Goal: Task Accomplishment & Management: Manage account settings

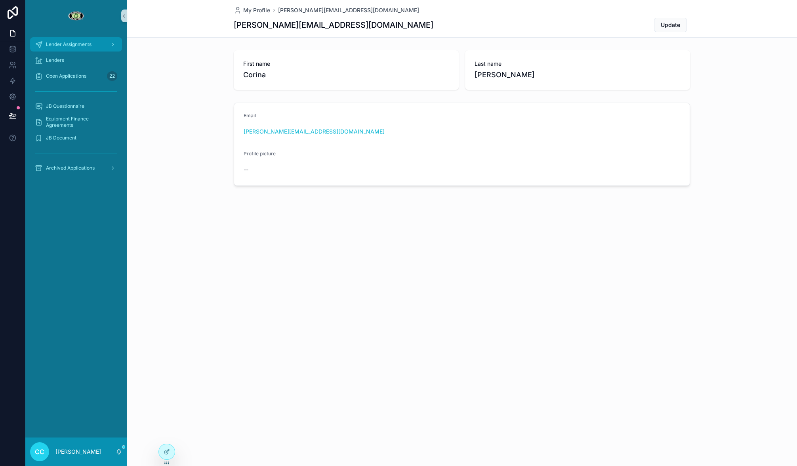
click at [82, 47] on span "Lender Assignments" at bounding box center [69, 44] width 46 height 6
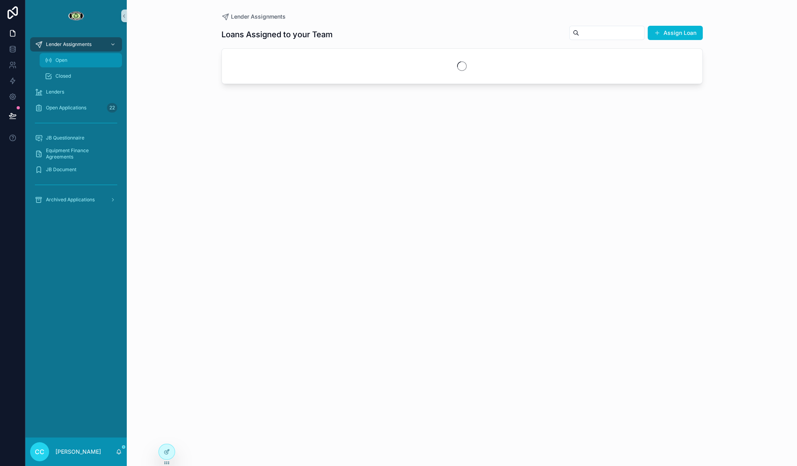
click at [74, 61] on div "Open" at bounding box center [80, 60] width 73 height 13
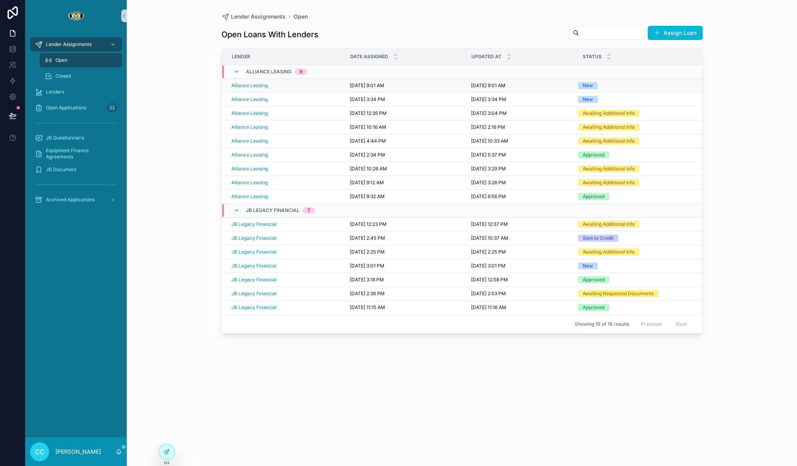
click at [456, 86] on div "[DATE] 9:01 AM [DATE] 9:01 AM" at bounding box center [406, 85] width 112 height 6
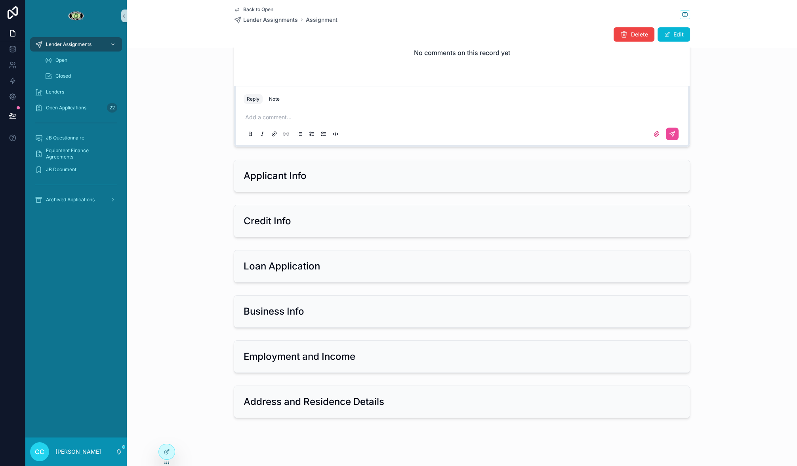
scroll to position [240, 0]
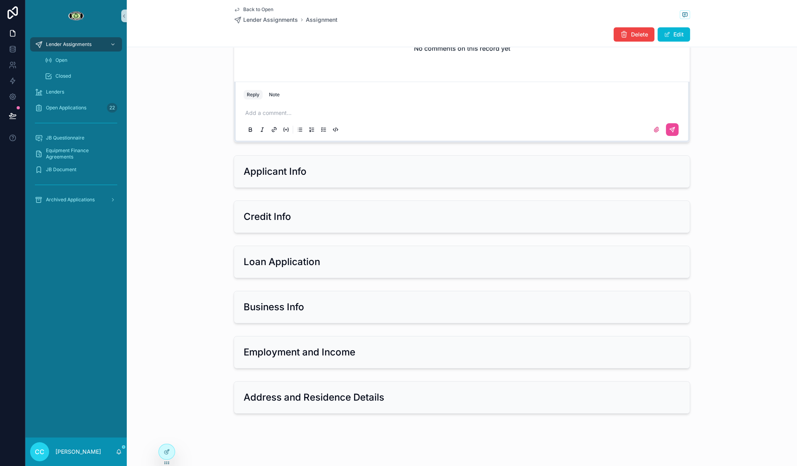
click at [395, 150] on div "1 New 2 Processing 3 Awaiting Requested Documents 4 Awaiting Additional Info 5 …" at bounding box center [462, 116] width 670 height 601
click at [397, 171] on div "Applicant Info" at bounding box center [462, 171] width 437 height 13
click at [282, 173] on h2 "Applicant Info" at bounding box center [275, 171] width 63 height 13
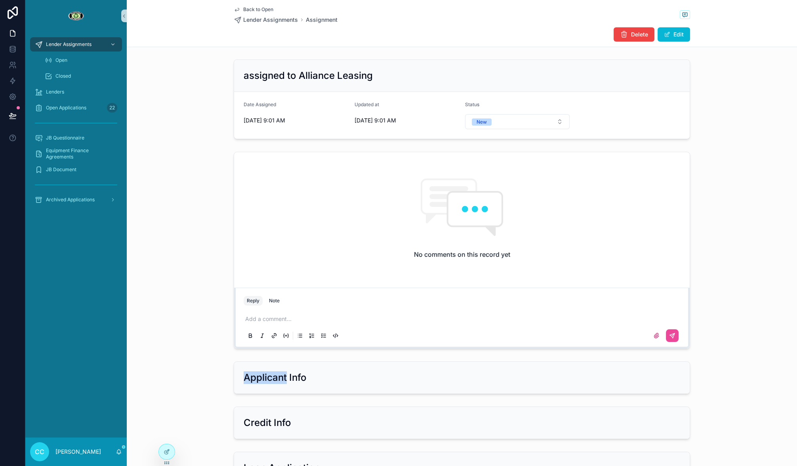
scroll to position [59, 0]
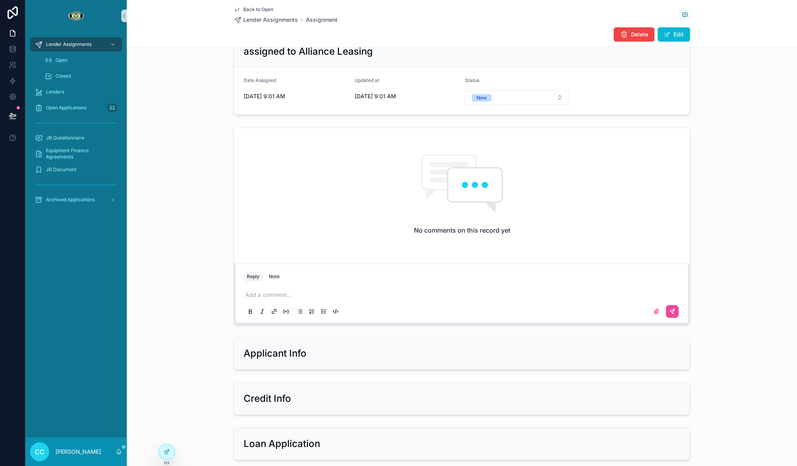
click at [210, 189] on div "No comments on this record yet Reply Note Add a comment..." at bounding box center [462, 225] width 670 height 203
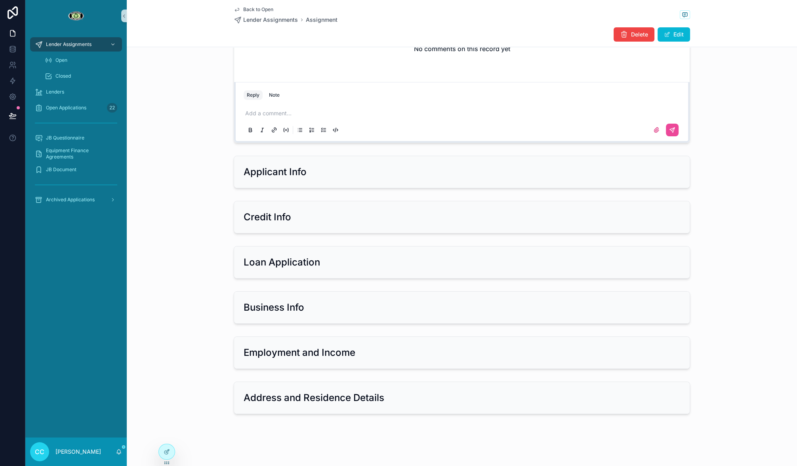
click at [278, 173] on h2 "Applicant Info" at bounding box center [275, 172] width 63 height 13
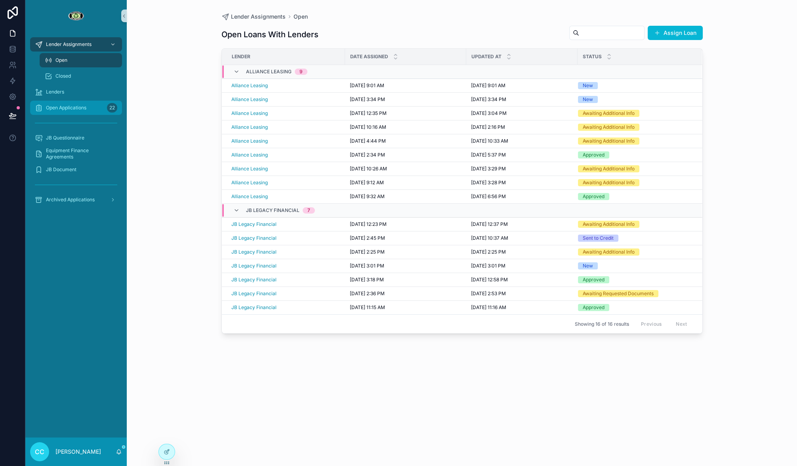
click at [71, 107] on span "Open Applications" at bounding box center [66, 108] width 40 height 6
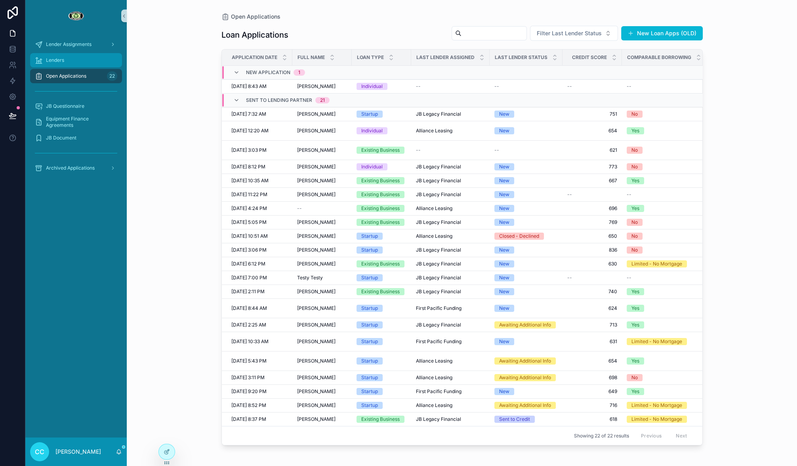
click at [81, 61] on div "Lenders" at bounding box center [76, 60] width 82 height 13
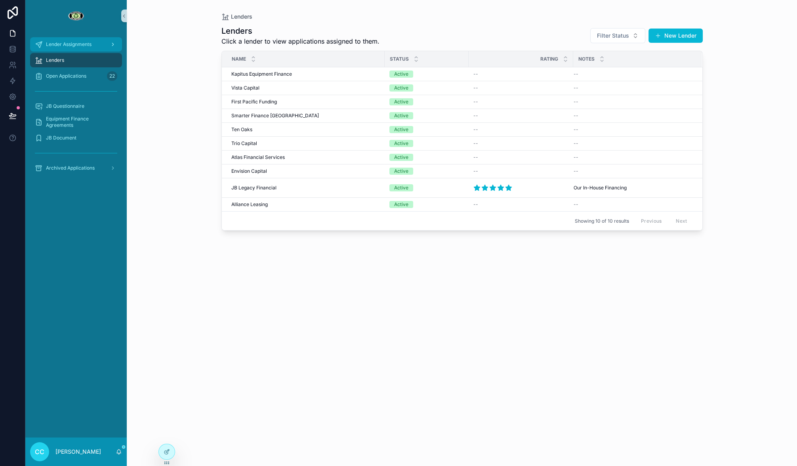
click at [77, 48] on div "Lender Assignments" at bounding box center [76, 44] width 82 height 13
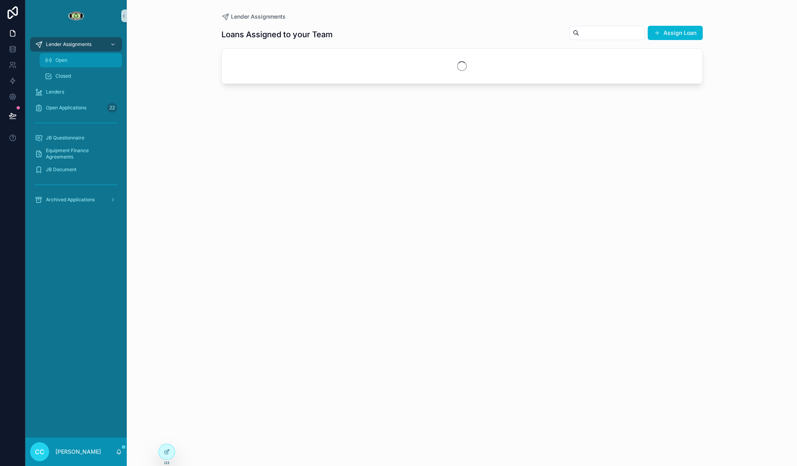
click at [69, 58] on div "Open" at bounding box center [80, 60] width 73 height 13
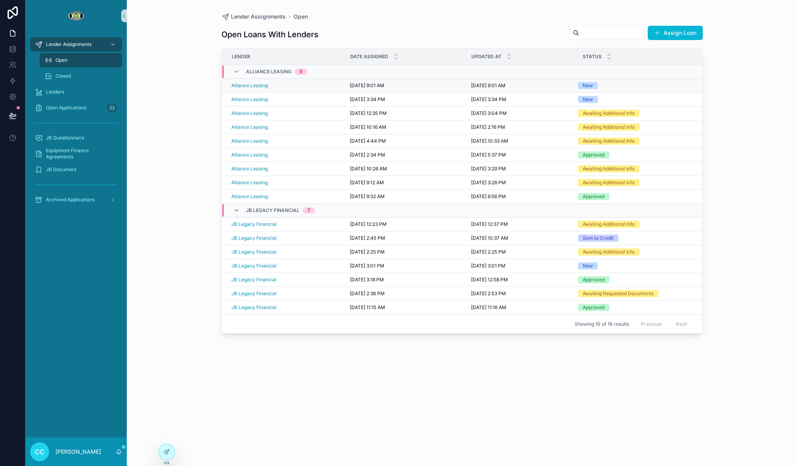
click at [372, 87] on span "[DATE] 9:01 AM" at bounding box center [367, 85] width 34 height 6
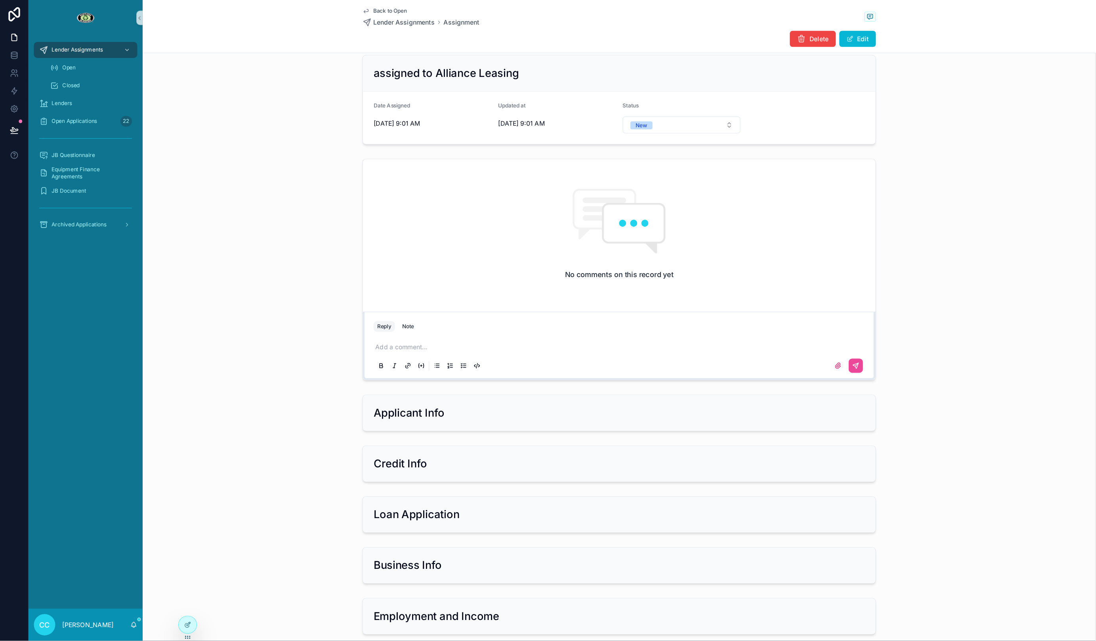
scroll to position [46, 0]
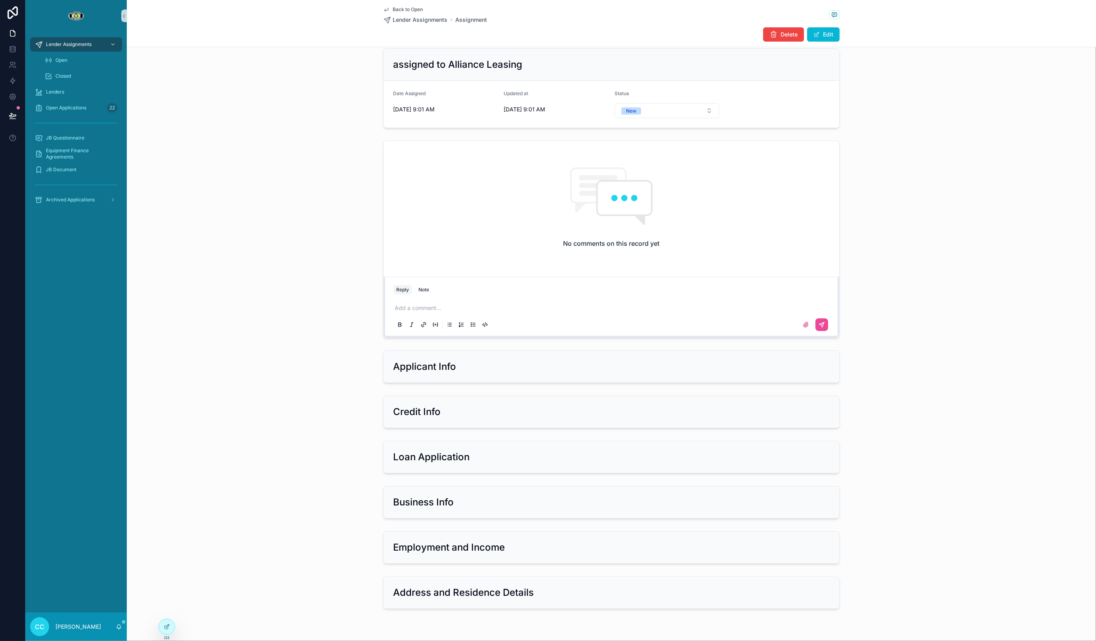
click at [468, 377] on div "Applicant Info" at bounding box center [611, 367] width 456 height 32
click at [468, 376] on div "Applicant Info" at bounding box center [611, 367] width 456 height 32
click at [77, 76] on div "Closed" at bounding box center [80, 76] width 73 height 13
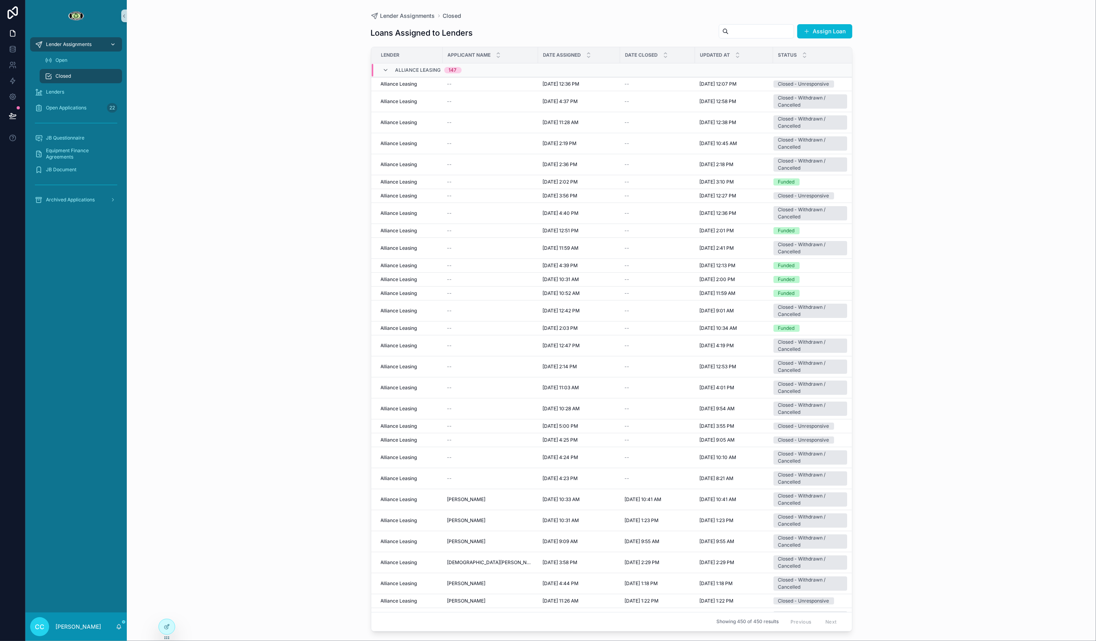
click at [72, 47] on span "Lender Assignments" at bounding box center [69, 44] width 46 height 6
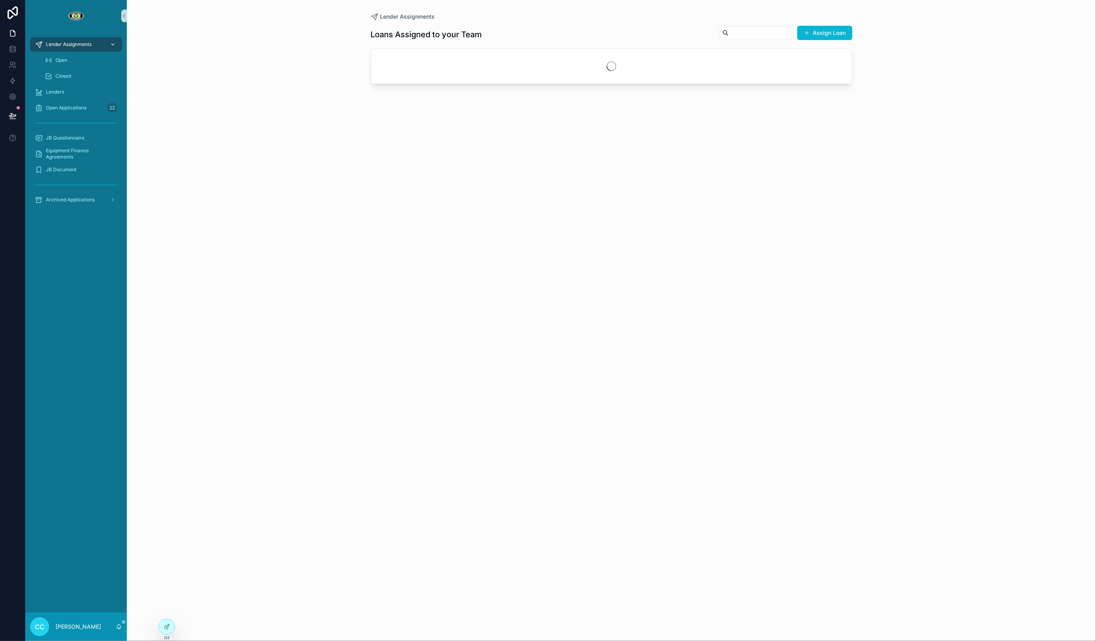
click at [72, 45] on span "Lender Assignments" at bounding box center [69, 44] width 46 height 6
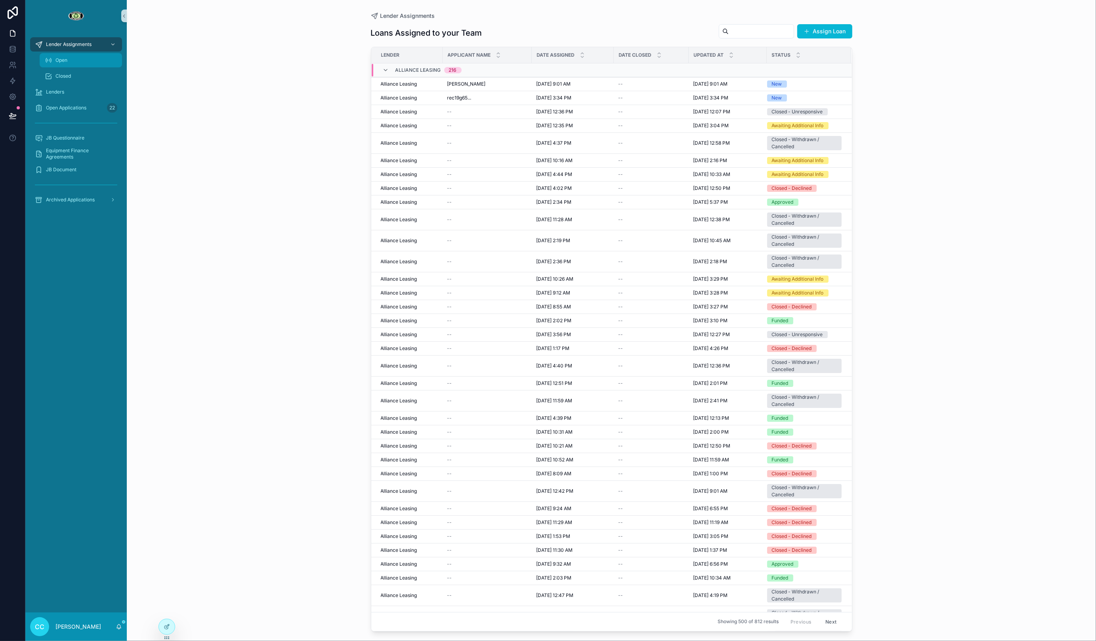
click at [63, 64] on div "Open" at bounding box center [80, 60] width 73 height 13
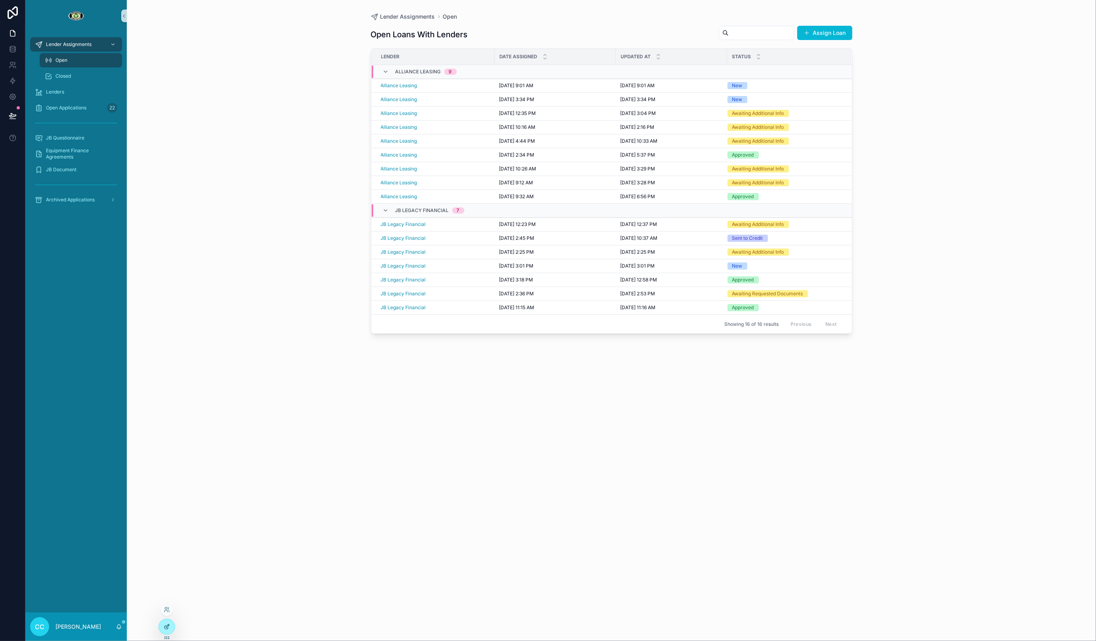
click at [164, 465] on icon at bounding box center [167, 626] width 6 height 6
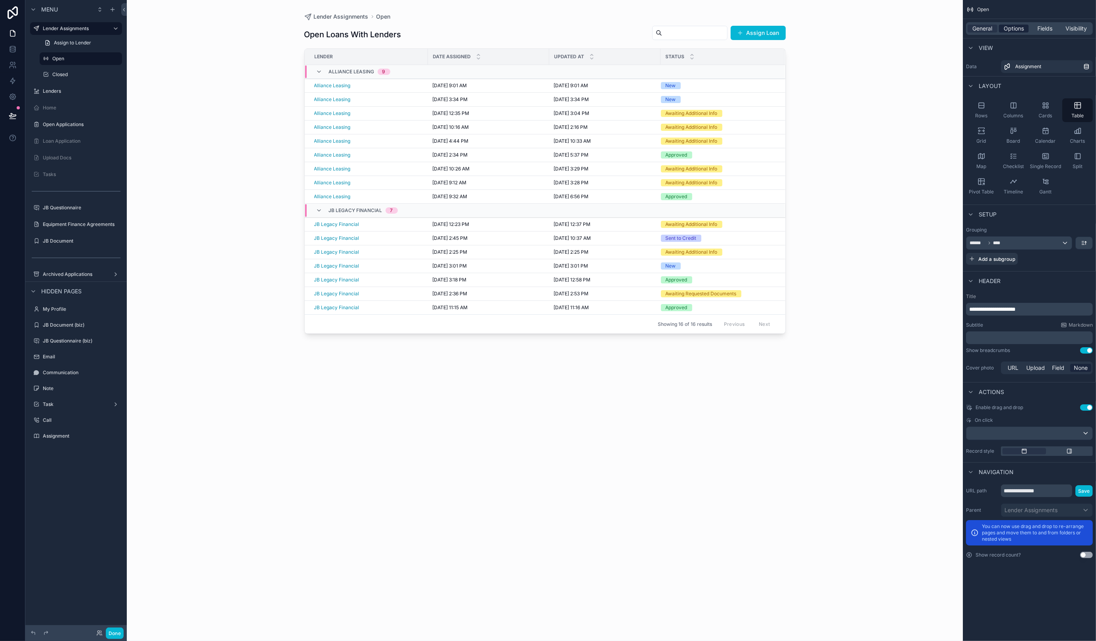
click at [797, 28] on span "Options" at bounding box center [1013, 29] width 20 height 8
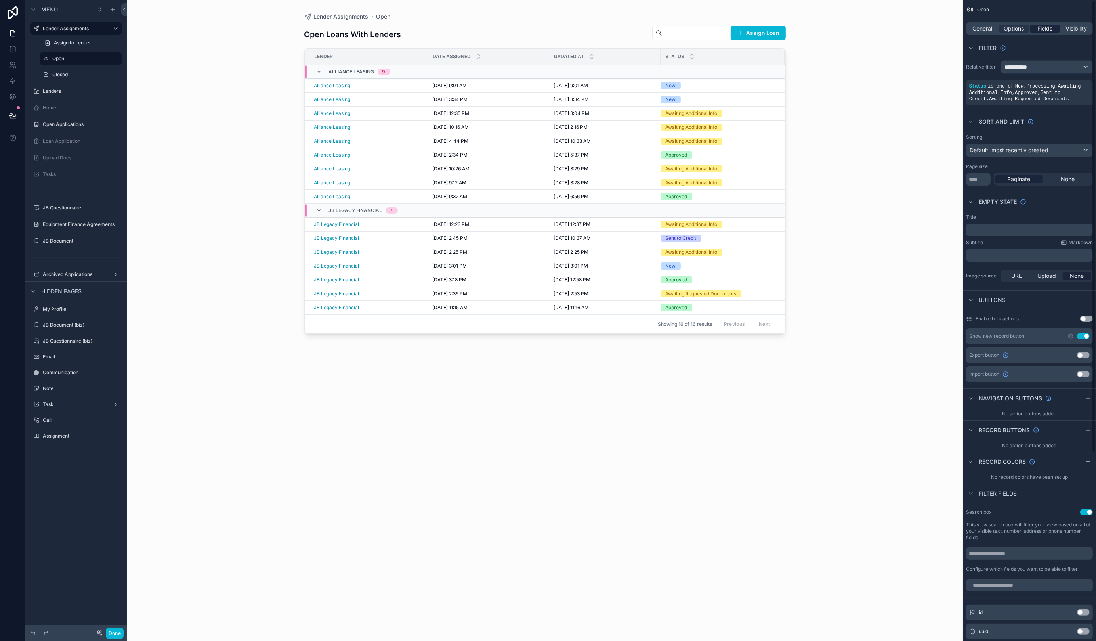
click at [797, 29] on span "Fields" at bounding box center [1044, 29] width 15 height 8
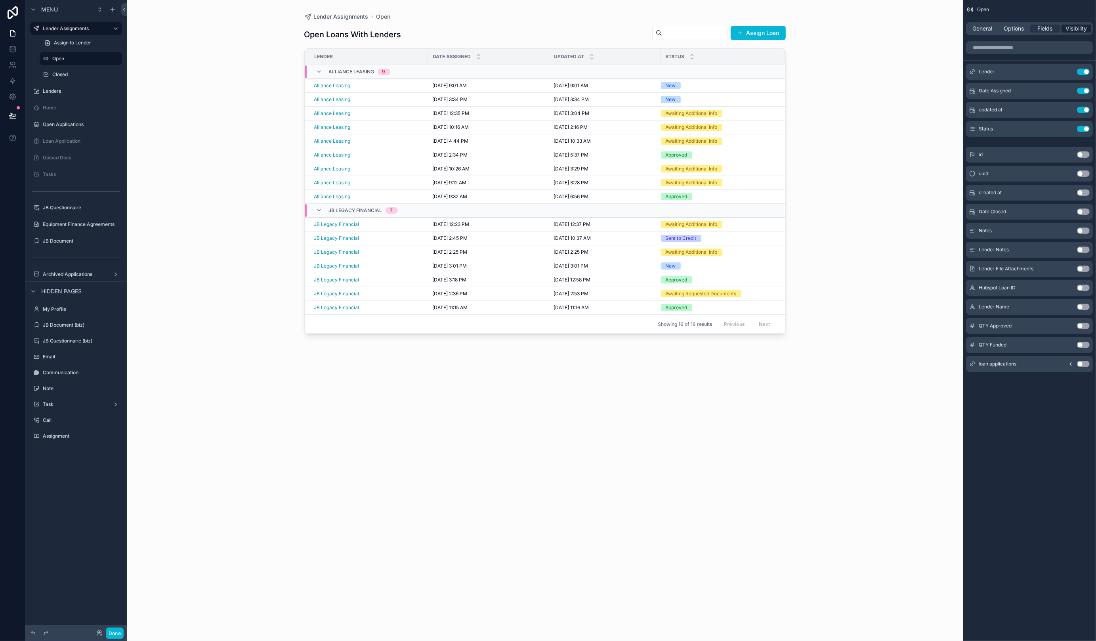
click at [797, 26] on span "Visibility" at bounding box center [1076, 29] width 21 height 8
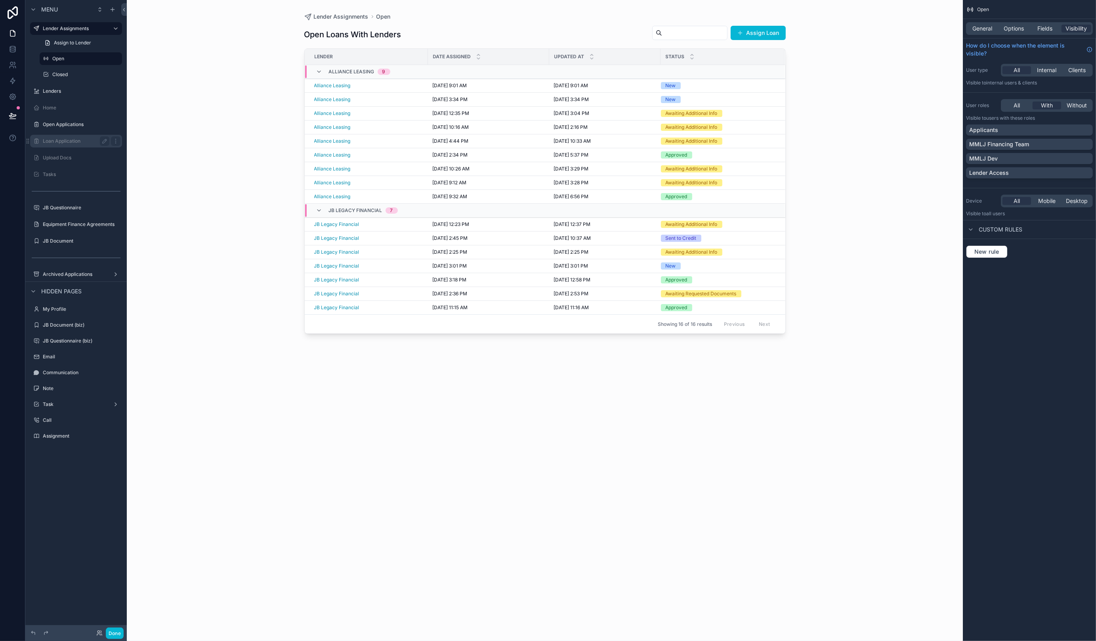
click at [67, 141] on label "Loan Application" at bounding box center [74, 141] width 63 height 6
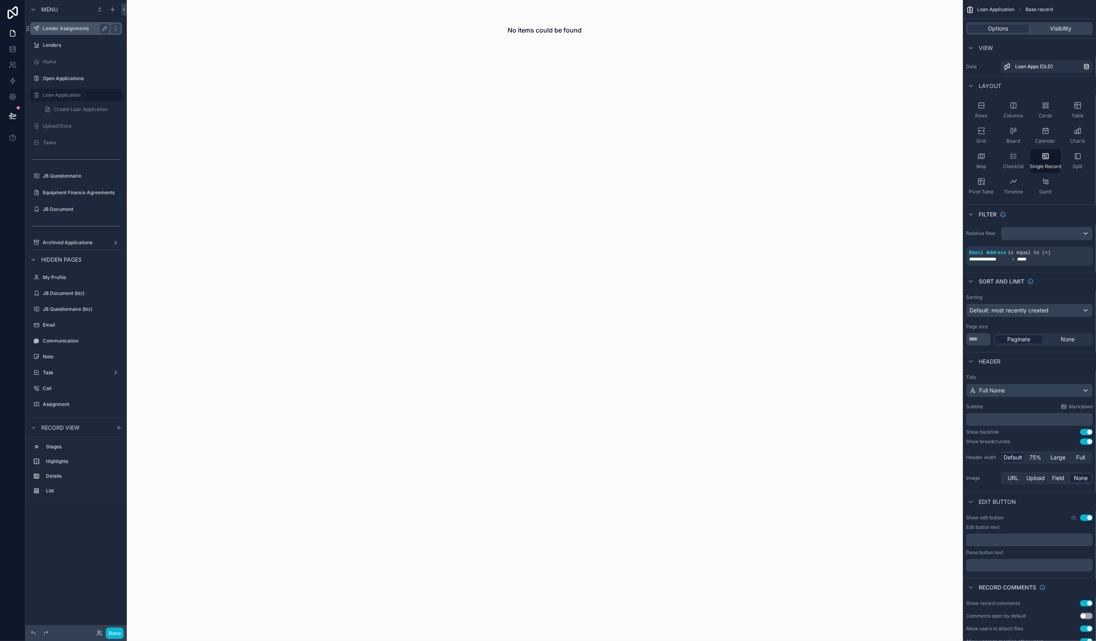
click at [69, 24] on div "Lender Assignments" at bounding box center [76, 29] width 67 height 10
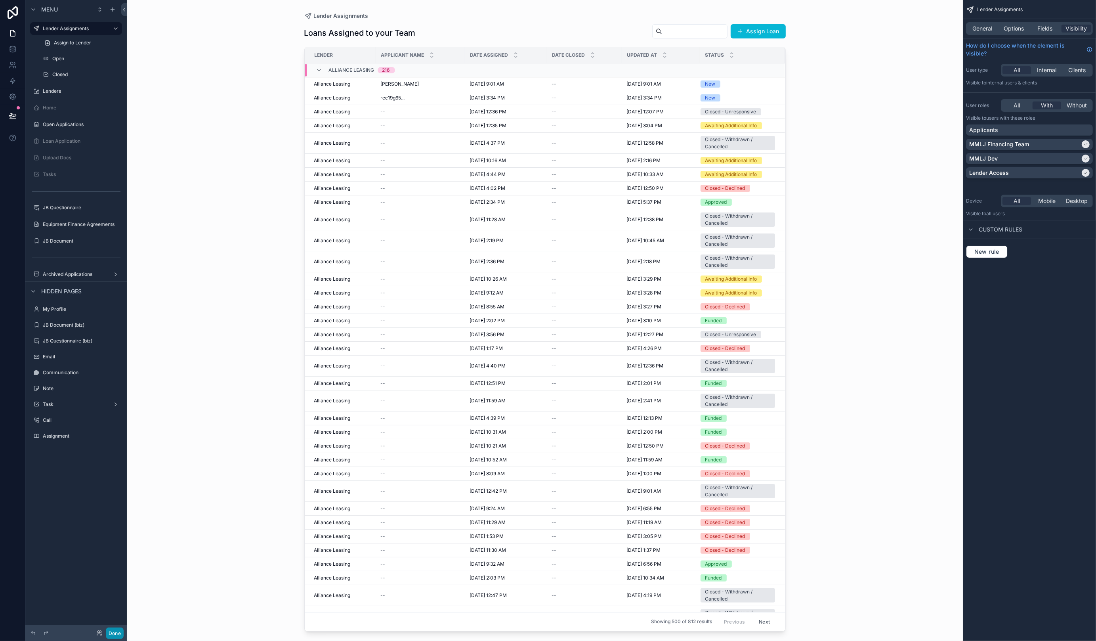
click at [112, 465] on button "Done" at bounding box center [115, 632] width 18 height 11
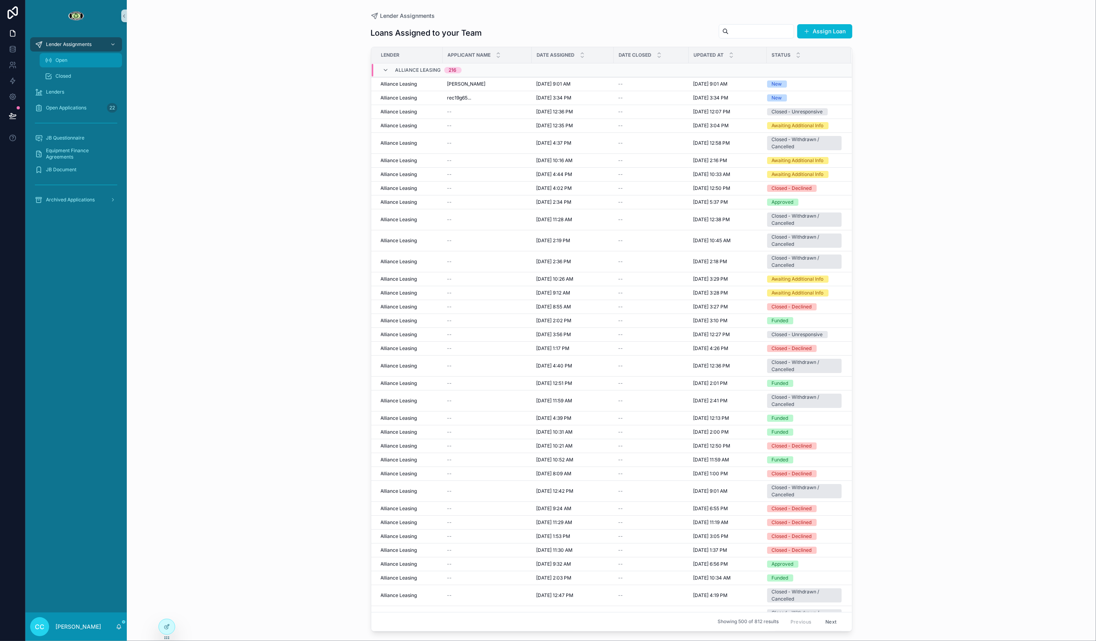
click at [76, 58] on div "Open" at bounding box center [80, 60] width 73 height 13
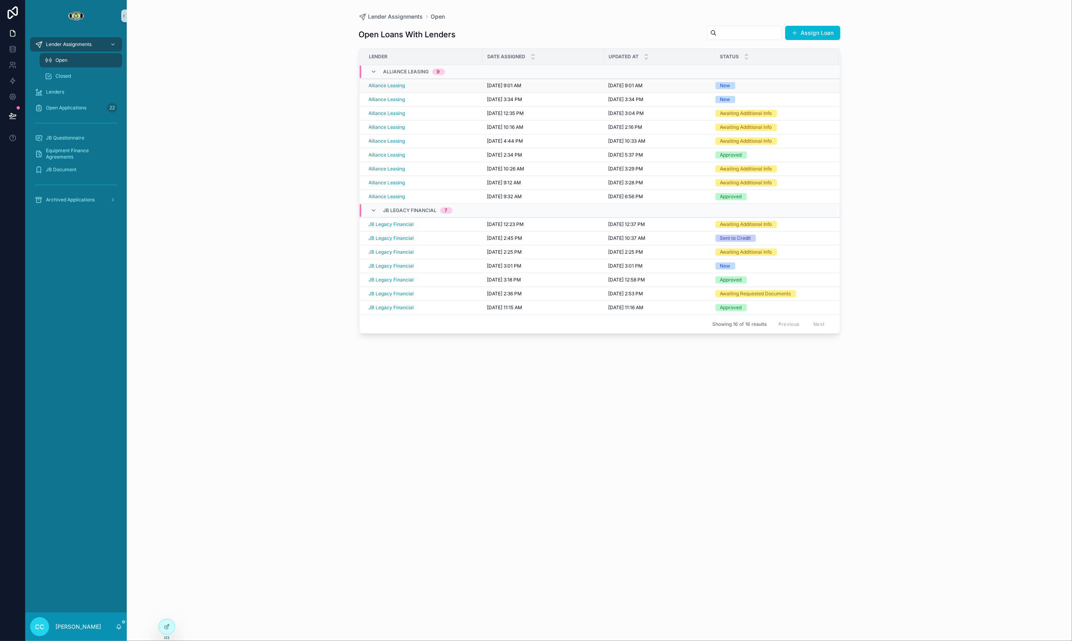
click at [584, 89] on td "9/8/2025 9:01 AM 9/8/2025 9:01 AM" at bounding box center [542, 86] width 121 height 14
click at [61, 107] on span "Open Applications" at bounding box center [66, 108] width 40 height 6
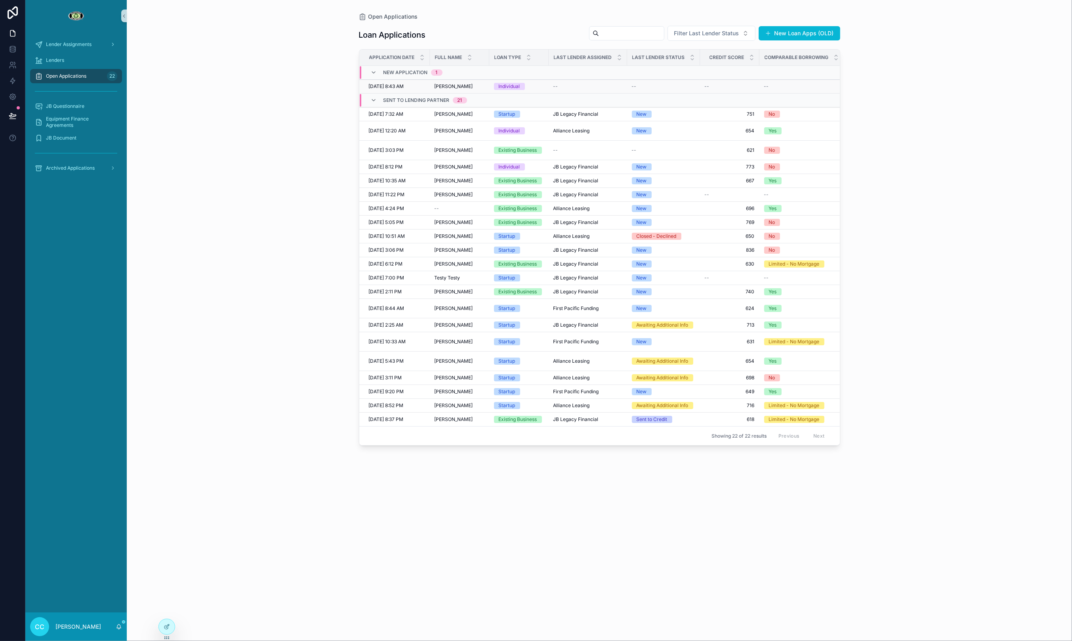
click at [609, 86] on div "--" at bounding box center [587, 86] width 69 height 6
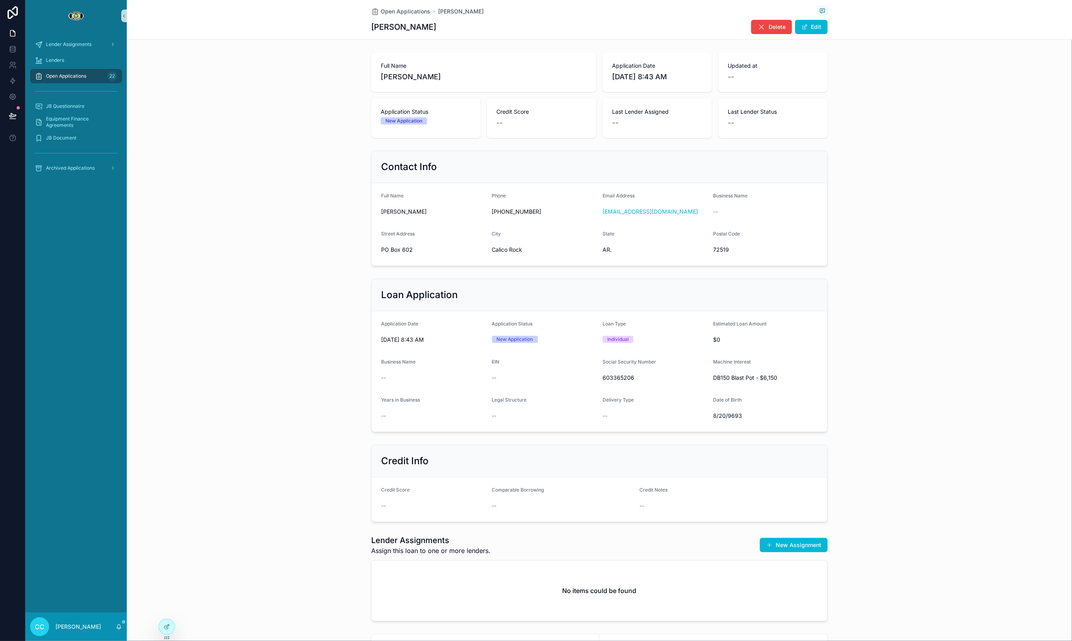
scroll to position [37, 0]
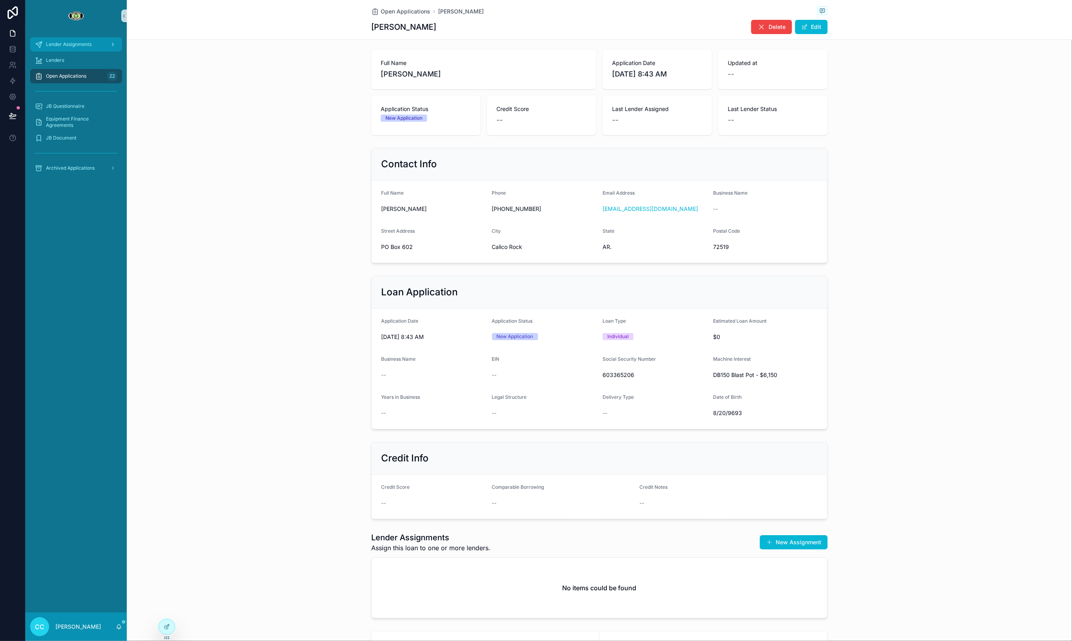
click at [68, 40] on div "Lender Assignments" at bounding box center [76, 44] width 82 height 13
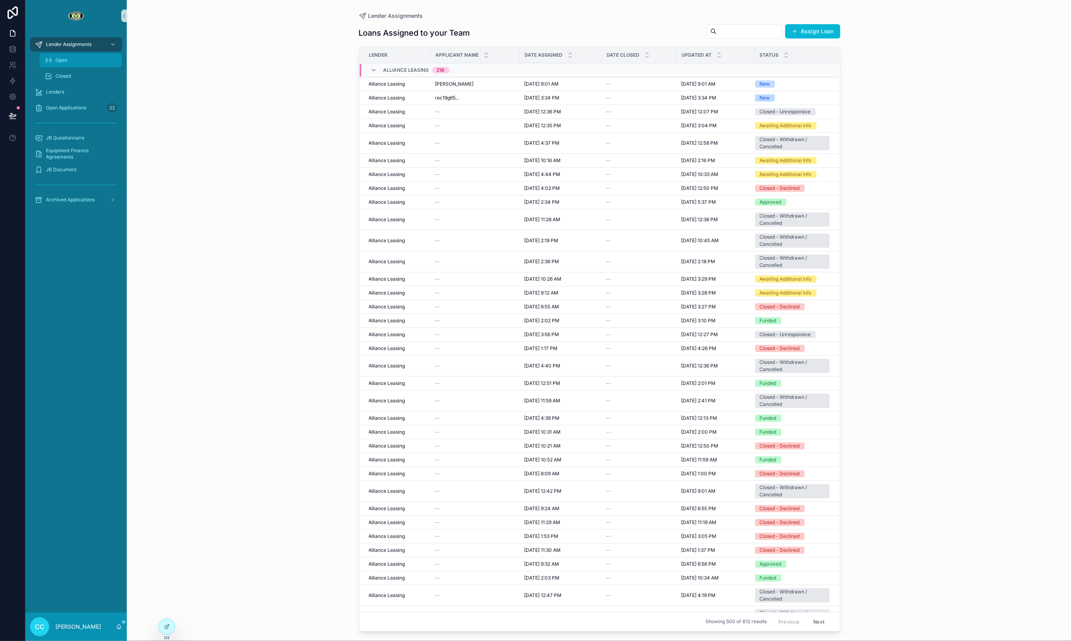
click at [64, 56] on div "Open" at bounding box center [80, 60] width 73 height 13
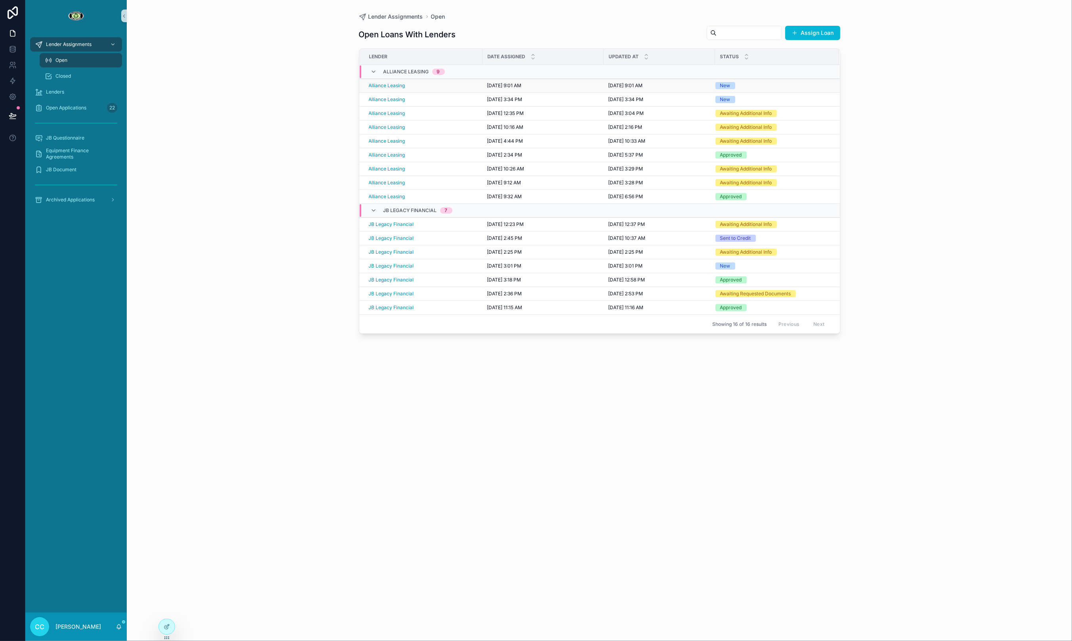
click at [574, 85] on div "9/8/2025 9:01 AM 9/8/2025 9:01 AM" at bounding box center [543, 85] width 112 height 6
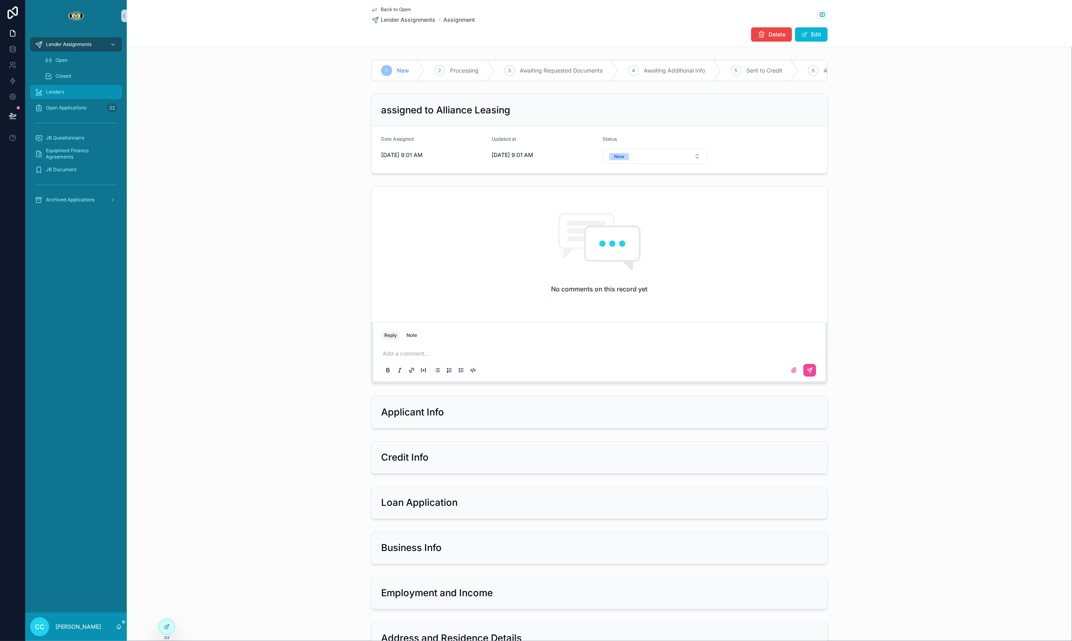
click at [69, 99] on link "Lenders" at bounding box center [76, 92] width 92 height 14
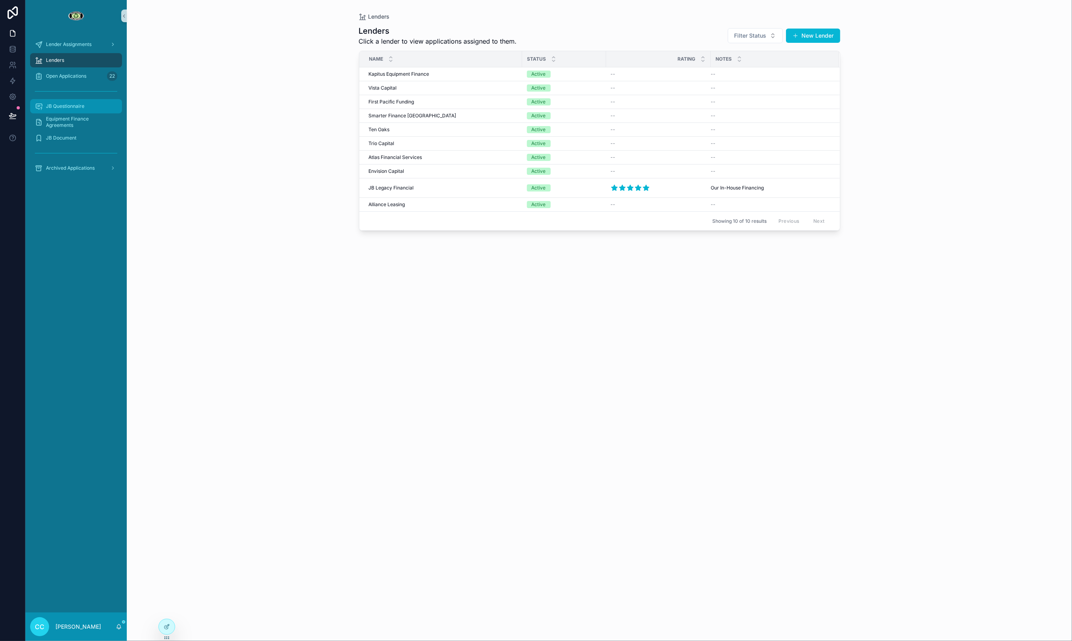
click at [69, 107] on span "JB Questionnaire" at bounding box center [65, 106] width 38 height 6
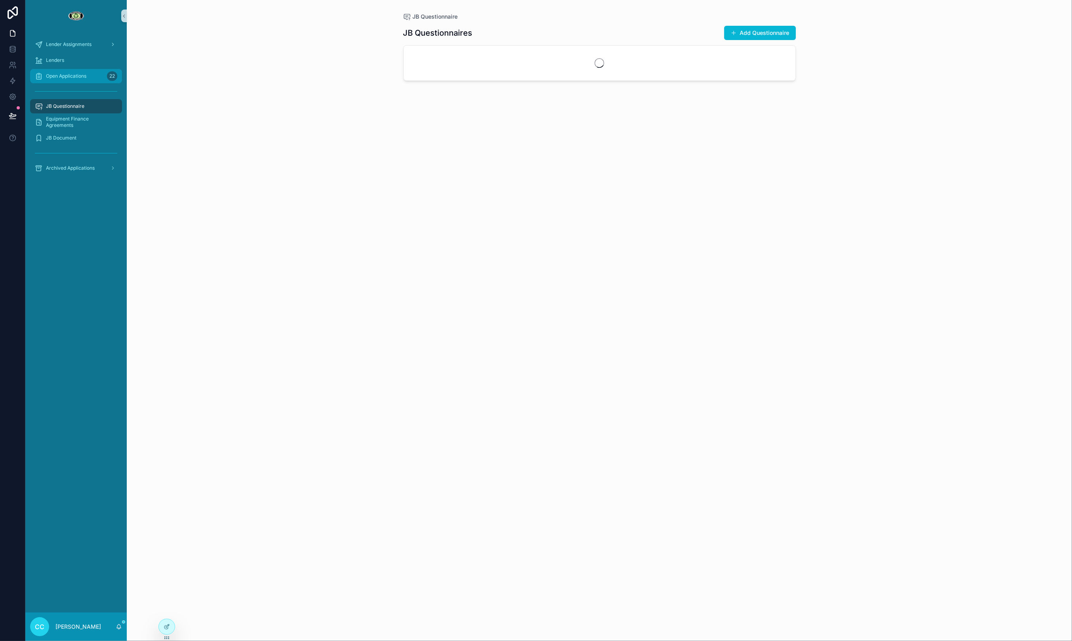
click at [72, 73] on span "Open Applications" at bounding box center [66, 76] width 40 height 6
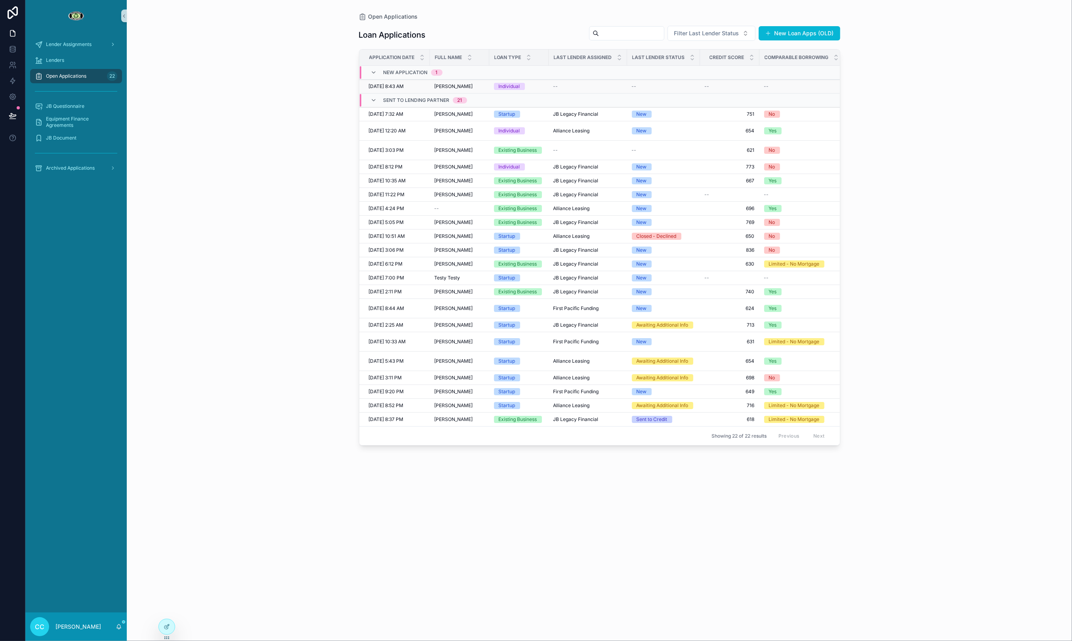
click at [404, 88] on span "9/8/2025 8:43 AM" at bounding box center [386, 86] width 35 height 6
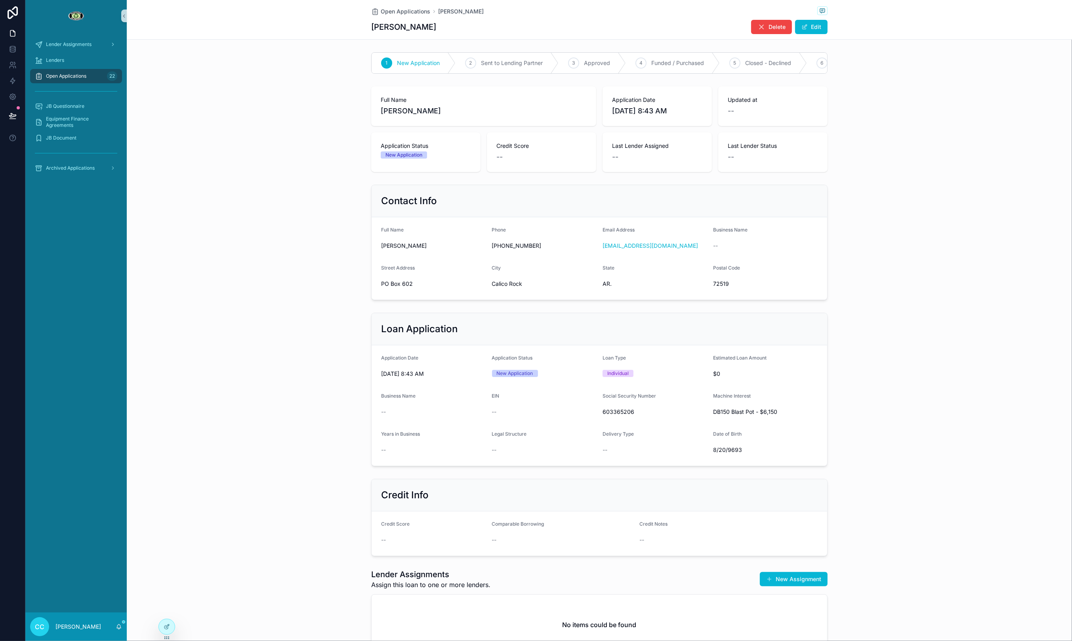
click at [79, 75] on span "Open Applications" at bounding box center [66, 76] width 40 height 6
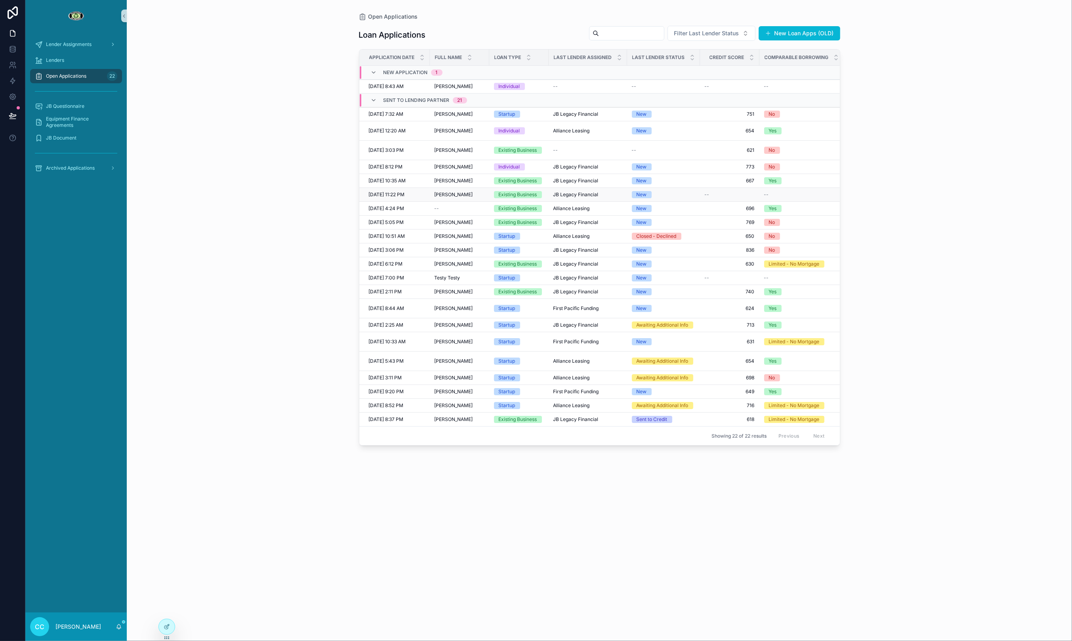
scroll to position [0, 0]
click at [404, 193] on span "8/27/2025 11:22 PM" at bounding box center [386, 194] width 36 height 6
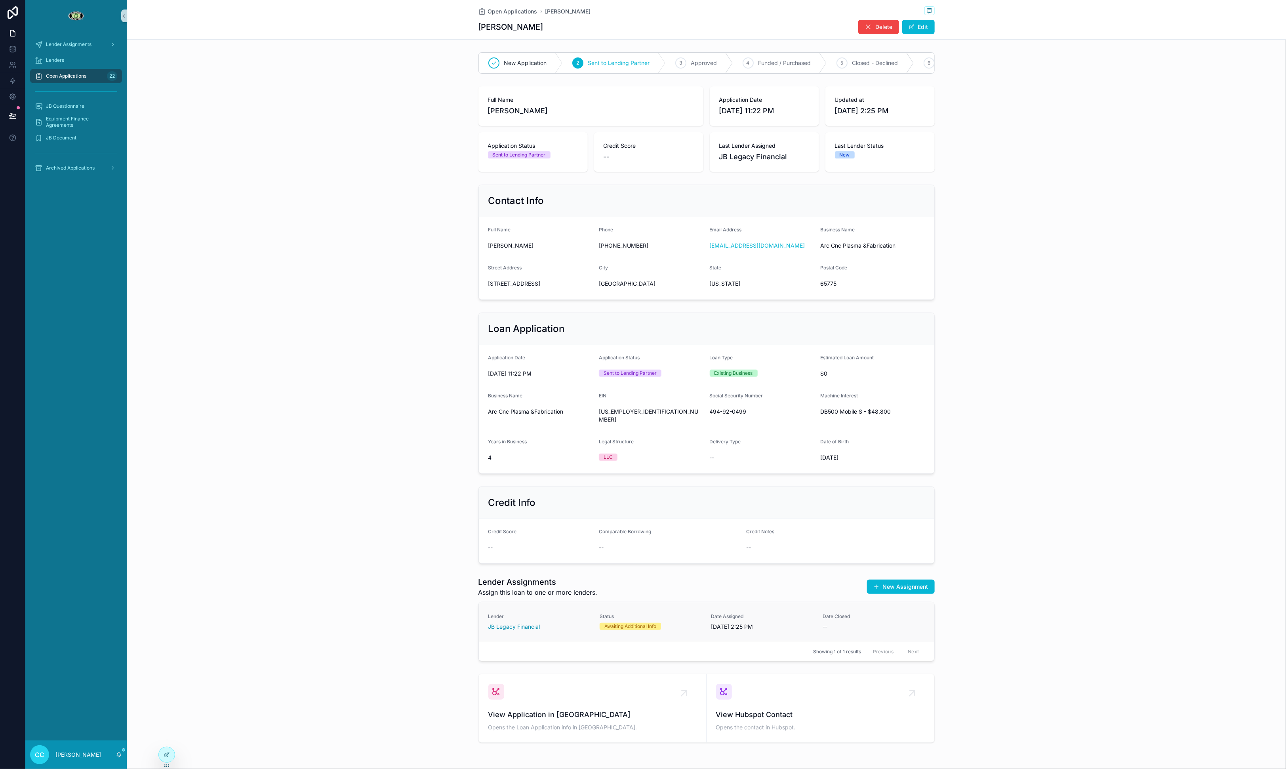
click at [561, 465] on span "Lender" at bounding box center [539, 616] width 102 height 6
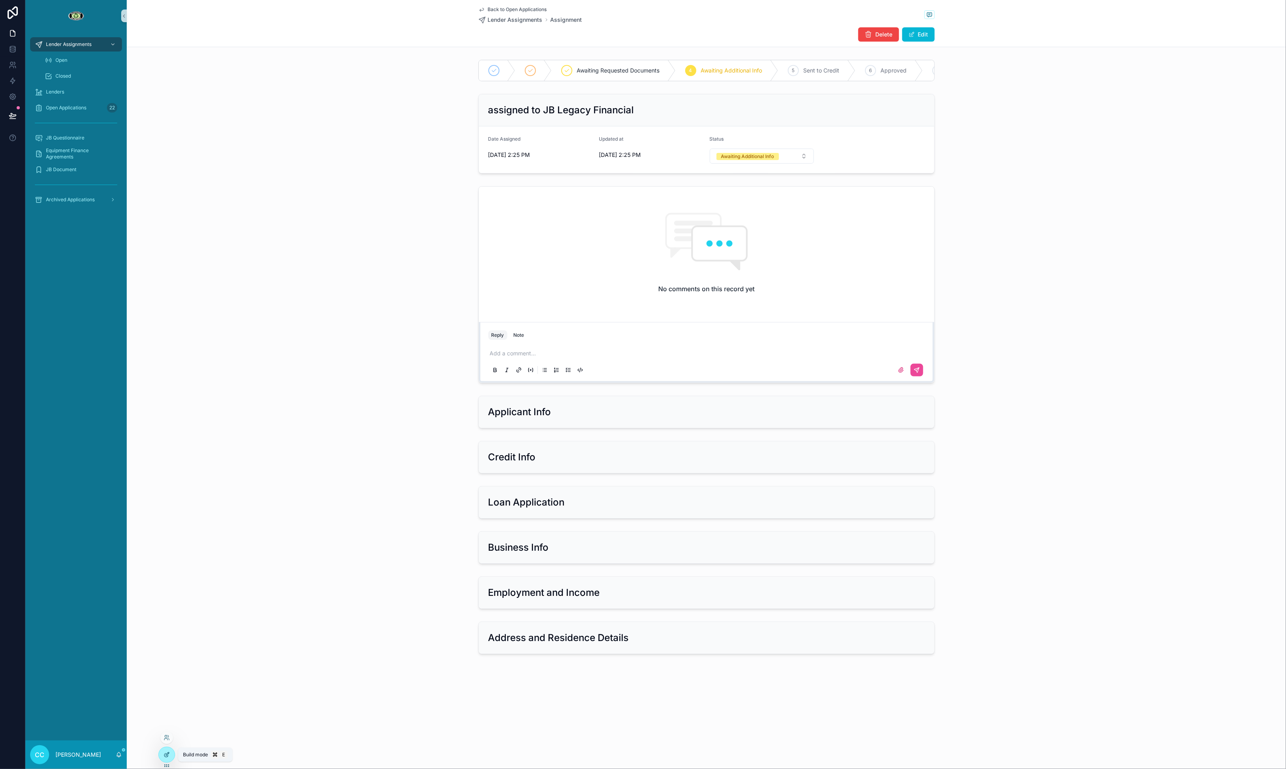
click at [165, 465] on icon at bounding box center [167, 754] width 6 height 6
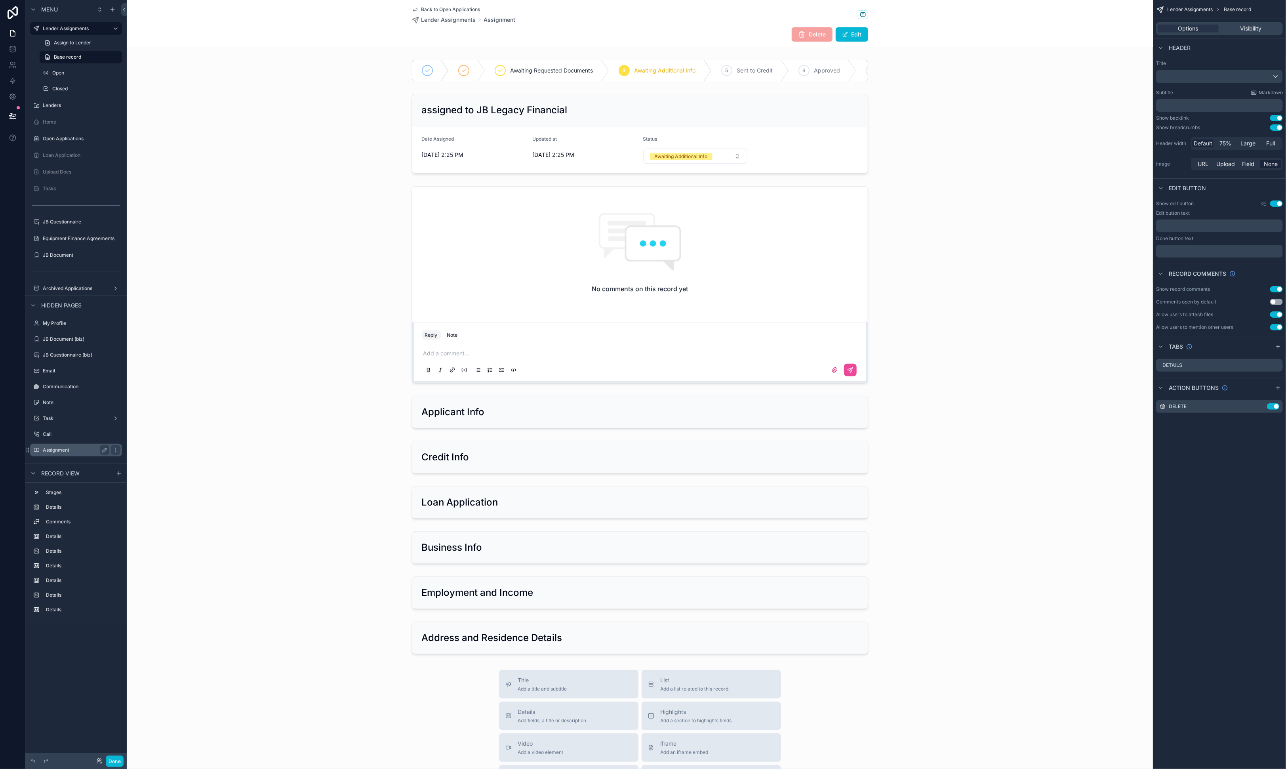
click at [70, 447] on label "Assignment" at bounding box center [74, 450] width 63 height 6
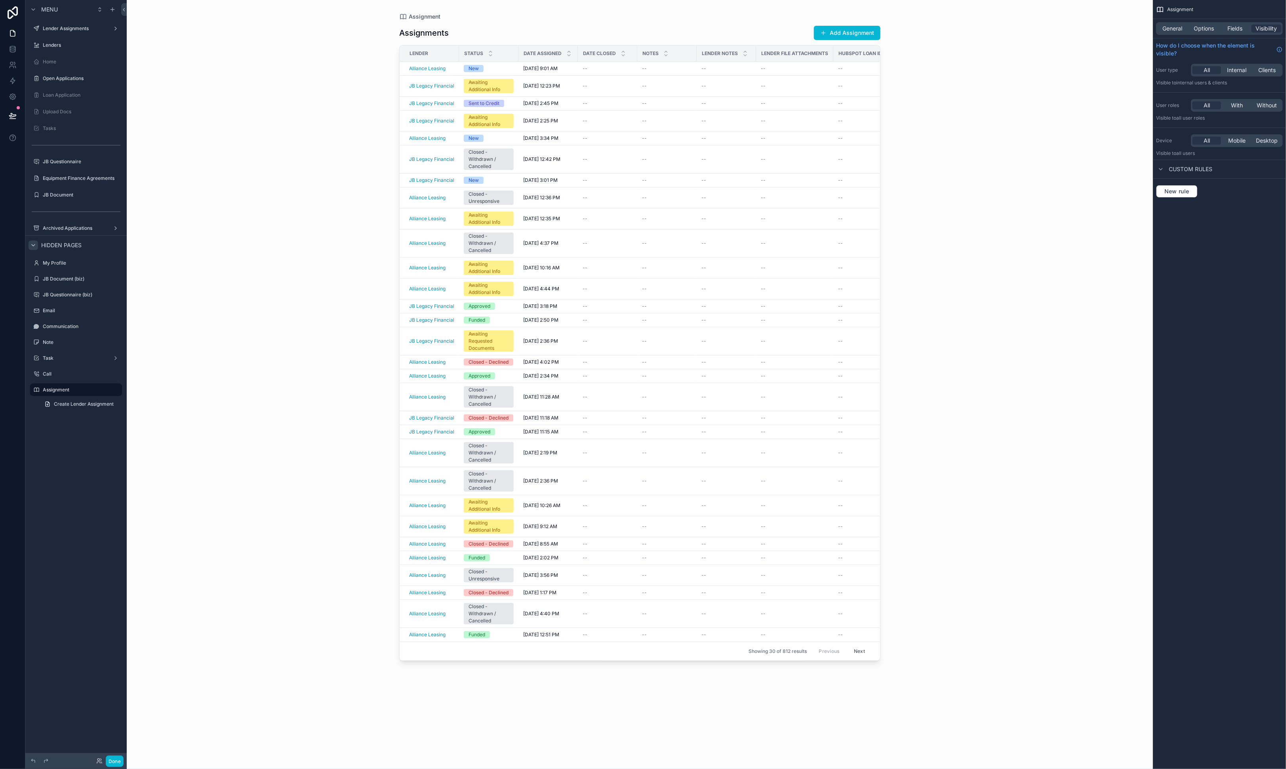
click at [32, 245] on icon "scrollable content" at bounding box center [33, 245] width 6 height 6
click at [33, 245] on icon "scrollable content" at bounding box center [33, 245] width 6 height 6
click at [111, 465] on button "Done" at bounding box center [115, 760] width 18 height 11
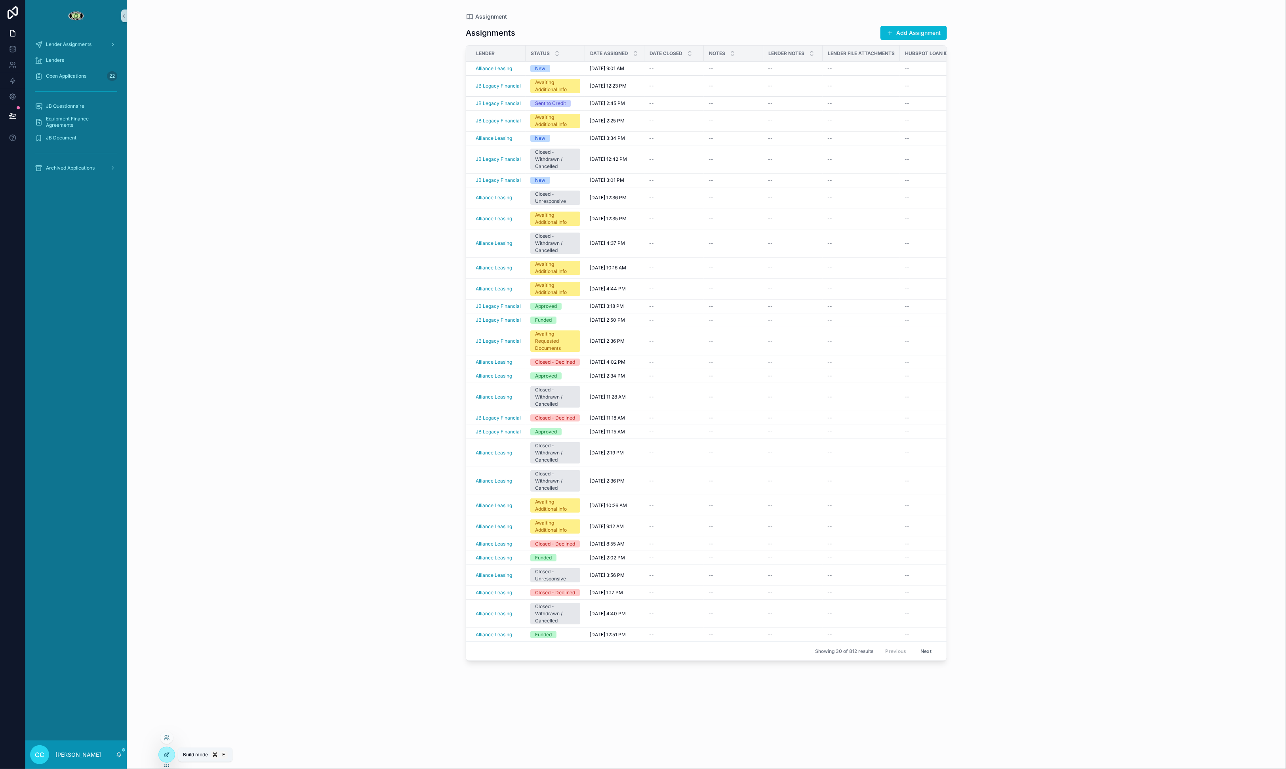
click at [170, 465] on icon at bounding box center [167, 754] width 6 height 6
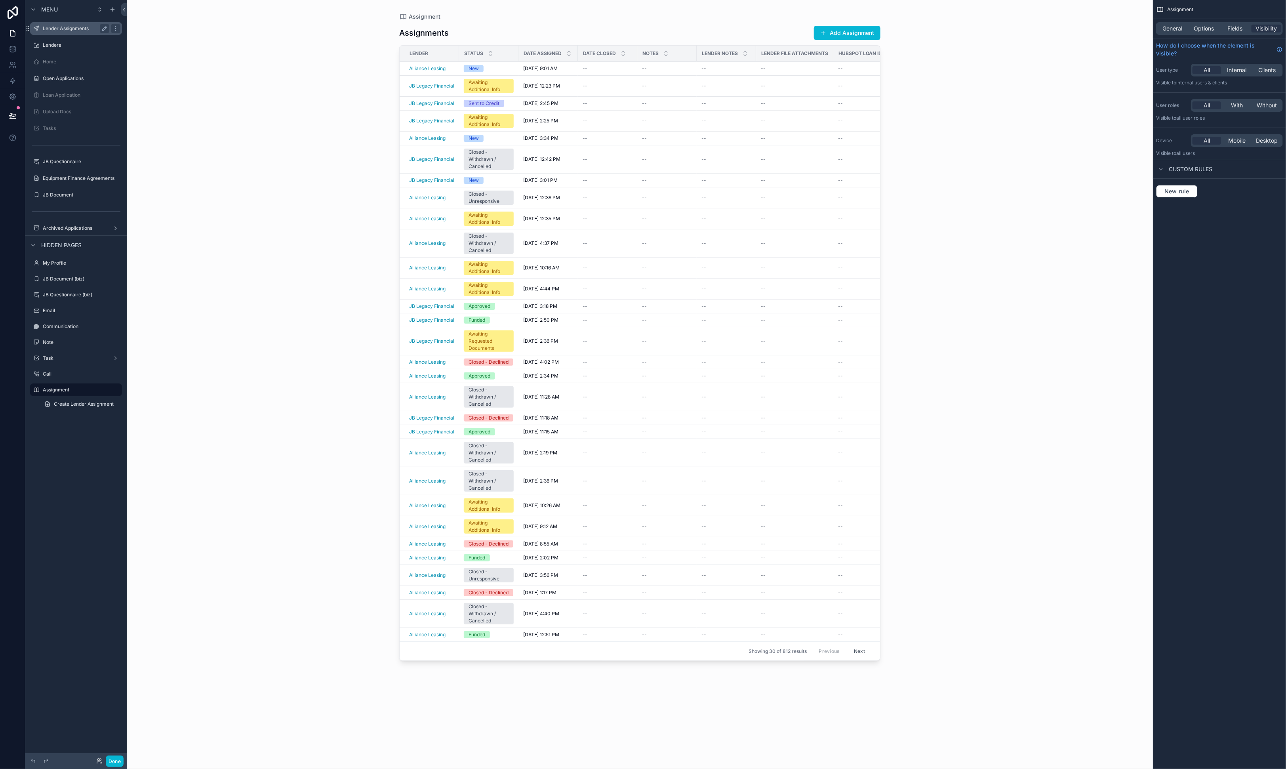
click at [68, 26] on label "Lender Assignments" at bounding box center [74, 28] width 63 height 6
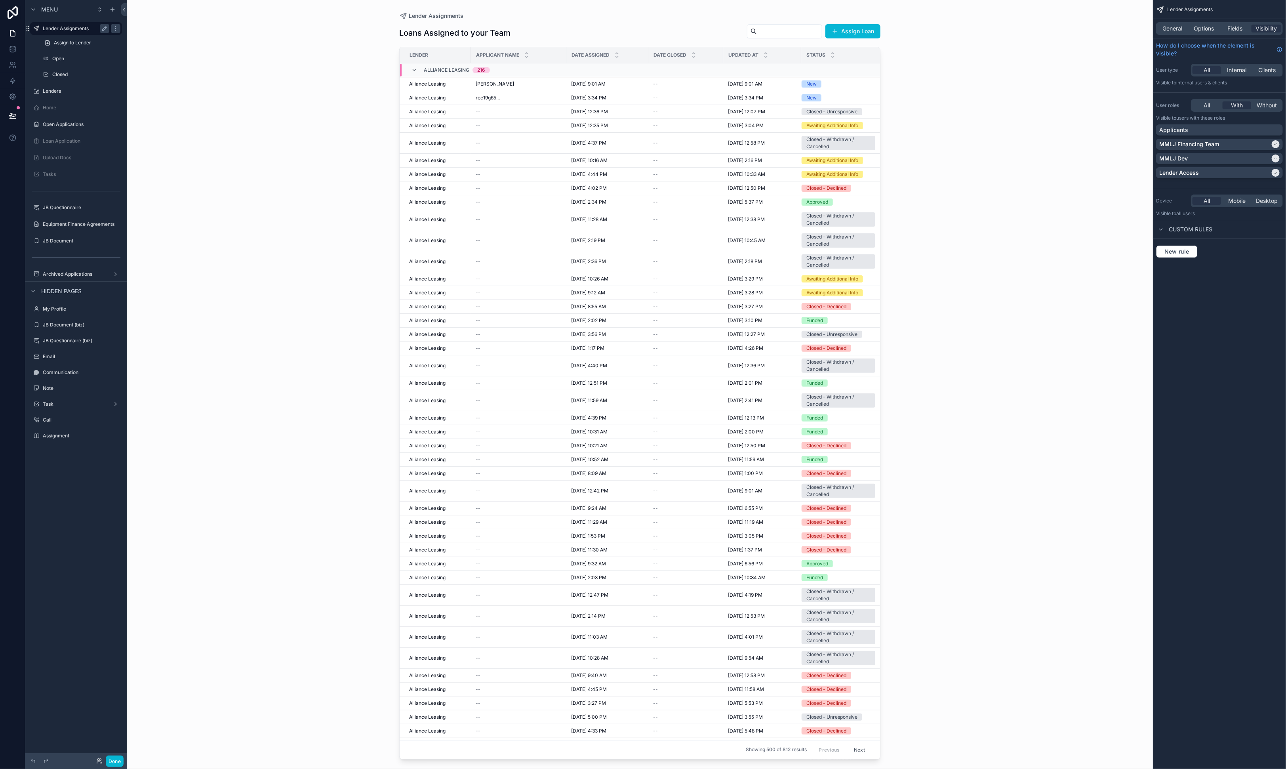
click at [71, 30] on label "Lender Assignments" at bounding box center [74, 28] width 63 height 6
click at [71, 40] on span "Assign to Lender" at bounding box center [72, 43] width 37 height 6
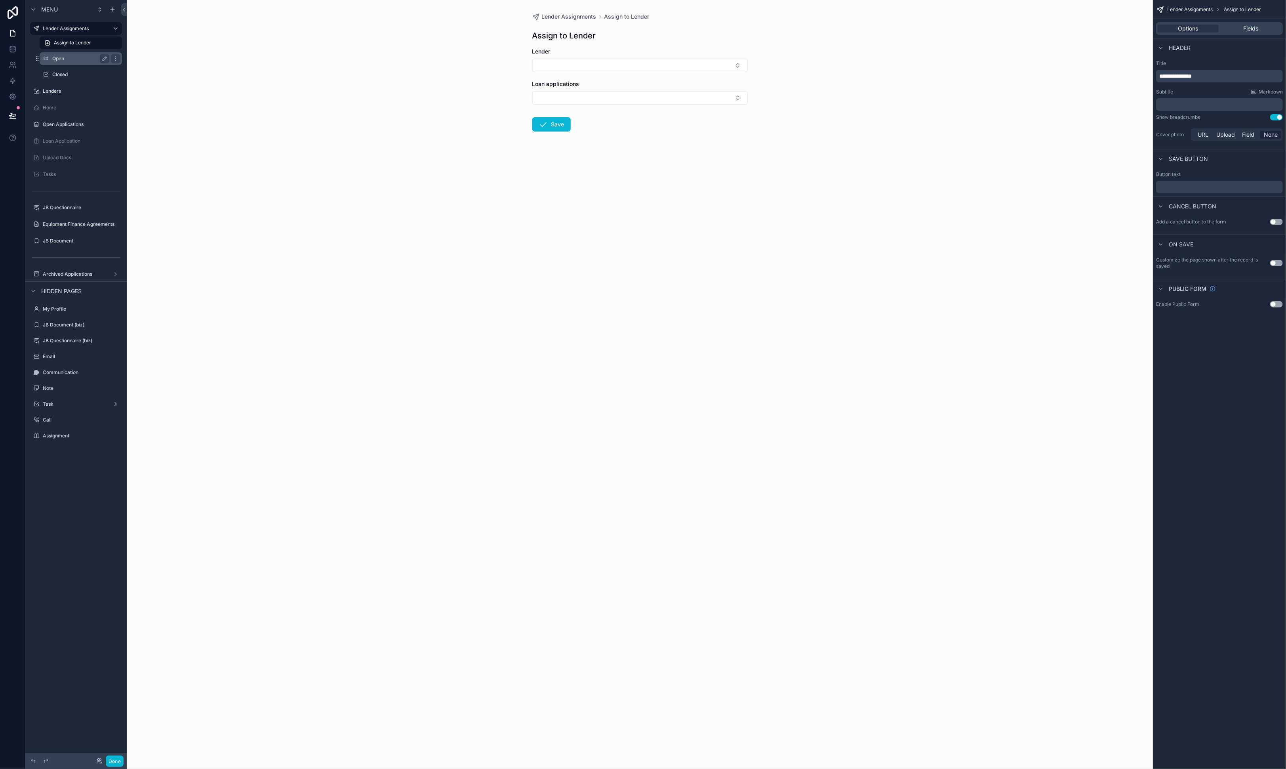
click at [69, 54] on div "Open" at bounding box center [80, 59] width 57 height 10
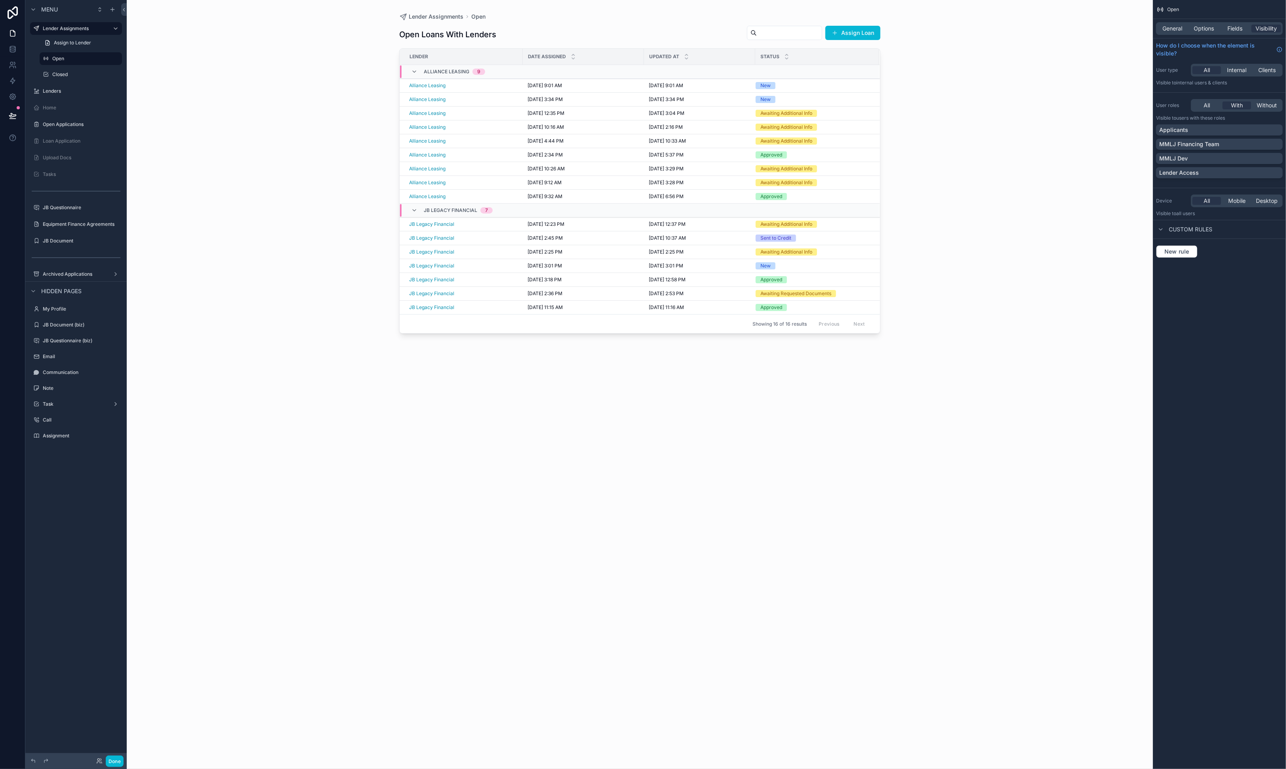
click at [463, 83] on div "scrollable content" at bounding box center [640, 379] width 507 height 759
click at [463, 84] on div "Alliance Leasing" at bounding box center [463, 85] width 109 height 6
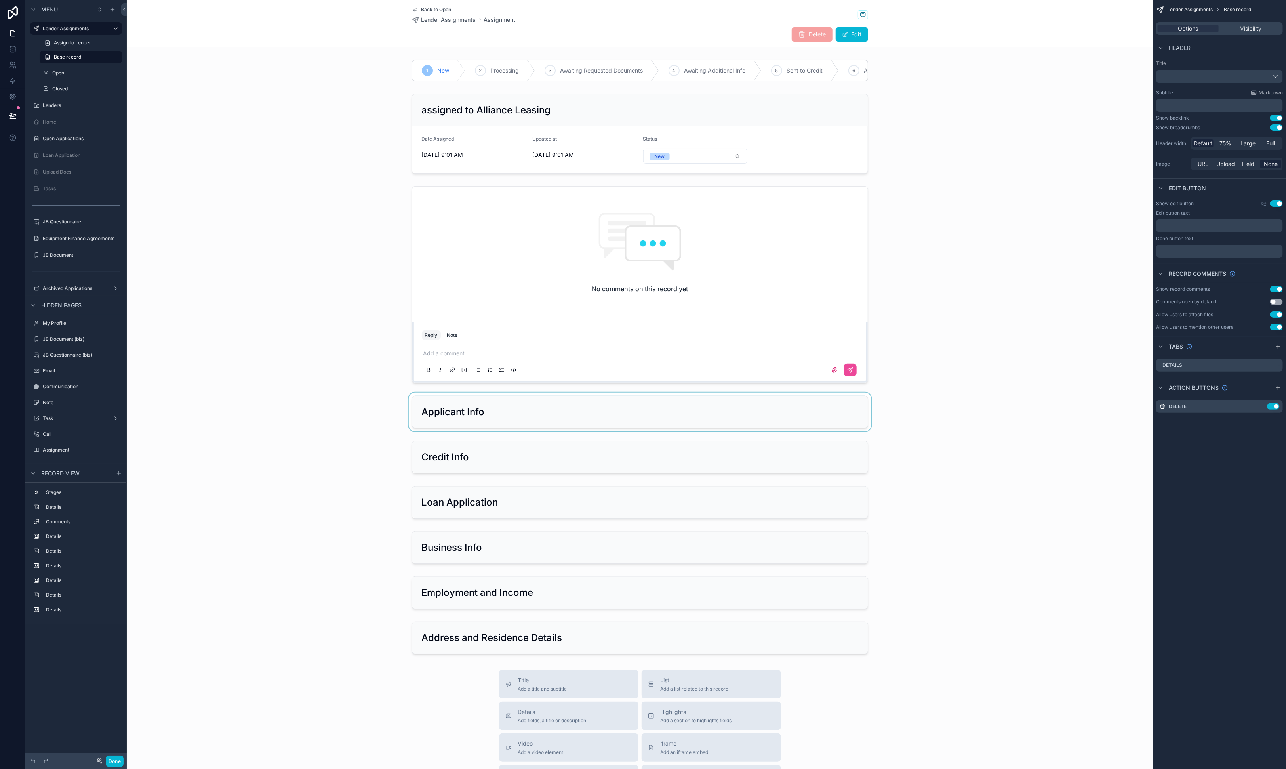
click at [654, 418] on div "scrollable content" at bounding box center [640, 412] width 1026 height 39
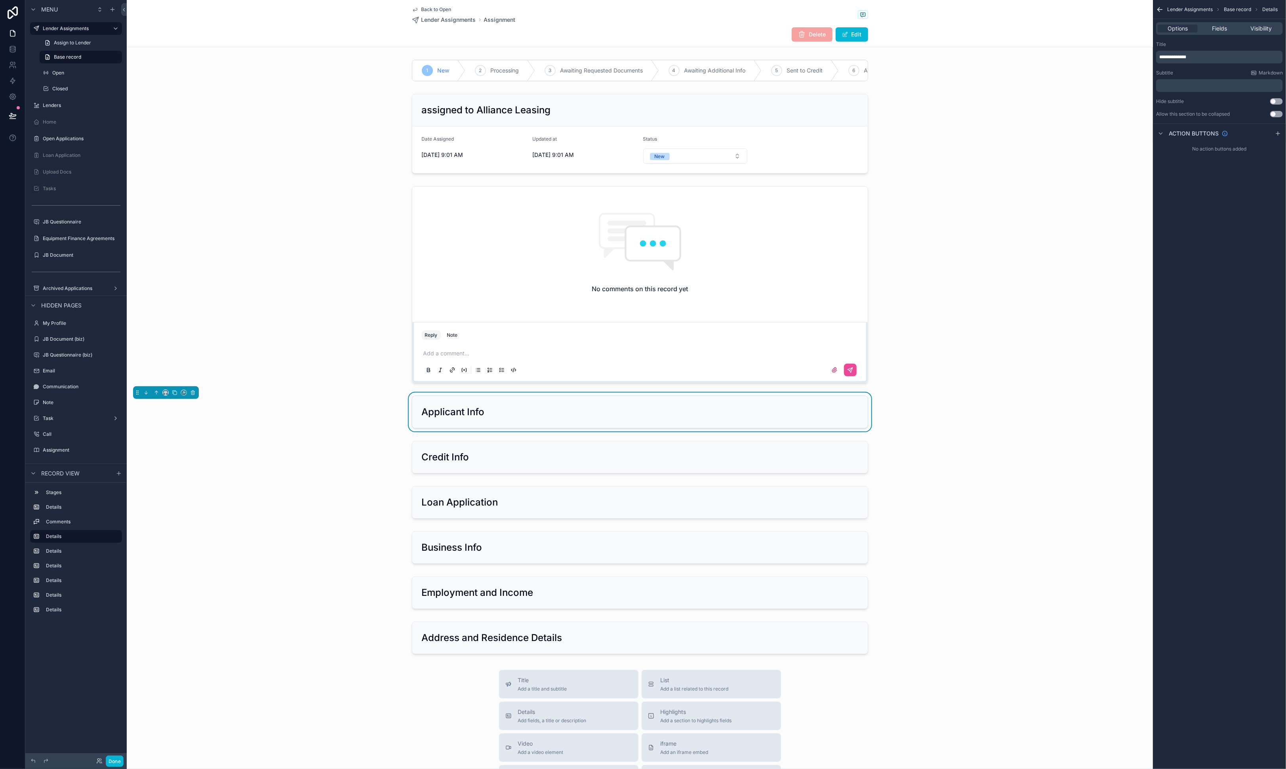
click at [654, 418] on div "Applicant Info" at bounding box center [640, 412] width 437 height 13
click at [797, 30] on span "Fields" at bounding box center [1219, 29] width 15 height 8
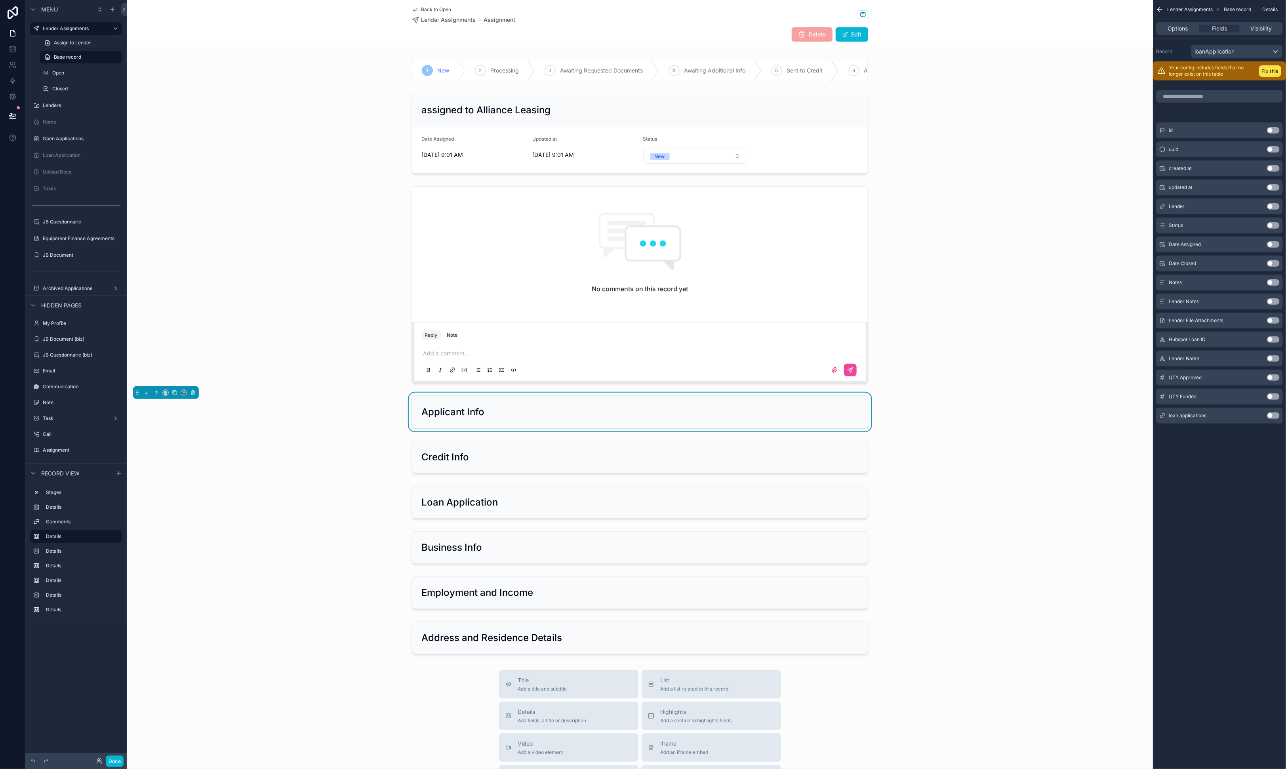
click at [710, 411] on div "Applicant Info" at bounding box center [640, 412] width 437 height 13
click at [710, 410] on div "Applicant Info" at bounding box center [640, 412] width 437 height 13
click at [676, 452] on div "scrollable content" at bounding box center [640, 457] width 1026 height 39
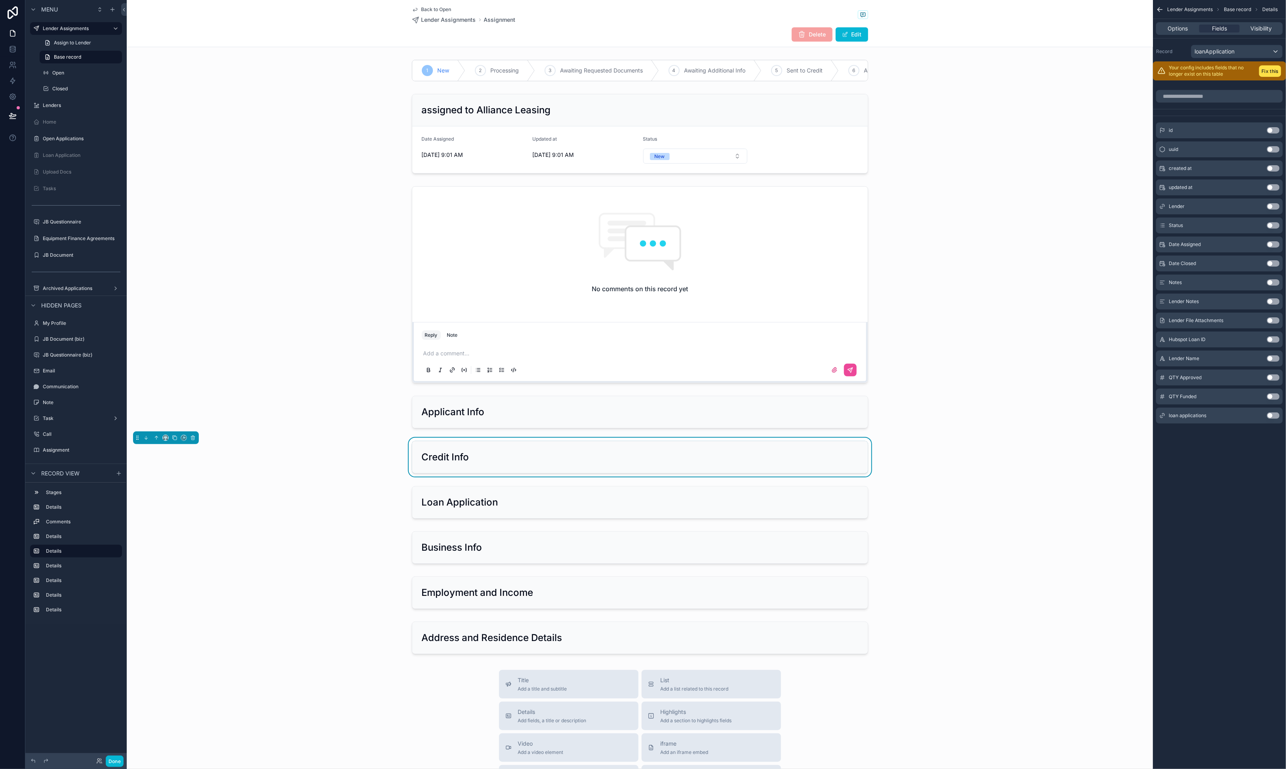
click at [676, 452] on div "Credit Info" at bounding box center [640, 457] width 437 height 13
click at [674, 416] on div "scrollable content" at bounding box center [640, 412] width 1026 height 39
click at [500, 418] on div "Applicant Info" at bounding box center [640, 412] width 437 height 13
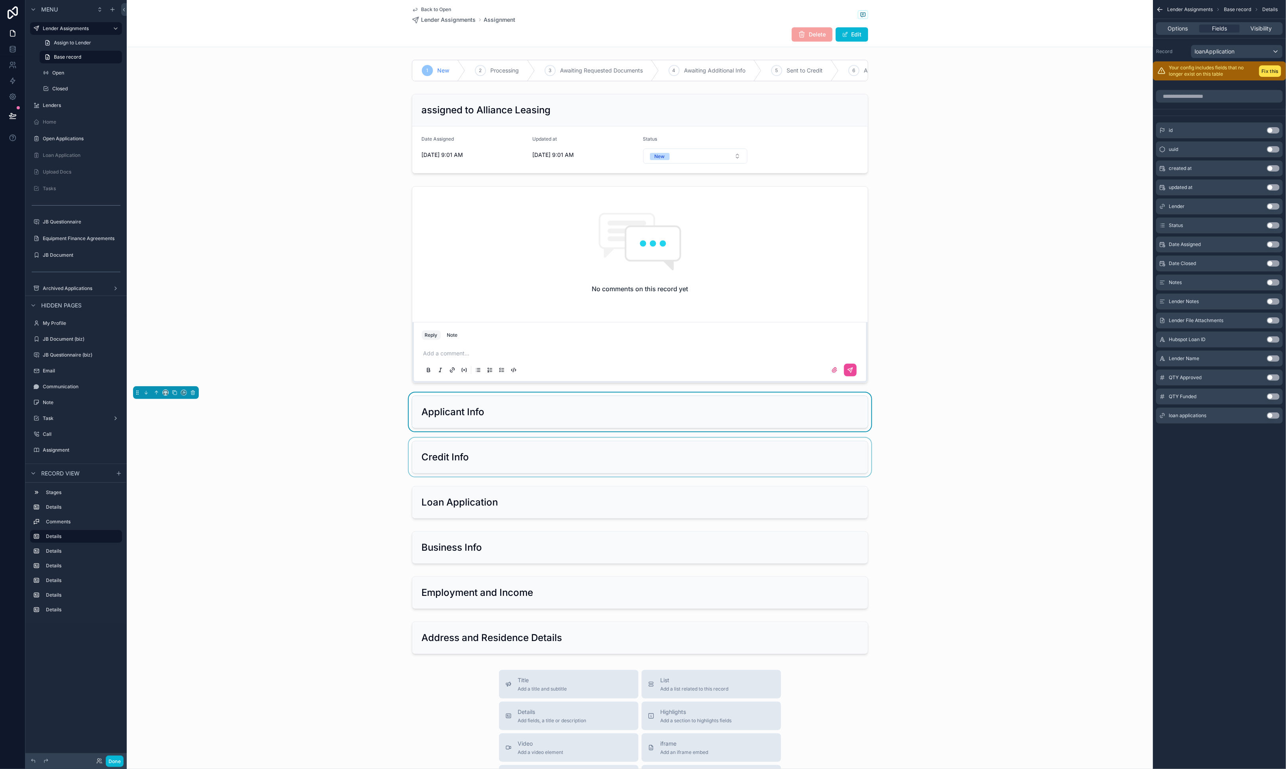
click at [797, 419] on div "Applicant Info" at bounding box center [640, 412] width 1026 height 39
click at [789, 413] on div "Applicant Info" at bounding box center [640, 412] width 437 height 13
click at [797, 31] on span "Options" at bounding box center [1178, 29] width 20 height 8
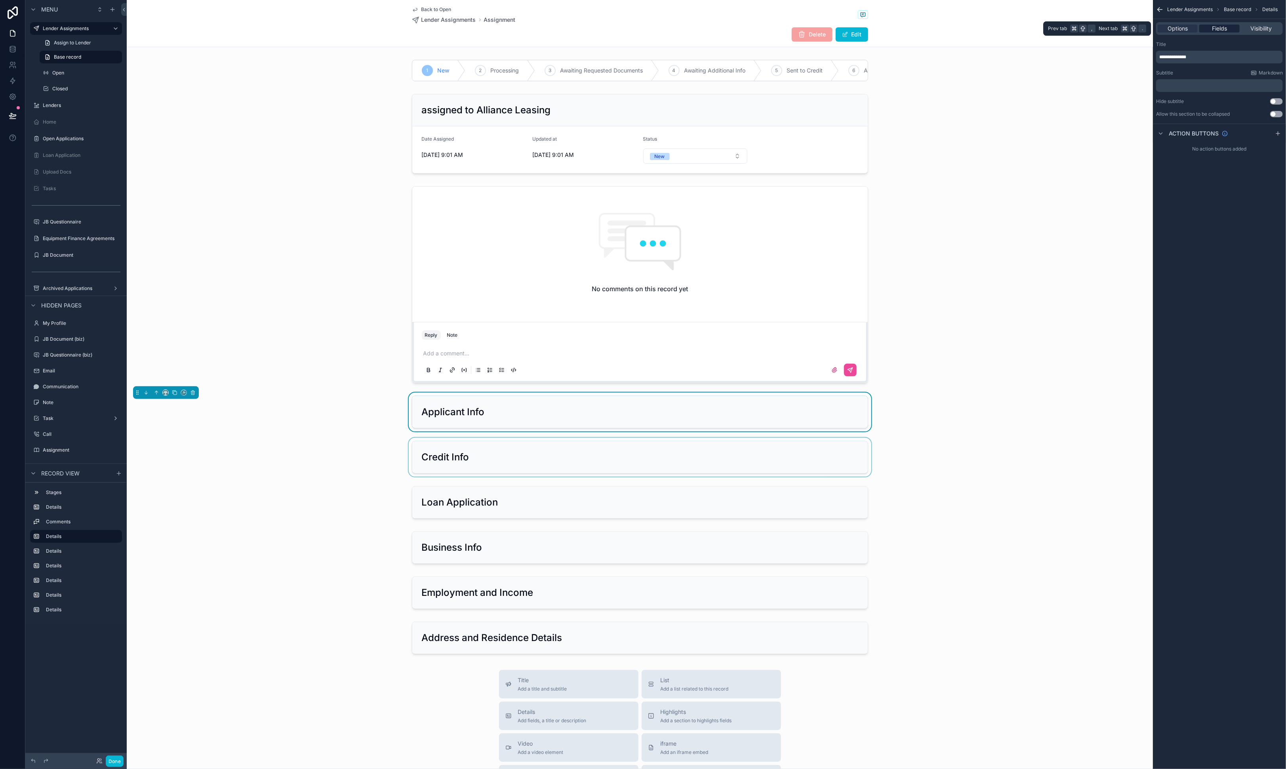
click at [797, 29] on span "Fields" at bounding box center [1219, 29] width 15 height 8
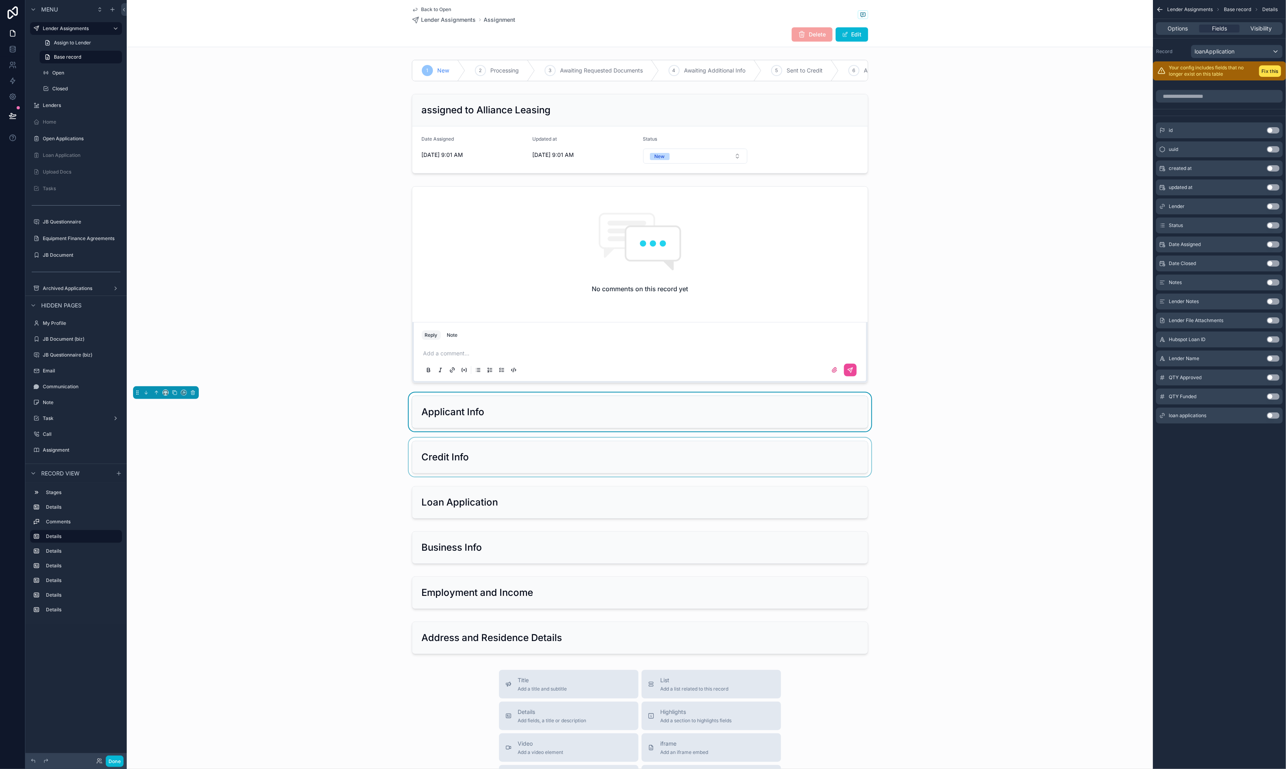
click at [663, 408] on div "Applicant Info" at bounding box center [640, 412] width 437 height 13
click at [797, 48] on span "loanApplication" at bounding box center [1215, 52] width 40 height 8
click at [797, 79] on div "scrollable content" at bounding box center [640, 68] width 1026 height 28
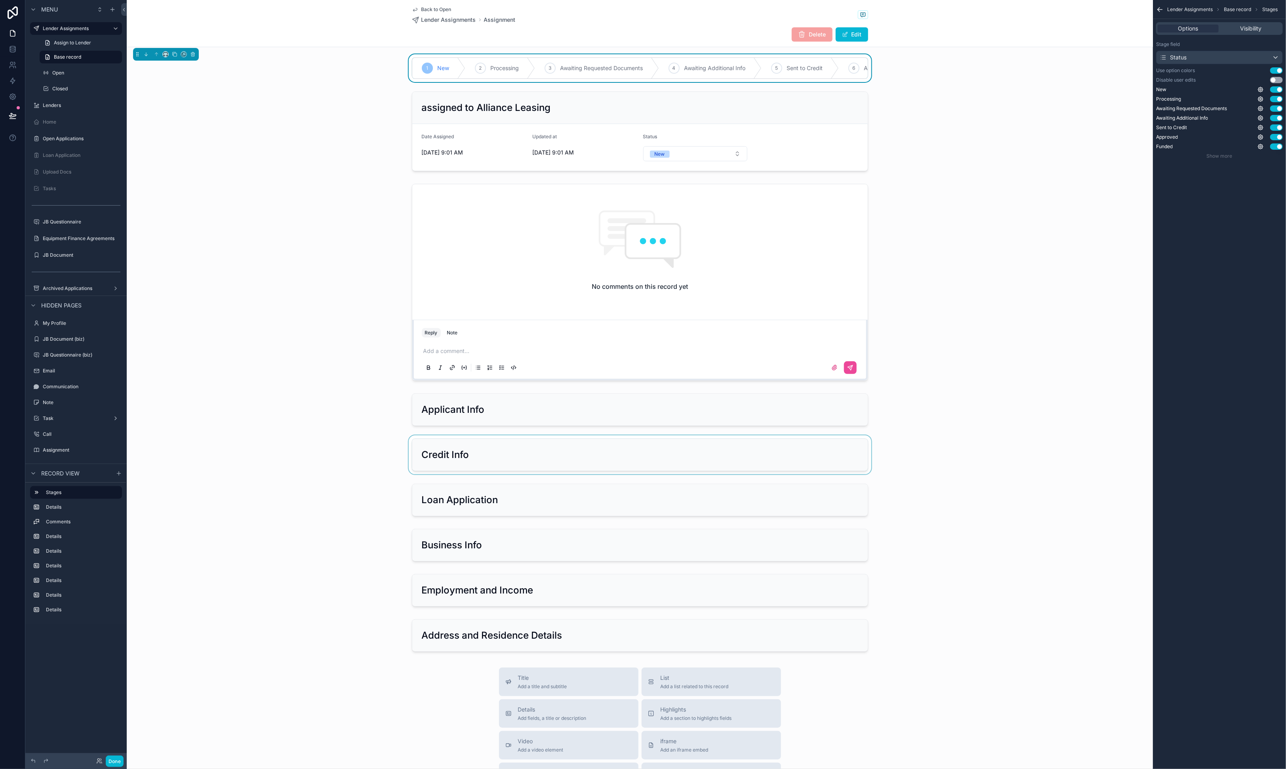
scroll to position [0, 0]
click at [797, 27] on span "Options" at bounding box center [1189, 29] width 20 height 8
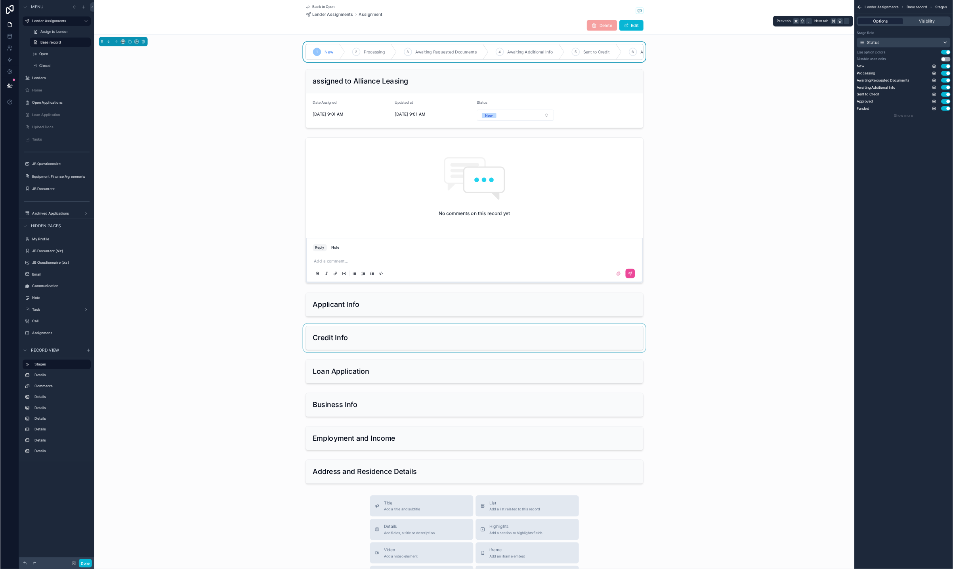
scroll to position [2, 0]
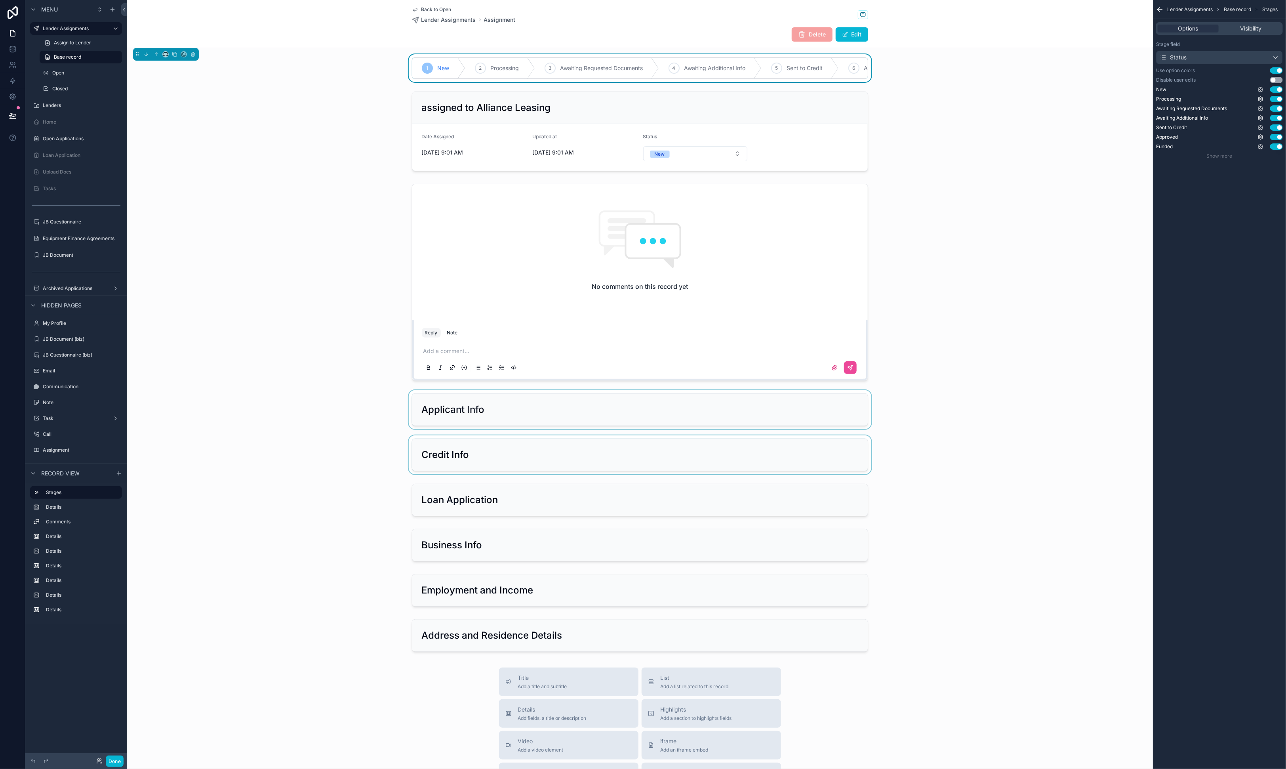
click at [723, 407] on div "scrollable content" at bounding box center [640, 409] width 1026 height 39
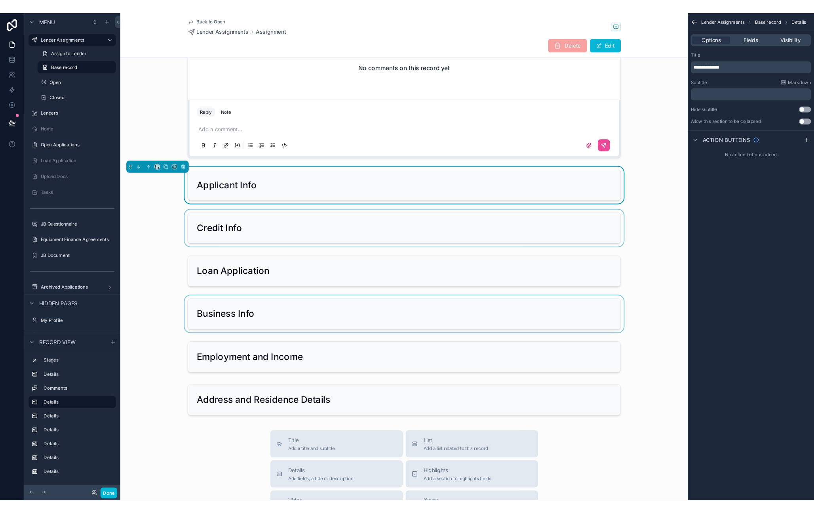
scroll to position [242, 0]
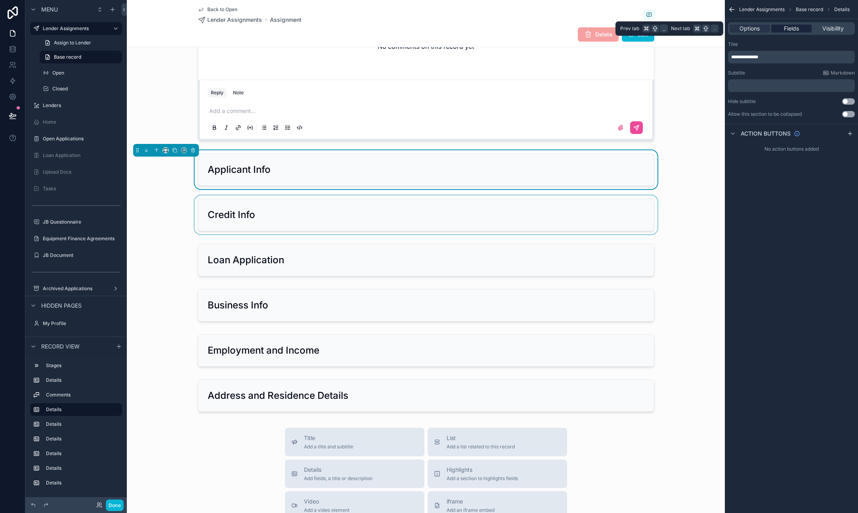
click at [795, 26] on span "Fields" at bounding box center [791, 29] width 15 height 8
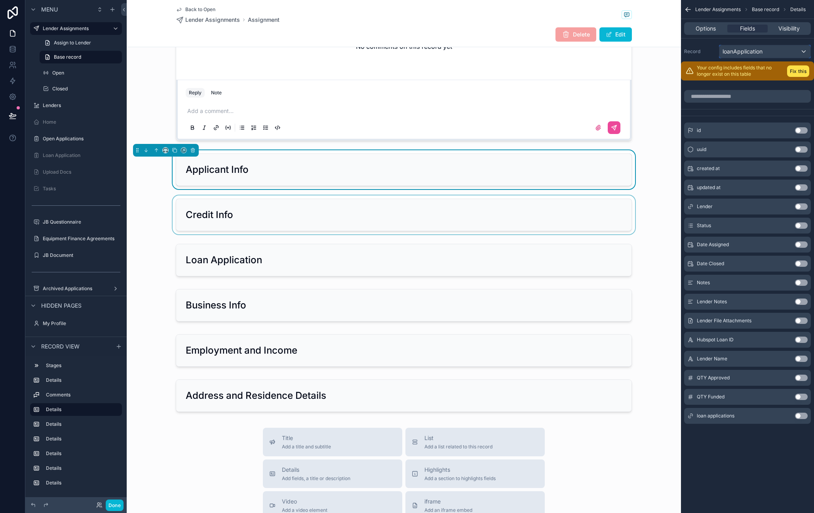
click at [797, 50] on div "loanApplication" at bounding box center [765, 51] width 91 height 13
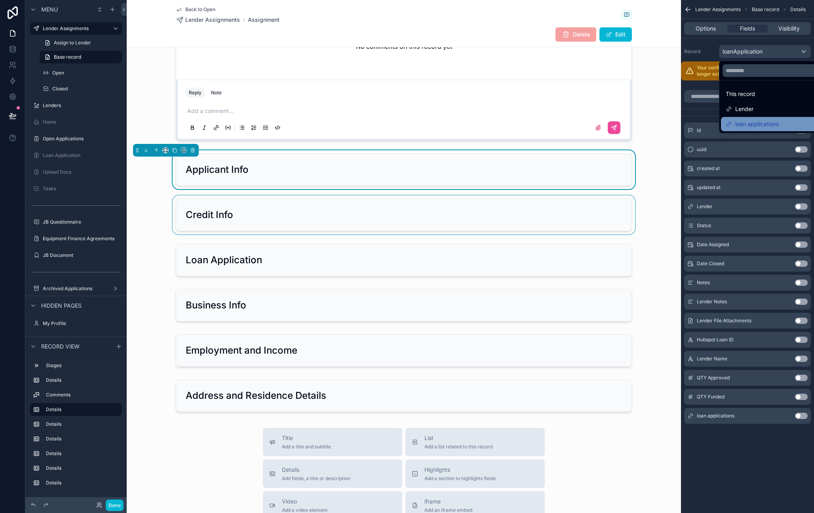
click at [786, 122] on div "loan applications" at bounding box center [774, 124] width 97 height 10
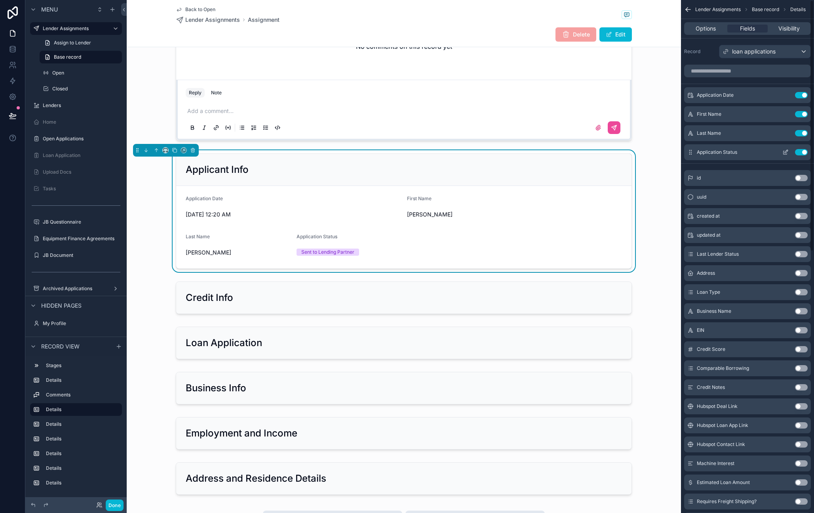
click at [797, 152] on button "Use setting" at bounding box center [801, 152] width 13 height 6
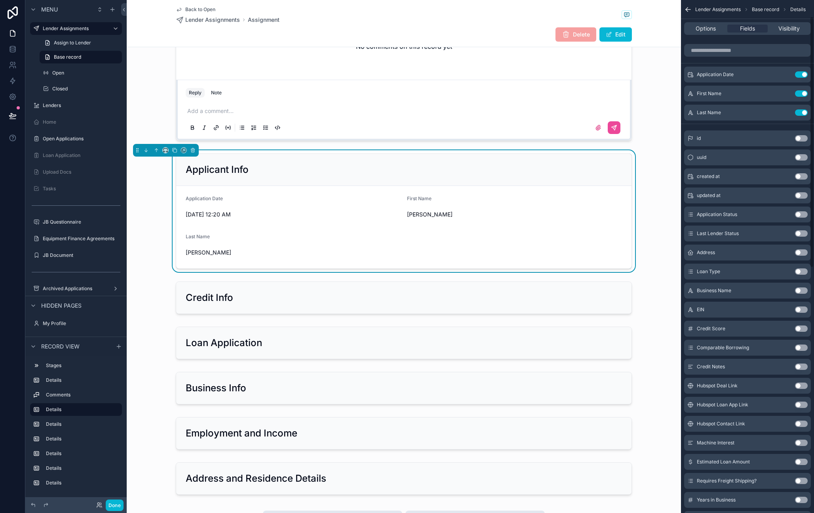
scroll to position [42, 0]
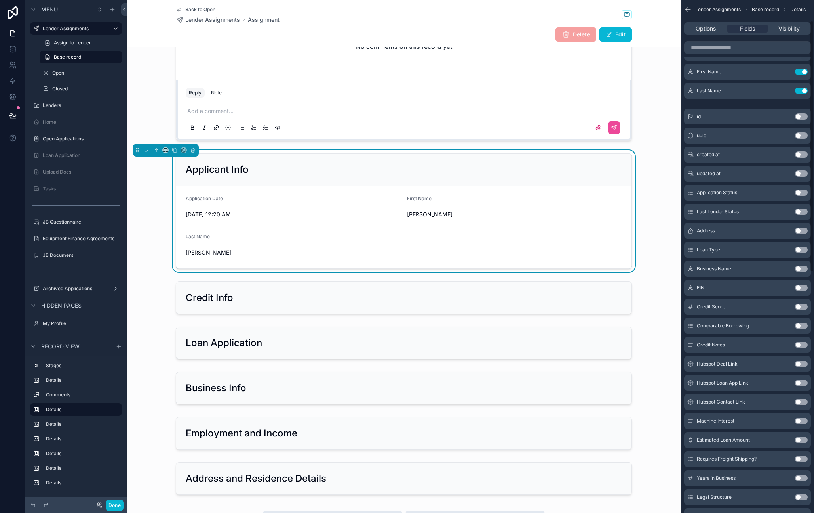
click at [797, 231] on button "Use setting" at bounding box center [801, 230] width 13 height 6
click at [797, 269] on button "Use setting" at bounding box center [801, 268] width 13 height 6
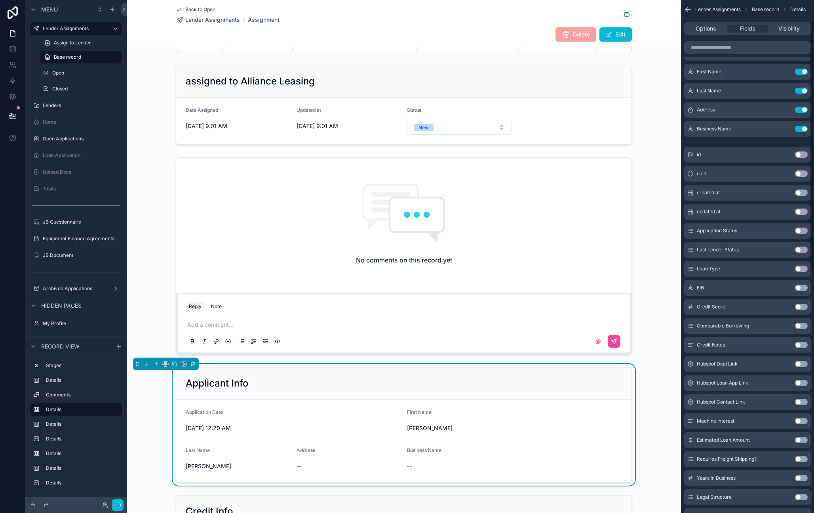
scroll to position [242, 0]
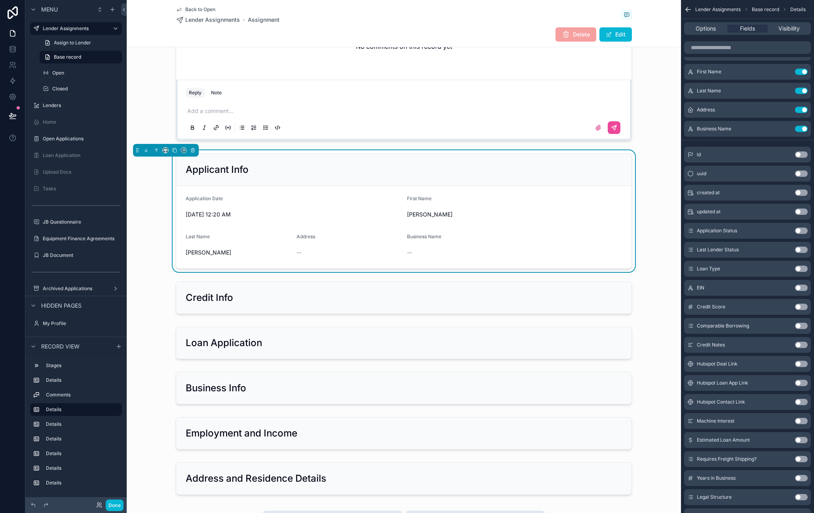
click at [797, 288] on button "Use setting" at bounding box center [801, 287] width 13 height 6
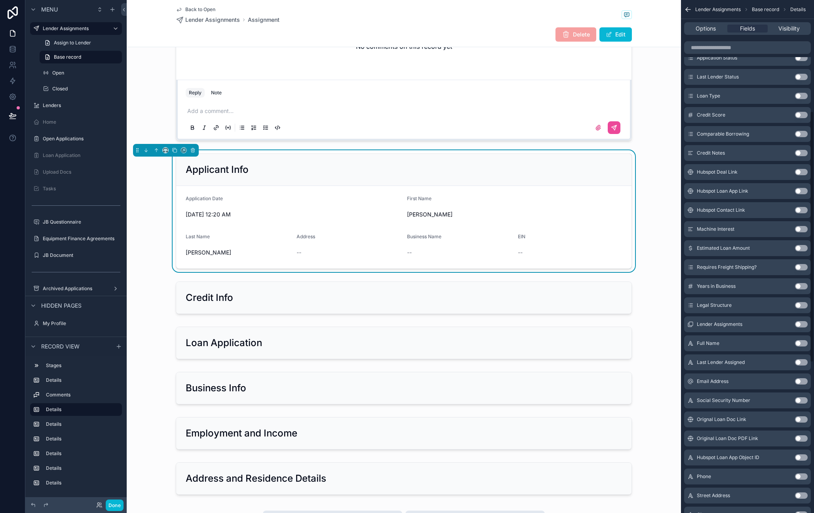
scroll to position [238, 0]
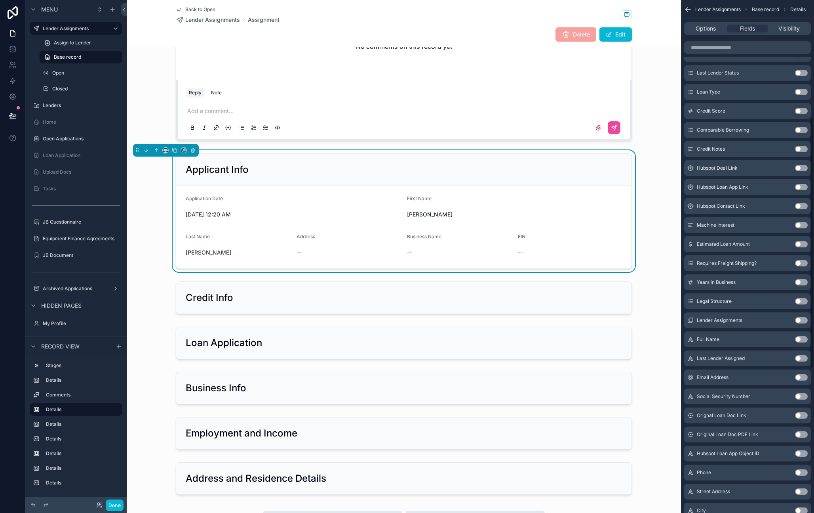
click at [797, 226] on button "Use setting" at bounding box center [801, 225] width 13 height 6
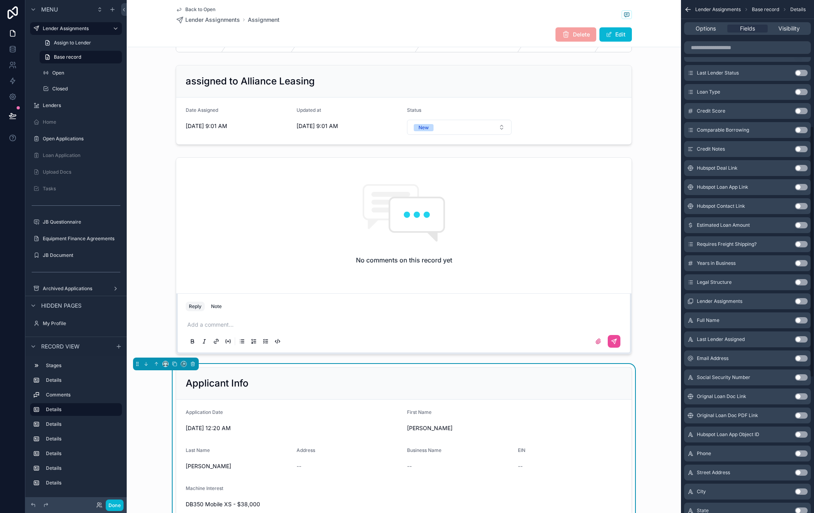
scroll to position [242, 0]
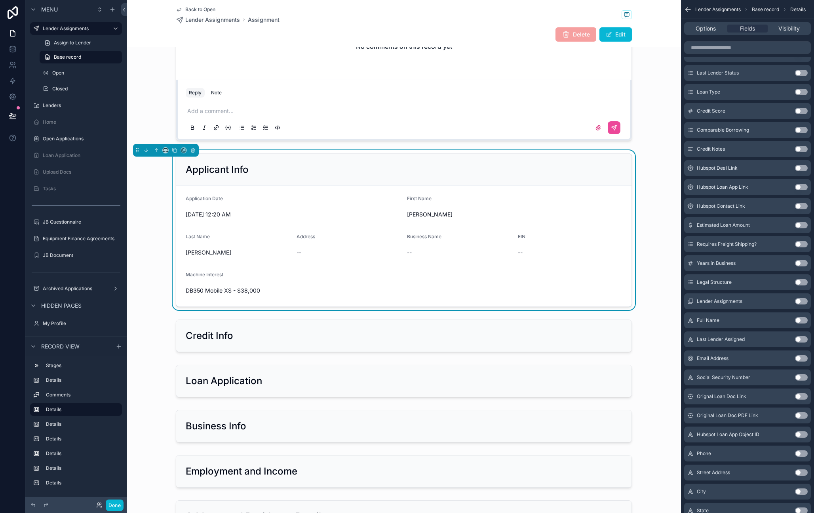
click at [797, 320] on button "Use setting" at bounding box center [801, 320] width 13 height 6
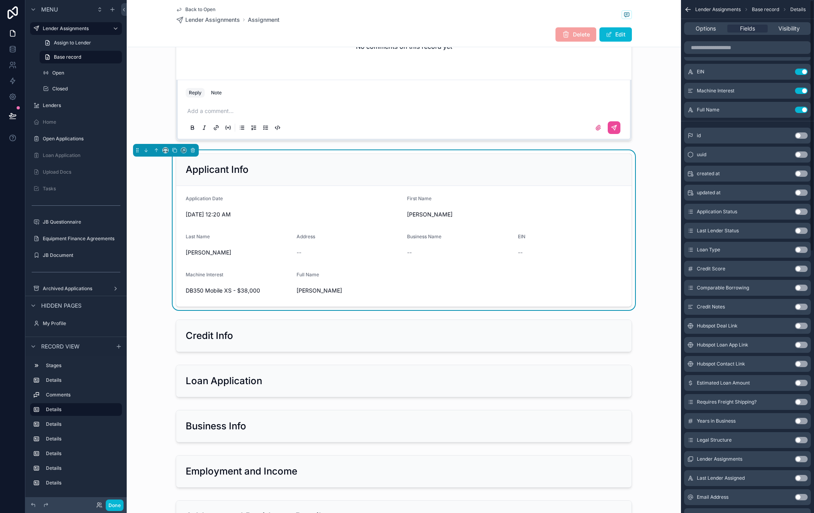
scroll to position [0, 0]
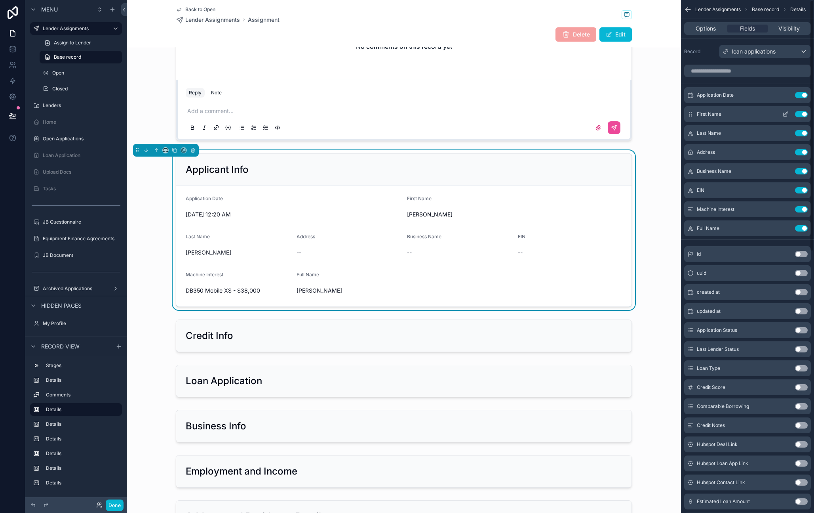
click at [797, 116] on button "Use setting" at bounding box center [801, 114] width 13 height 6
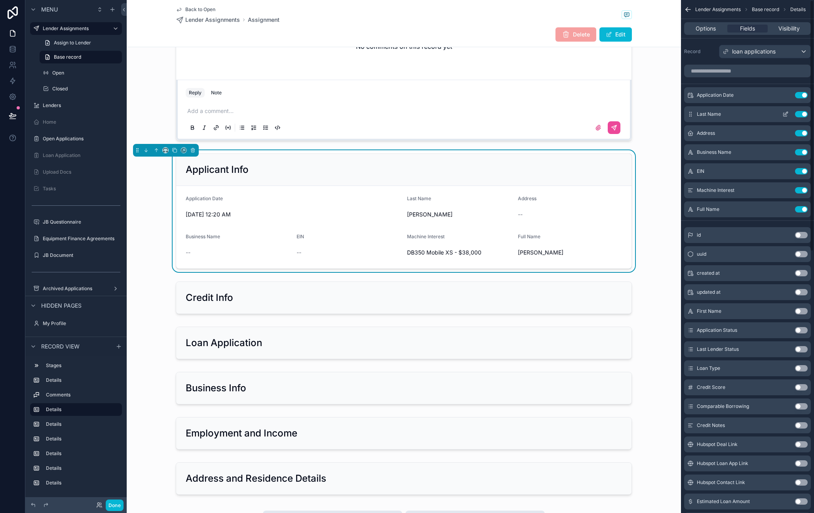
click at [797, 115] on button "Use setting" at bounding box center [801, 114] width 13 height 6
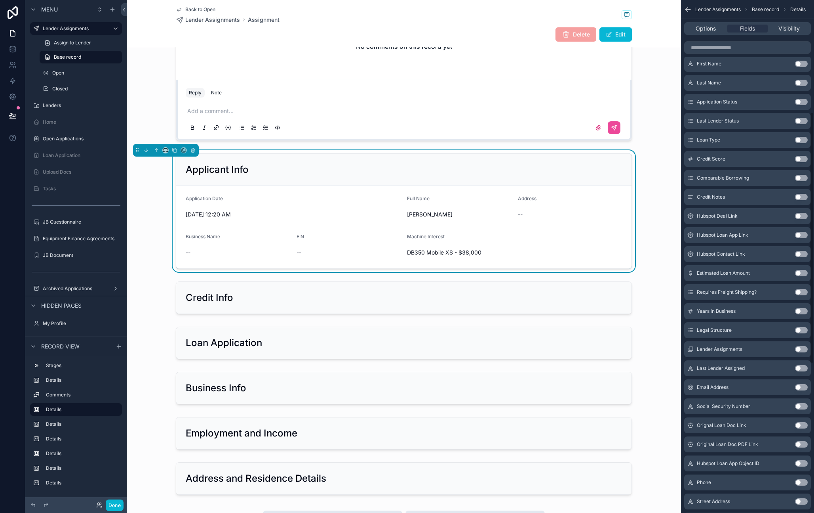
scroll to position [294, 0]
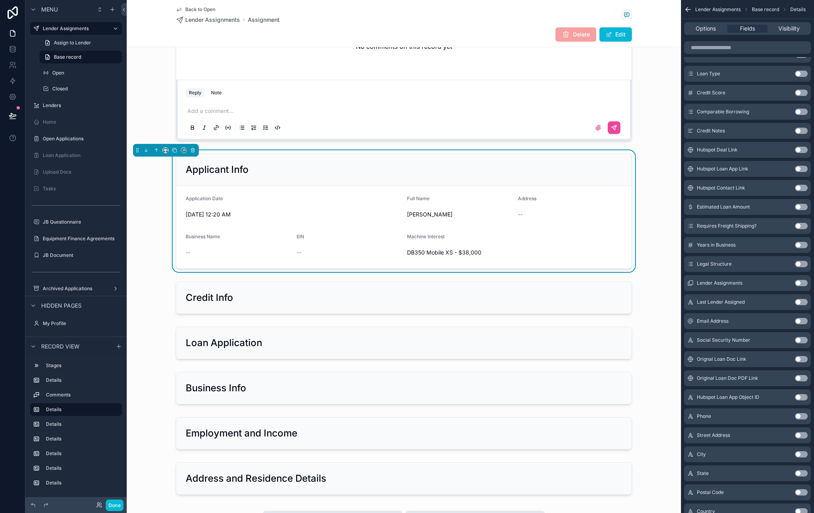
click at [797, 244] on button "Use setting" at bounding box center [801, 245] width 13 height 6
click at [797, 262] on button "Use setting" at bounding box center [801, 264] width 13 height 6
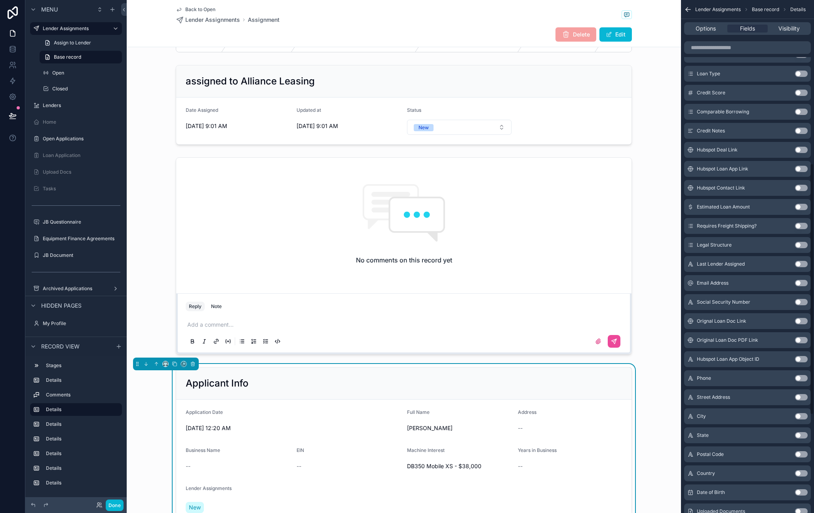
scroll to position [242, 0]
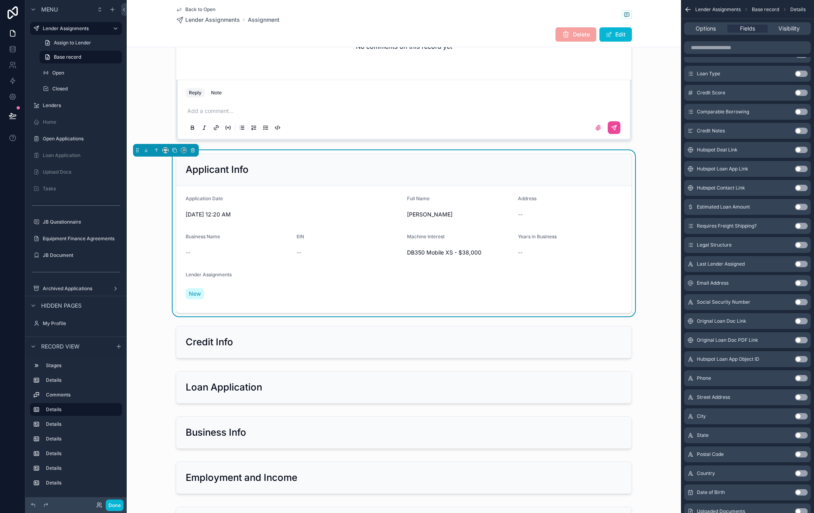
click at [797, 244] on button "Use setting" at bounding box center [801, 245] width 13 height 6
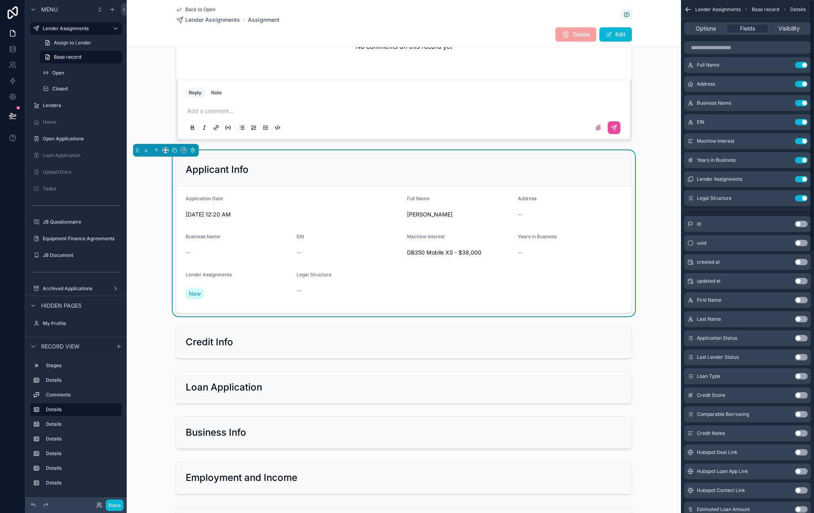
scroll to position [0, 0]
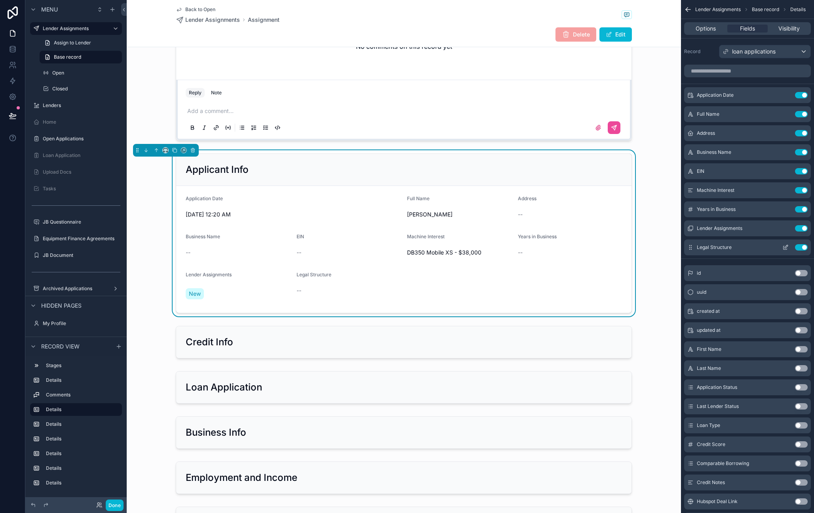
click at [797, 227] on button "Use setting" at bounding box center [801, 228] width 13 height 6
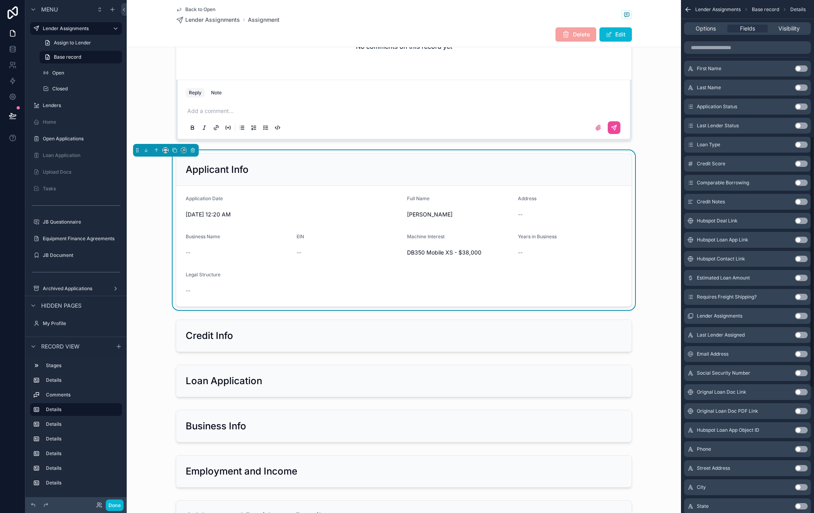
scroll to position [374, 0]
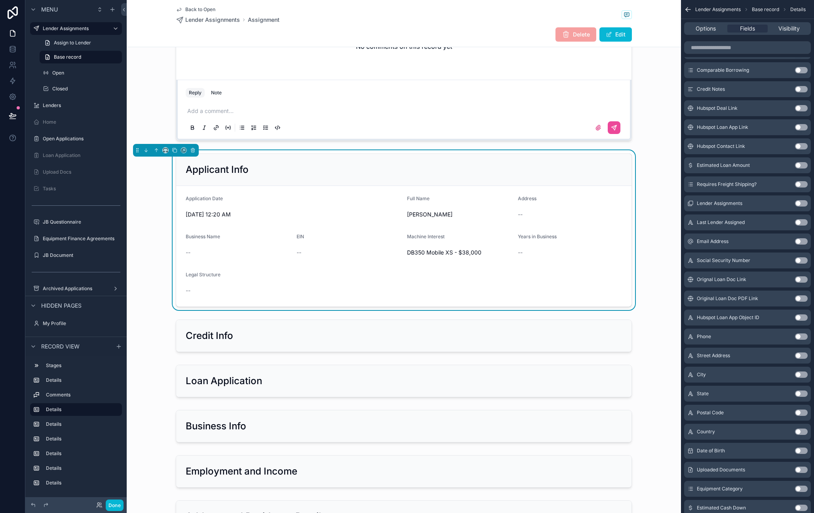
click at [797, 243] on button "Use setting" at bounding box center [801, 241] width 13 height 6
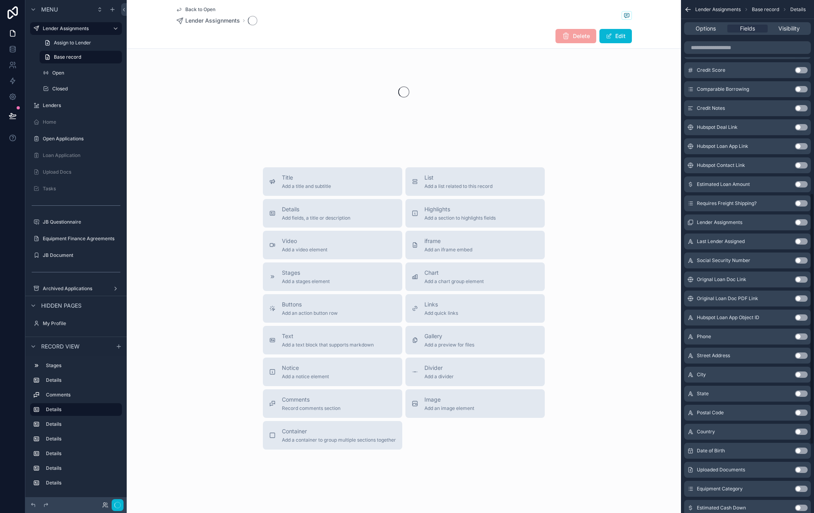
scroll to position [393, 0]
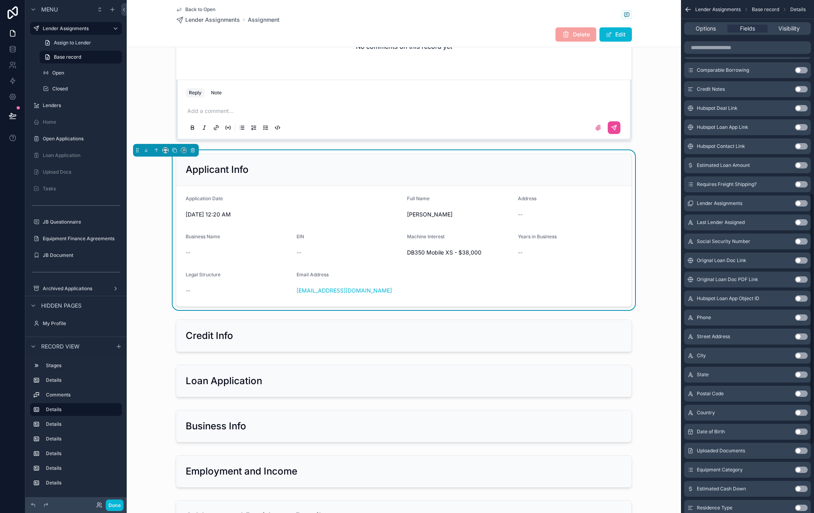
click at [797, 239] on button "Use setting" at bounding box center [801, 241] width 13 height 6
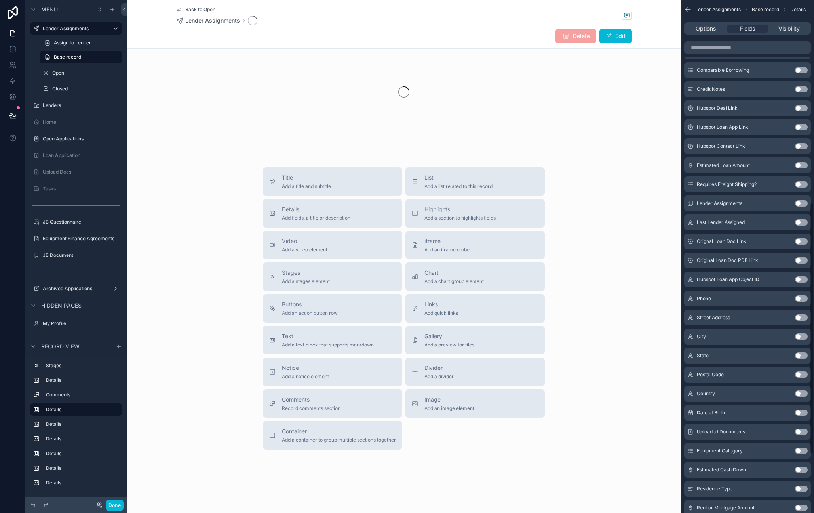
scroll to position [242, 0]
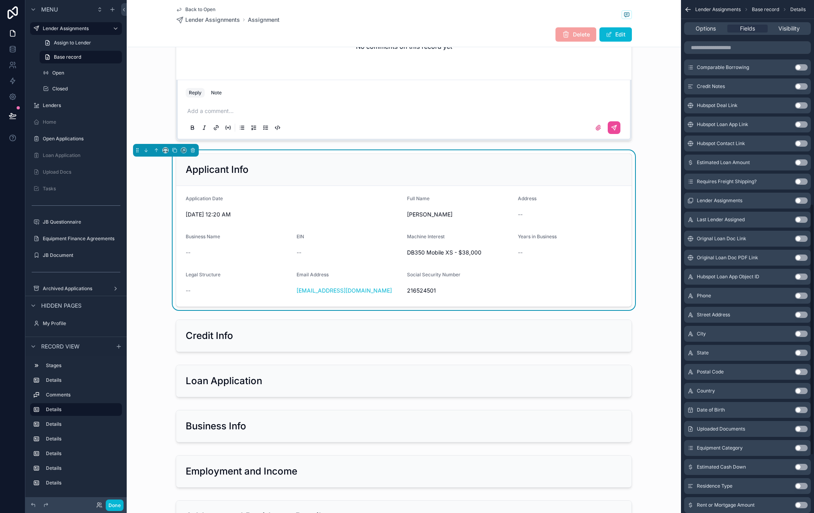
click at [797, 296] on button "Use setting" at bounding box center [801, 295] width 13 height 6
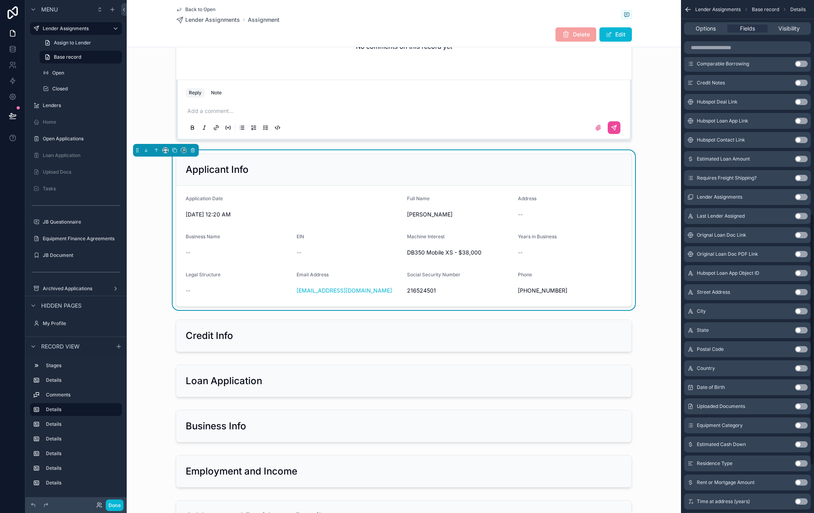
scroll to position [0, 0]
click at [797, 290] on button "Use setting" at bounding box center [801, 291] width 13 height 6
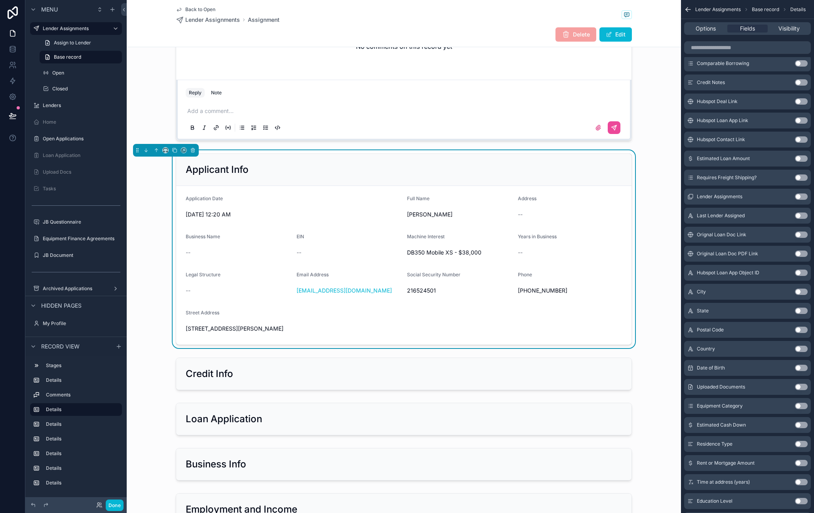
click at [797, 288] on button "Use setting" at bounding box center [801, 291] width 13 height 6
click at [797, 291] on button "Use setting" at bounding box center [801, 291] width 13 height 6
click at [797, 311] on button "Use setting" at bounding box center [801, 310] width 13 height 6
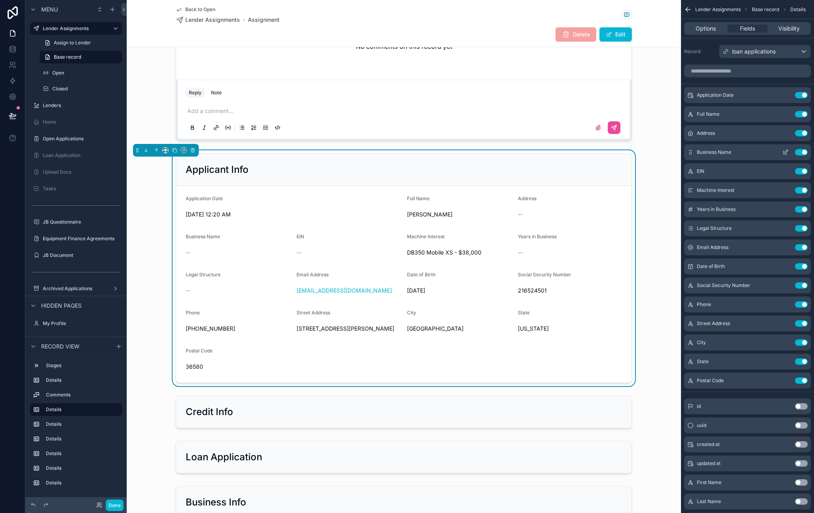
click at [797, 132] on button "Use setting" at bounding box center [801, 133] width 13 height 6
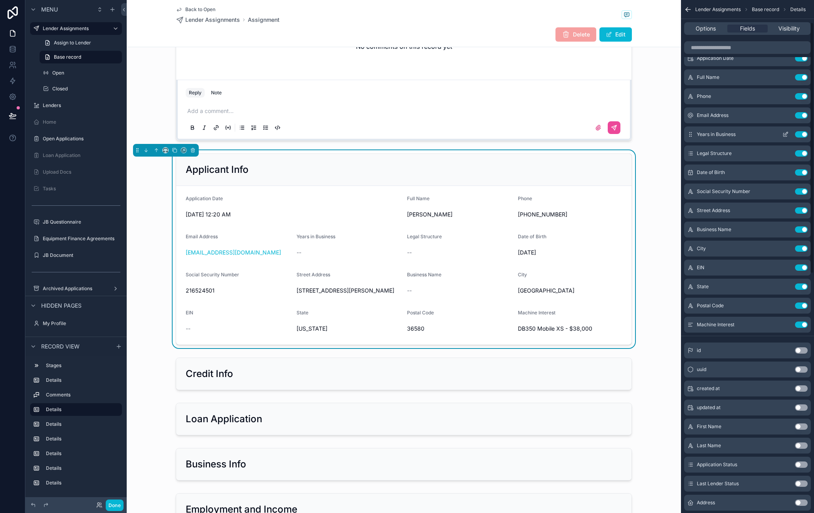
scroll to position [45, 0]
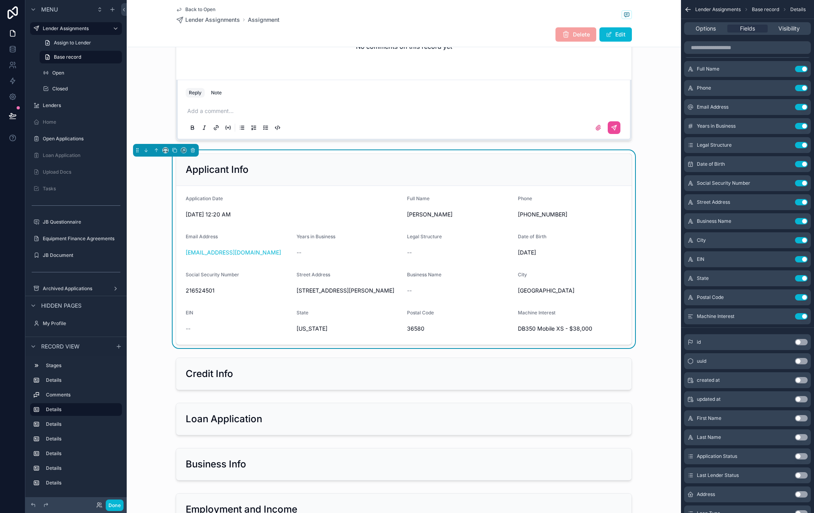
click at [367, 211] on span "[DATE] 12:20 AM" at bounding box center [293, 214] width 215 height 8
click at [366, 211] on span "[DATE] 12:20 AM" at bounding box center [293, 214] width 215 height 8
click at [797, 340] on button "Use setting" at bounding box center [801, 342] width 13 height 6
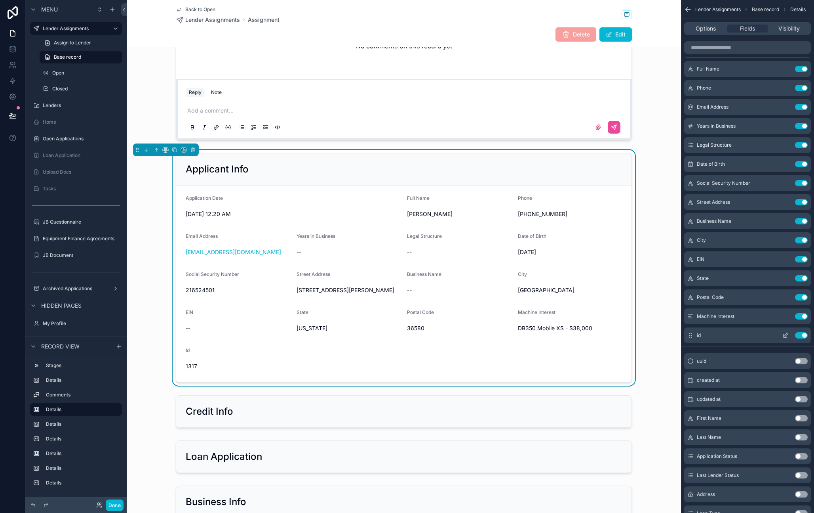
click at [797, 337] on button "Use setting" at bounding box center [801, 335] width 13 height 6
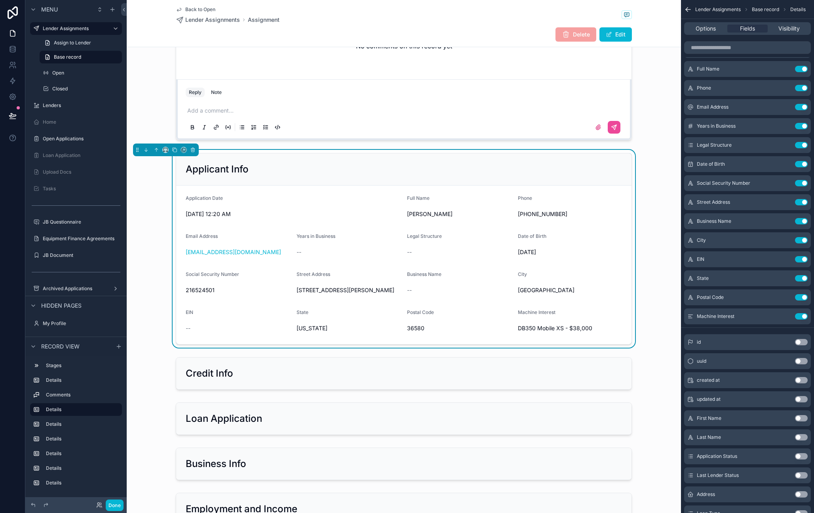
click at [322, 187] on form "Application Date 9/8/2025 12:20 AM Full Name Mack Wright Phone +18503243712 Ema…" at bounding box center [404, 264] width 456 height 158
click at [318, 206] on div "Application Date 9/8/2025 12:20 AM" at bounding box center [293, 207] width 215 height 25
click at [320, 206] on div "Application Date 9/8/2025 12:20 AM" at bounding box center [293, 207] width 215 height 25
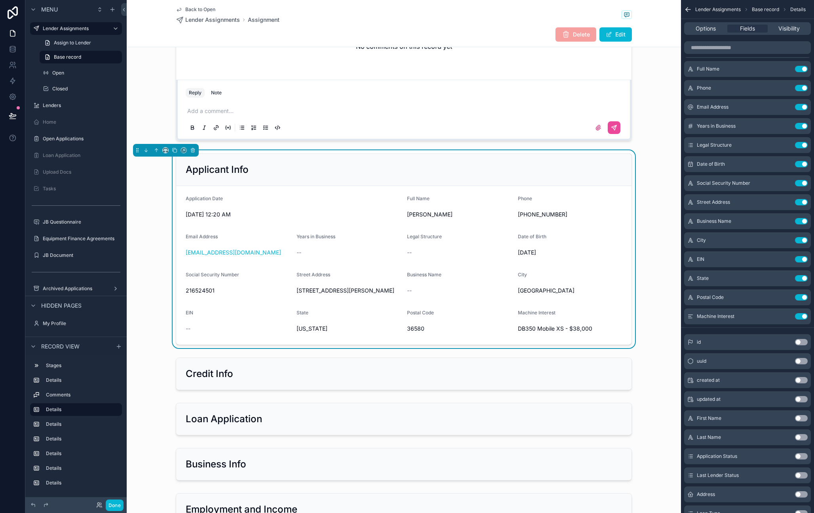
click at [320, 206] on div "Application Date 9/8/2025 12:20 AM" at bounding box center [293, 207] width 215 height 25
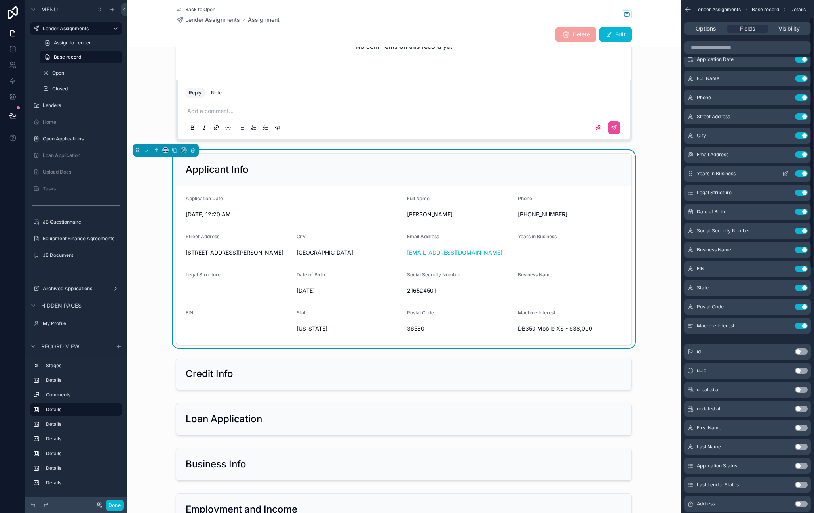
scroll to position [35, 0]
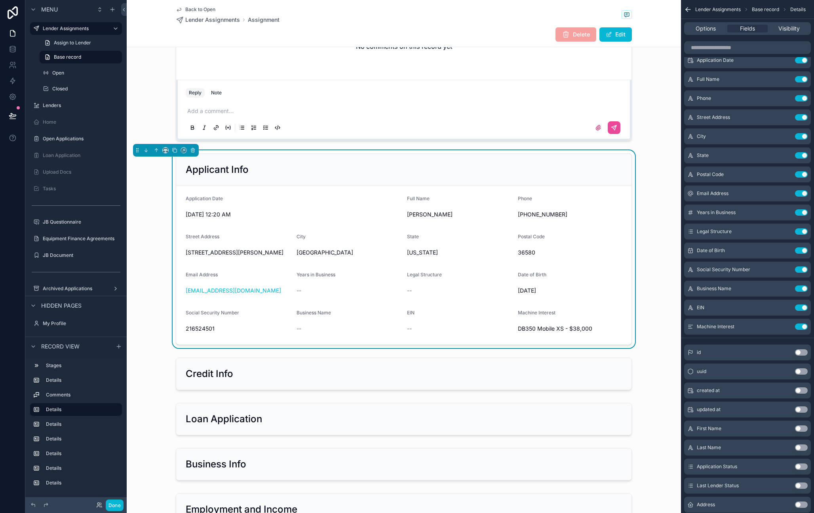
click at [391, 214] on span "[DATE] 12:20 AM" at bounding box center [293, 214] width 215 height 8
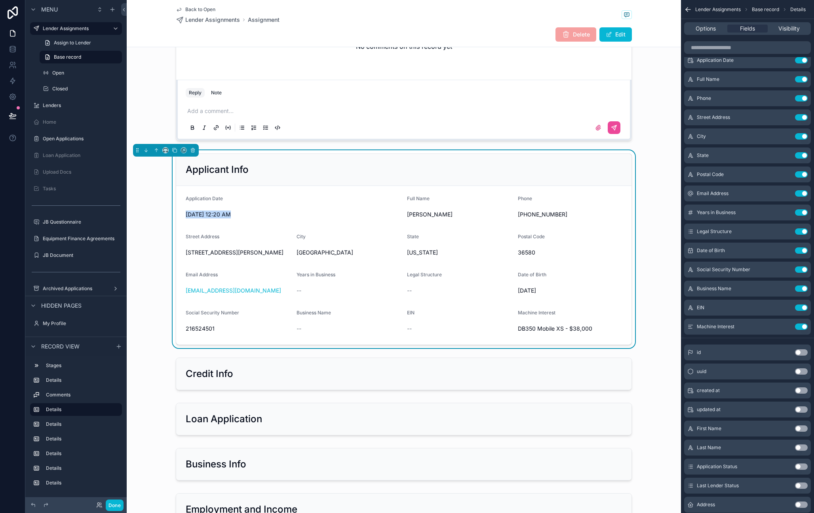
click at [391, 214] on span "[DATE] 12:20 AM" at bounding box center [293, 214] width 215 height 8
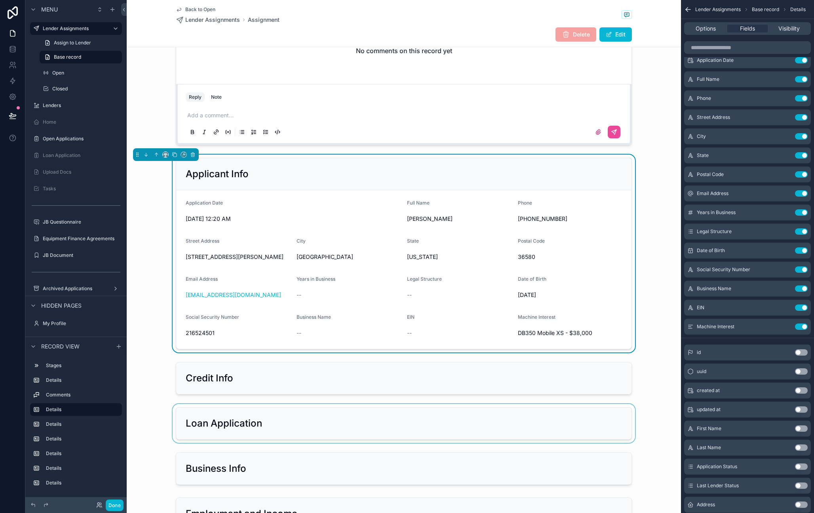
click at [305, 431] on div "scrollable content" at bounding box center [404, 423] width 555 height 39
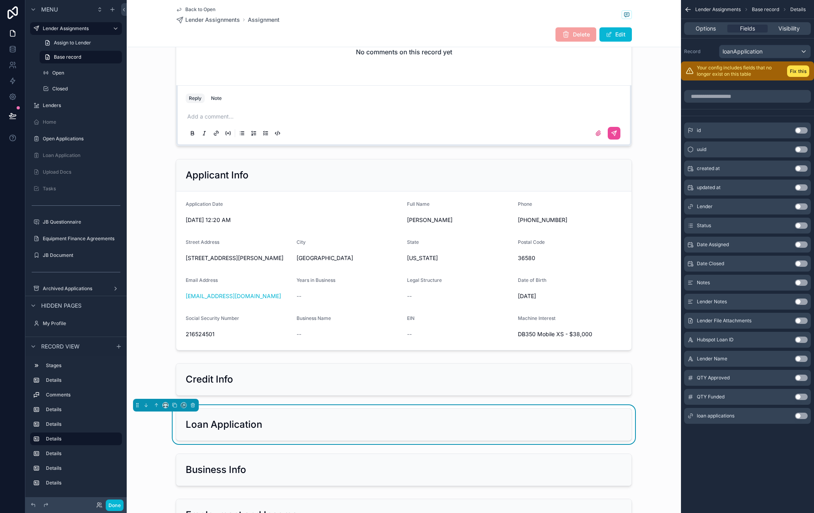
scroll to position [0, 0]
click at [797, 53] on div "loanApplication" at bounding box center [765, 51] width 91 height 13
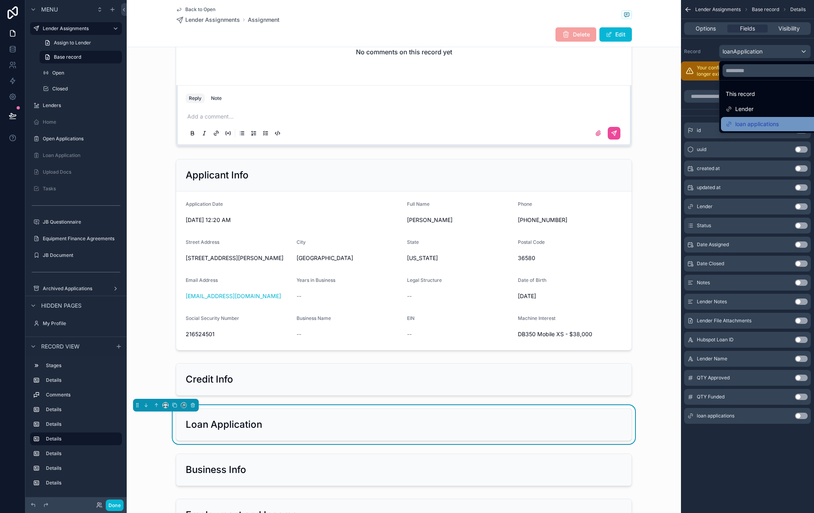
click at [777, 124] on span "loan applications" at bounding box center [758, 124] width 44 height 10
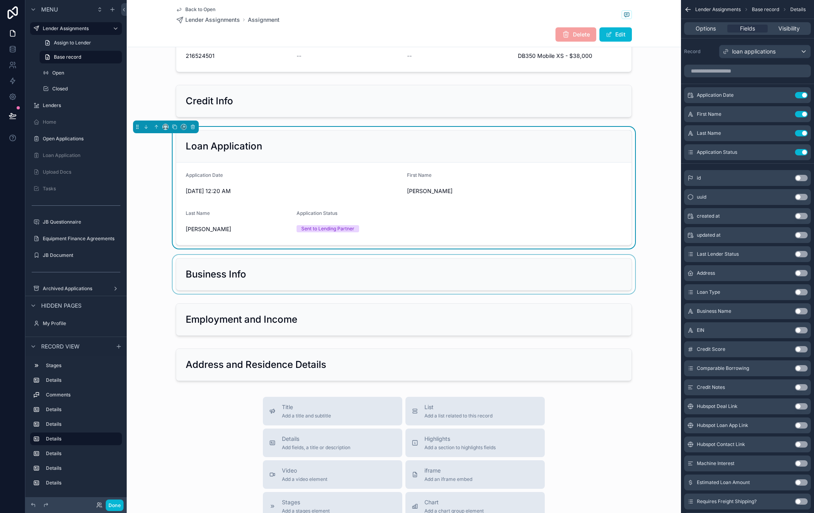
scroll to position [519, 0]
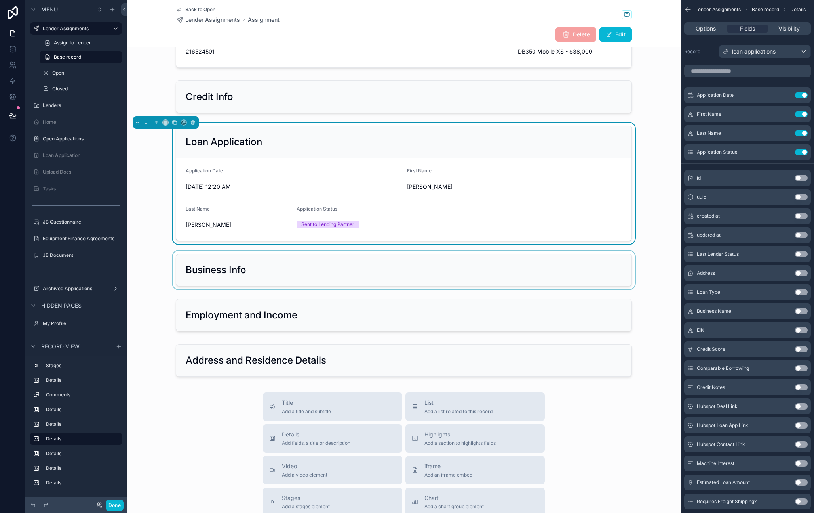
click at [506, 271] on div "scrollable content" at bounding box center [404, 269] width 555 height 39
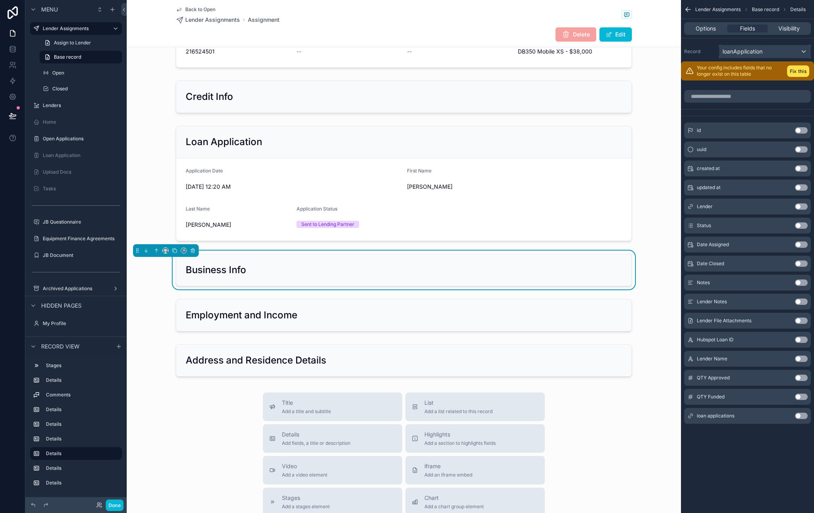
click at [751, 56] on div "loanApplication" at bounding box center [765, 51] width 91 height 13
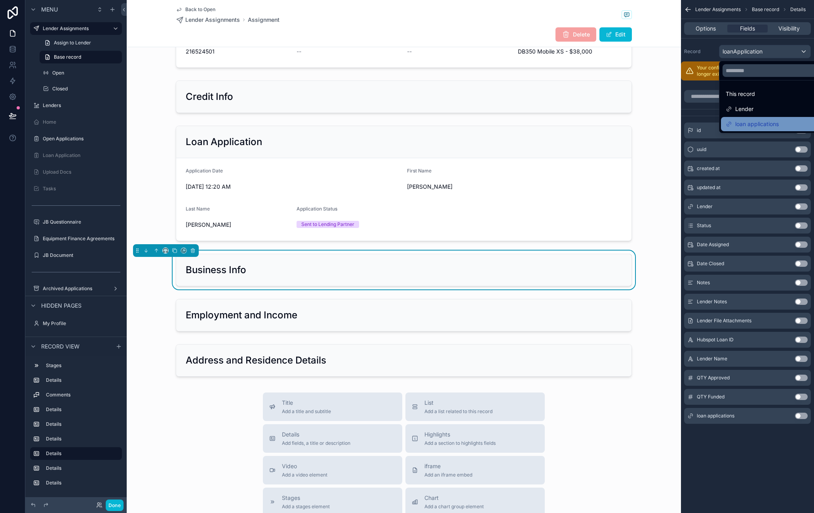
click at [756, 124] on span "loan applications" at bounding box center [758, 124] width 44 height 10
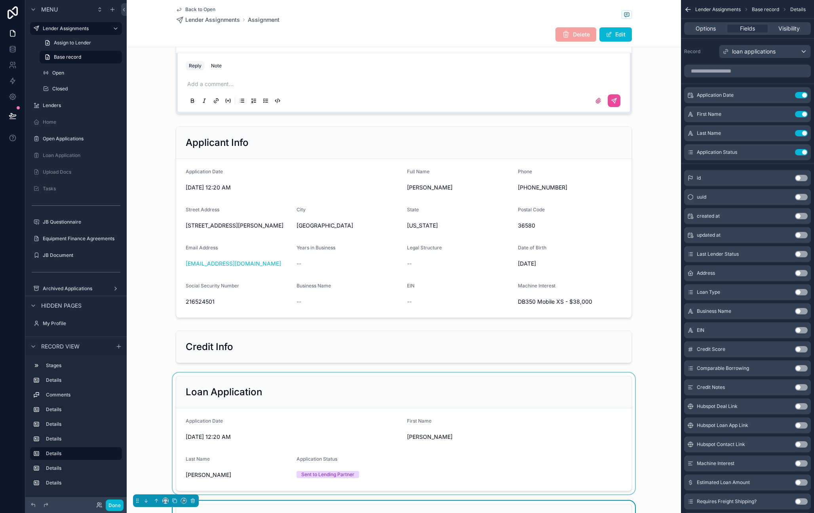
scroll to position [265, 0]
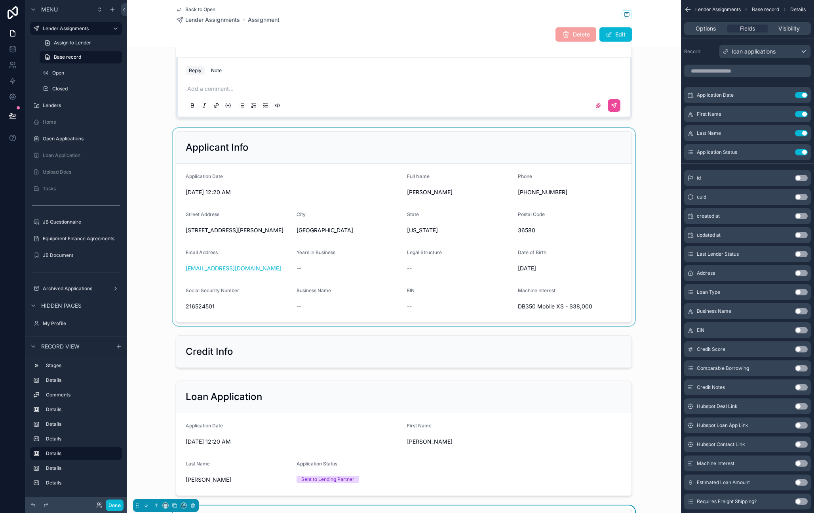
click at [615, 198] on div "scrollable content" at bounding box center [404, 227] width 555 height 198
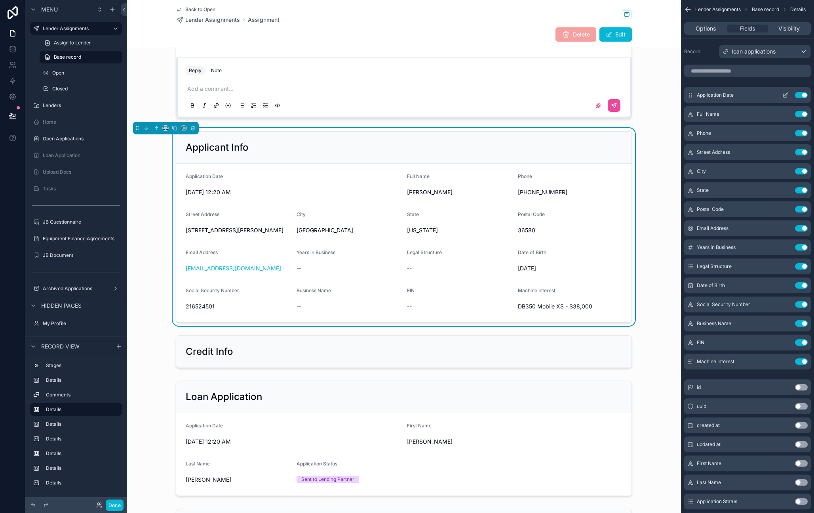
click at [797, 96] on button "Use setting" at bounding box center [801, 95] width 13 height 6
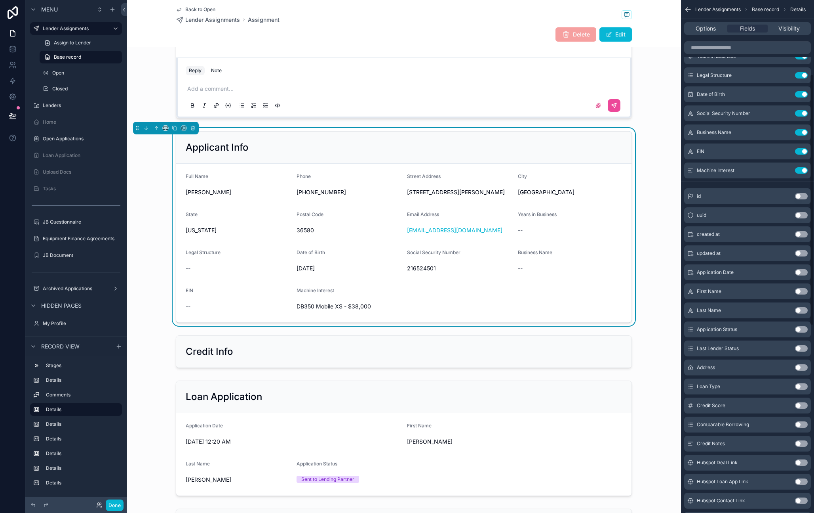
scroll to position [123, 0]
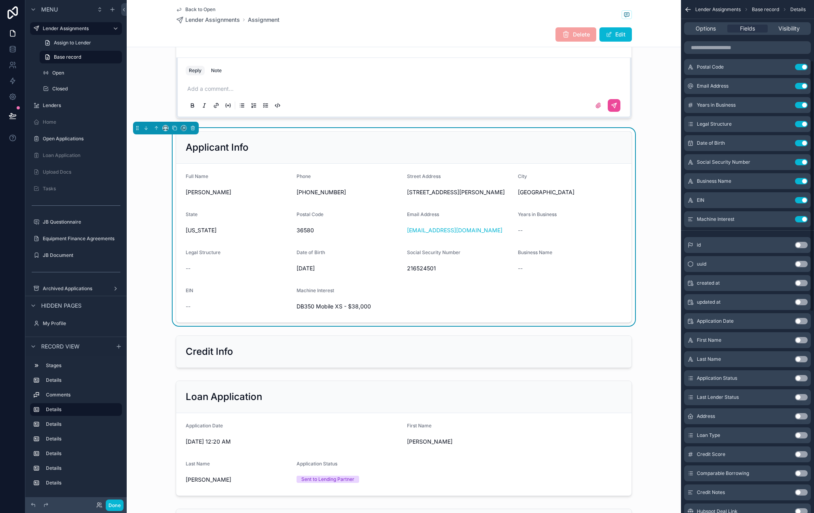
click at [797, 322] on button "Use setting" at bounding box center [801, 321] width 13 height 6
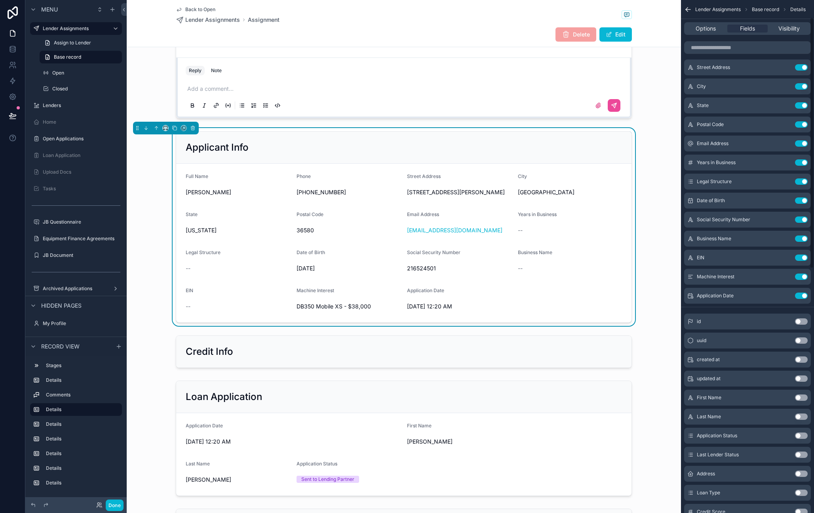
scroll to position [0, 0]
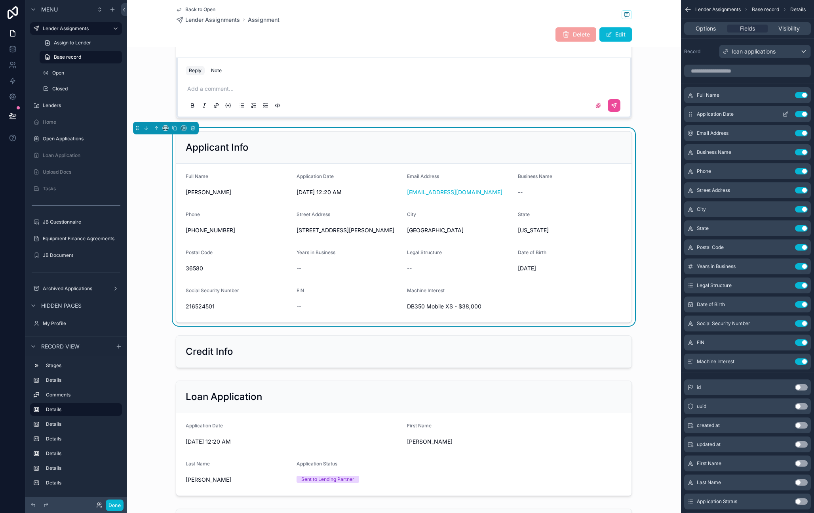
click at [797, 114] on button "Use setting" at bounding box center [801, 114] width 13 height 6
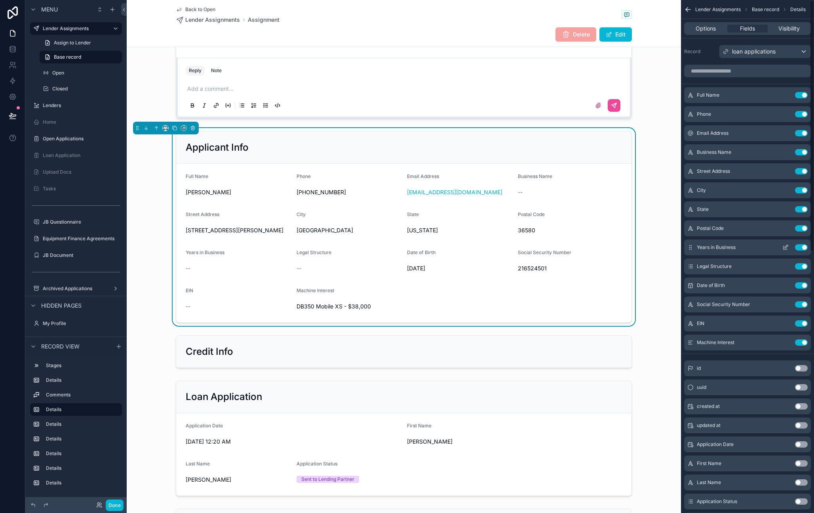
click at [797, 248] on button "Use setting" at bounding box center [801, 247] width 13 height 6
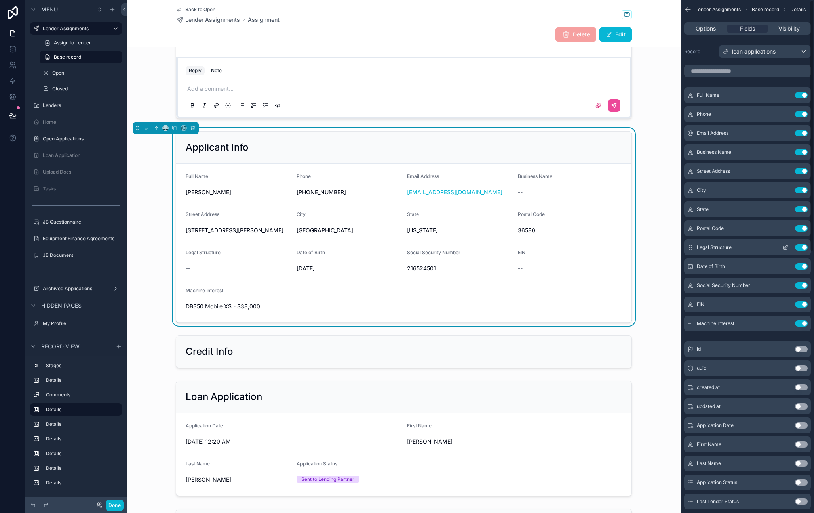
click at [797, 249] on button "Use setting" at bounding box center [801, 247] width 13 height 6
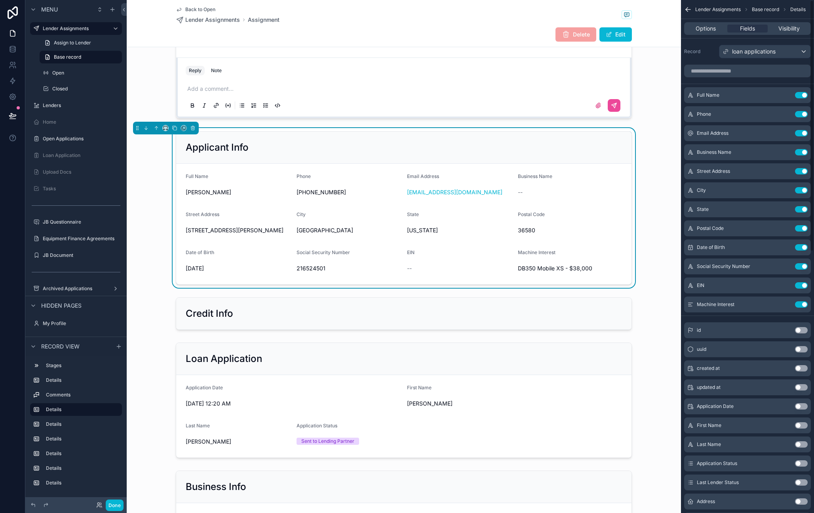
click at [797, 249] on button "Use setting" at bounding box center [801, 247] width 13 height 6
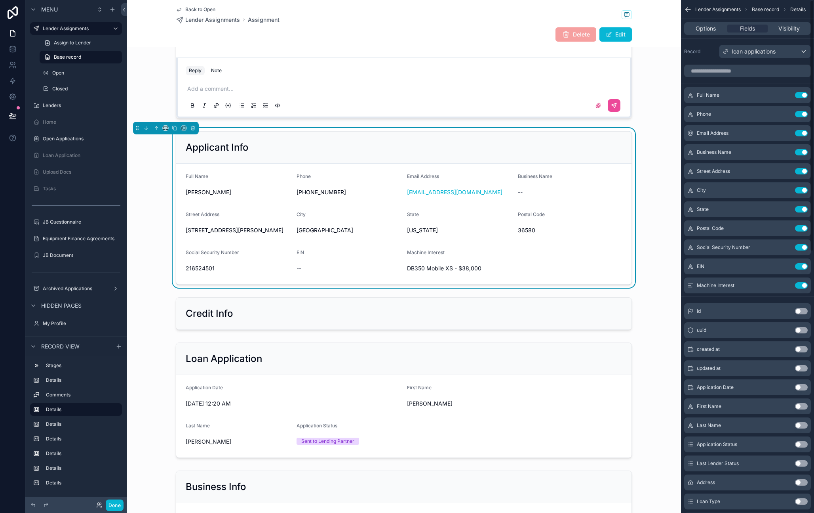
click at [797, 249] on button "Use setting" at bounding box center [801, 247] width 13 height 6
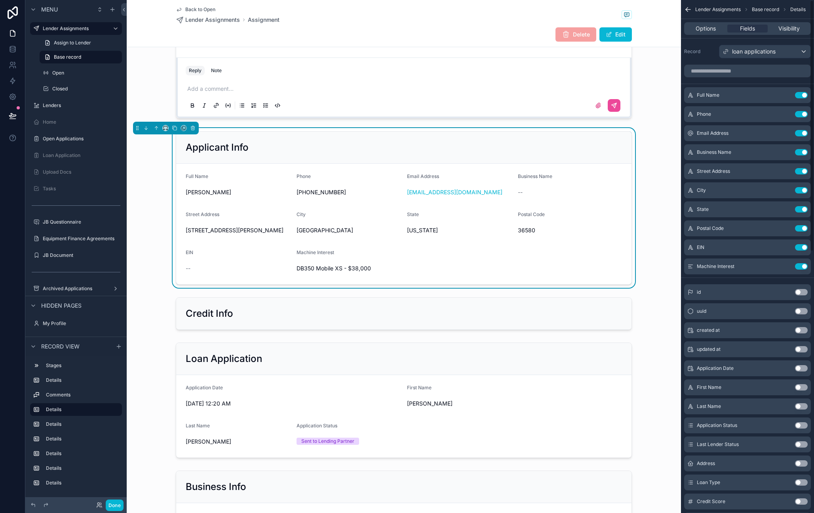
click at [797, 249] on button "Use setting" at bounding box center [801, 247] width 13 height 6
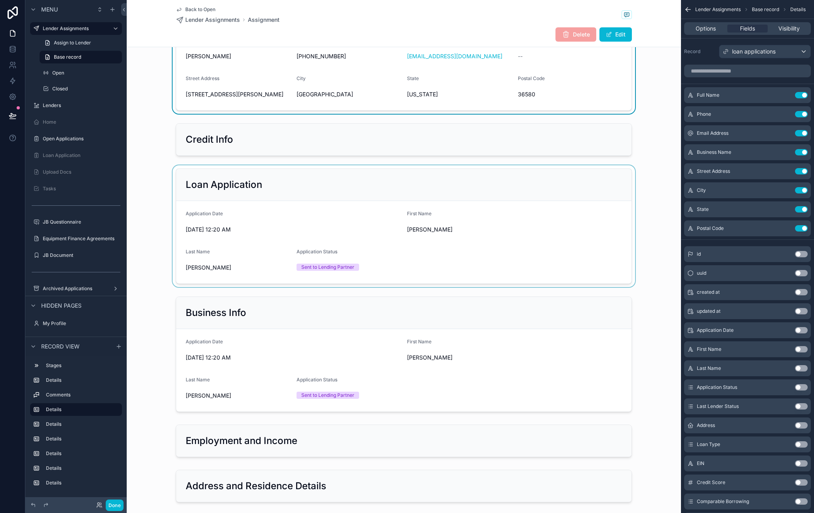
scroll to position [387, 0]
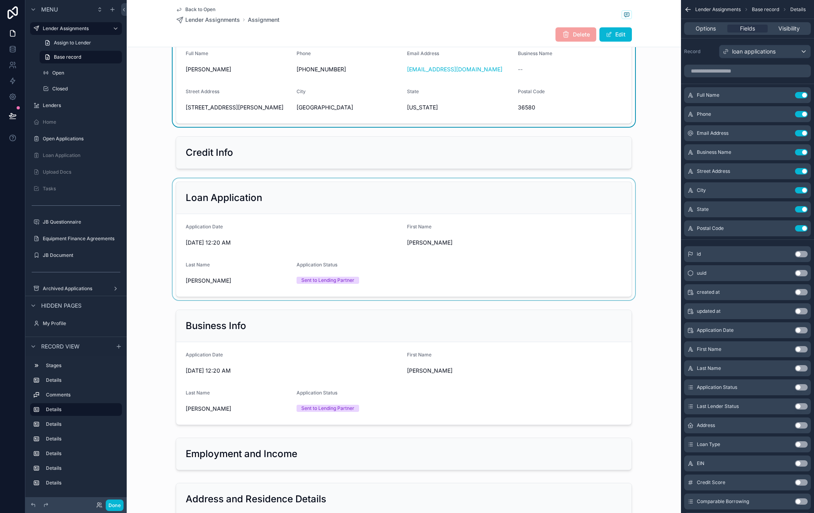
click at [396, 237] on div "scrollable content" at bounding box center [404, 239] width 555 height 122
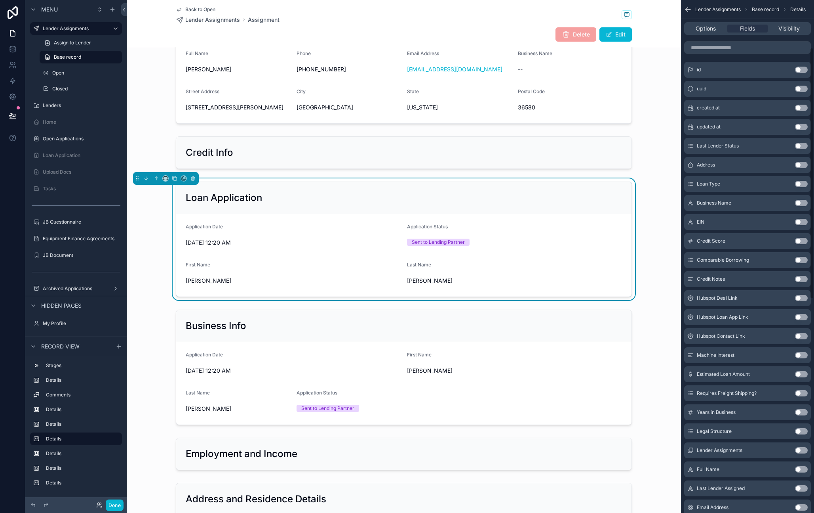
scroll to position [96, 0]
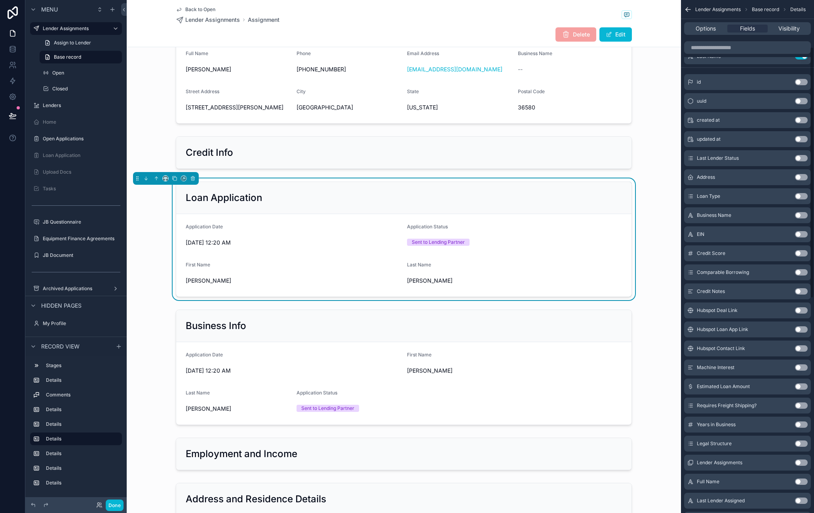
click at [797, 196] on button "Use setting" at bounding box center [801, 196] width 13 height 6
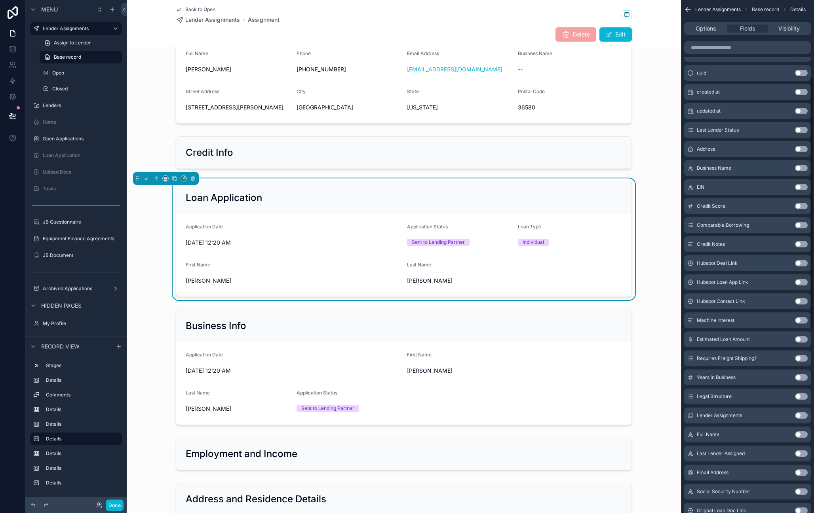
scroll to position [156, 0]
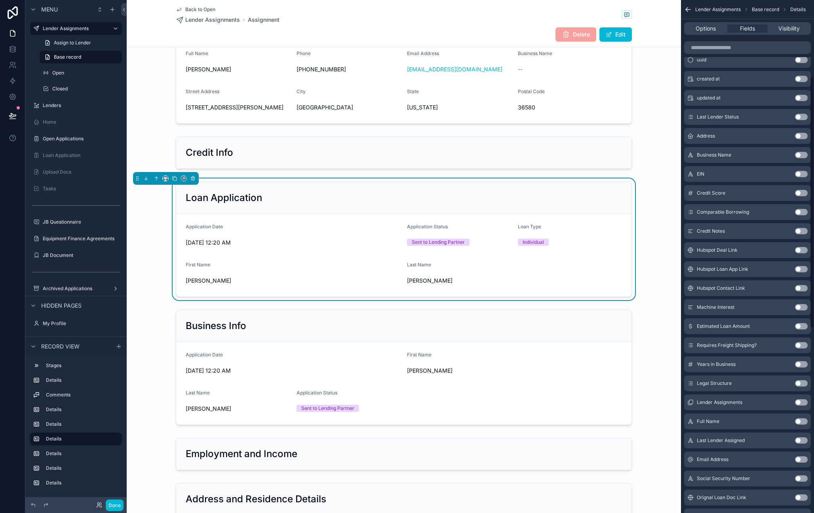
click at [797, 326] on button "Use setting" at bounding box center [801, 326] width 13 height 6
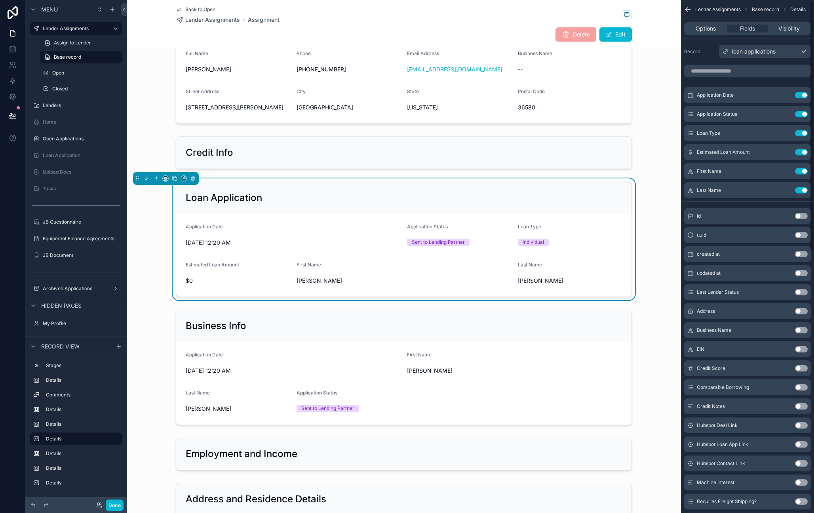
click at [797, 330] on button "Use setting" at bounding box center [801, 330] width 13 height 6
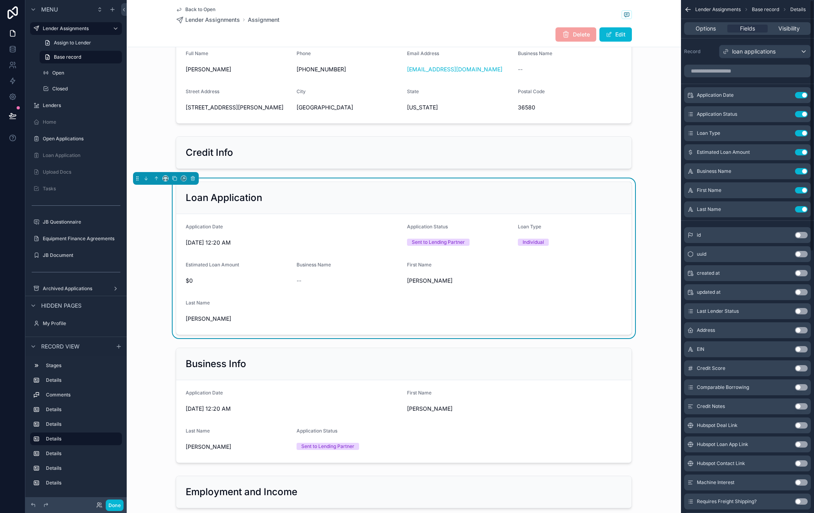
click at [797, 349] on button "Use setting" at bounding box center [801, 349] width 13 height 6
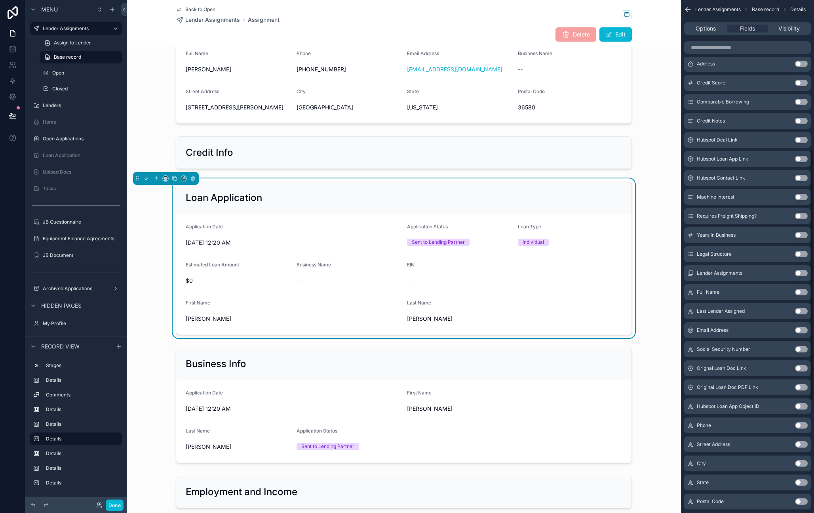
scroll to position [277, 0]
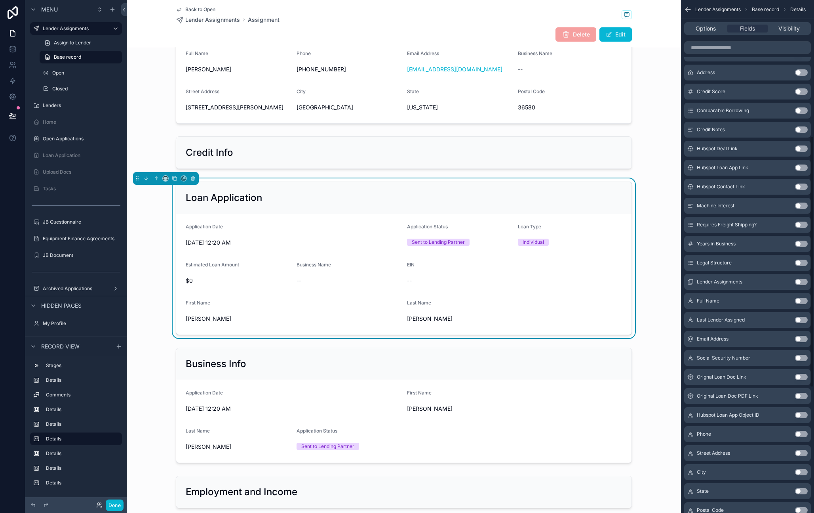
click at [797, 206] on button "Use setting" at bounding box center [801, 205] width 13 height 6
click at [797, 337] on button "Use setting" at bounding box center [801, 339] width 13 height 6
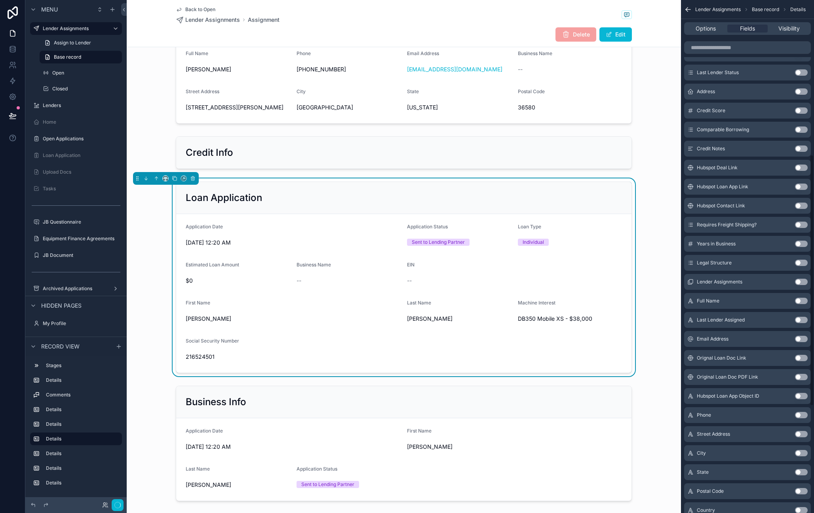
scroll to position [315, 0]
click at [797, 227] on button "Use setting" at bounding box center [801, 224] width 13 height 6
click at [797, 225] on button "Use setting" at bounding box center [801, 224] width 13 height 6
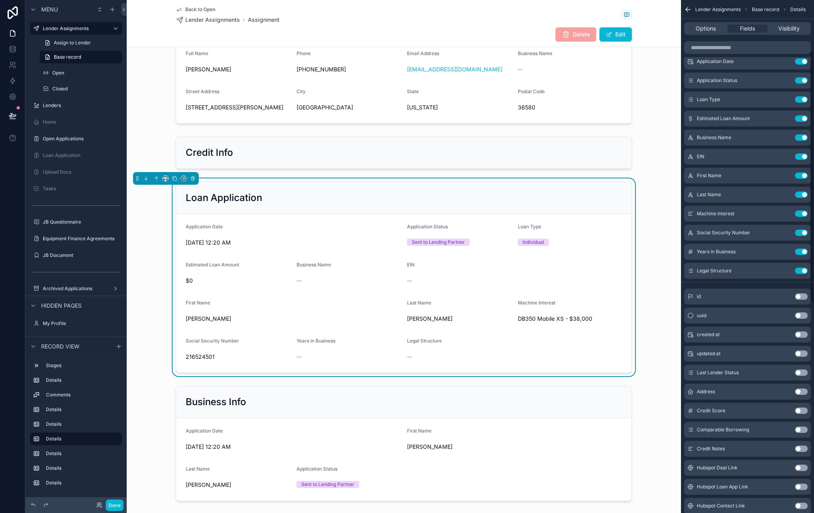
scroll to position [0, 0]
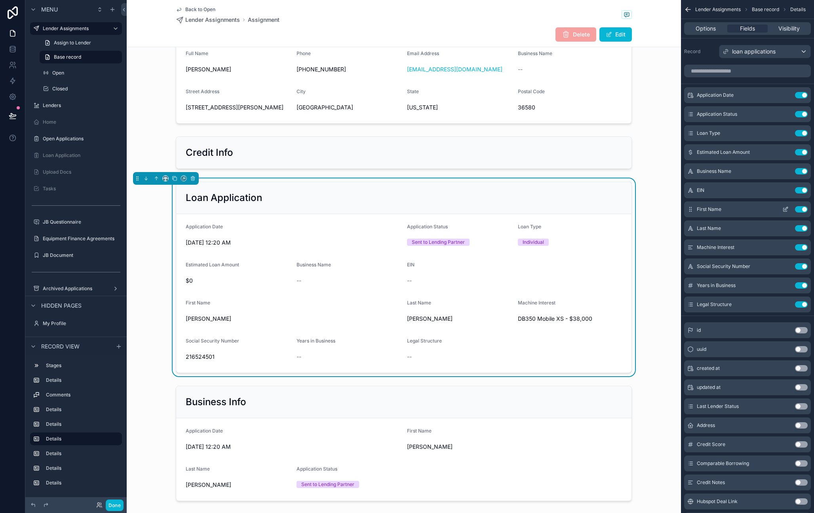
click at [797, 211] on button "Use setting" at bounding box center [801, 209] width 13 height 6
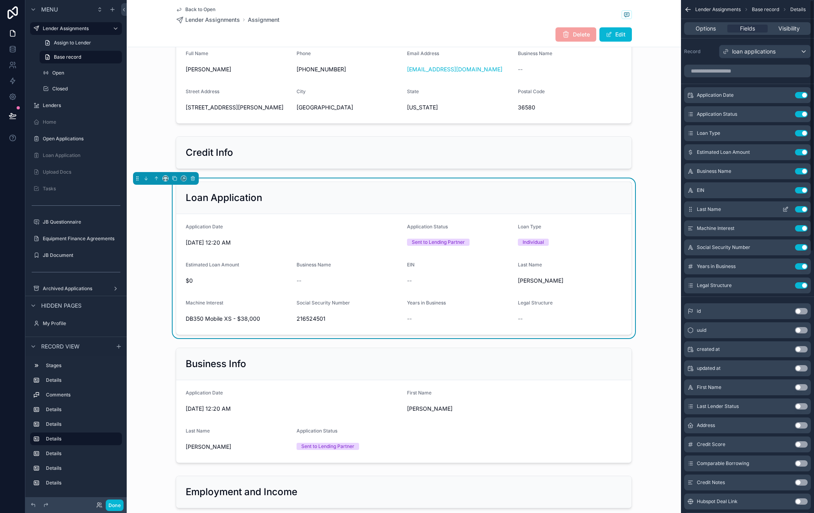
click at [797, 210] on button "Use setting" at bounding box center [801, 209] width 13 height 6
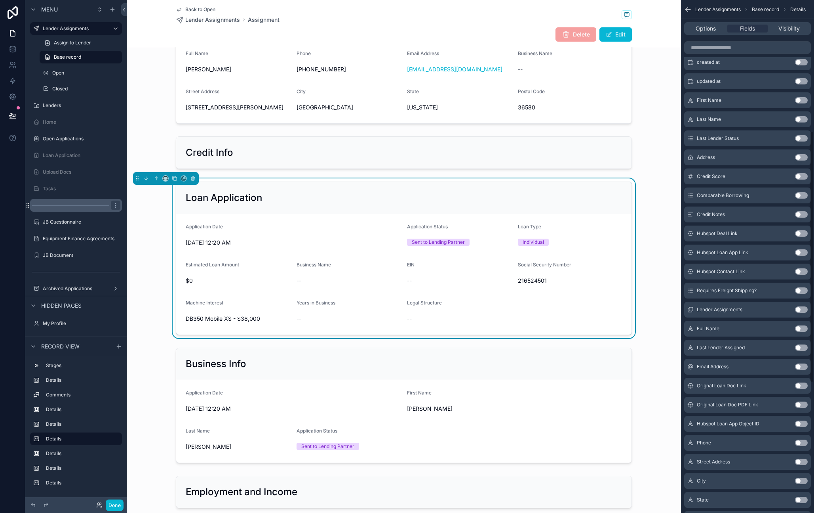
scroll to position [269, 0]
click at [797, 290] on button "Use setting" at bounding box center [801, 289] width 13 height 6
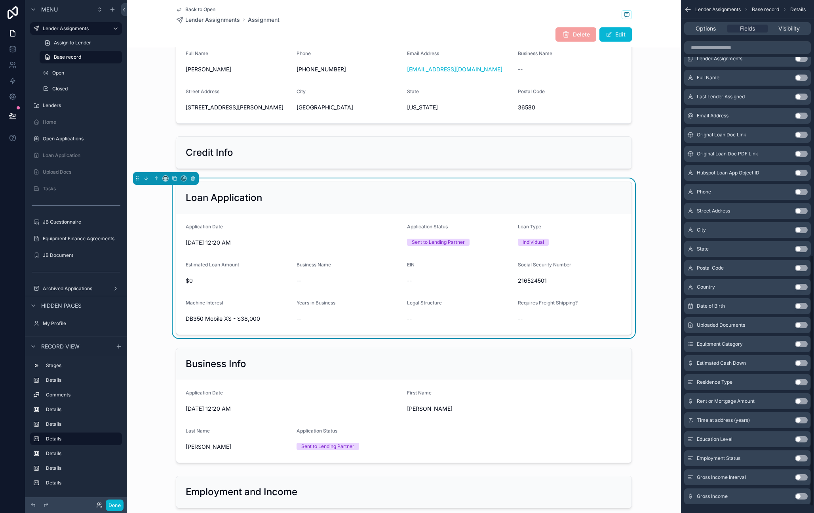
scroll to position [532, 0]
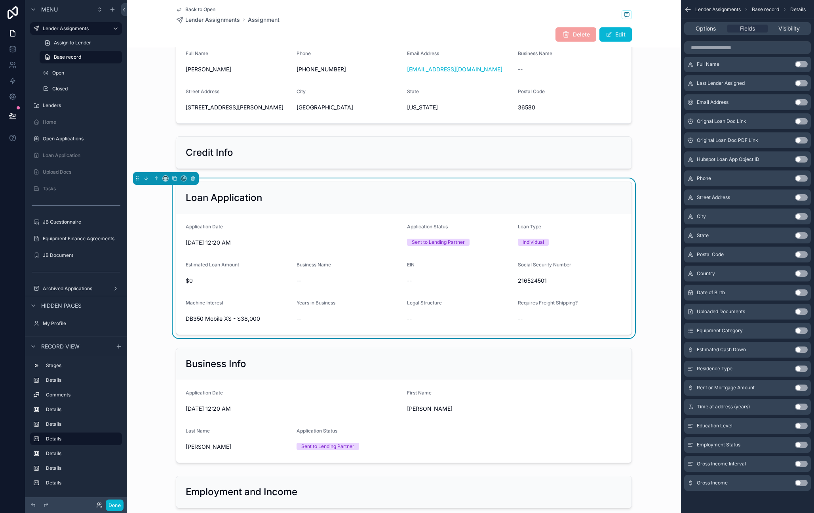
click at [797, 291] on button "Use setting" at bounding box center [801, 292] width 13 height 6
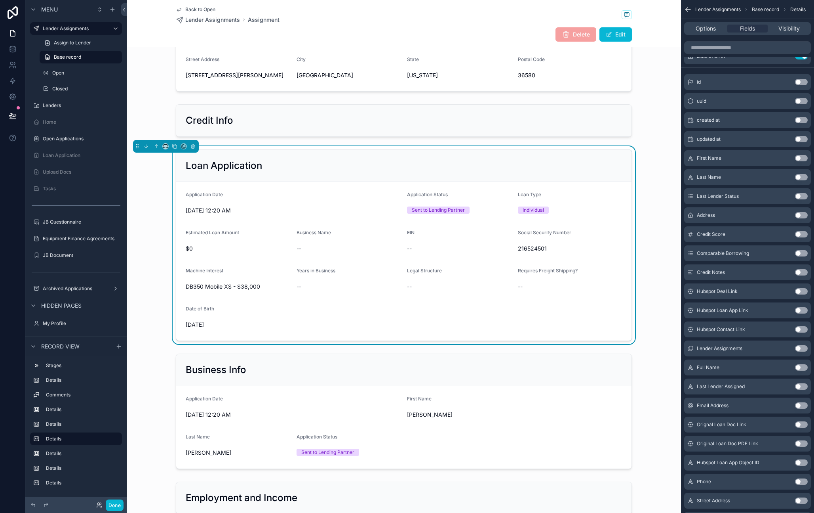
scroll to position [470, 0]
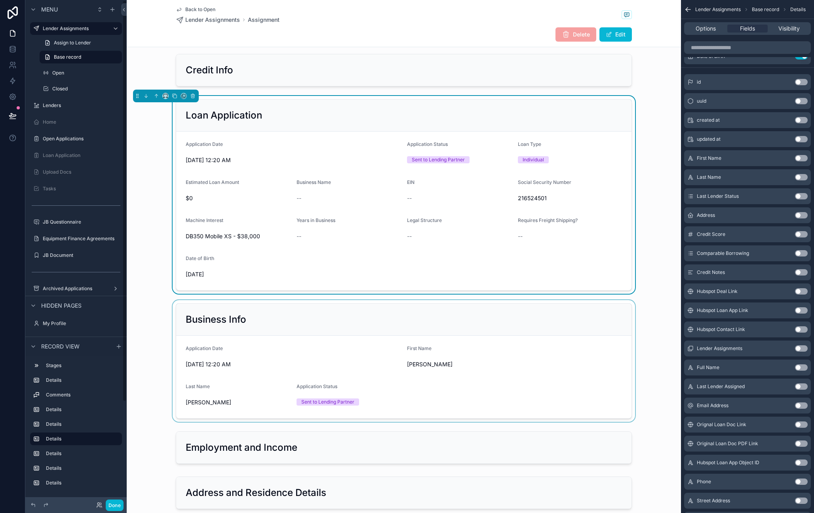
click at [242, 338] on div "scrollable content" at bounding box center [404, 361] width 555 height 122
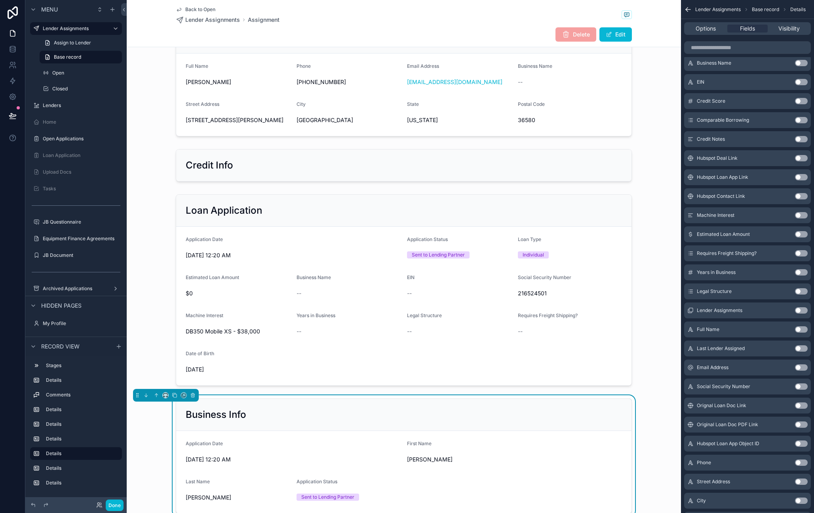
scroll to position [270, 0]
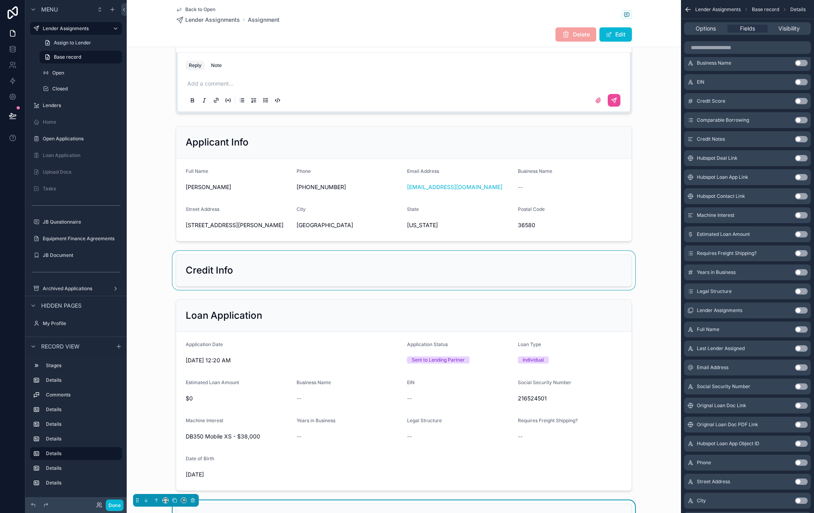
click at [248, 272] on div "scrollable content" at bounding box center [404, 270] width 555 height 39
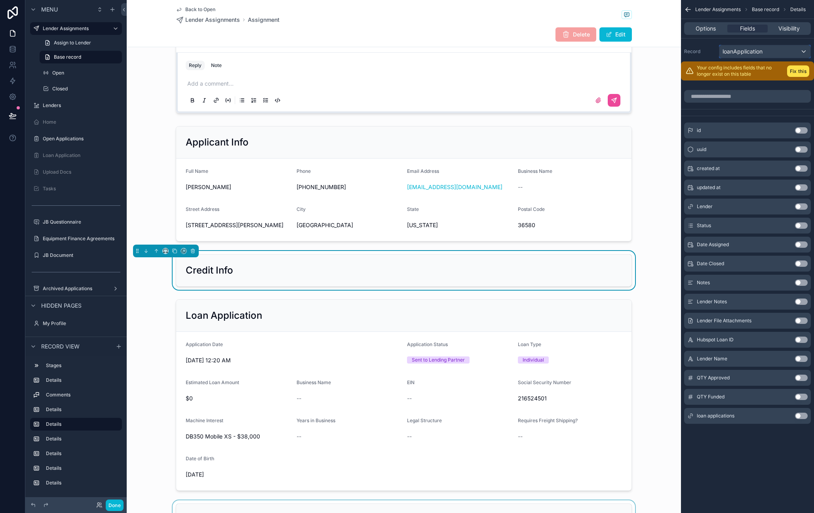
click at [797, 52] on div "loanApplication" at bounding box center [765, 51] width 91 height 13
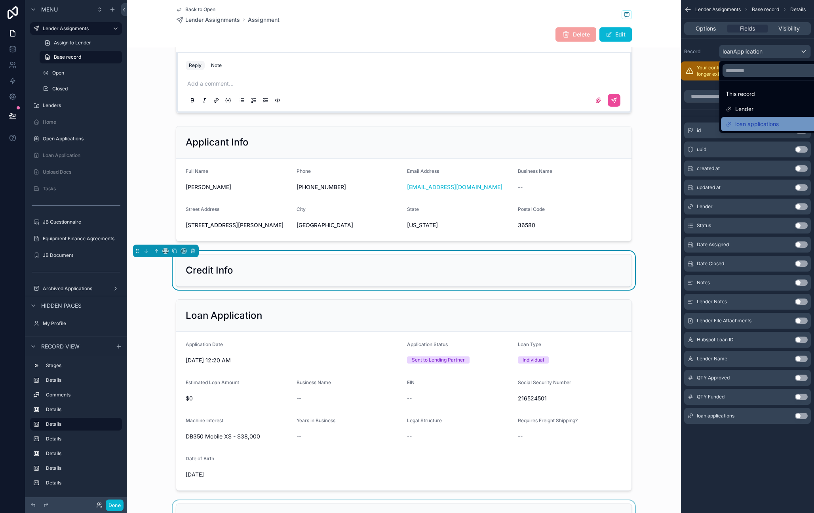
click at [772, 124] on span "loan applications" at bounding box center [758, 124] width 44 height 10
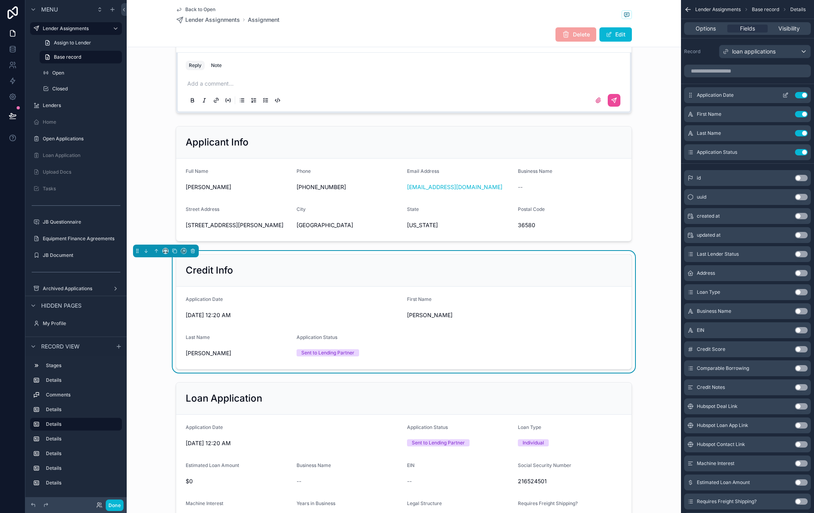
click at [797, 95] on button "Use setting" at bounding box center [801, 95] width 13 height 6
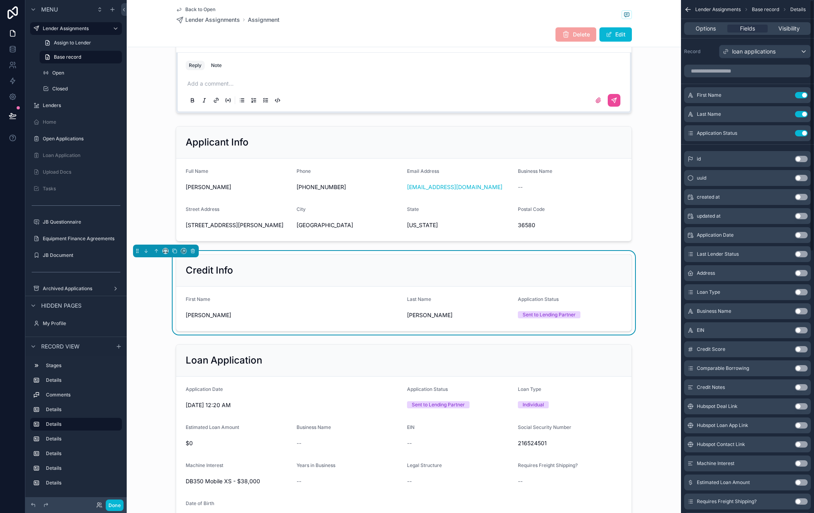
click at [797, 95] on button "Use setting" at bounding box center [801, 95] width 13 height 6
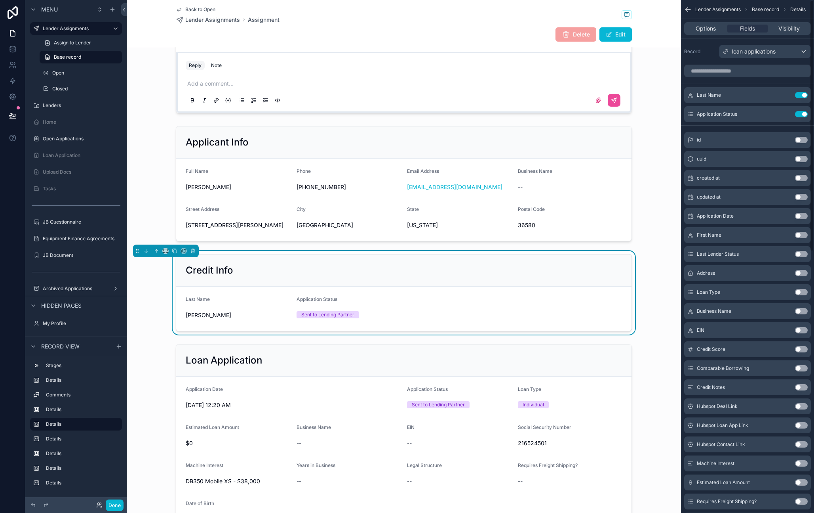
click at [797, 95] on button "Use setting" at bounding box center [801, 95] width 13 height 6
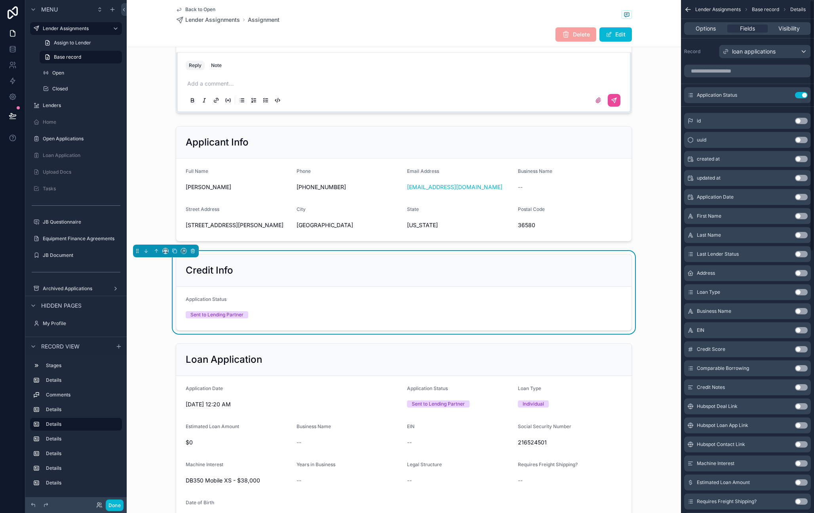
click at [797, 95] on button "Use setting" at bounding box center [801, 95] width 13 height 6
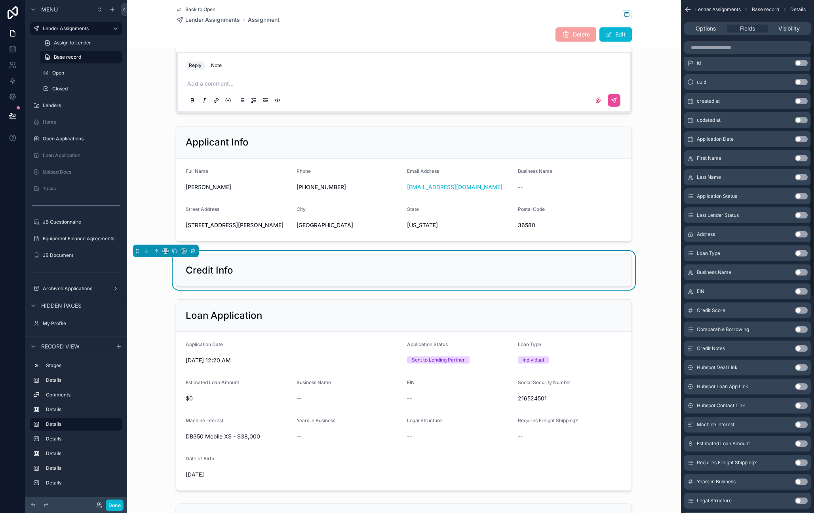
scroll to position [114, 0]
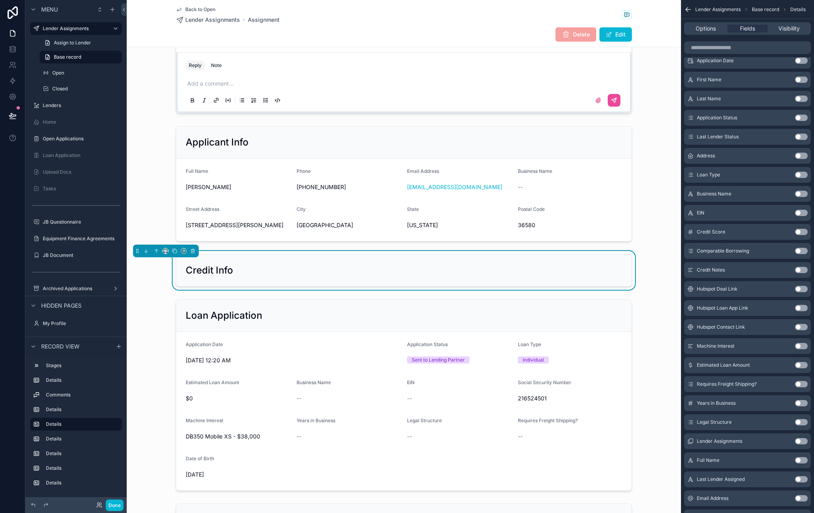
click at [797, 231] on button "Use setting" at bounding box center [801, 232] width 13 height 6
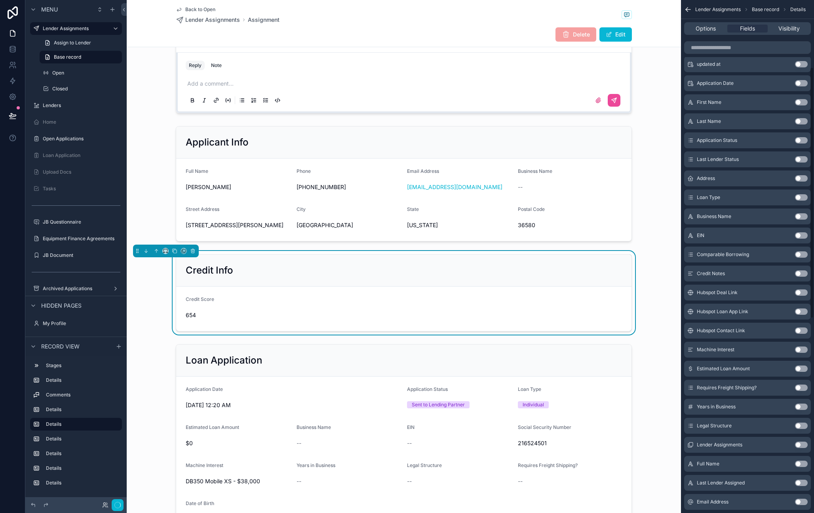
scroll to position [136, 0]
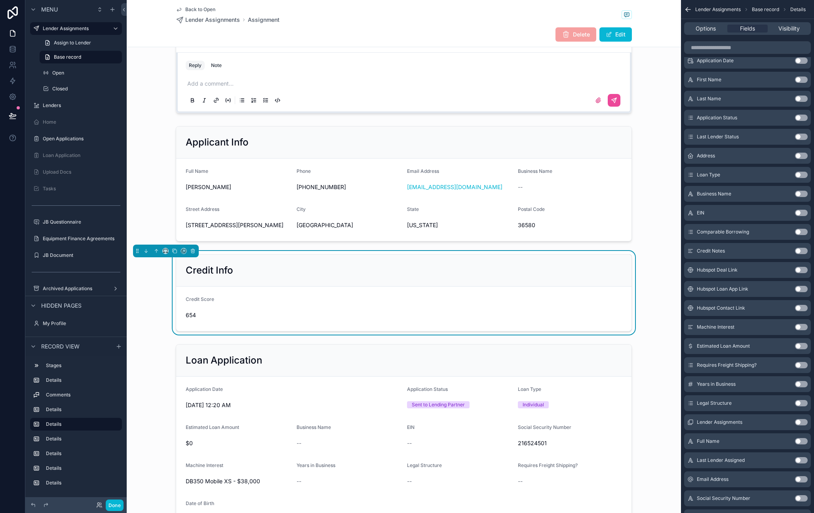
click at [797, 233] on button "Use setting" at bounding box center [801, 232] width 13 height 6
click at [797, 233] on button "Use setting" at bounding box center [801, 233] width 13 height 6
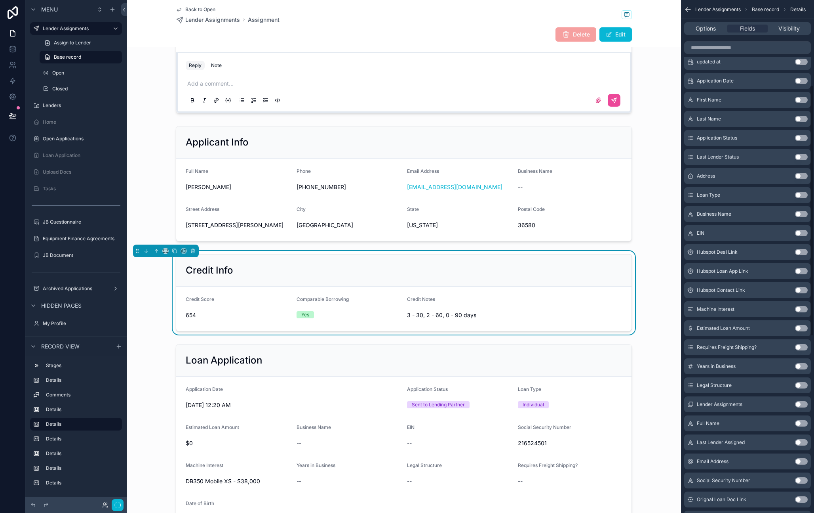
scroll to position [173, 0]
click at [649, 246] on div "1 New 2 Processing 3 Awaiting Requested Documents 4 Awaiting Additional Info 5 …" at bounding box center [404, 273] width 555 height 970
click at [795, 27] on span "Visibility" at bounding box center [789, 29] width 21 height 8
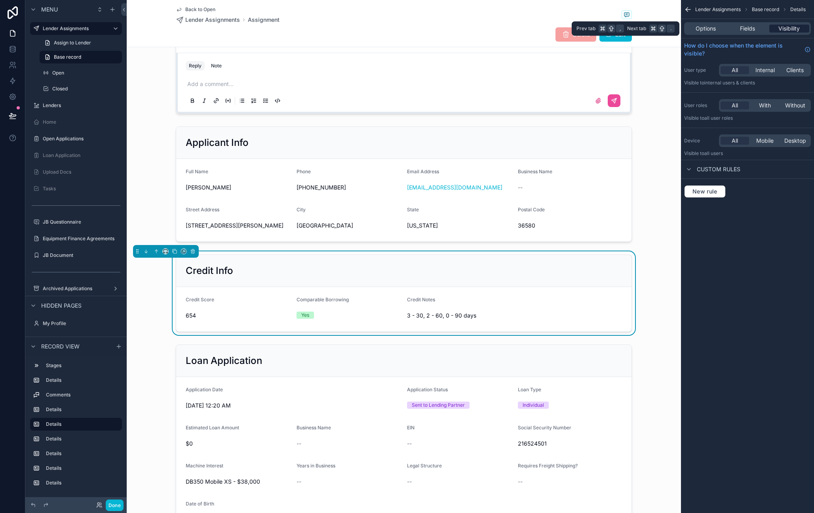
scroll to position [0, 0]
click at [769, 69] on span "Internal" at bounding box center [765, 70] width 19 height 8
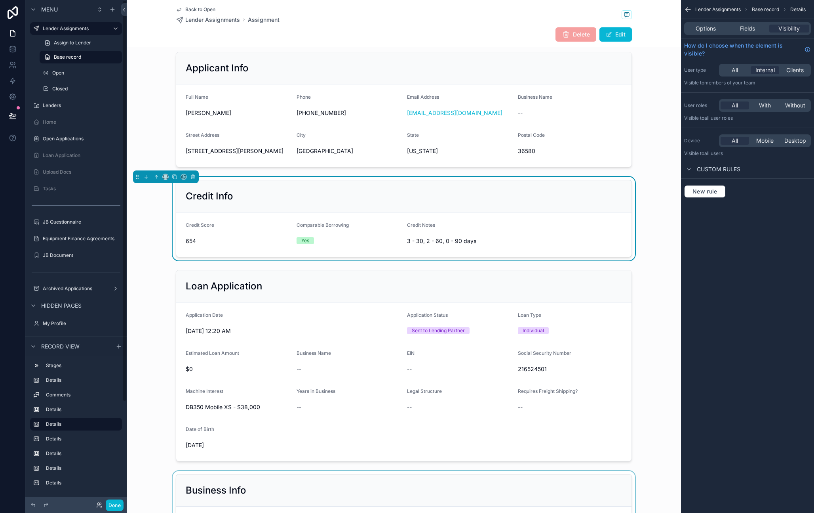
scroll to position [326, 0]
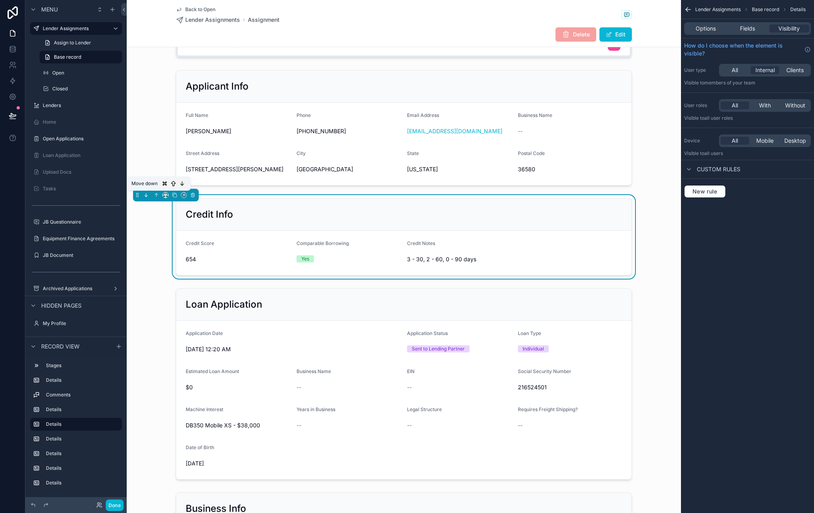
click at [146, 195] on icon "scrollable content" at bounding box center [146, 195] width 6 height 6
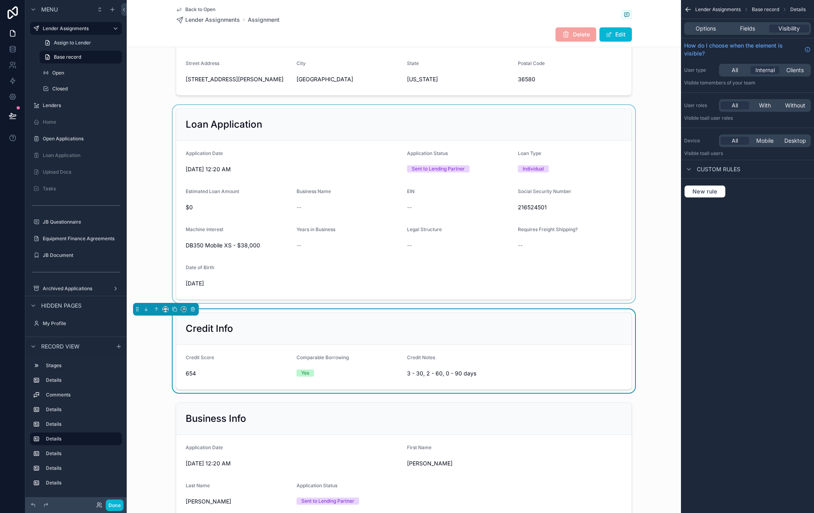
scroll to position [481, 0]
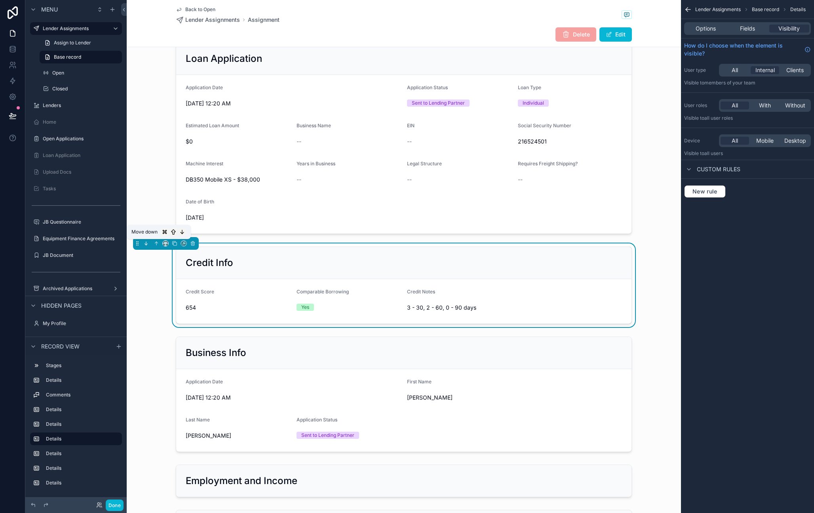
click at [146, 242] on icon "scrollable content" at bounding box center [146, 243] width 6 height 6
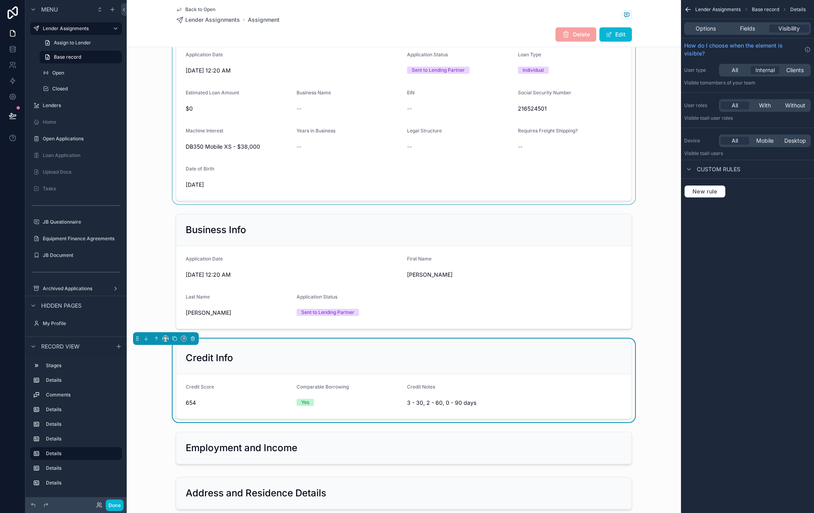
scroll to position [644, 0]
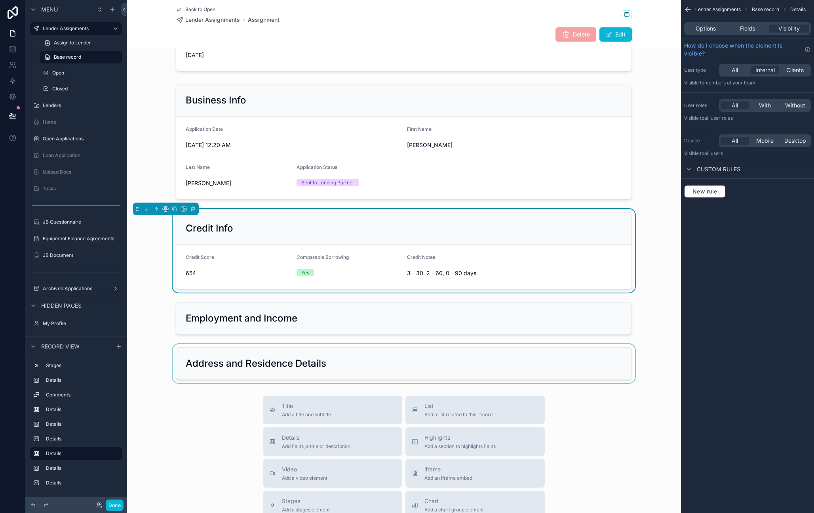
click at [330, 360] on div "scrollable content" at bounding box center [404, 363] width 555 height 39
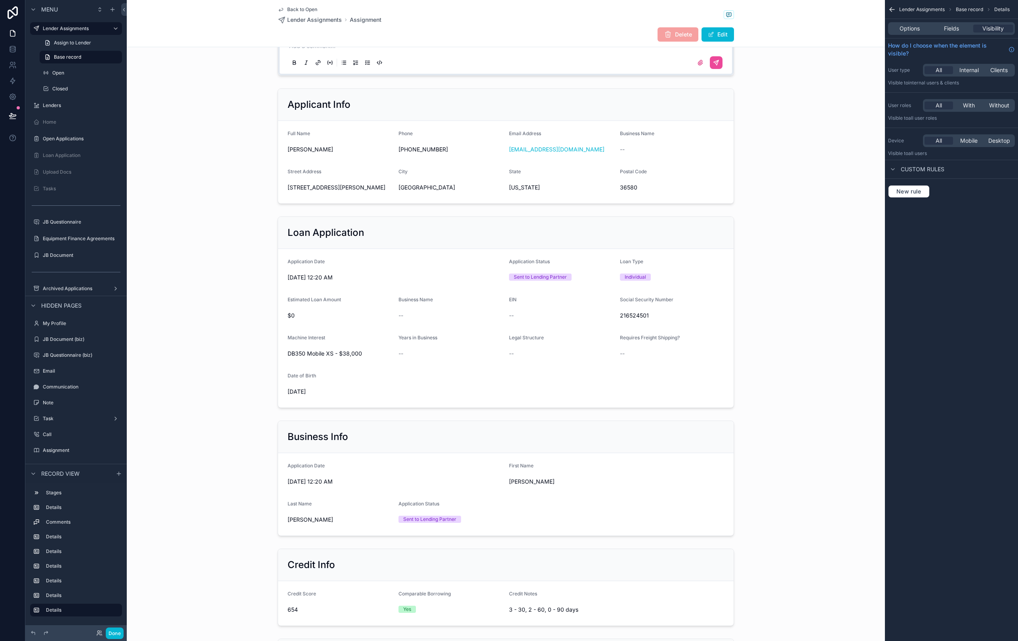
scroll to position [254, 0]
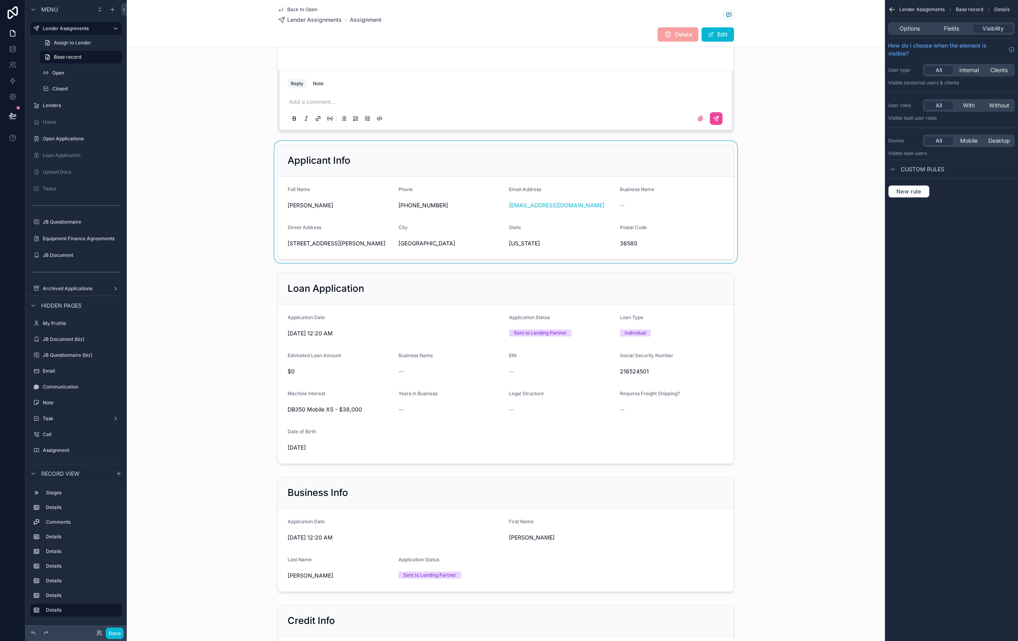
click at [700, 179] on div "scrollable content" at bounding box center [506, 202] width 758 height 122
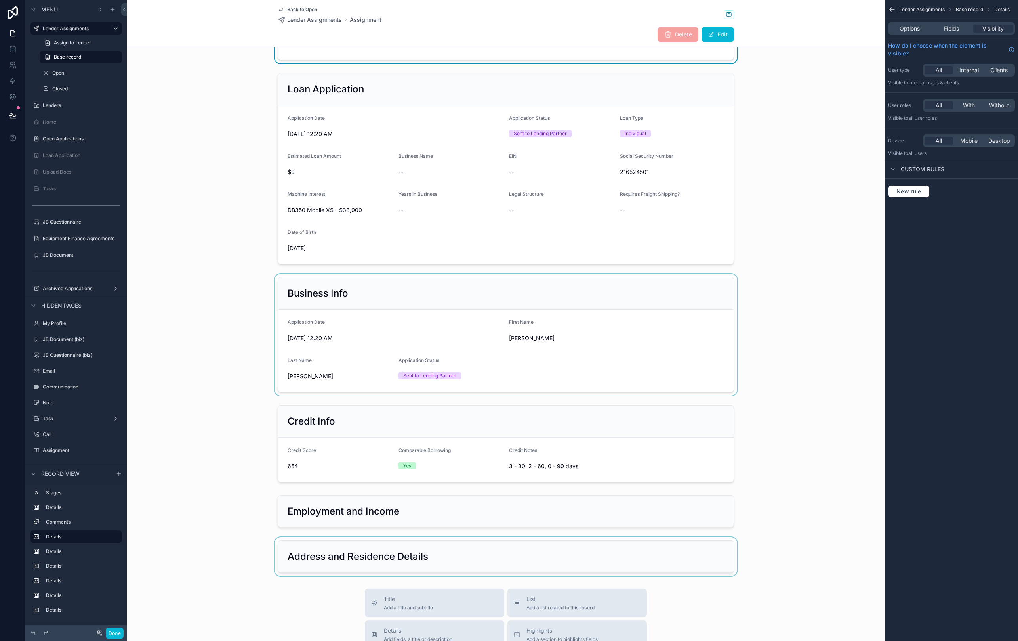
scroll to position [502, 0]
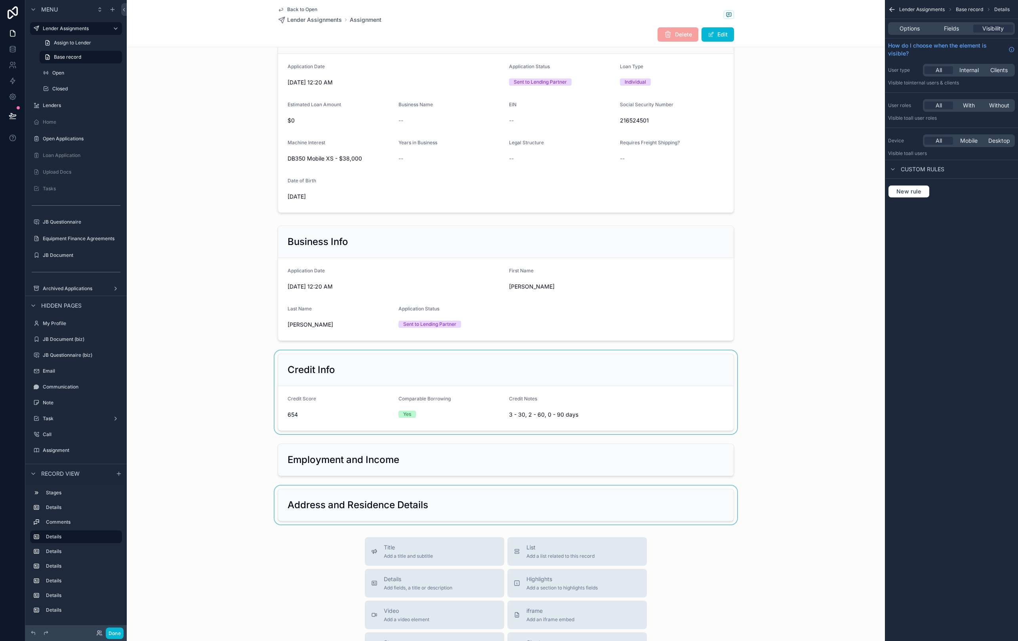
click at [659, 376] on div "scrollable content" at bounding box center [506, 392] width 758 height 84
click at [797, 25] on span "Visibility" at bounding box center [992, 29] width 21 height 8
click at [797, 70] on span "Internal" at bounding box center [968, 70] width 19 height 8
click at [797, 69] on span "Internal" at bounding box center [968, 70] width 19 height 8
click at [797, 103] on span "With" at bounding box center [969, 105] width 12 height 8
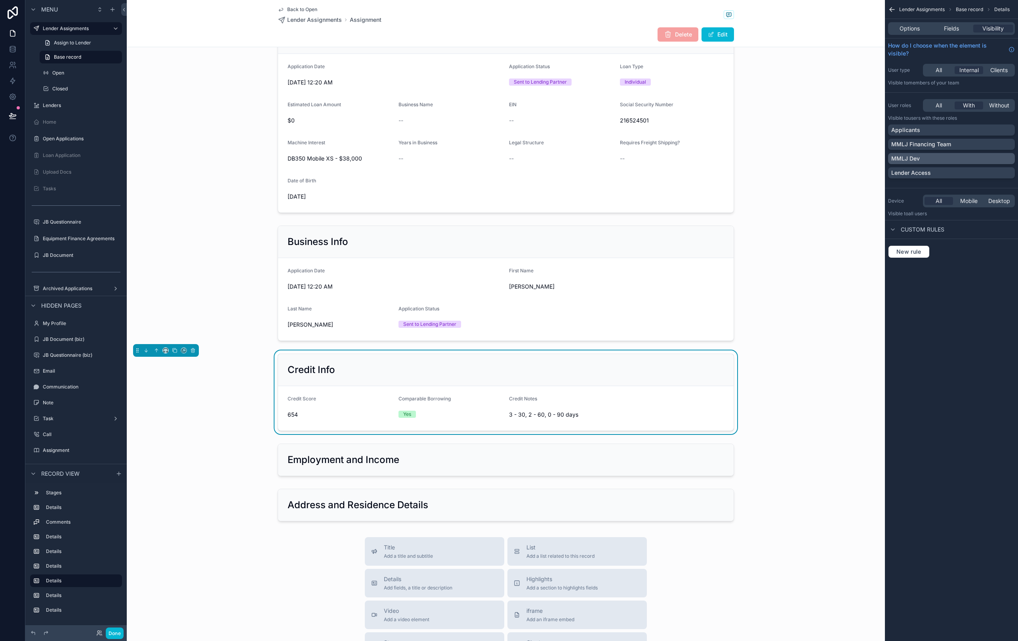
click at [797, 155] on div "MMLJ Dev" at bounding box center [951, 158] width 120 height 8
click at [797, 143] on div "MMLJ Financing Team" at bounding box center [951, 144] width 120 height 8
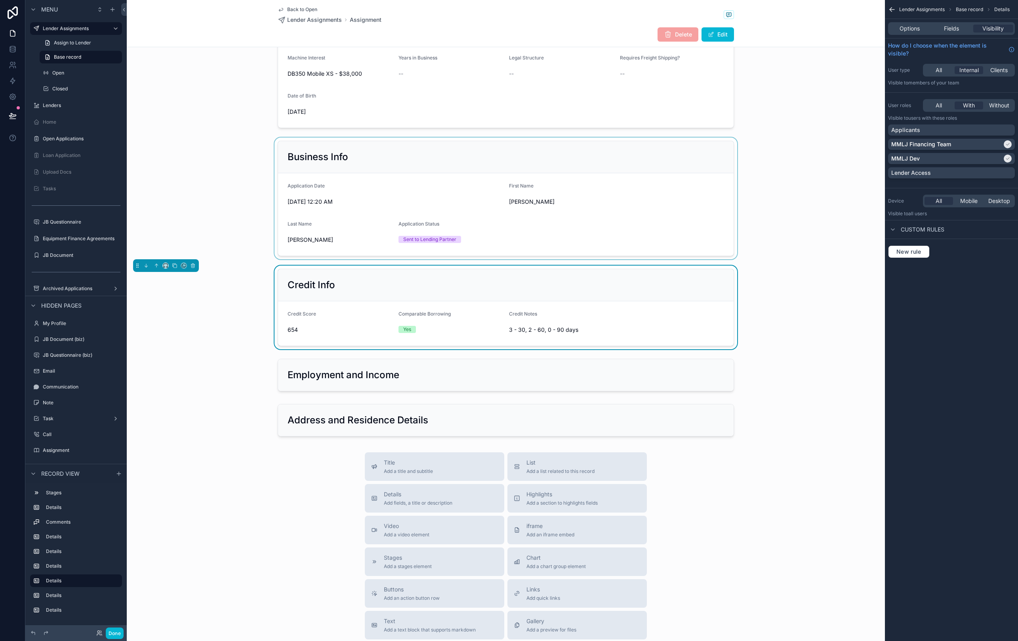
scroll to position [739, 0]
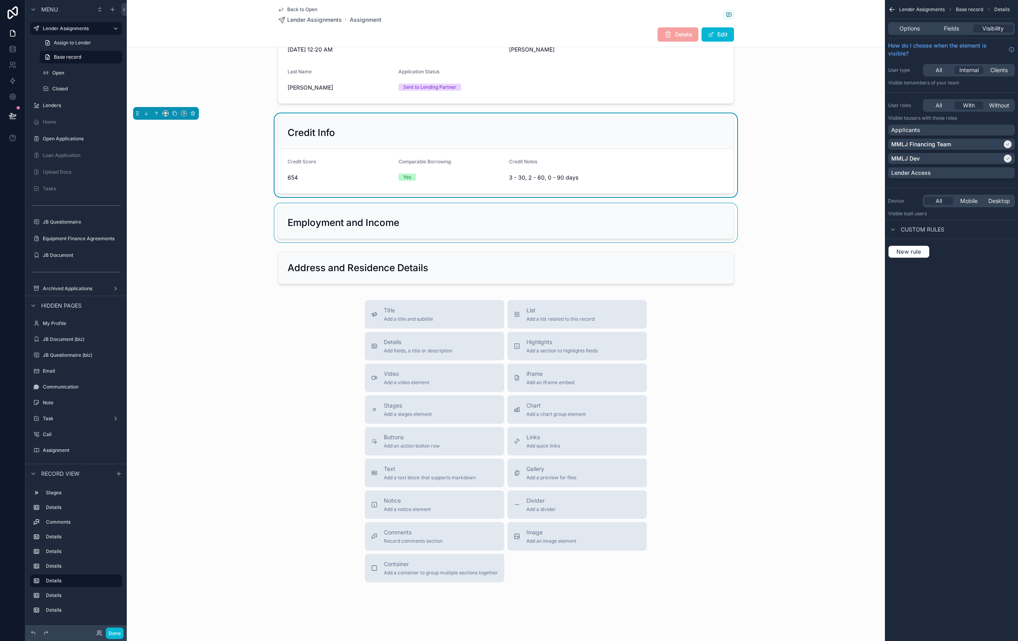
click at [652, 217] on div "scrollable content" at bounding box center [506, 222] width 758 height 39
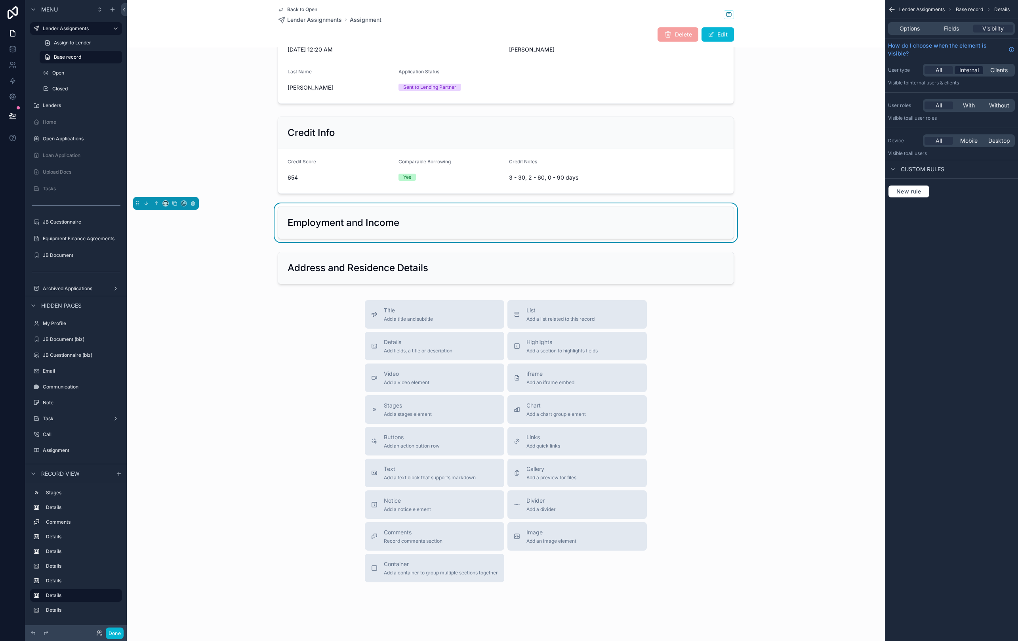
click at [797, 68] on span "Internal" at bounding box center [968, 70] width 19 height 8
click at [797, 107] on span "With" at bounding box center [969, 105] width 12 height 8
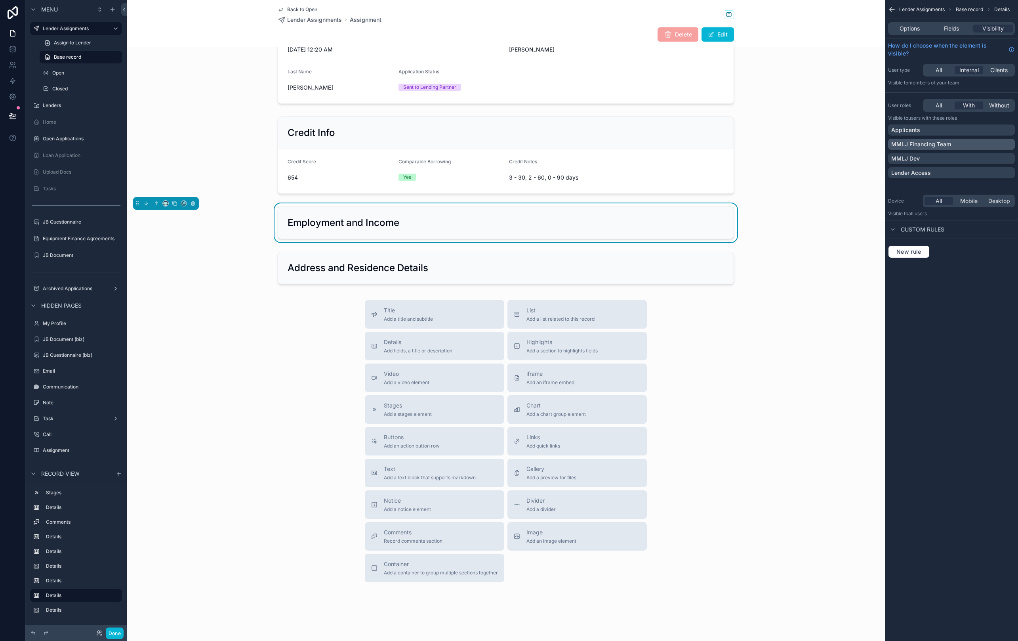
click at [797, 146] on p "MMLJ Financing Team" at bounding box center [921, 144] width 60 height 8
click at [797, 156] on div "MMLJ Dev" at bounding box center [951, 158] width 120 height 8
click at [644, 266] on div "scrollable content" at bounding box center [506, 267] width 758 height 39
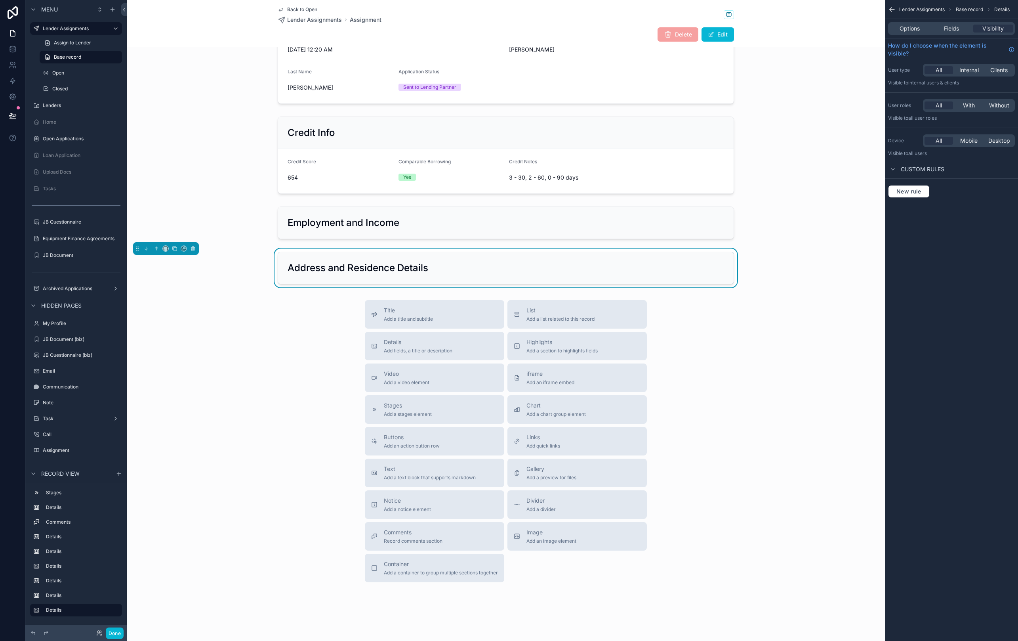
click at [797, 74] on div "All Internal Clients" at bounding box center [969, 70] width 92 height 13
click at [797, 69] on span "Internal" at bounding box center [968, 70] width 19 height 8
click at [797, 104] on span "With" at bounding box center [969, 105] width 12 height 8
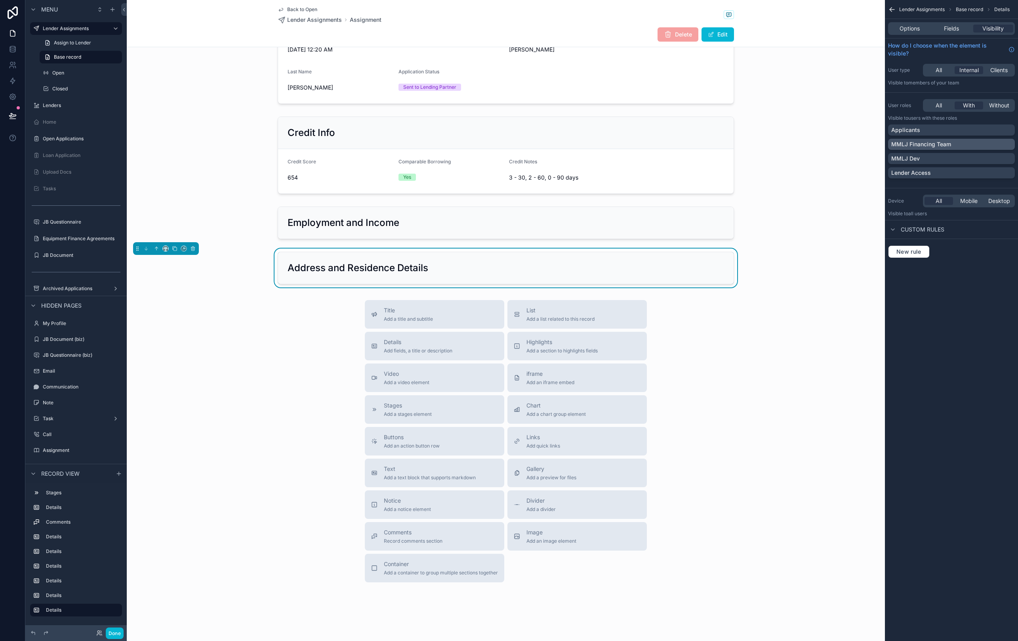
click at [797, 142] on div "MMLJ Financing Team" at bounding box center [951, 144] width 120 height 8
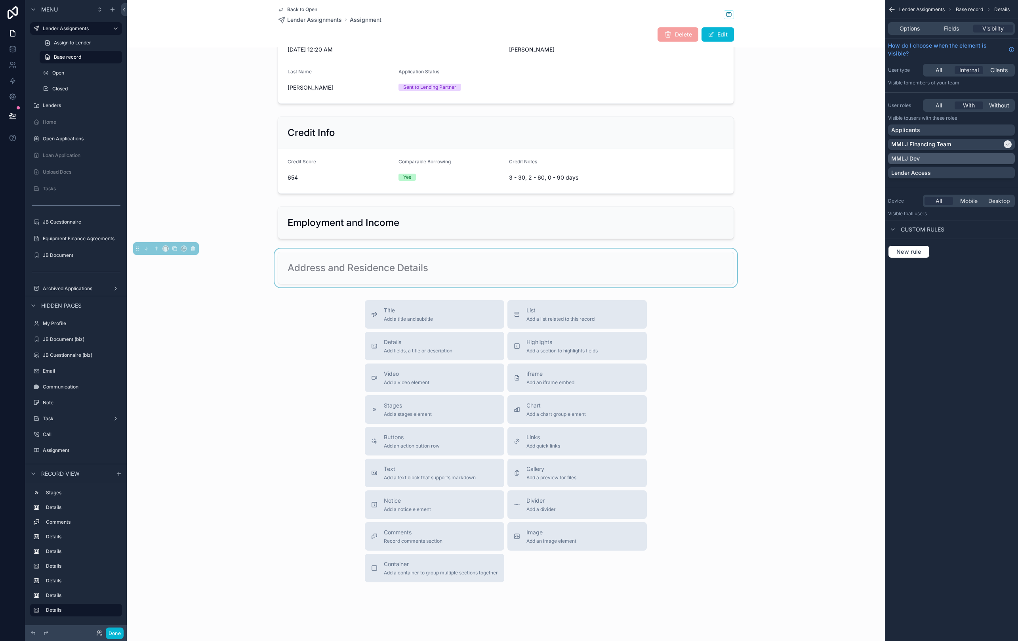
click at [797, 156] on div "MMLJ Dev" at bounding box center [951, 158] width 120 height 8
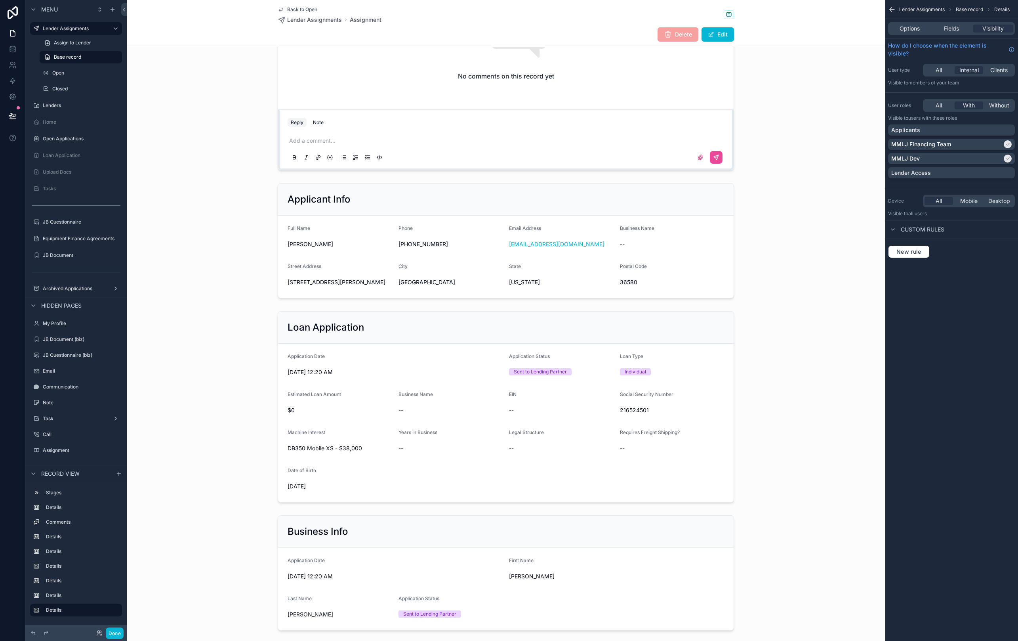
scroll to position [189, 0]
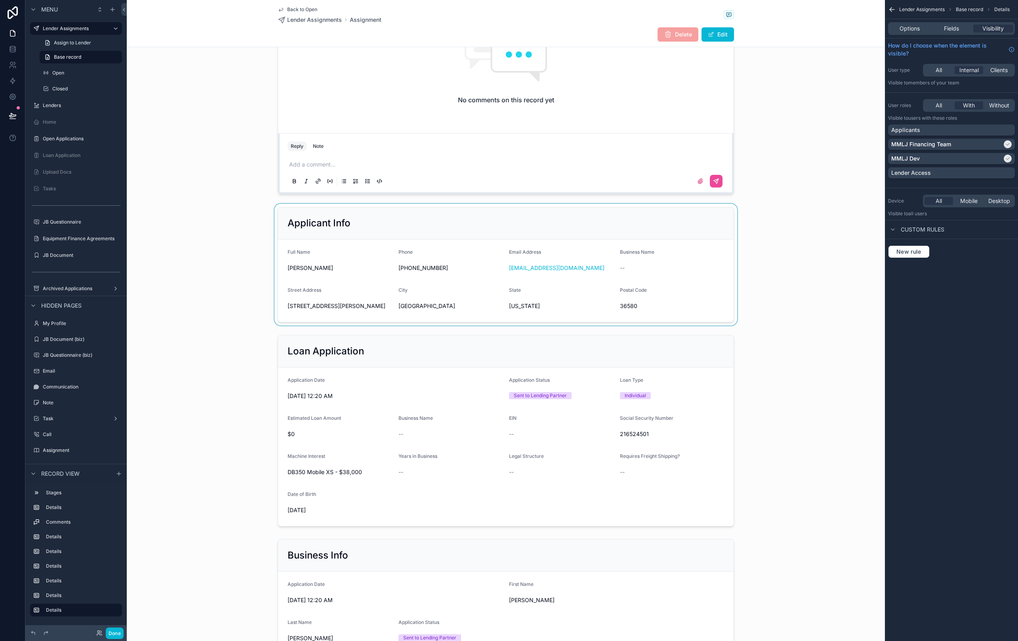
click at [673, 259] on div "scrollable content" at bounding box center [506, 265] width 758 height 122
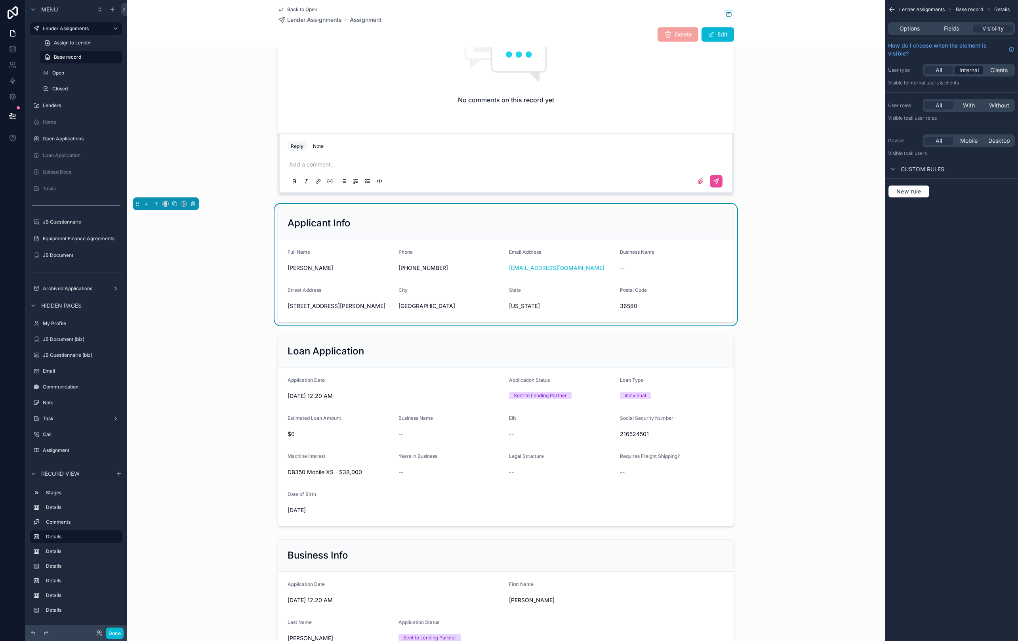
click at [797, 71] on span "Internal" at bounding box center [968, 70] width 19 height 8
click at [797, 111] on div "All With Without" at bounding box center [969, 105] width 92 height 13
click at [797, 105] on span "With" at bounding box center [969, 105] width 12 height 8
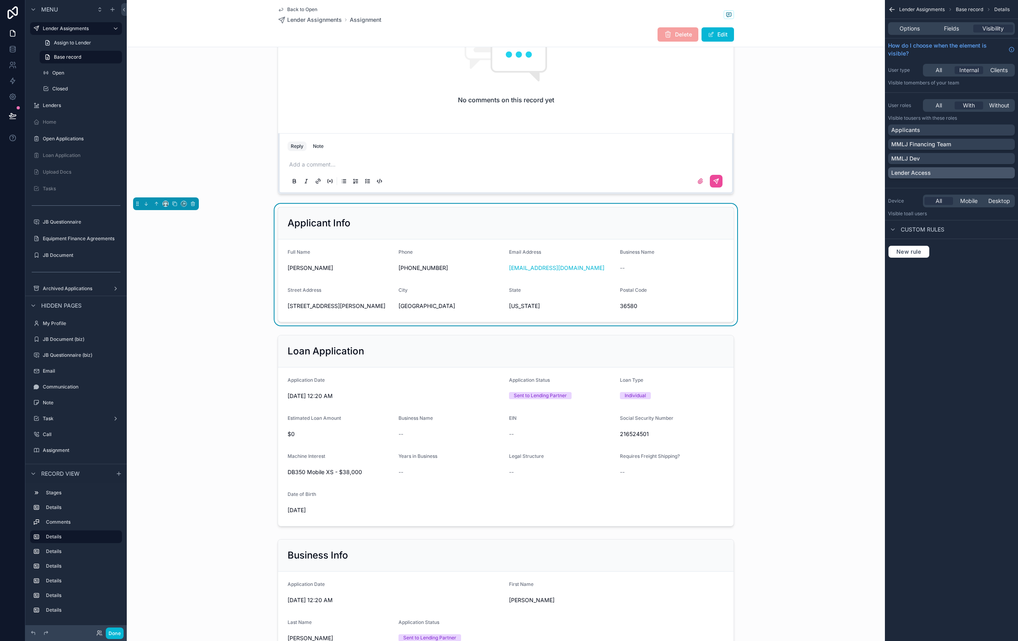
click at [797, 174] on div "Lender Access" at bounding box center [951, 173] width 120 height 8
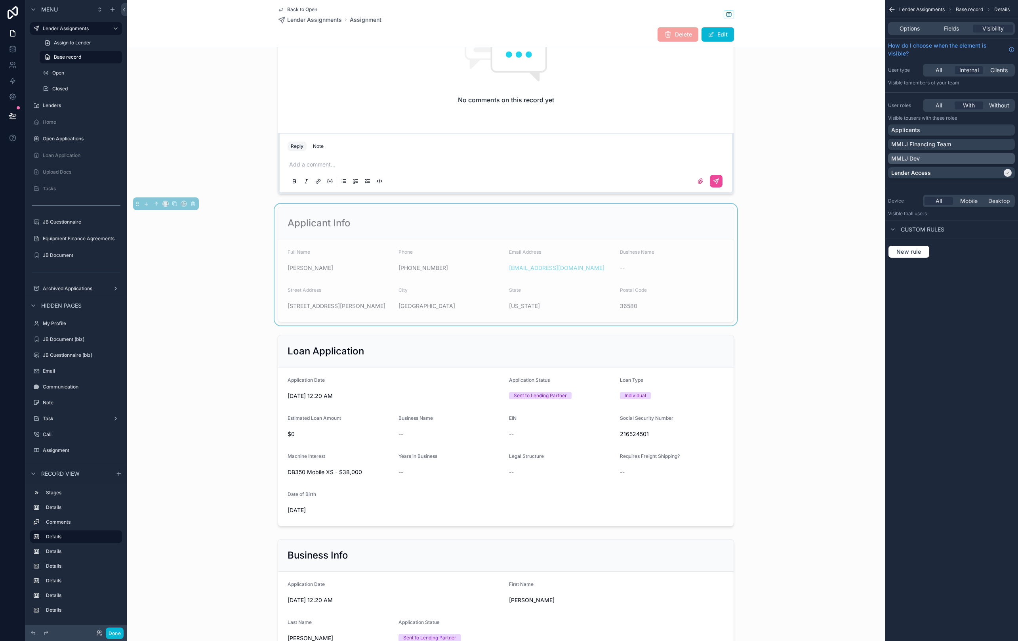
drag, startPoint x: 947, startPoint y: 143, endPoint x: 944, endPoint y: 153, distance: 10.8
click at [797, 143] on p "MMLJ Financing Team" at bounding box center [921, 144] width 60 height 8
click at [797, 157] on div "MMLJ Dev" at bounding box center [951, 158] width 120 height 8
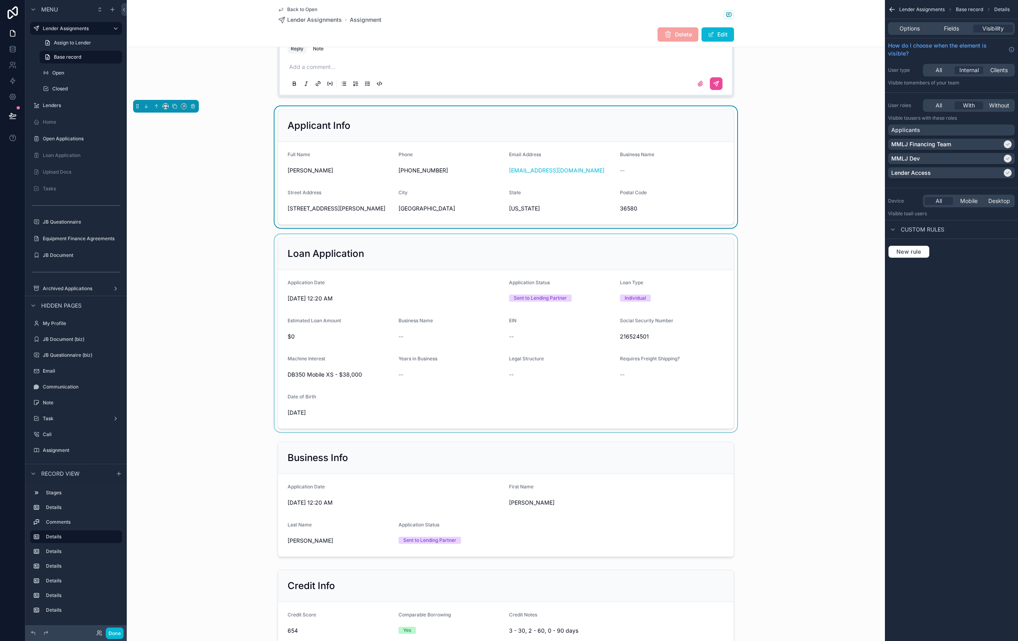
scroll to position [294, 0]
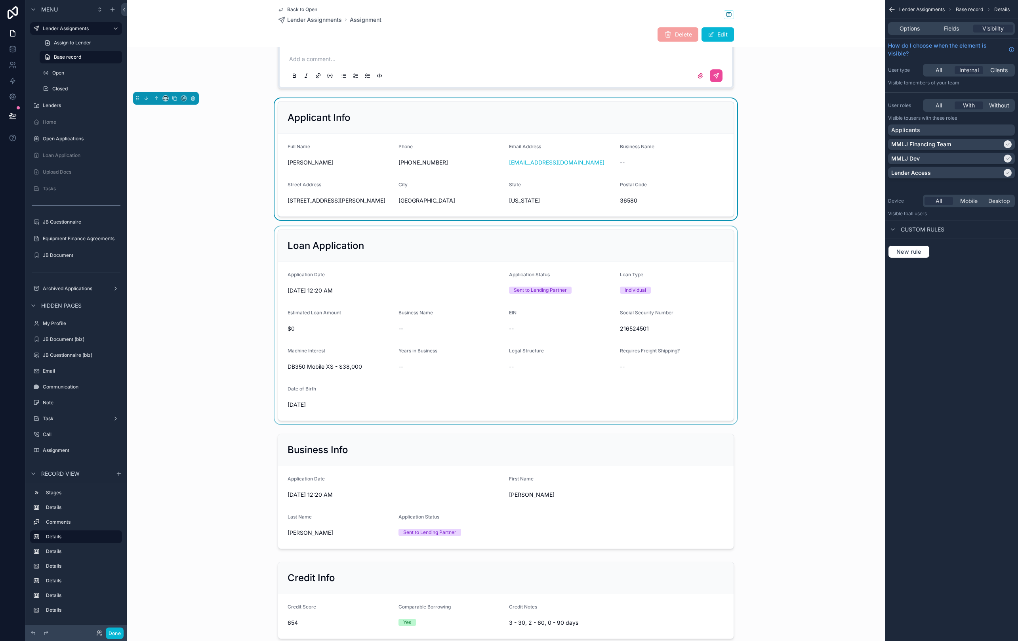
click at [706, 269] on div "scrollable content" at bounding box center [506, 325] width 758 height 198
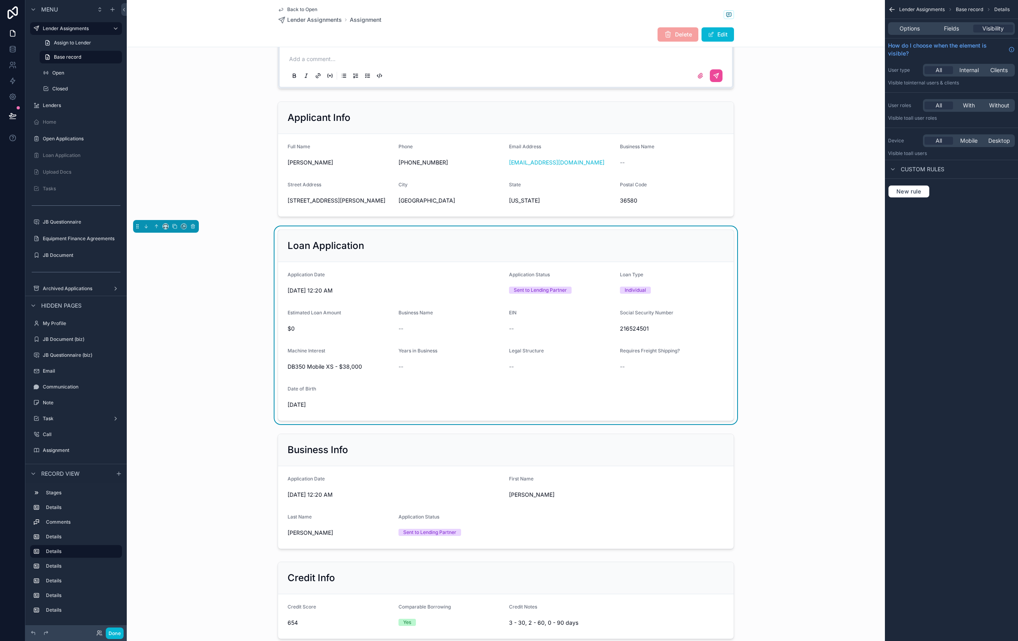
click at [797, 65] on div "All Internal Clients" at bounding box center [969, 70] width 92 height 13
click at [797, 106] on div "With" at bounding box center [969, 105] width 29 height 8
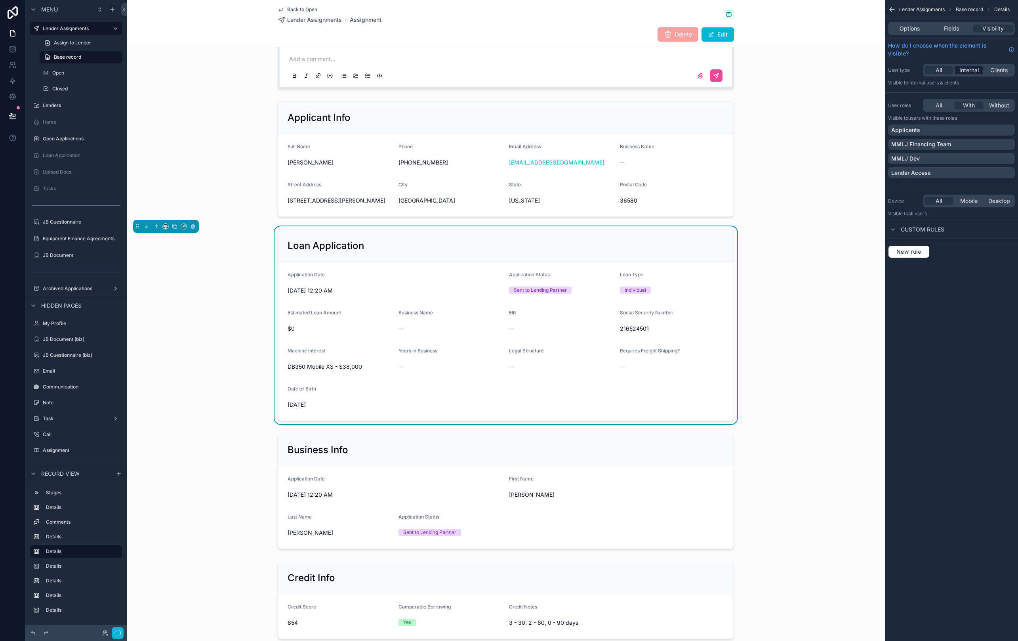
click at [797, 69] on span "Internal" at bounding box center [968, 70] width 19 height 8
click at [797, 144] on div "MMLJ Financing Team" at bounding box center [951, 144] width 120 height 8
click at [797, 159] on div "MMLJ Dev" at bounding box center [951, 158] width 120 height 8
click at [797, 178] on div "Lender Access" at bounding box center [951, 172] width 127 height 11
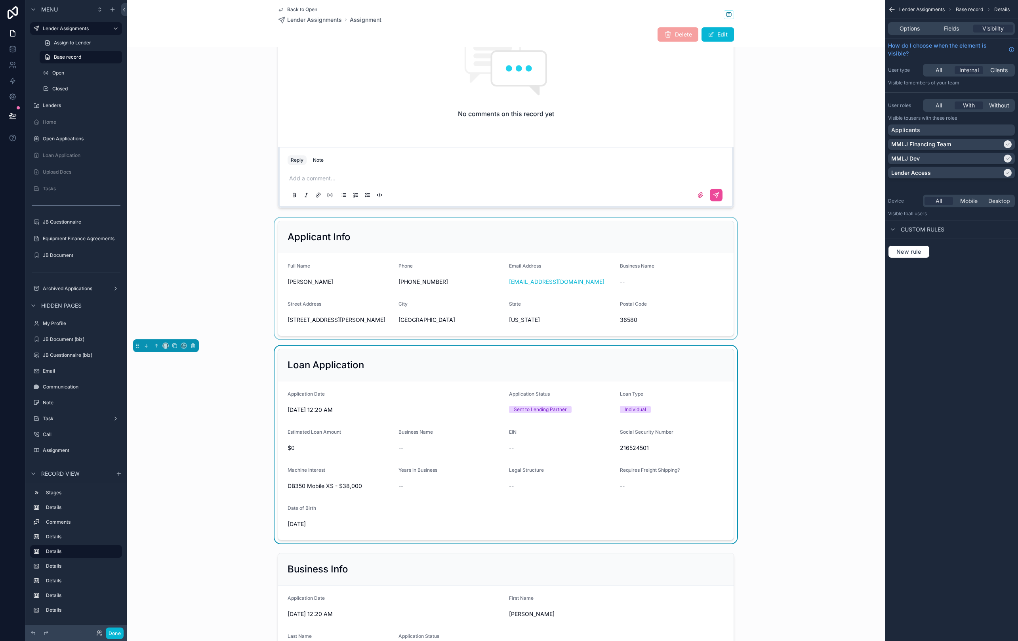
scroll to position [137, 0]
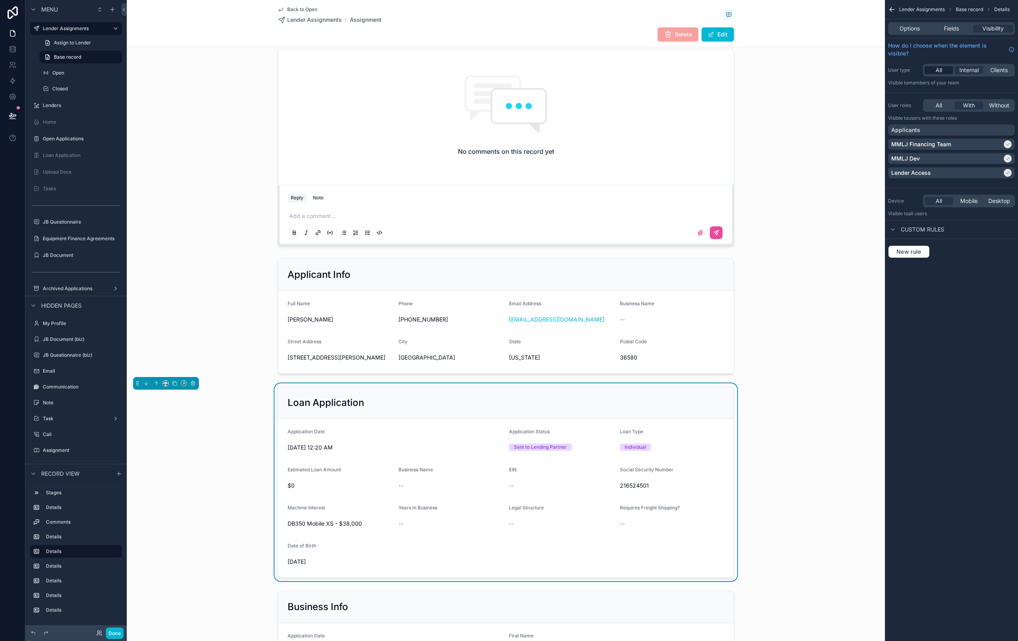
click at [797, 72] on span "All" at bounding box center [939, 70] width 6 height 8
click at [797, 105] on span "With" at bounding box center [969, 105] width 12 height 8
click at [727, 282] on div "scrollable content" at bounding box center [506, 316] width 758 height 122
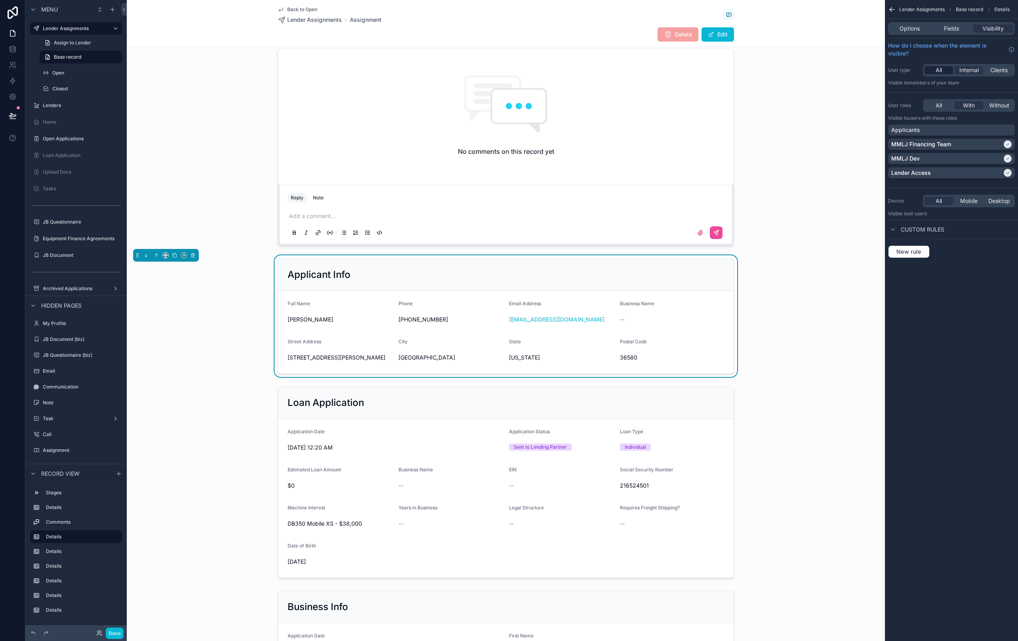
click at [797, 70] on span "All" at bounding box center [939, 70] width 6 height 8
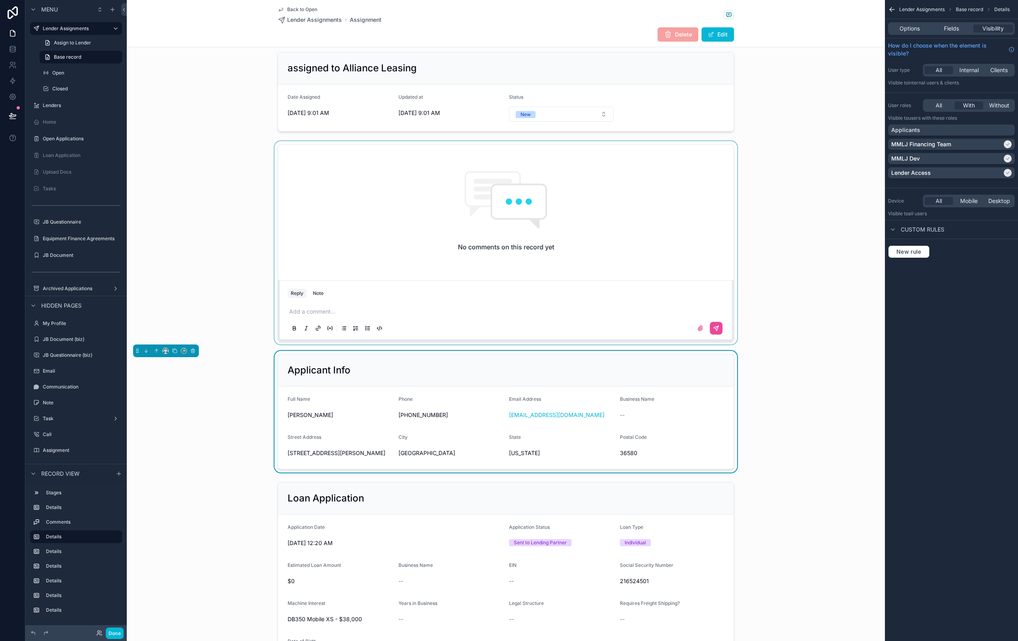
scroll to position [0, 0]
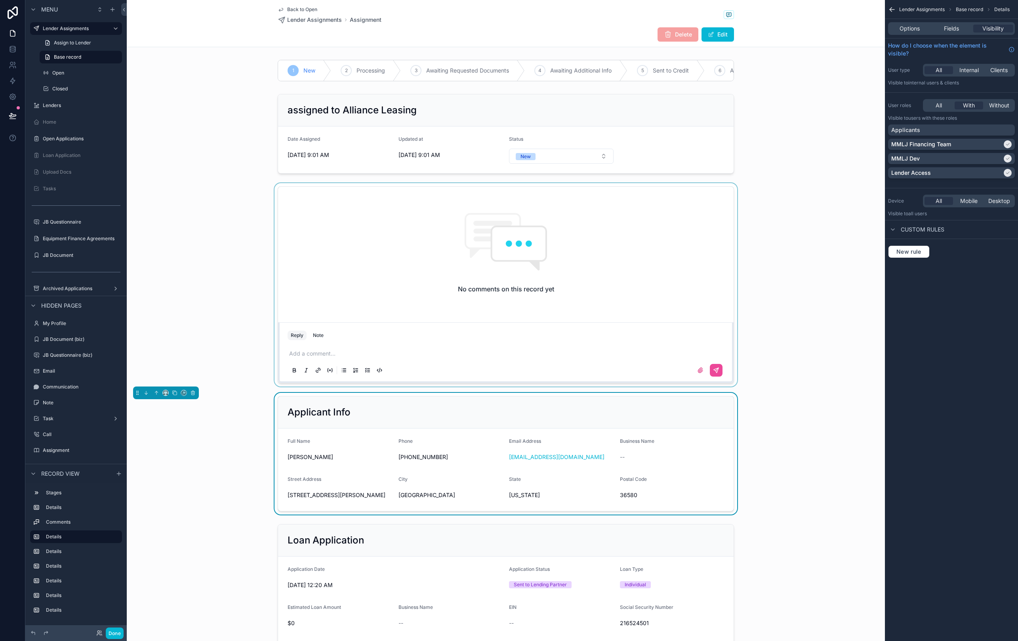
click at [390, 233] on div "scrollable content" at bounding box center [506, 284] width 758 height 203
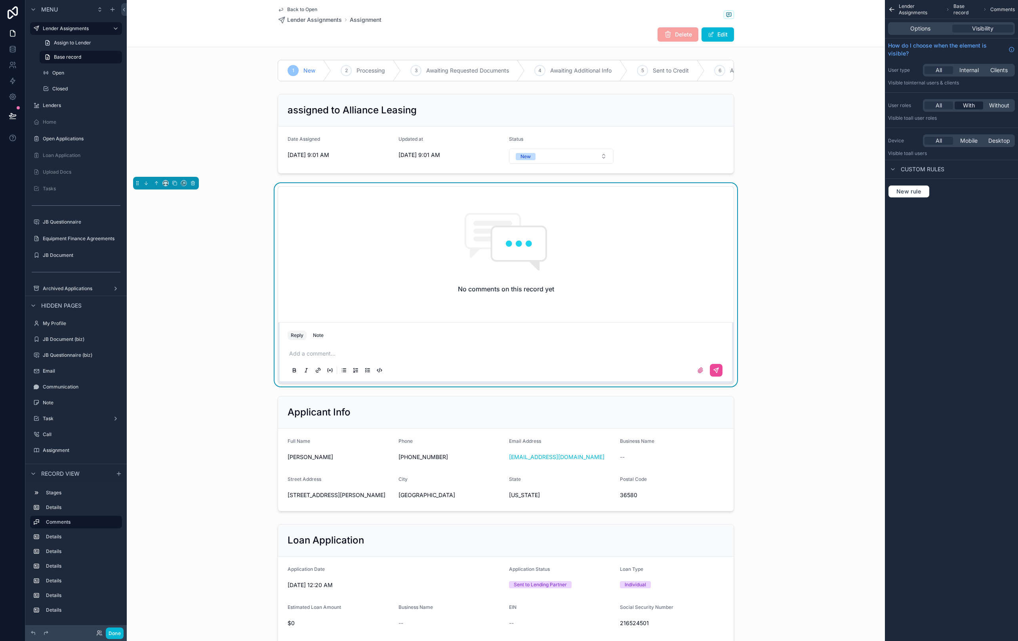
click at [797, 108] on span "With" at bounding box center [969, 105] width 12 height 8
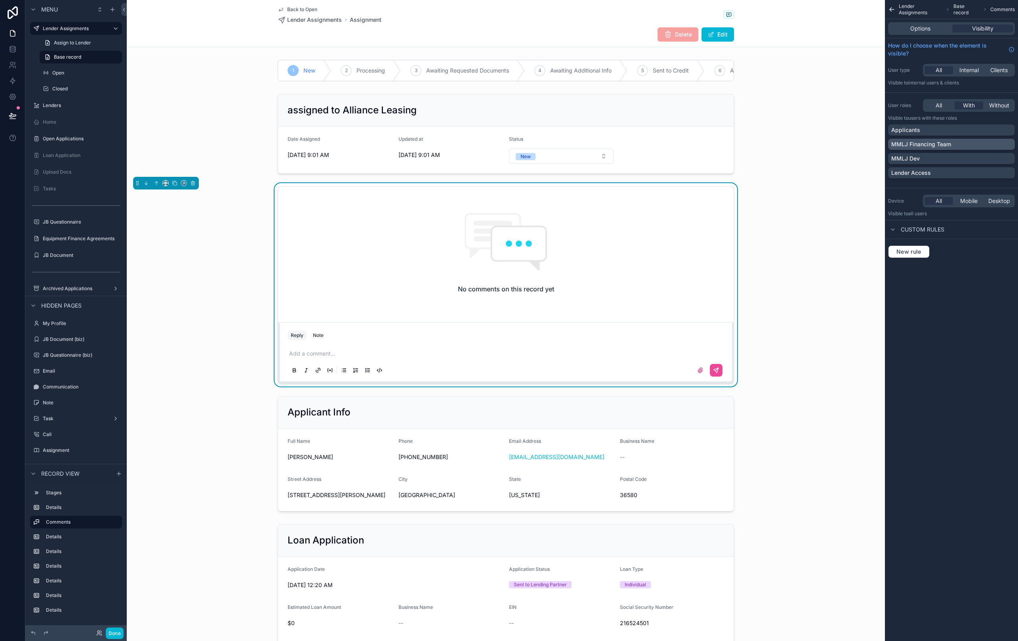
click at [797, 141] on div "MMLJ Financing Team" at bounding box center [951, 144] width 120 height 8
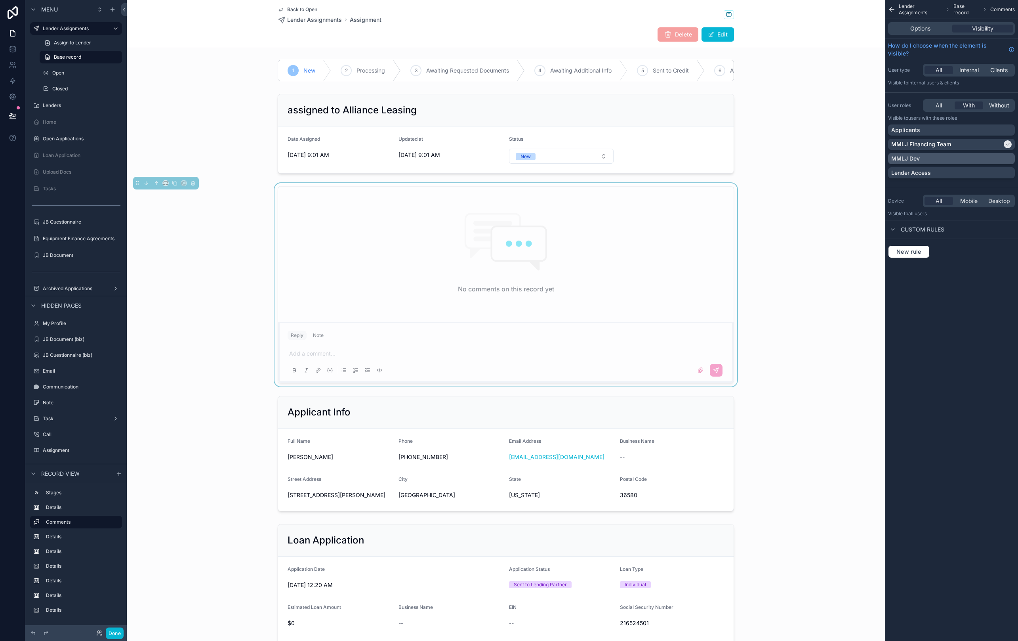
click at [797, 160] on div "MMLJ Dev" at bounding box center [951, 158] width 120 height 8
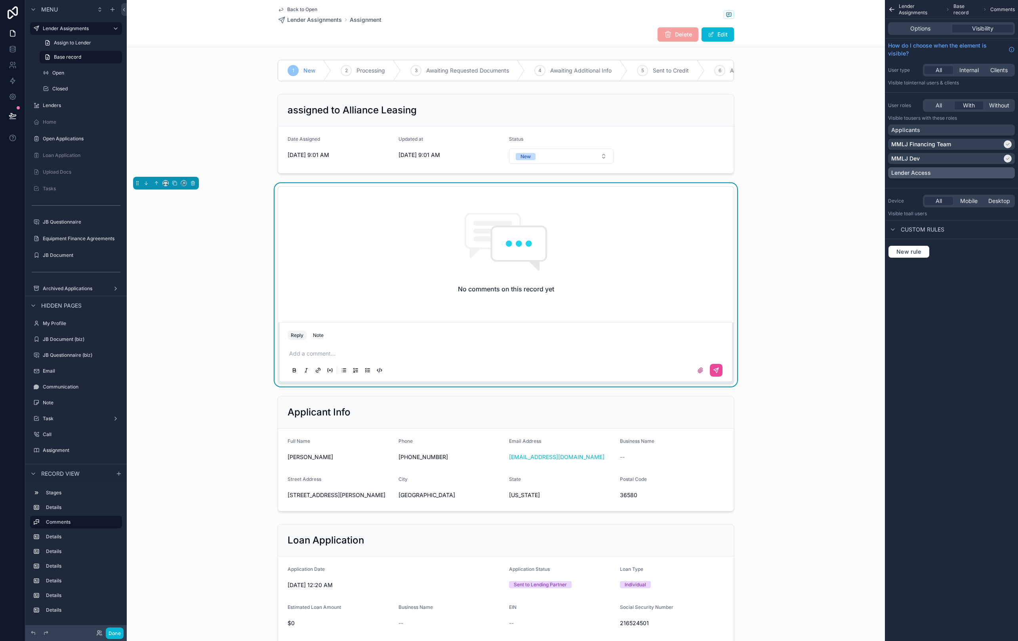
click at [797, 172] on div "Lender Access" at bounding box center [951, 173] width 120 height 8
click at [617, 143] on div "scrollable content" at bounding box center [506, 134] width 758 height 86
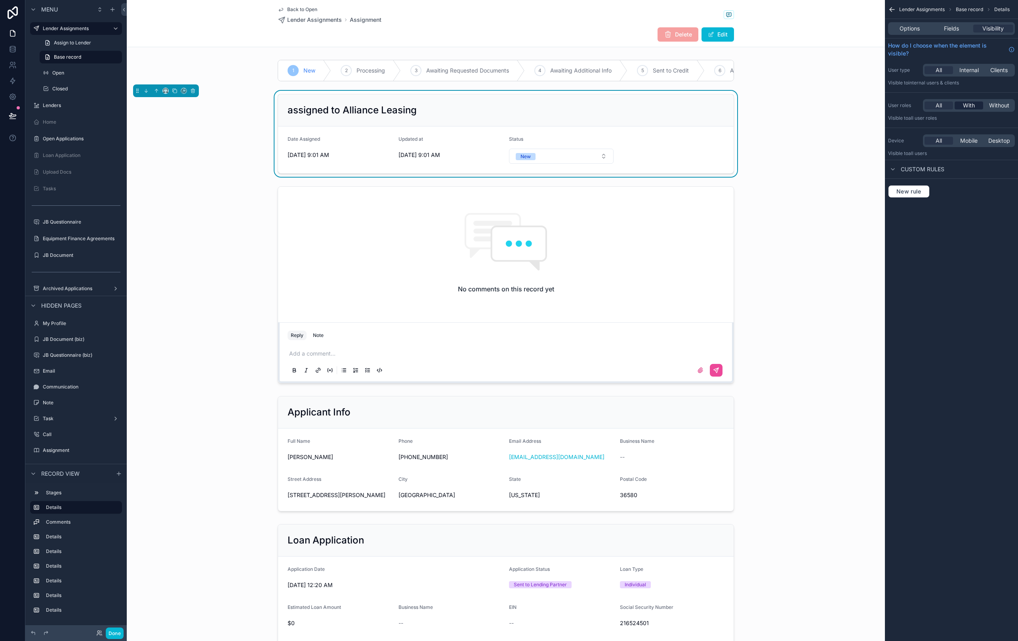
click at [797, 108] on span "With" at bounding box center [969, 105] width 12 height 8
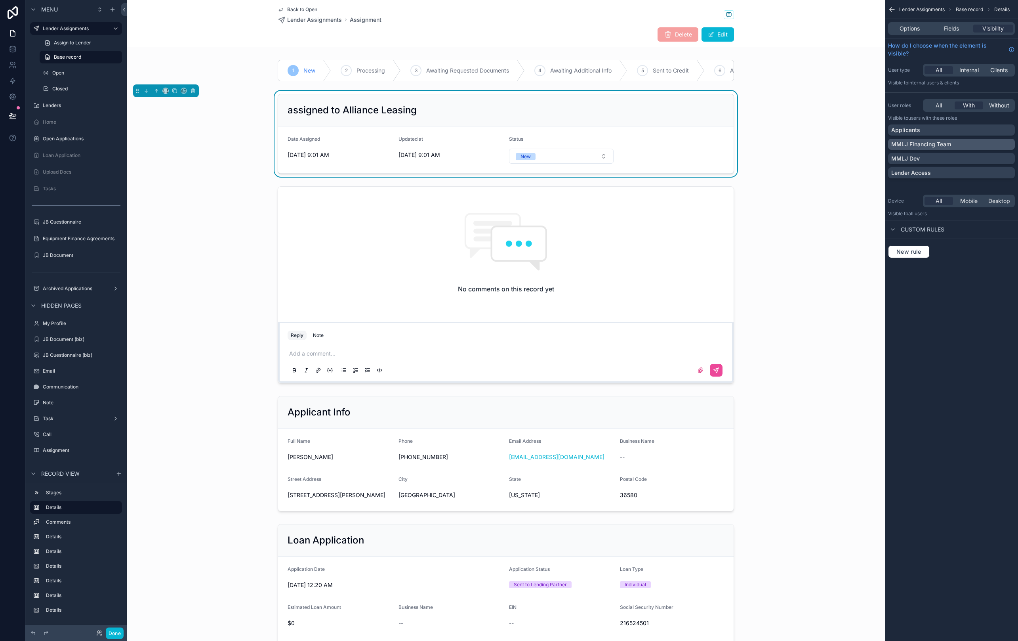
click at [797, 144] on div "MMLJ Financing Team" at bounding box center [951, 144] width 120 height 8
click at [797, 158] on div "MMLJ Dev" at bounding box center [951, 158] width 120 height 8
click at [797, 174] on div "Lender Access" at bounding box center [951, 173] width 120 height 8
click at [109, 465] on button "Done" at bounding box center [115, 632] width 18 height 11
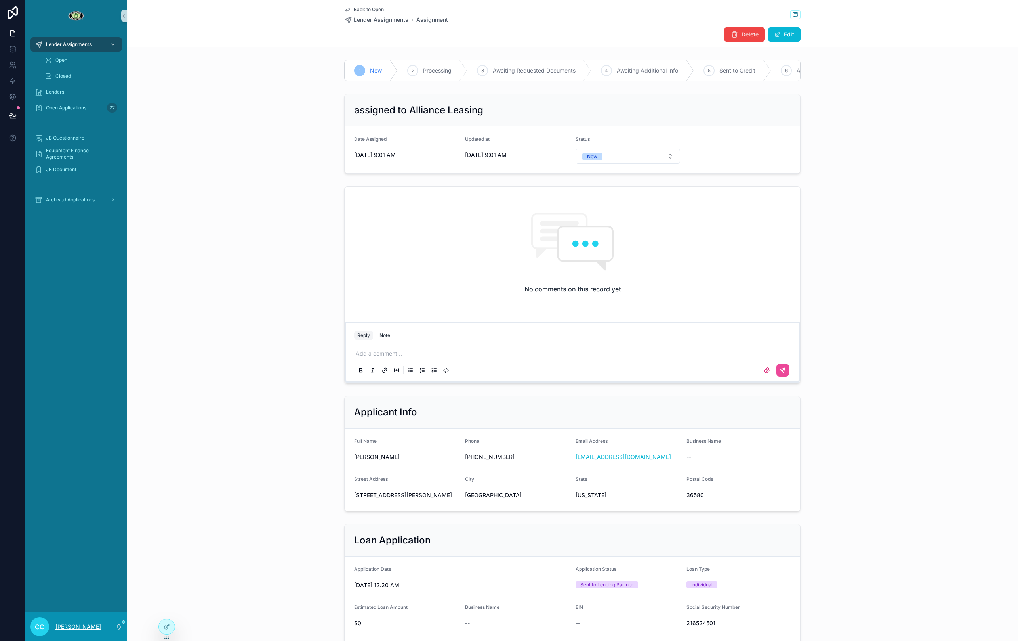
click at [72, 465] on p "[PERSON_NAME]" at bounding box center [78, 626] width 46 height 8
click at [90, 465] on div "Lender Assignments Open Closed Lenders Open Applications 22 JB Questionnaire Eq…" at bounding box center [75, 322] width 101 height 580
click at [165, 465] on icon at bounding box center [166, 608] width 2 height 2
click at [319, 460] on input "text" at bounding box center [309, 463] width 146 height 13
type input "****"
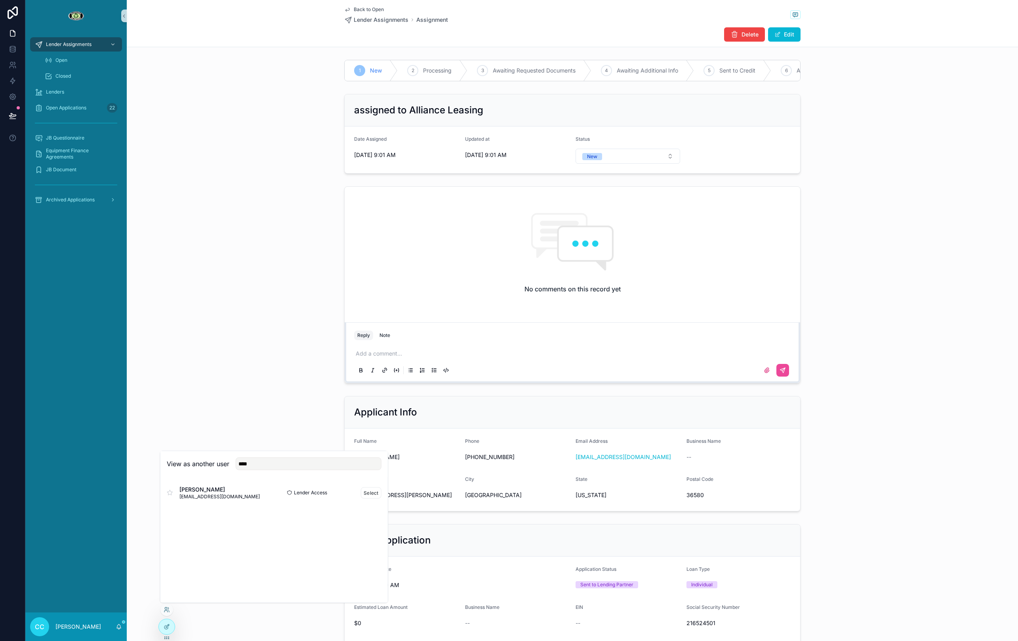
click at [235, 465] on span "Cindy Adler" at bounding box center [219, 489] width 80 height 8
click at [373, 465] on button "Select" at bounding box center [371, 491] width 21 height 11
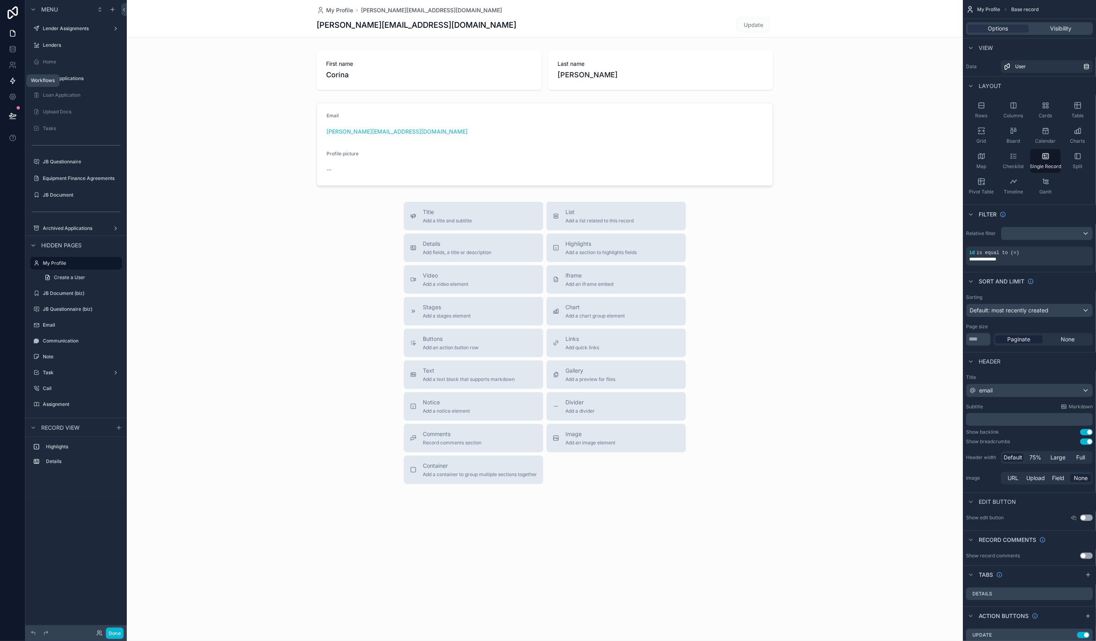
click at [16, 77] on icon at bounding box center [13, 81] width 8 height 8
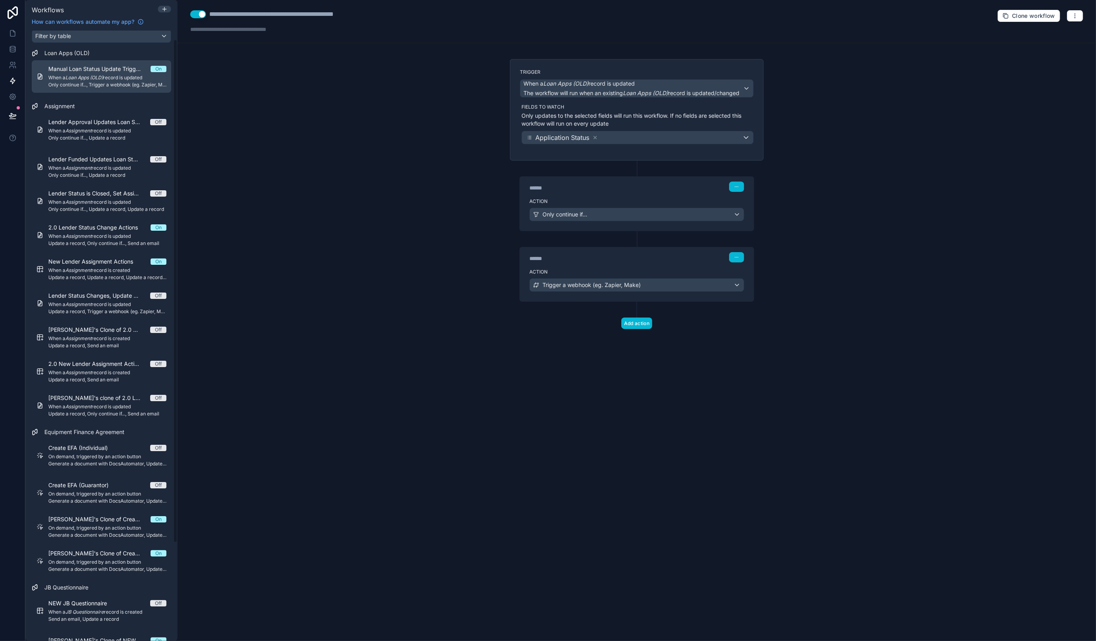
click at [100, 76] on em "Loan Apps (OLD)" at bounding box center [84, 77] width 38 height 6
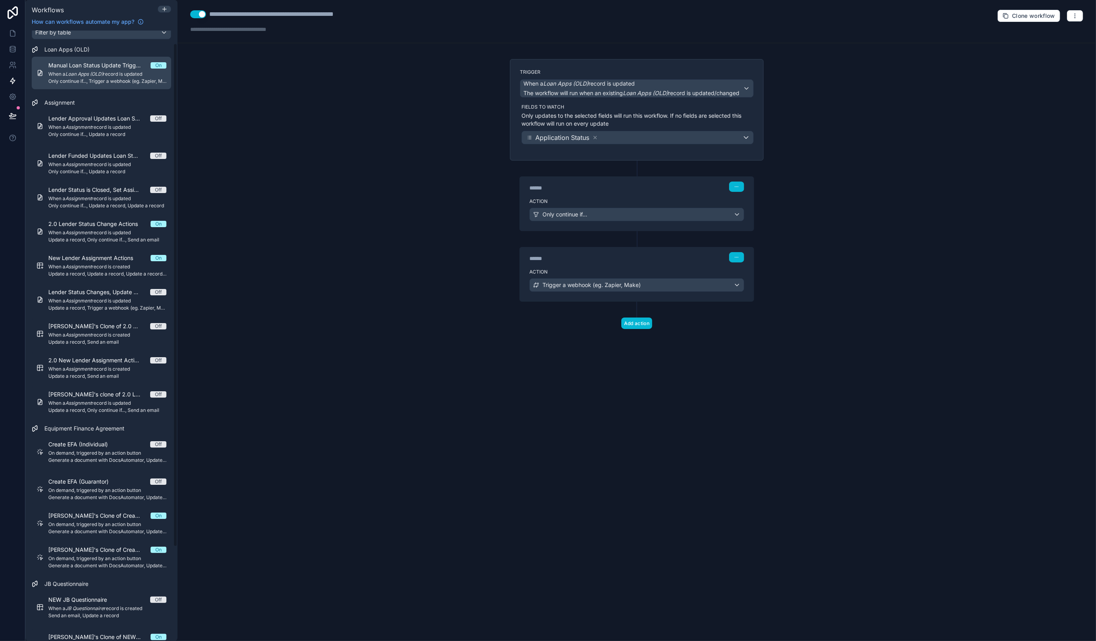
scroll to position [16, 0]
click at [83, 67] on span "Manual Loan Status Update Triggers Update in Hubspot" at bounding box center [99, 64] width 102 height 8
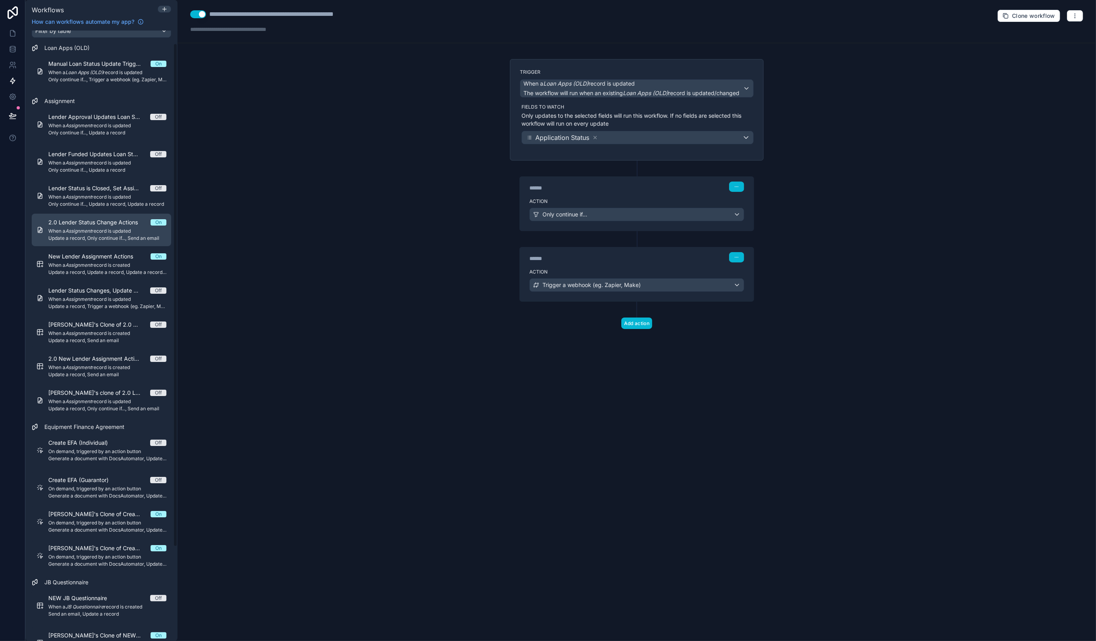
click at [92, 238] on span "Update a record, Only continue if..., Send an email" at bounding box center [107, 238] width 118 height 6
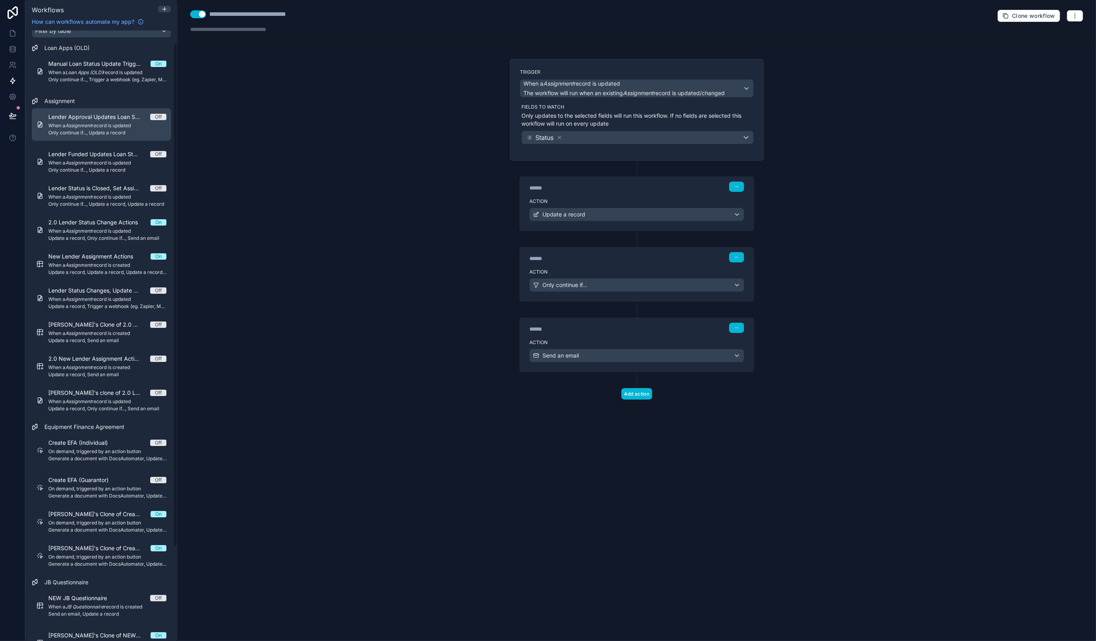
scroll to position [13, 0]
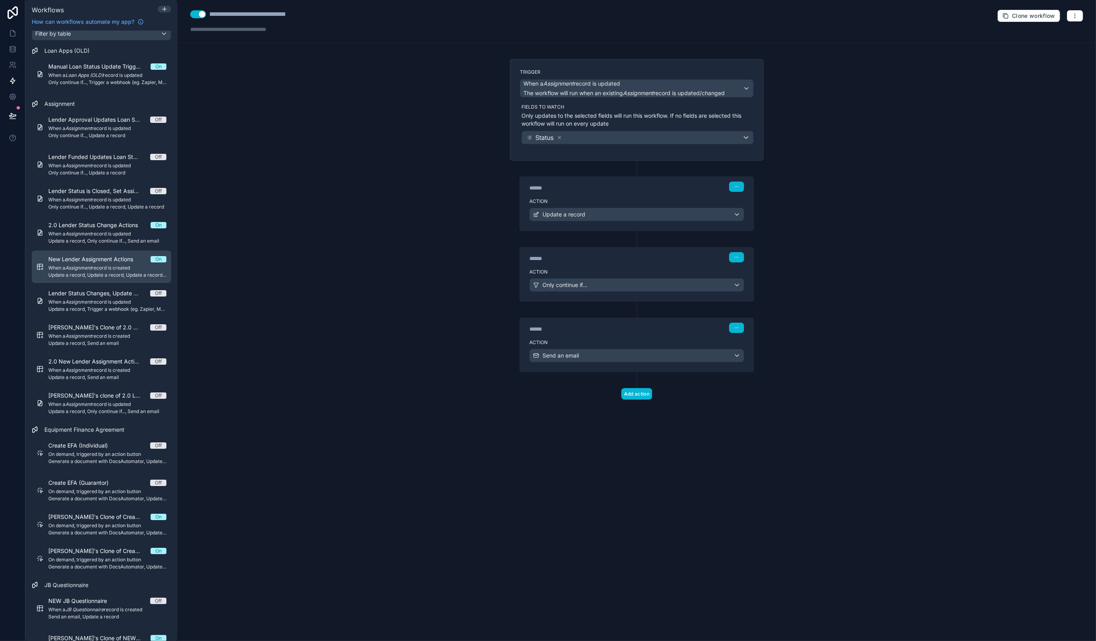
click at [89, 268] on em "Assignment" at bounding box center [78, 268] width 26 height 6
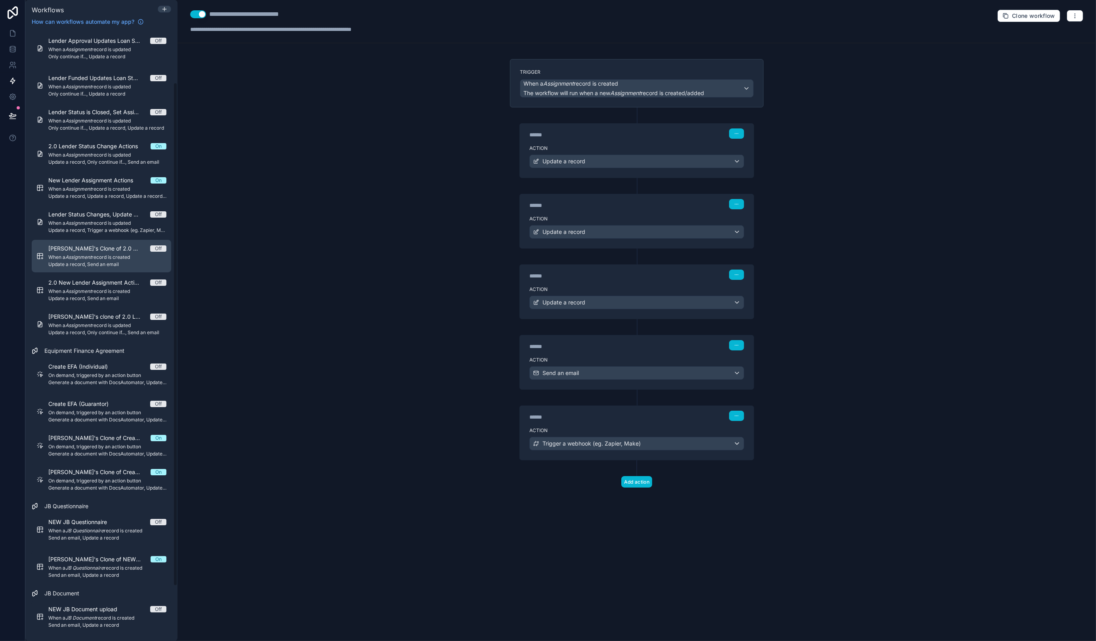
scroll to position [126, 0]
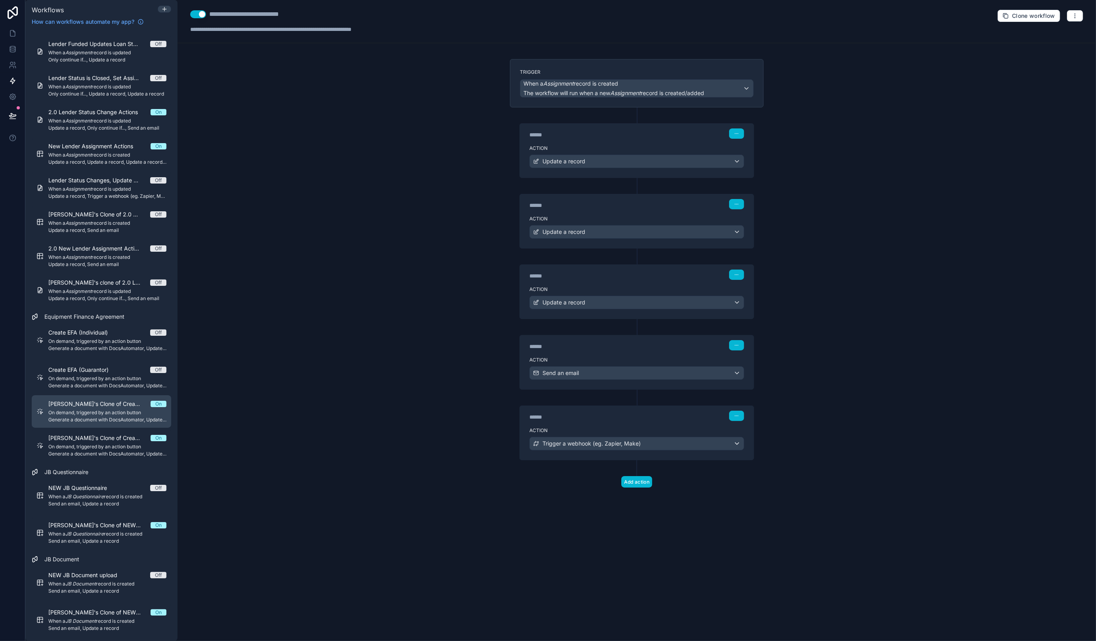
click at [107, 404] on span "Corina's Clone of Create EFA (Individual)" at bounding box center [99, 404] width 102 height 8
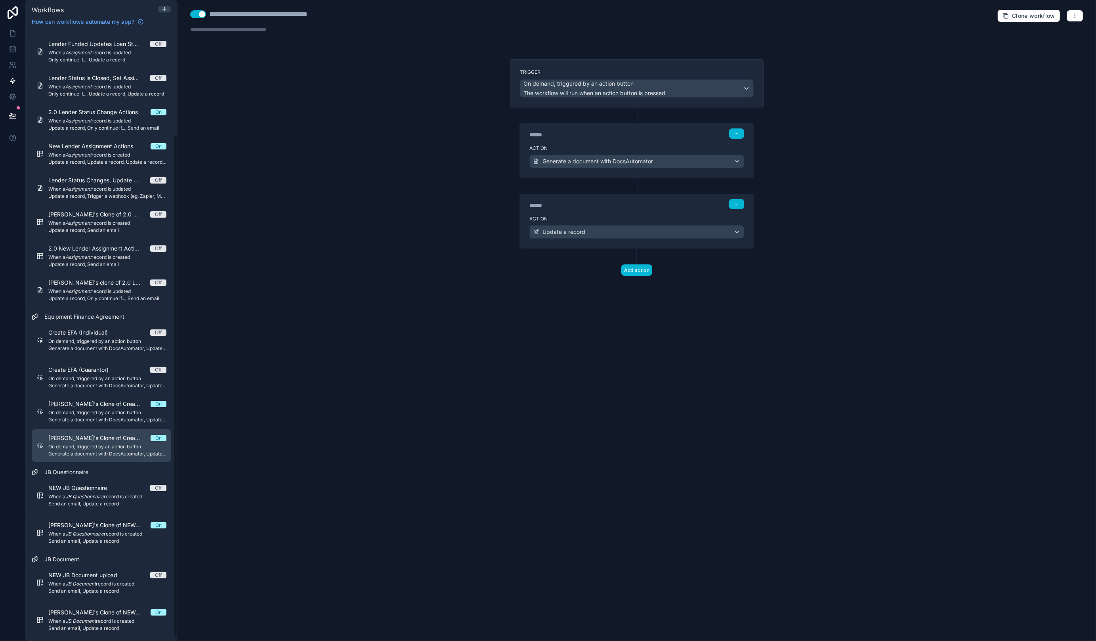
click at [89, 443] on span "On demand, triggered by an action button" at bounding box center [107, 446] width 118 height 6
click at [13, 97] on icon at bounding box center [12, 97] width 2 height 2
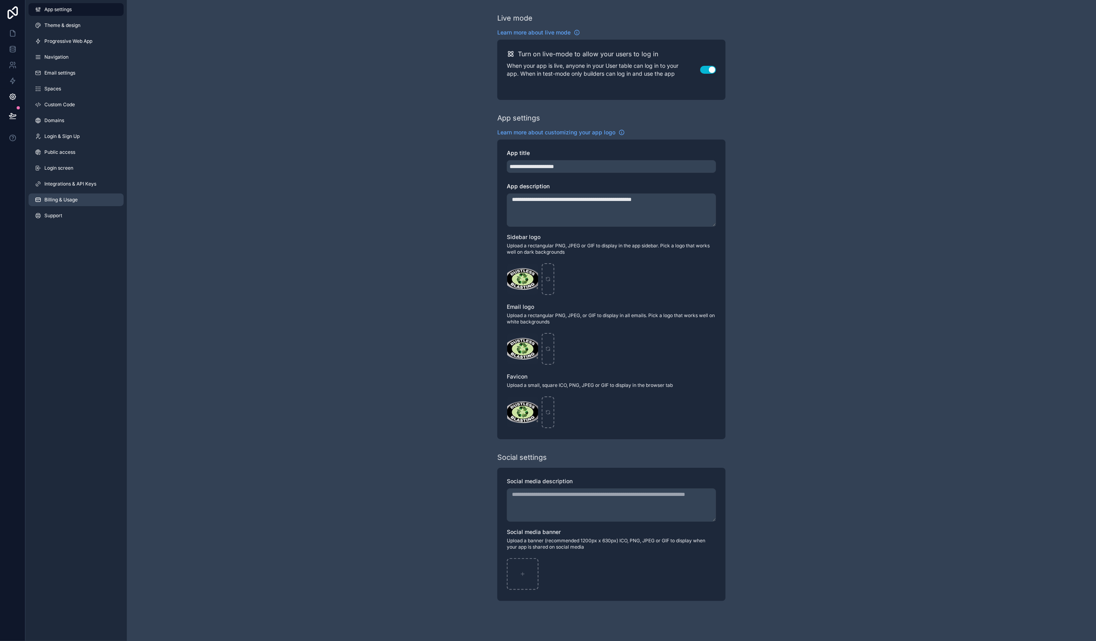
click at [68, 196] on span "Billing & Usage" at bounding box center [60, 199] width 33 height 6
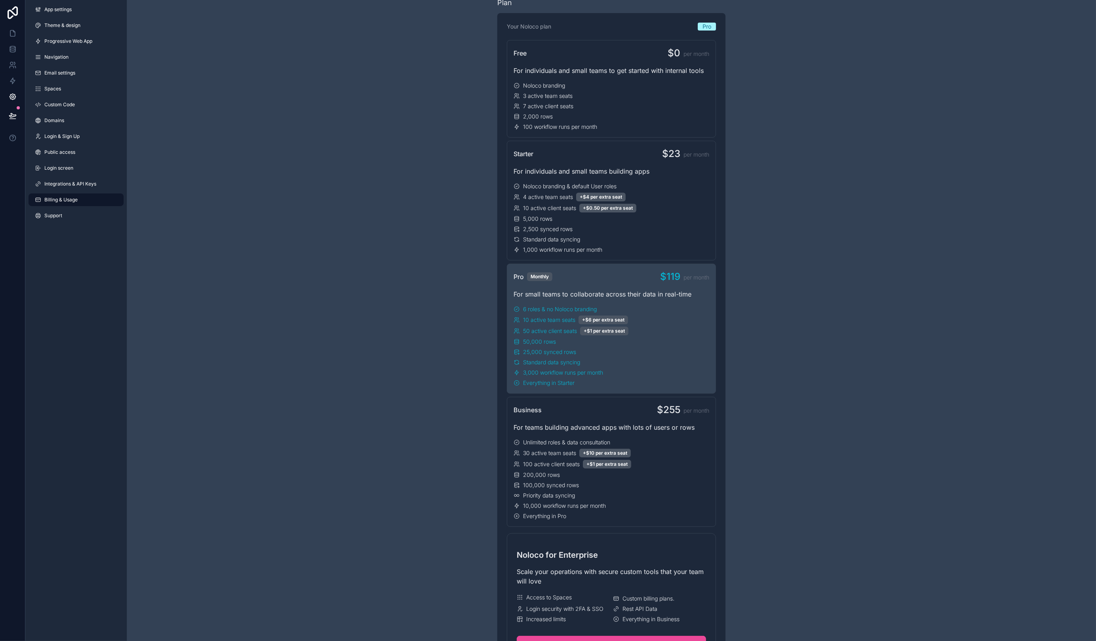
scroll to position [109, 0]
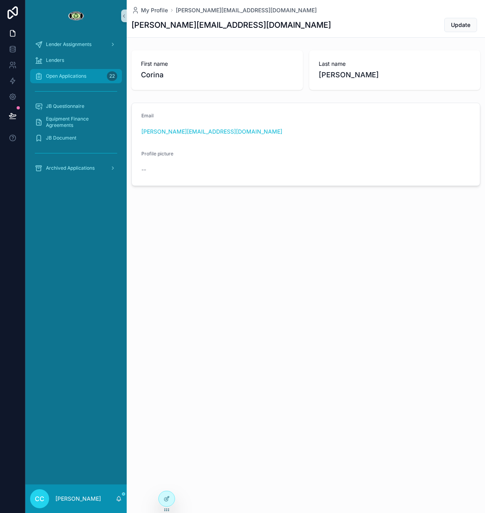
click at [65, 76] on span "Open Applications" at bounding box center [66, 76] width 40 height 6
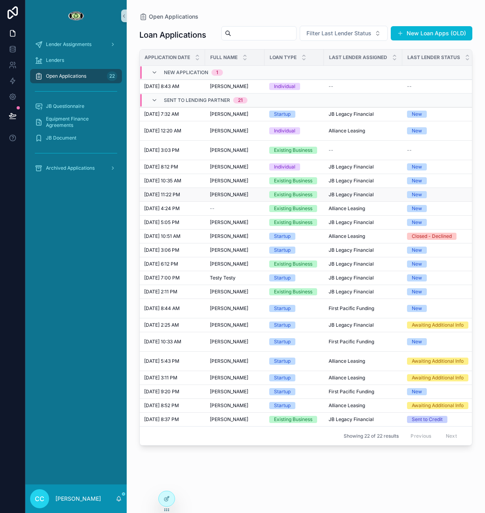
scroll to position [0, 6]
click at [233, 198] on span "[PERSON_NAME]" at bounding box center [228, 194] width 38 height 6
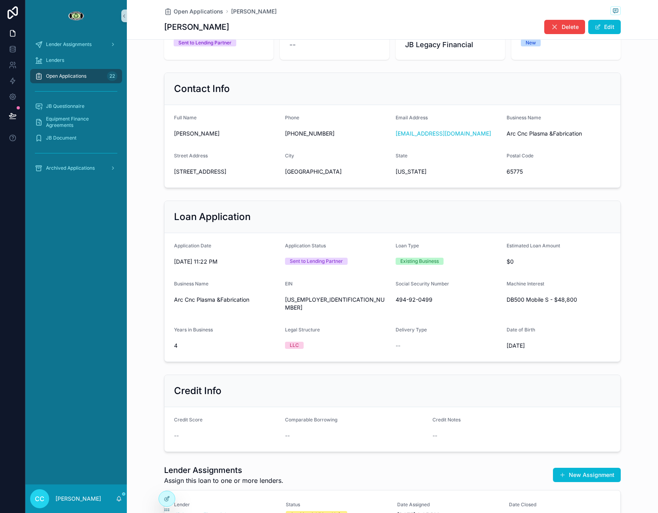
scroll to position [276, 0]
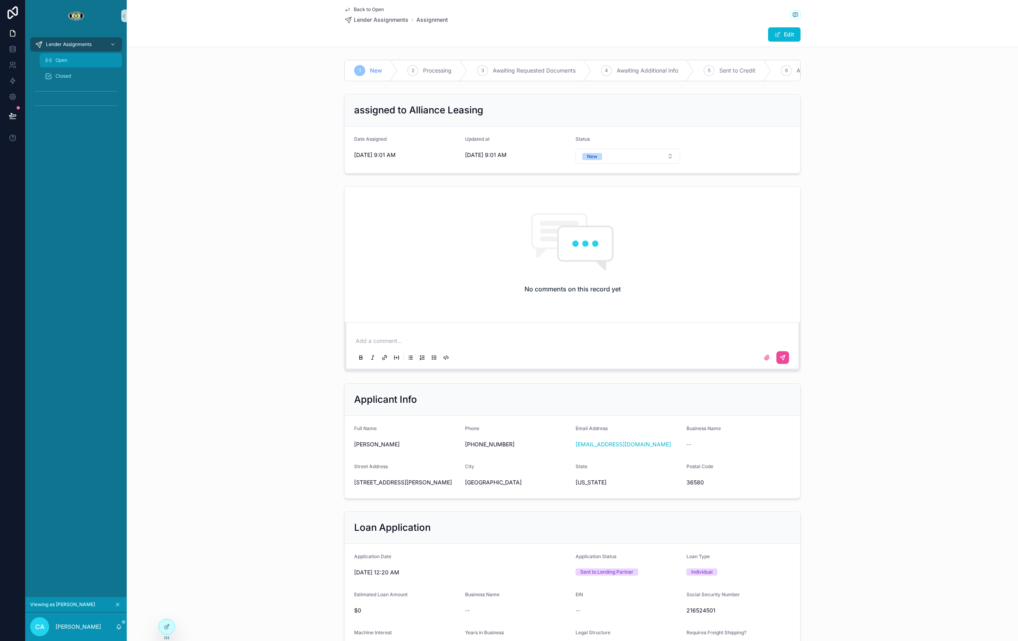
click at [70, 59] on div "Open" at bounding box center [80, 60] width 73 height 13
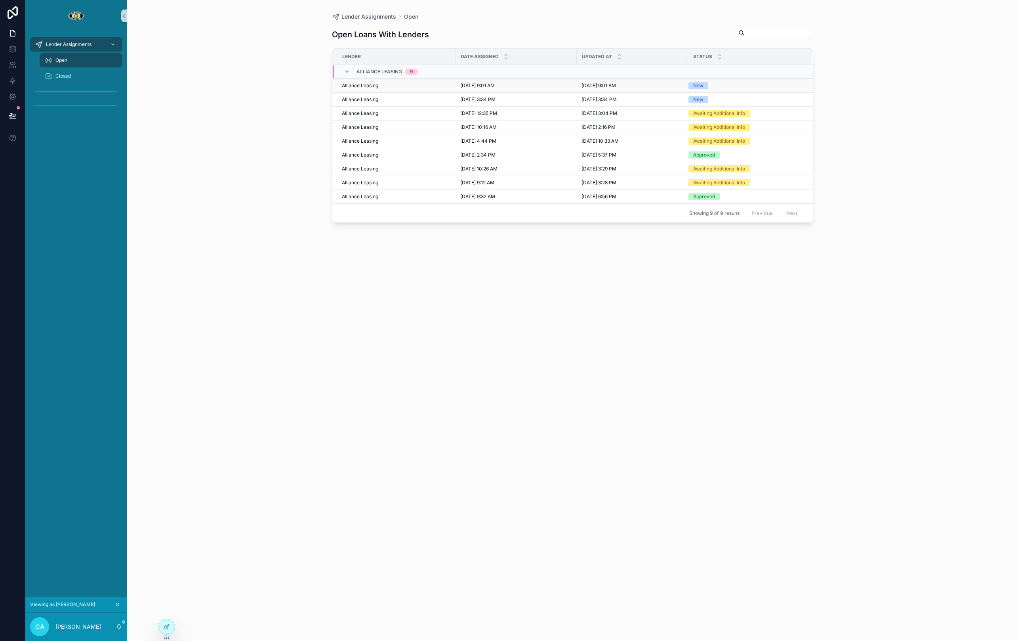
click at [440, 88] on div "Alliance Leasing" at bounding box center [396, 85] width 109 height 6
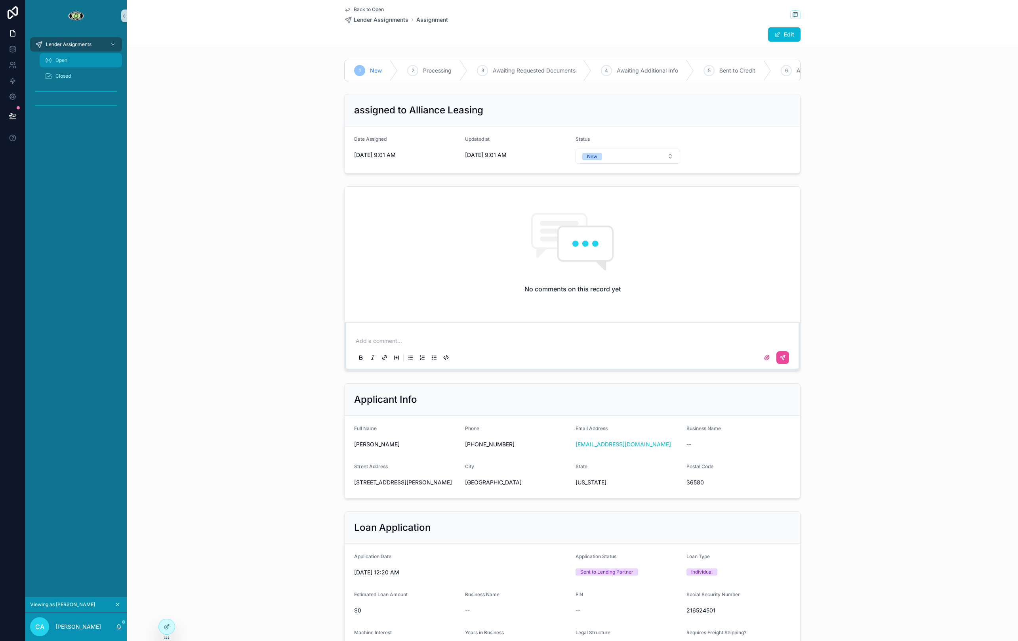
click at [65, 63] on span "Open" at bounding box center [61, 60] width 12 height 6
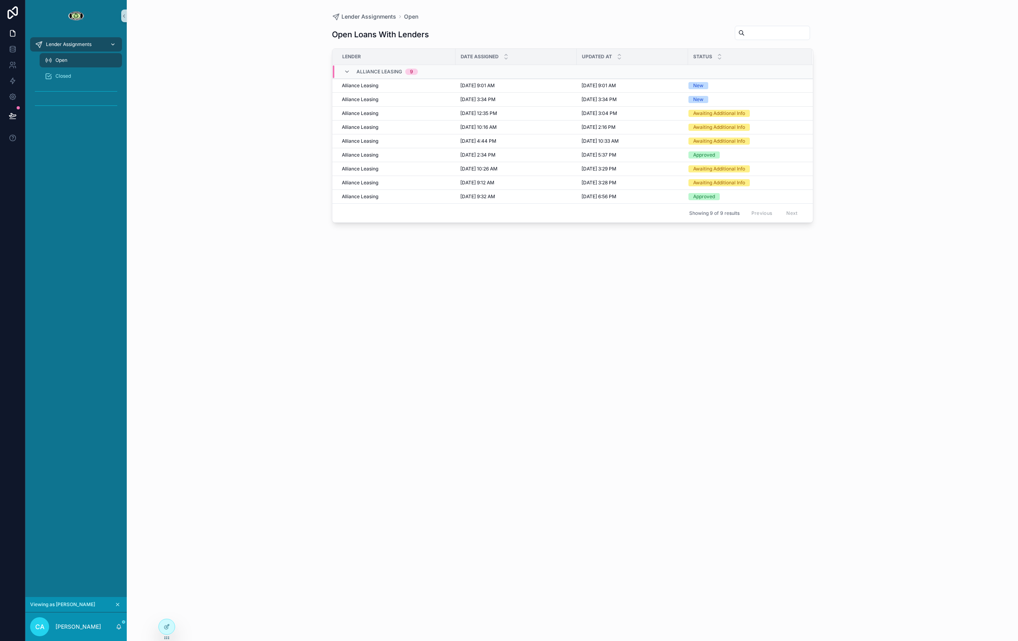
click at [101, 43] on div "Lender Assignments" at bounding box center [76, 44] width 82 height 13
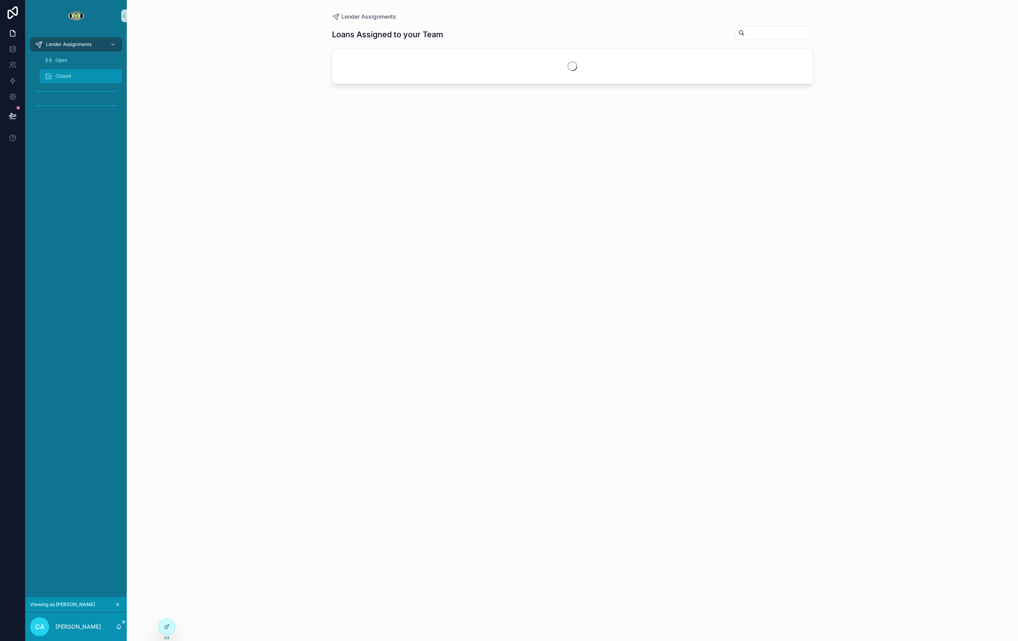
click at [82, 72] on div "Closed" at bounding box center [80, 76] width 73 height 13
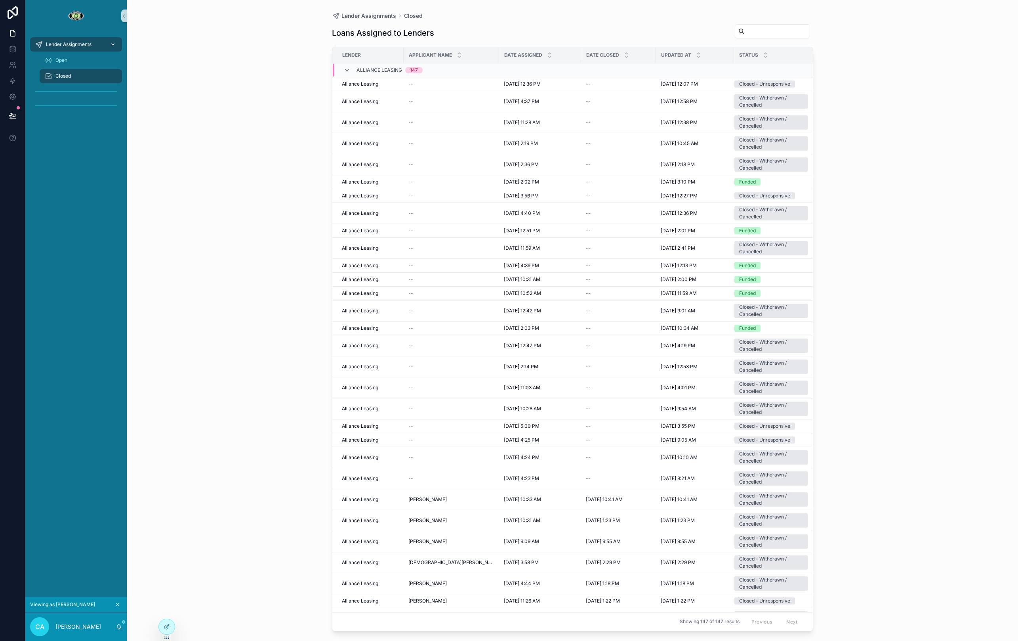
click at [79, 43] on span "Lender Assignments" at bounding box center [69, 44] width 46 height 6
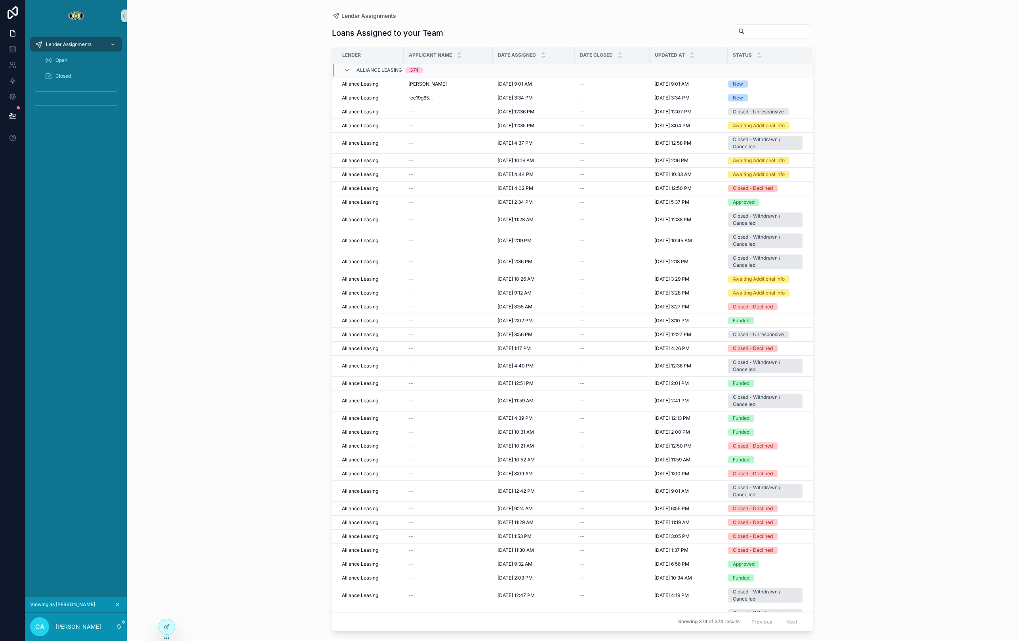
click at [119, 601] on icon "scrollable content" at bounding box center [118, 604] width 6 height 6
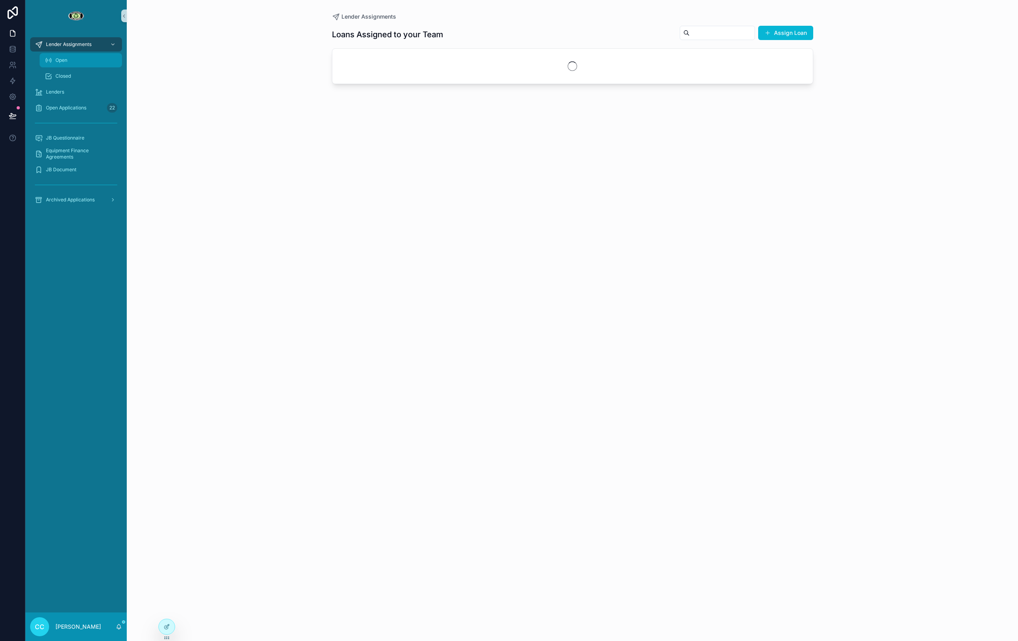
click at [80, 61] on div "Open" at bounding box center [80, 60] width 73 height 13
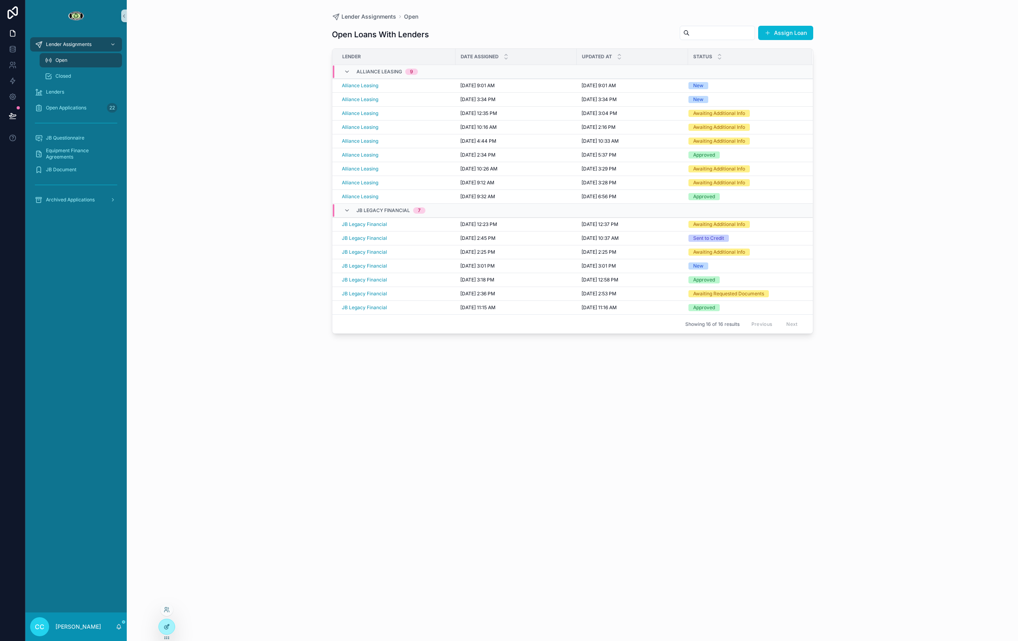
click at [169, 627] on icon at bounding box center [167, 626] width 6 height 6
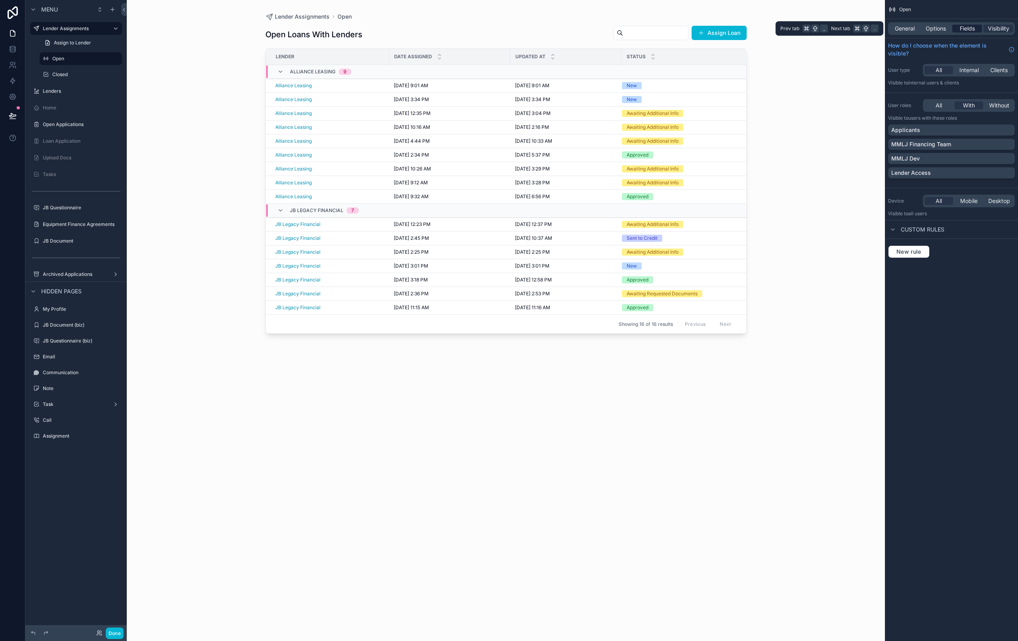
click at [961, 31] on span "Fields" at bounding box center [967, 29] width 15 height 8
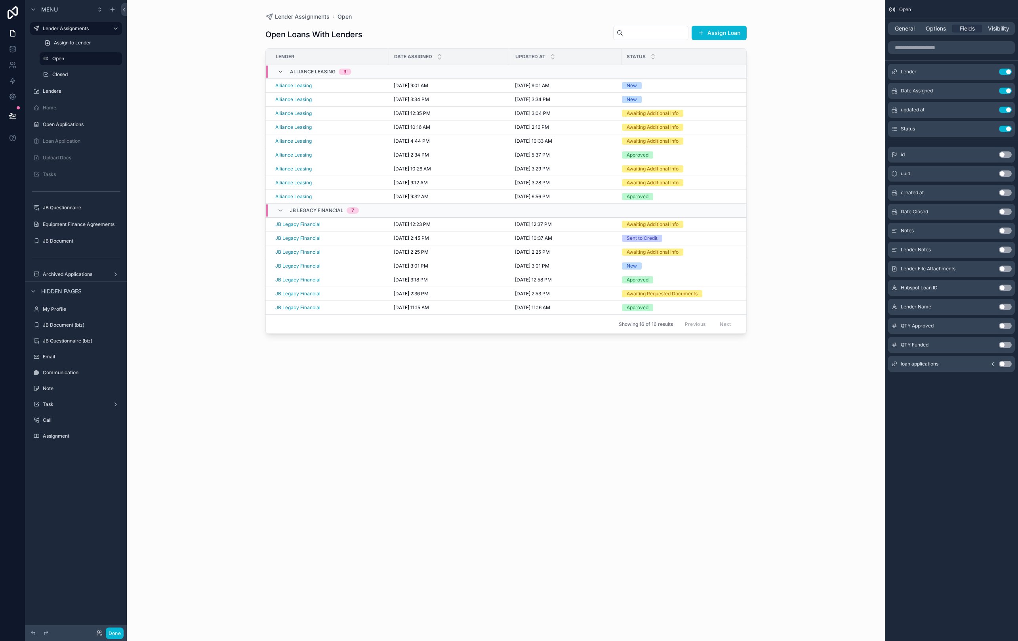
click at [339, 51] on div "Lender" at bounding box center [327, 56] width 122 height 13
click at [1003, 366] on div "Use setting" at bounding box center [998, 363] width 25 height 6
click at [1006, 363] on button "Use setting" at bounding box center [1005, 363] width 13 height 6
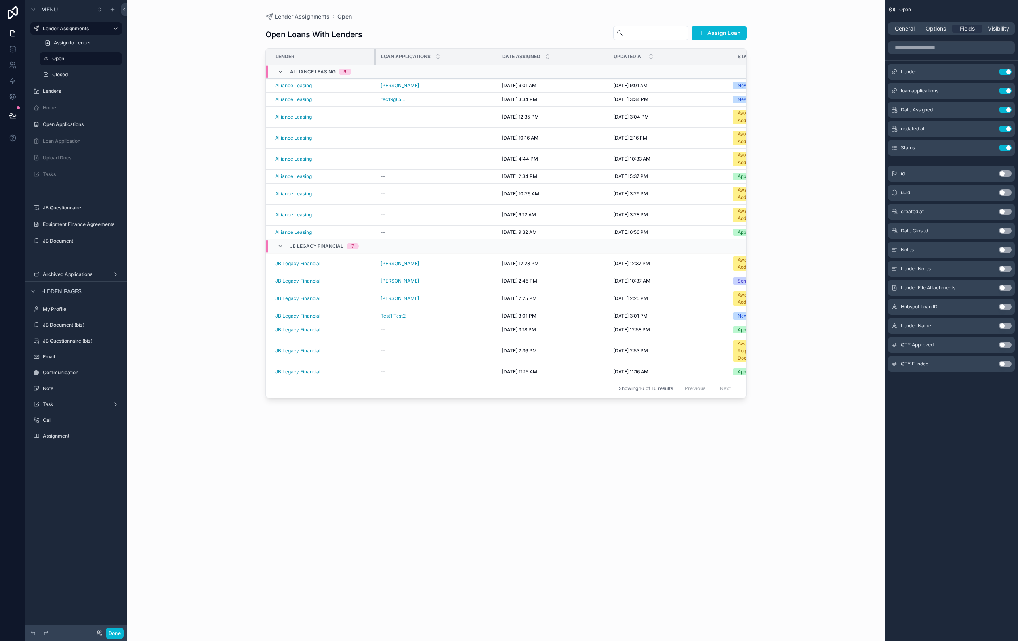
drag, startPoint x: 387, startPoint y: 56, endPoint x: 374, endPoint y: 56, distance: 13.1
click at [374, 56] on div "scrollable content" at bounding box center [375, 57] width 3 height 16
click at [499, 53] on div "scrollable content" at bounding box center [499, 57] width 3 height 16
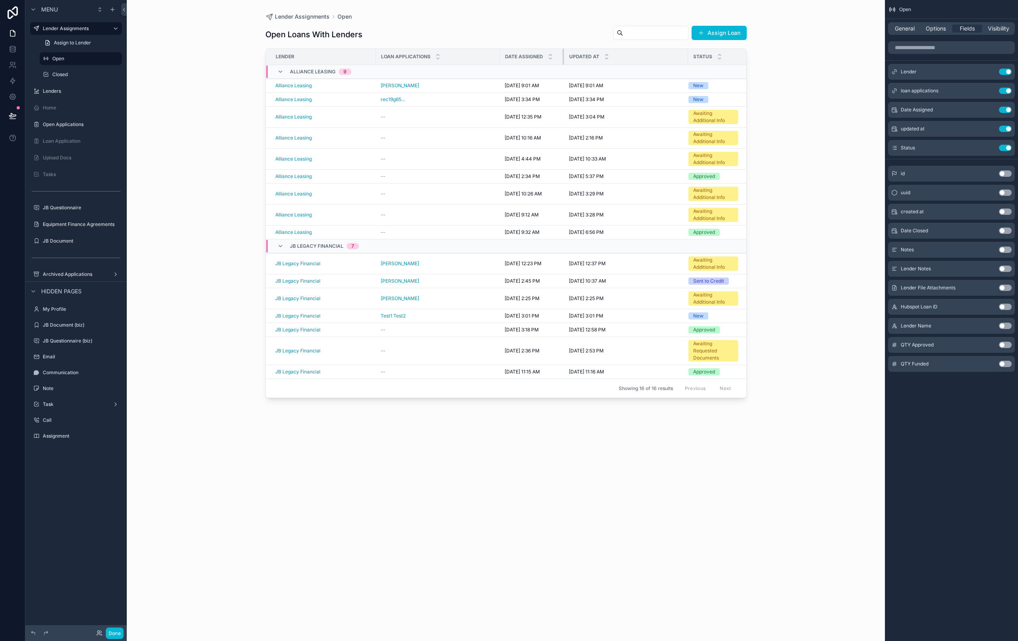
drag, startPoint x: 609, startPoint y: 56, endPoint x: 562, endPoint y: 56, distance: 47.1
click at [563, 56] on div "scrollable content" at bounding box center [564, 57] width 3 height 16
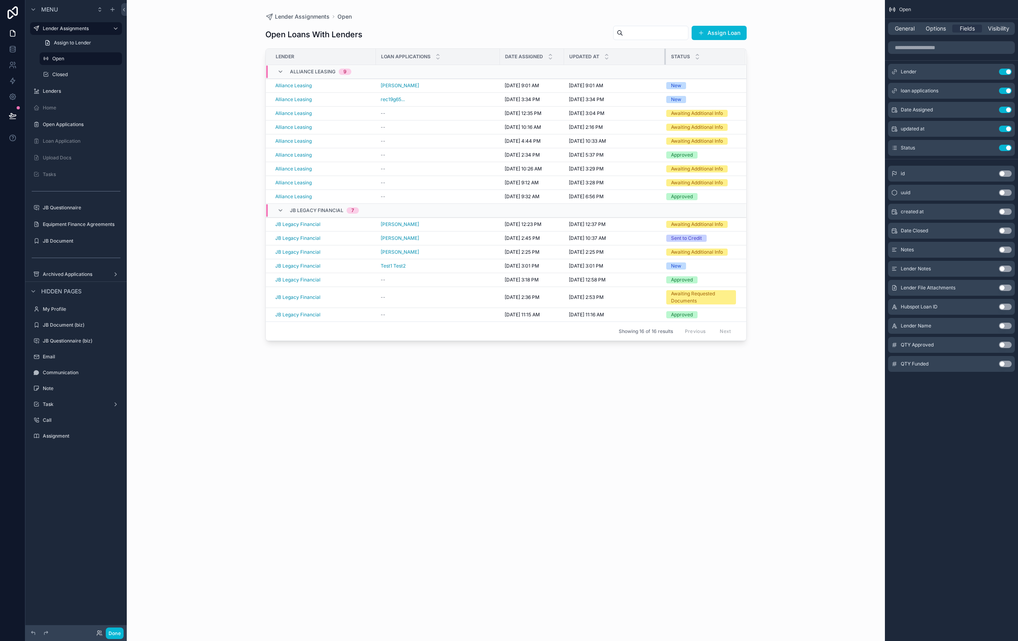
drag, startPoint x: 687, startPoint y: 52, endPoint x: 665, endPoint y: 53, distance: 22.2
click at [665, 53] on div "scrollable content" at bounding box center [665, 57] width 3 height 16
click at [113, 631] on button "Done" at bounding box center [115, 632] width 18 height 11
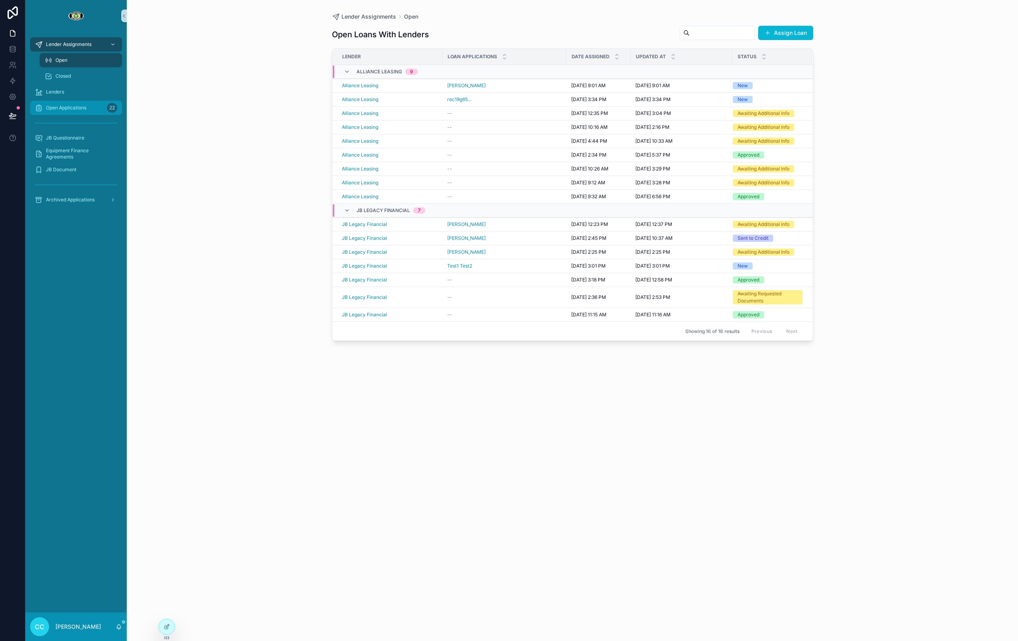
click at [66, 104] on div "Open Applications 22" at bounding box center [76, 107] width 82 height 13
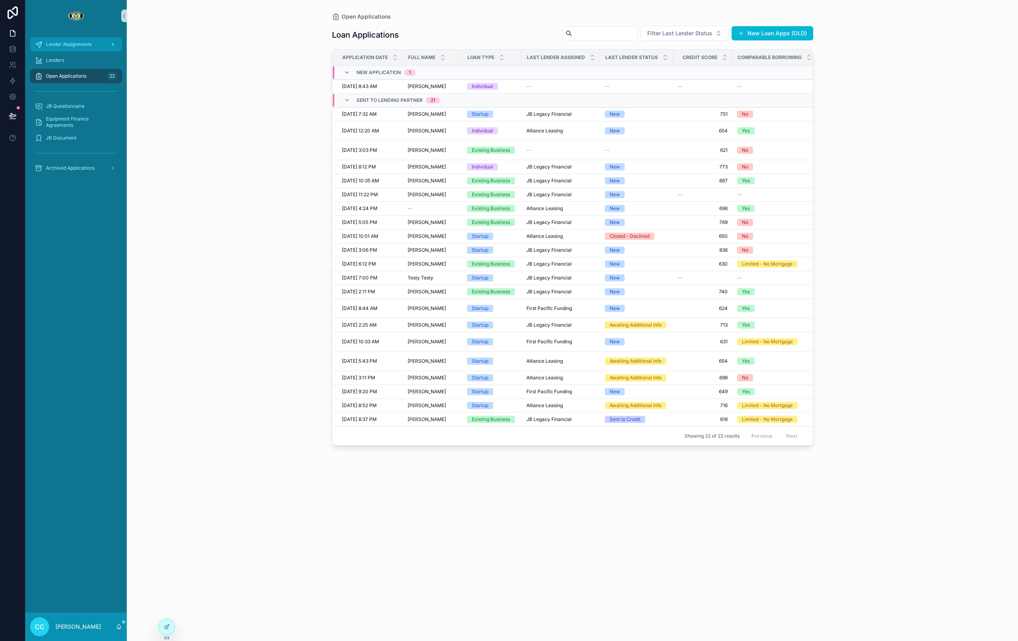
click at [64, 39] on div "Lender Assignments" at bounding box center [76, 44] width 82 height 13
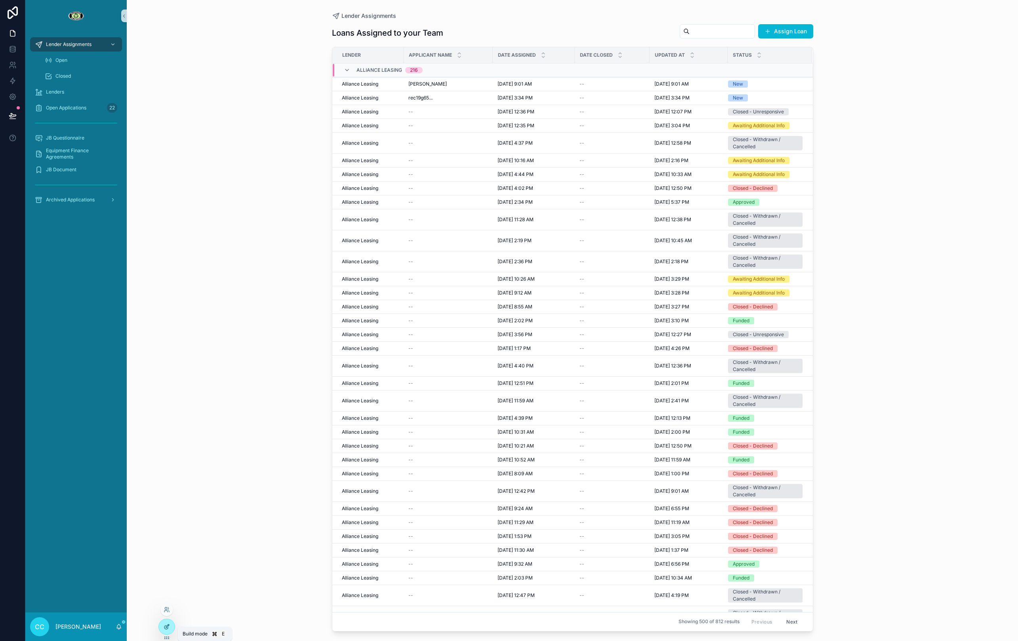
click at [166, 625] on icon at bounding box center [167, 626] width 6 height 6
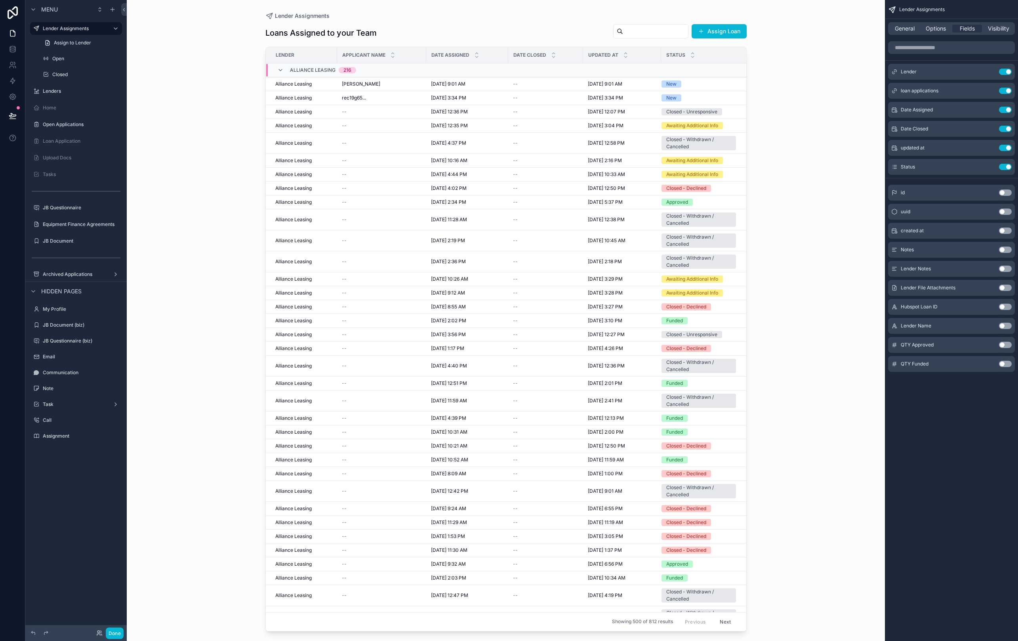
click at [364, 99] on div "scrollable content" at bounding box center [506, 315] width 507 height 631
click at [360, 99] on span "rec19g65..." at bounding box center [354, 98] width 24 height 6
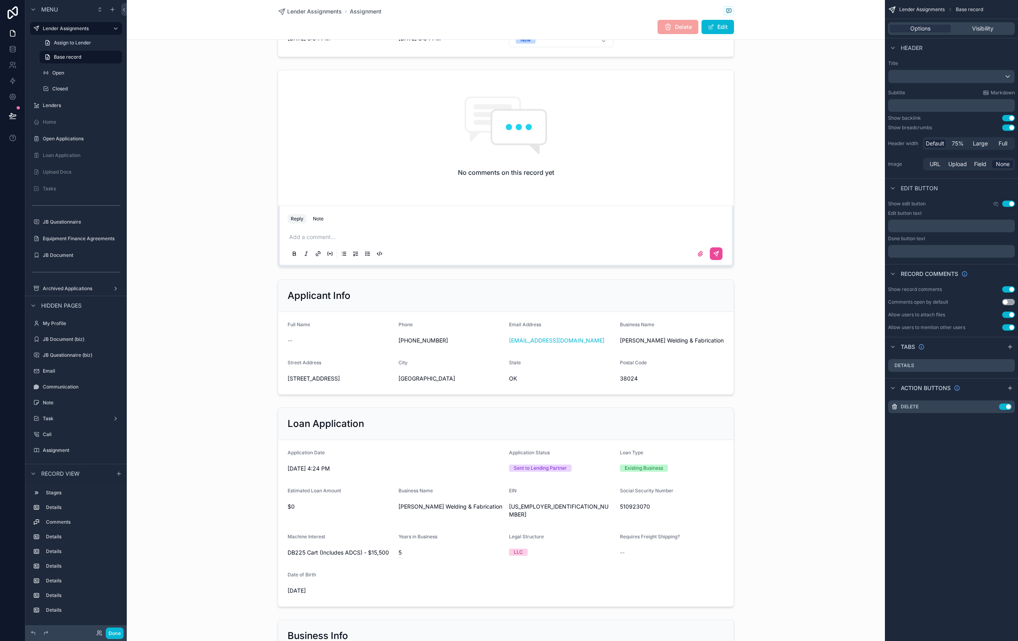
scroll to position [108, 0]
click at [118, 635] on button "Done" at bounding box center [115, 632] width 18 height 11
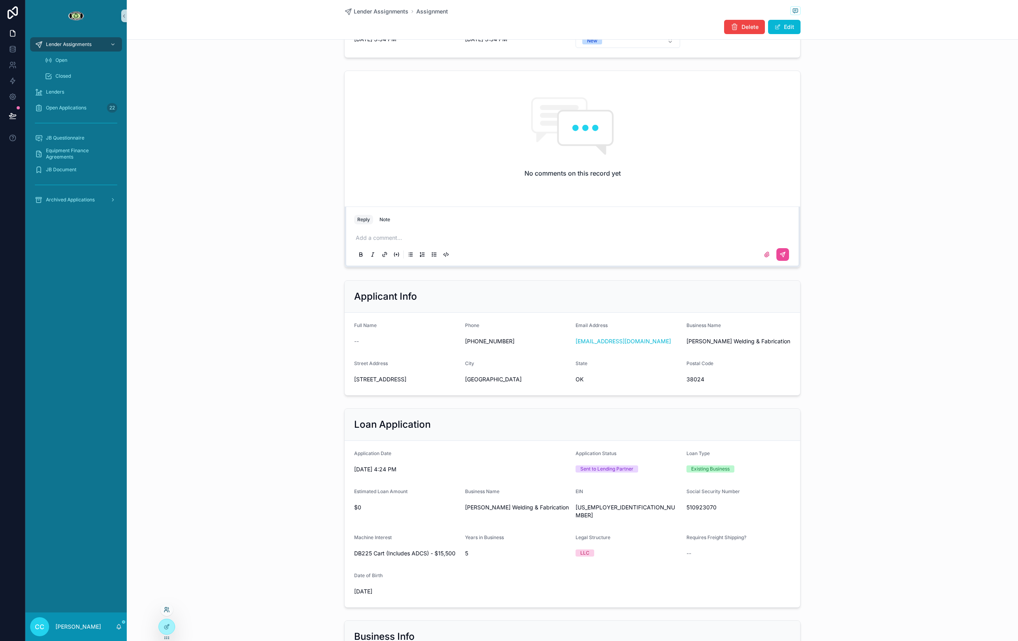
click at [168, 610] on icon at bounding box center [167, 609] width 6 height 6
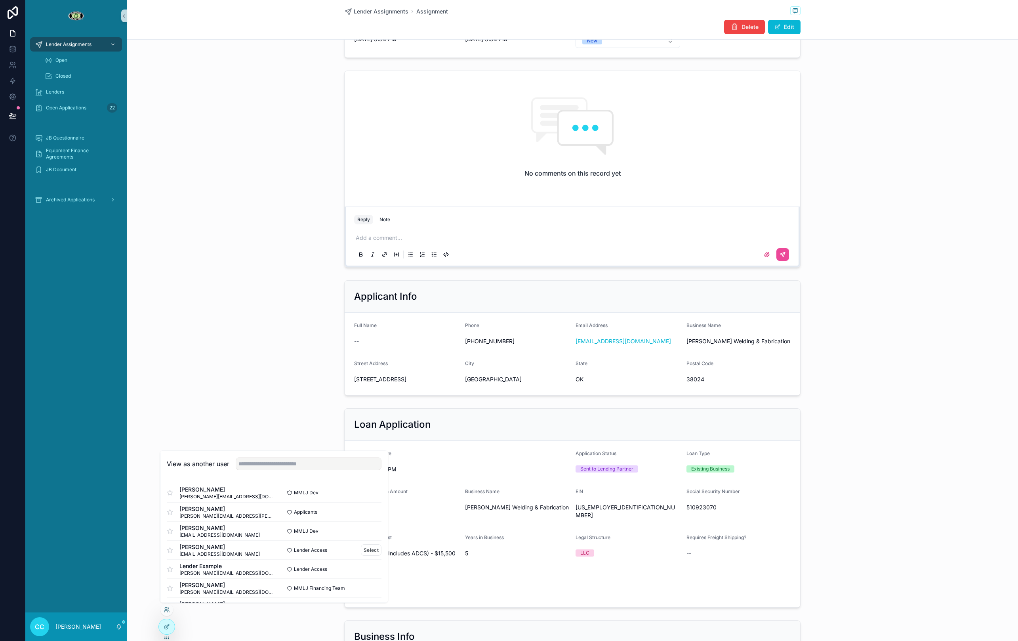
click at [224, 550] on span "cadler@allianceleasing.net" at bounding box center [219, 553] width 80 height 6
click at [367, 551] on button "Select" at bounding box center [371, 549] width 21 height 11
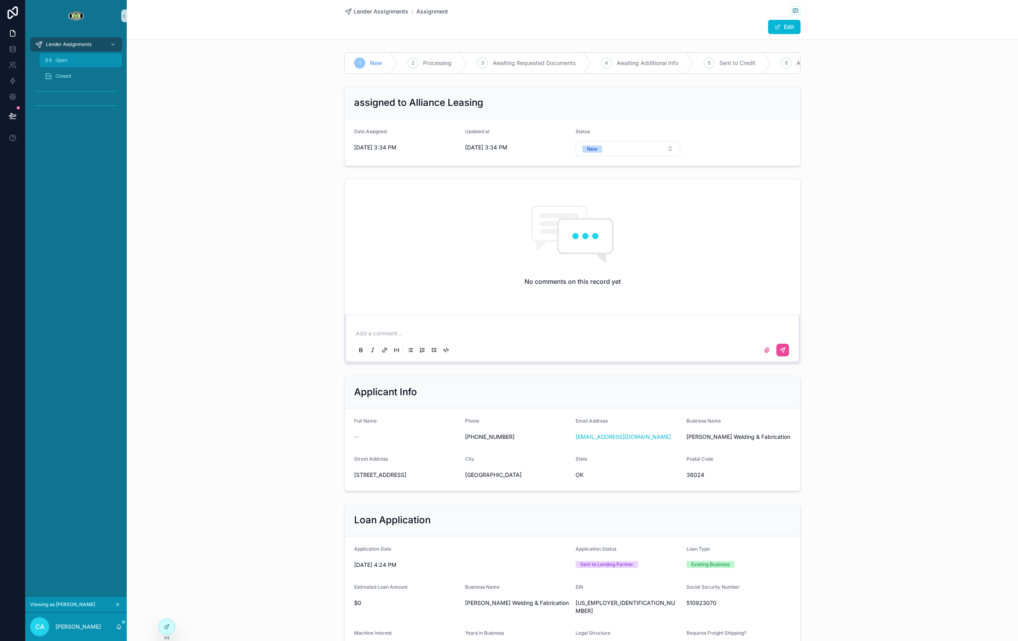
click at [103, 55] on div "Open" at bounding box center [80, 60] width 73 height 13
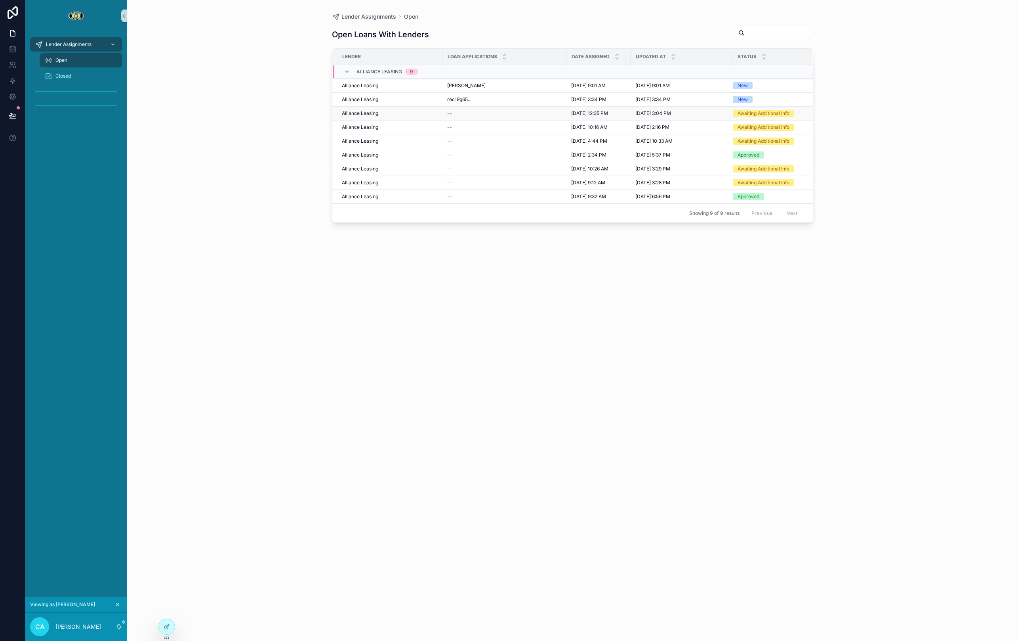
click at [475, 112] on div "--" at bounding box center [504, 113] width 114 height 6
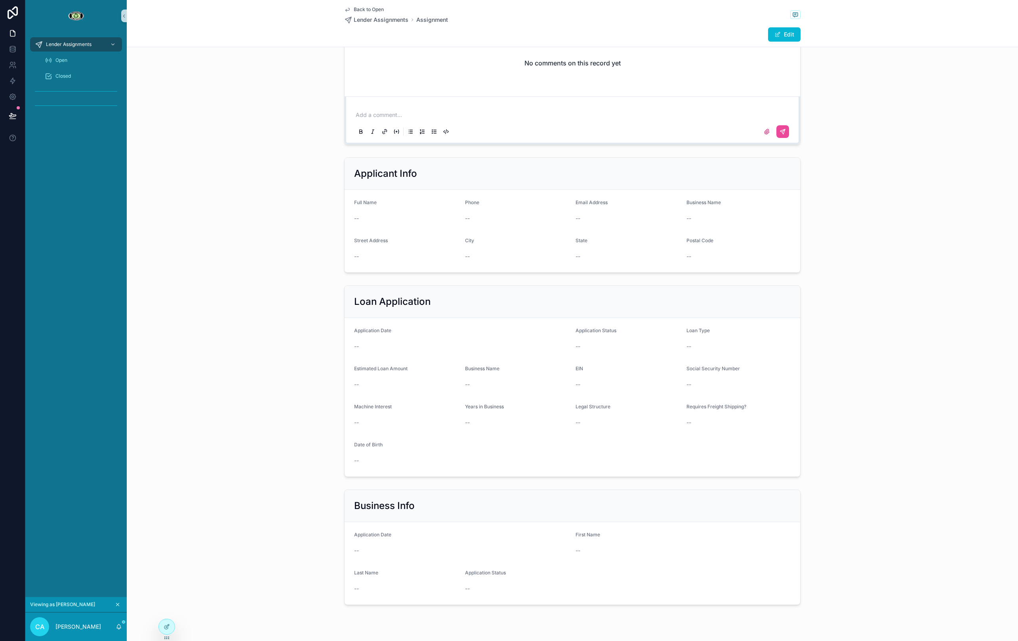
scroll to position [245, 0]
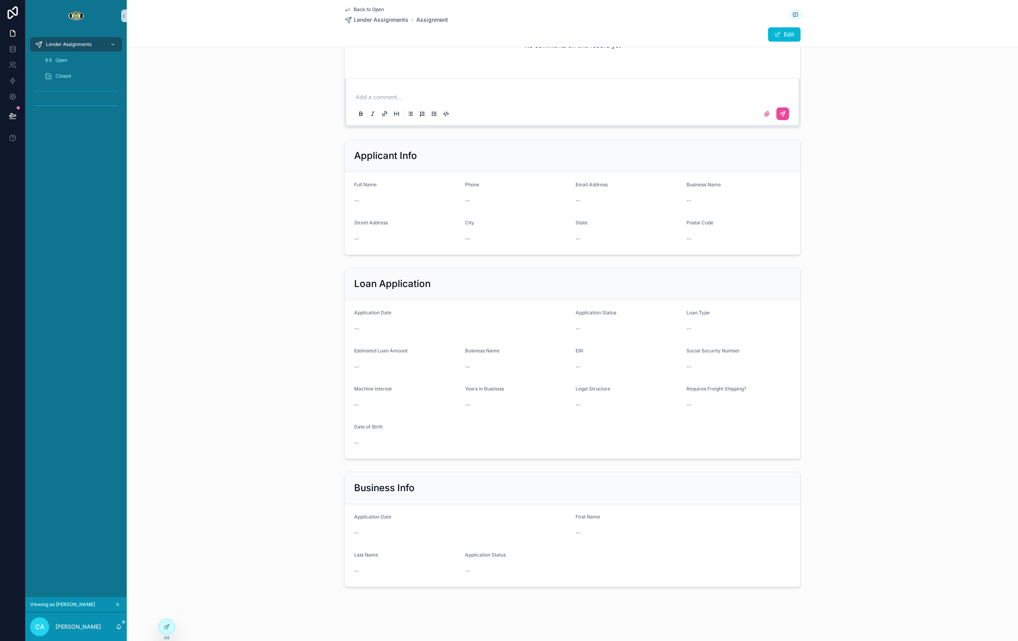
click at [560, 224] on div "City" at bounding box center [517, 224] width 105 height 10
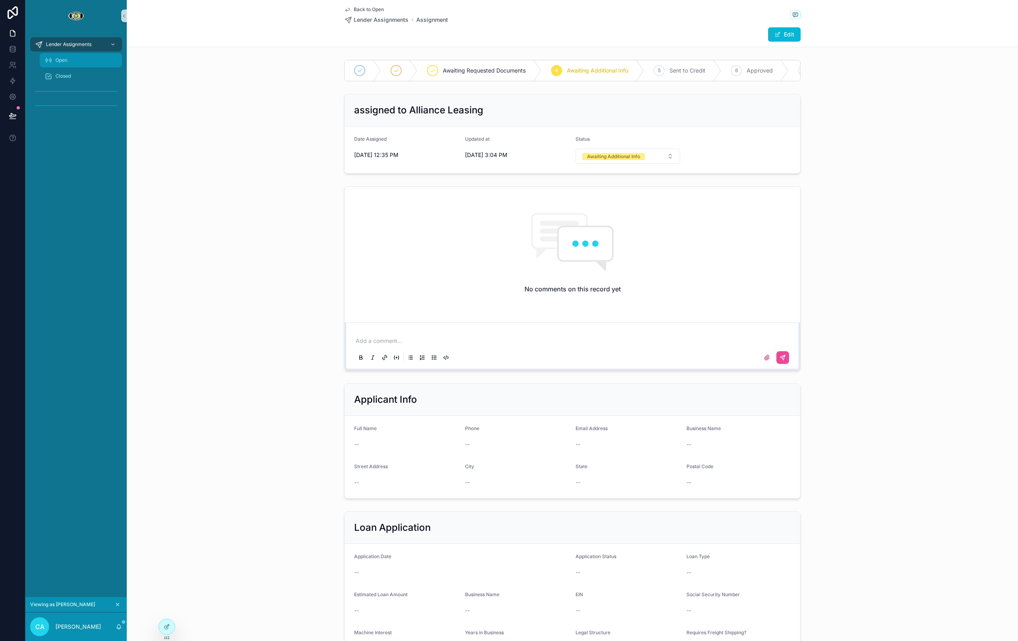
click at [78, 59] on div "Open" at bounding box center [80, 60] width 73 height 13
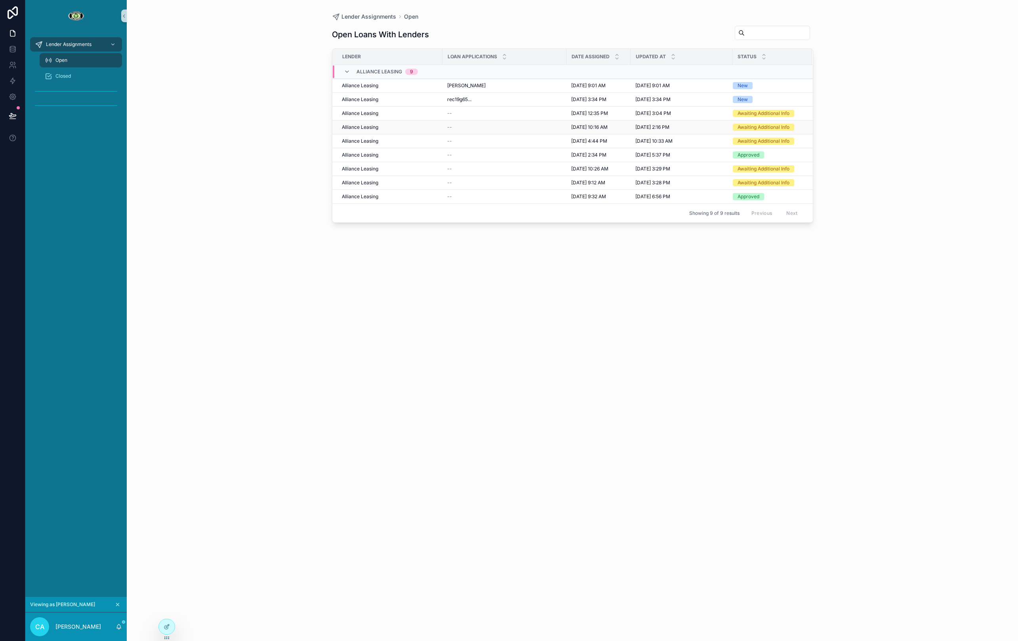
click at [509, 125] on div "--" at bounding box center [504, 127] width 114 height 6
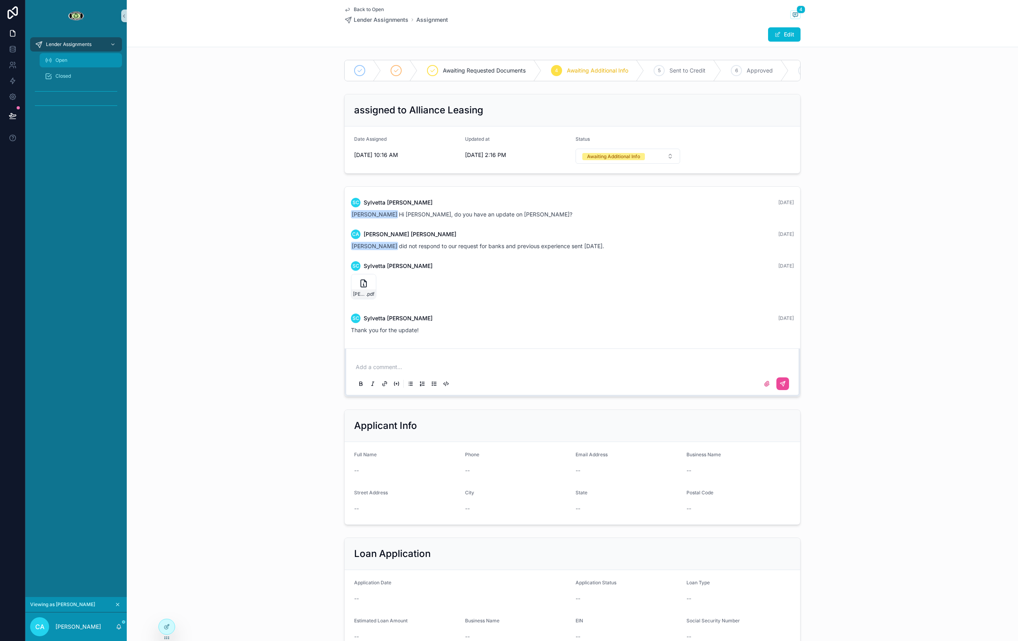
click at [78, 63] on div "Open" at bounding box center [80, 60] width 73 height 13
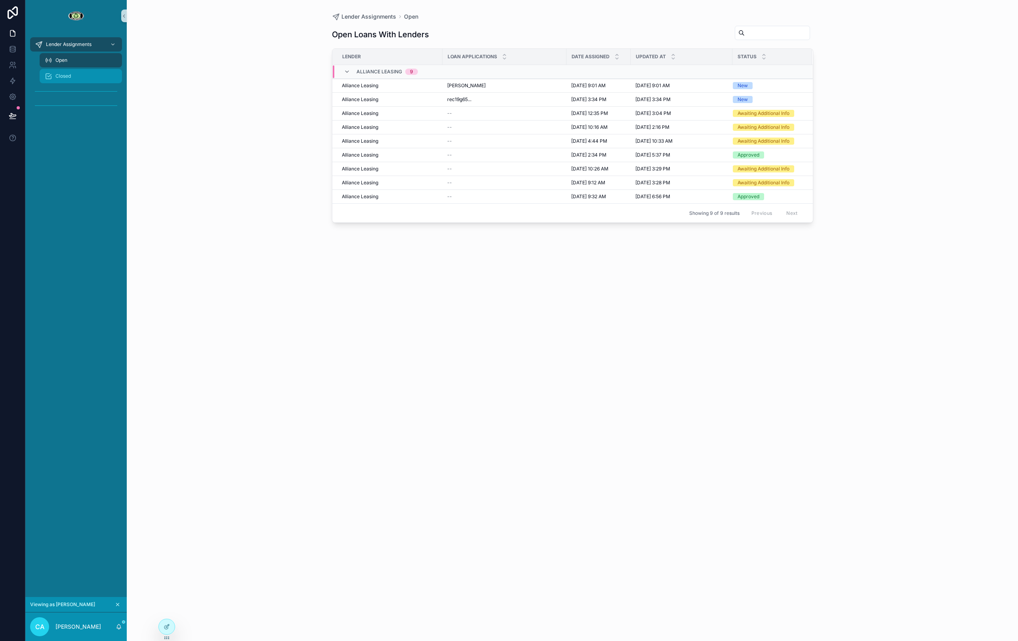
click at [72, 77] on div "Closed" at bounding box center [80, 76] width 73 height 13
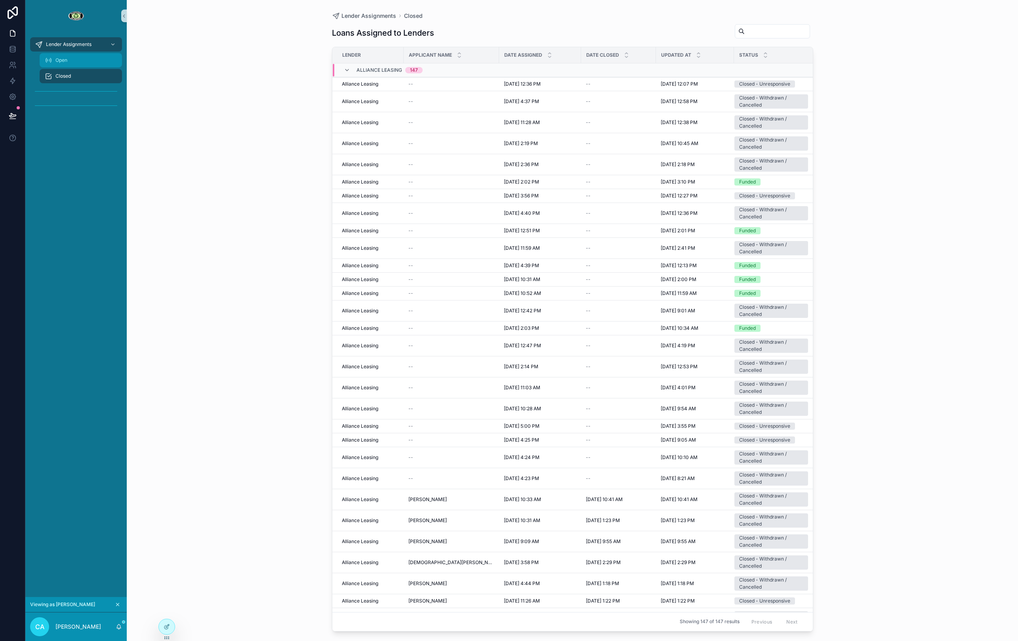
click at [72, 61] on div "Open" at bounding box center [80, 60] width 73 height 13
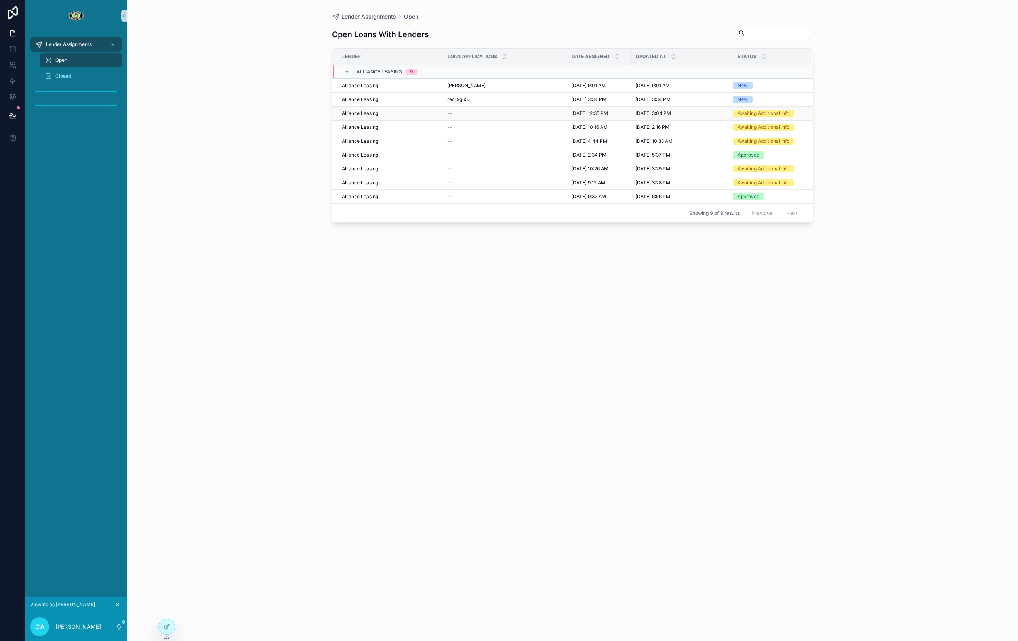
click at [364, 109] on td "Alliance Leasing" at bounding box center [387, 114] width 110 height 14
click at [494, 110] on td "--" at bounding box center [504, 114] width 124 height 14
click at [473, 86] on span "[PERSON_NAME]" at bounding box center [466, 85] width 38 height 6
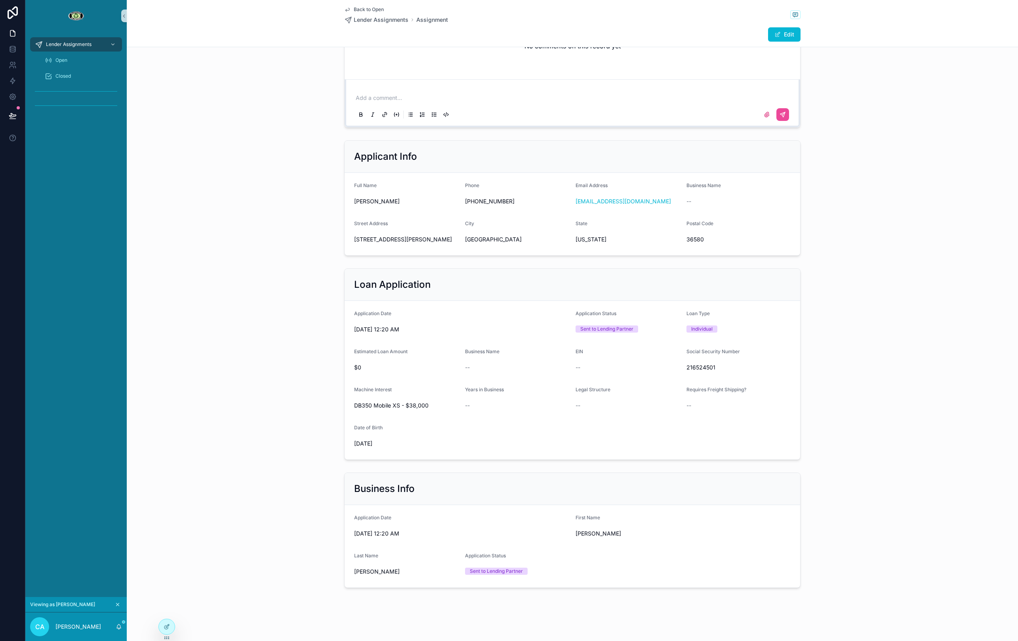
scroll to position [245, 0]
click at [441, 322] on div "[DATE] 12:20 AM" at bounding box center [461, 328] width 215 height 13
click at [166, 626] on icon at bounding box center [167, 625] width 3 height 3
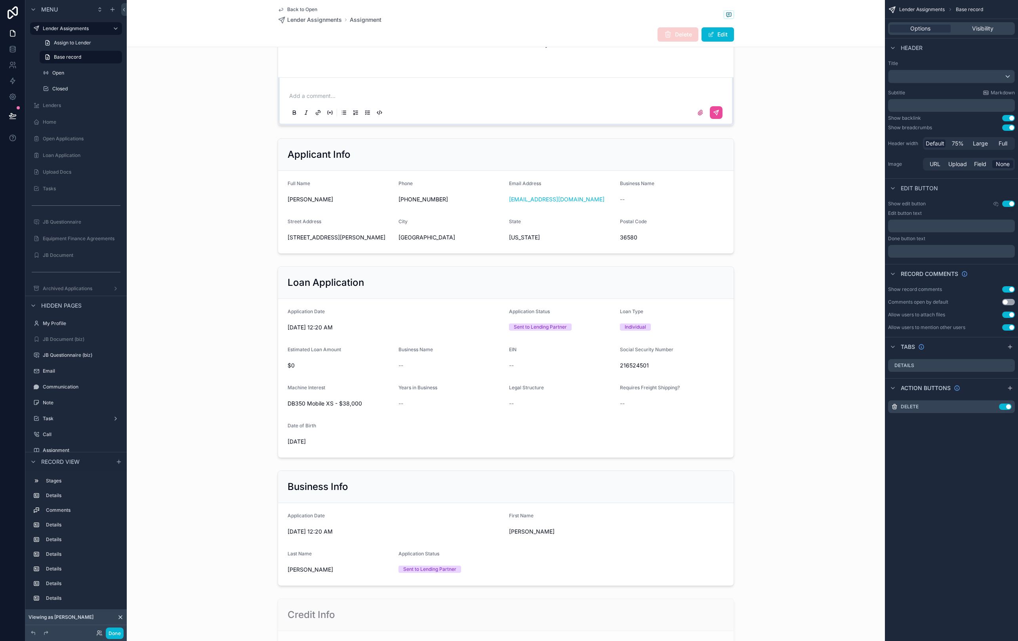
click at [384, 344] on div "scrollable content" at bounding box center [506, 362] width 758 height 198
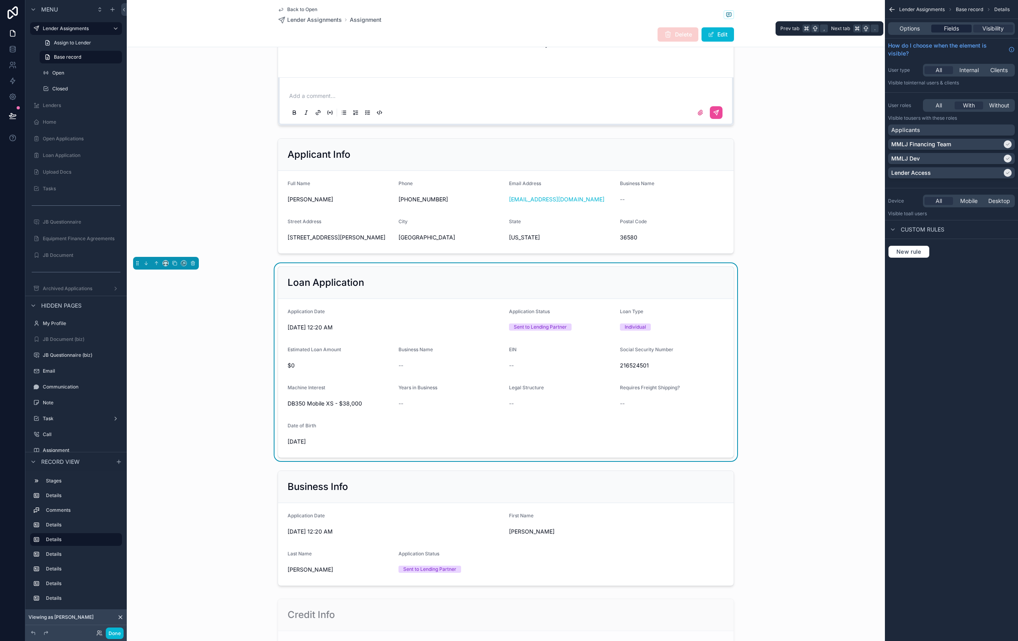
click at [946, 31] on span "Fields" at bounding box center [951, 29] width 15 height 8
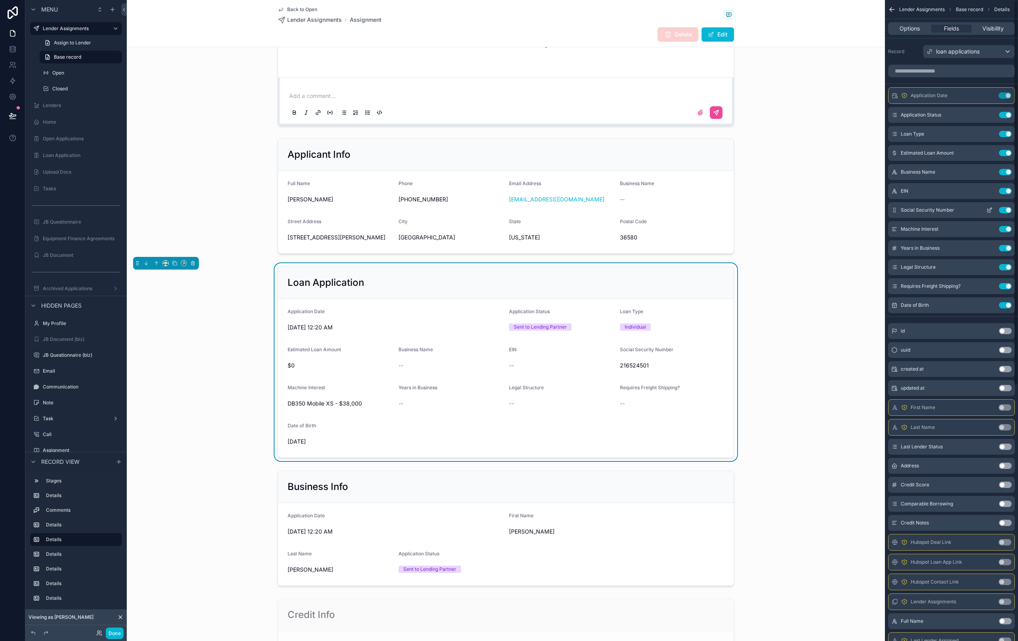
scroll to position [6, 0]
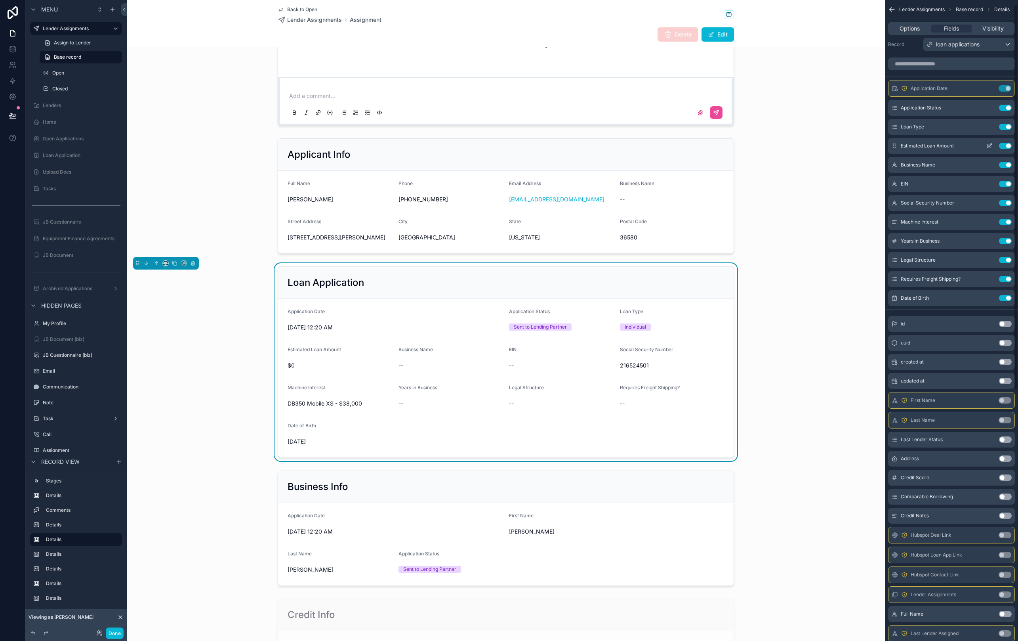
click at [1009, 150] on div "Estimated Loan Amount Use setting" at bounding box center [951, 146] width 127 height 16
click at [1005, 146] on button "Use setting" at bounding box center [1005, 145] width 13 height 6
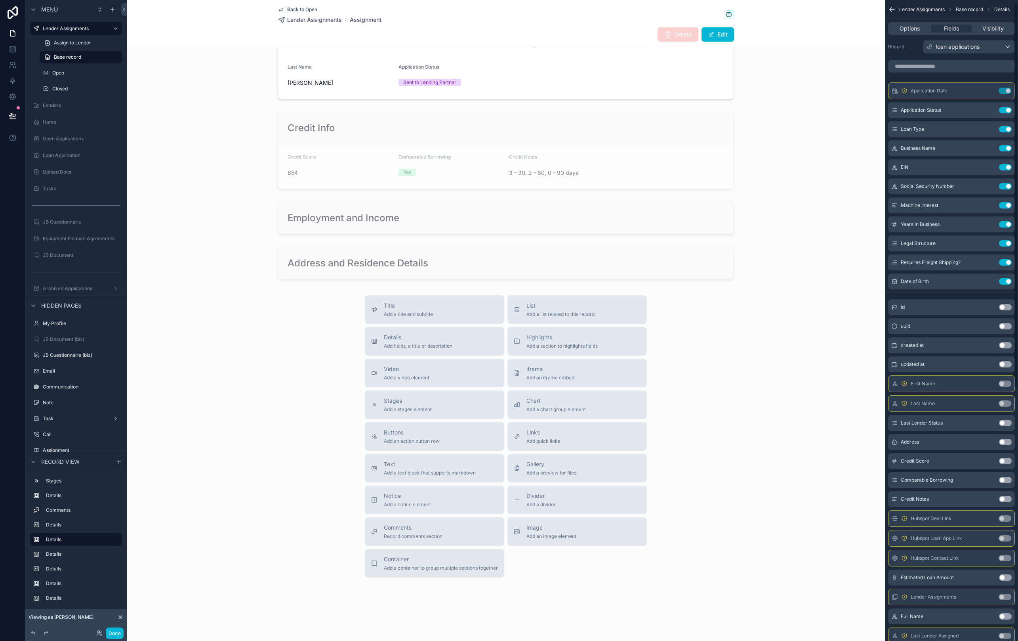
scroll to position [1, 0]
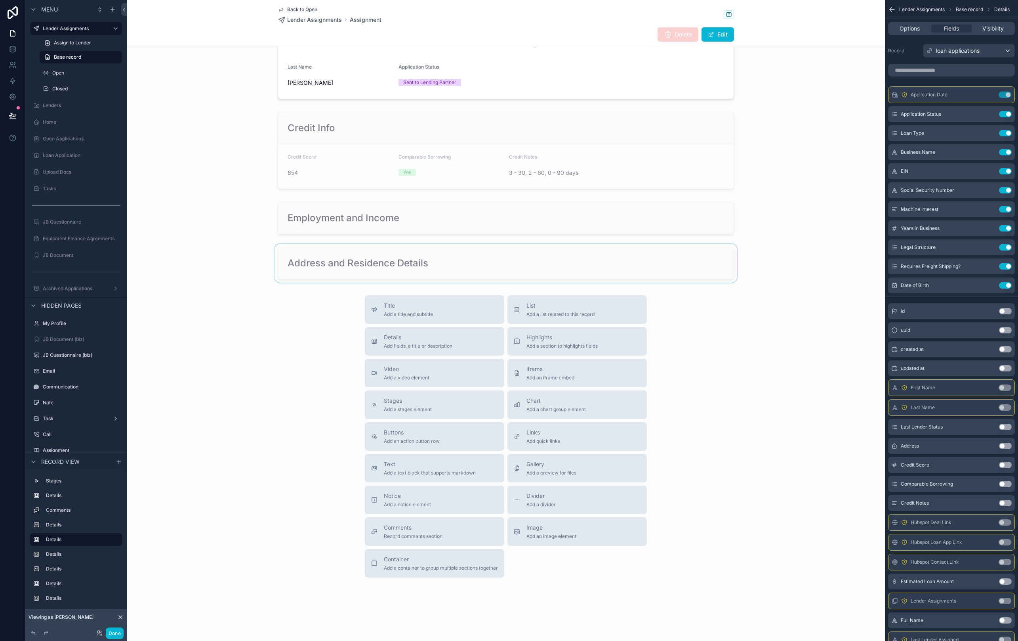
click at [192, 256] on div "scrollable content" at bounding box center [506, 263] width 758 height 39
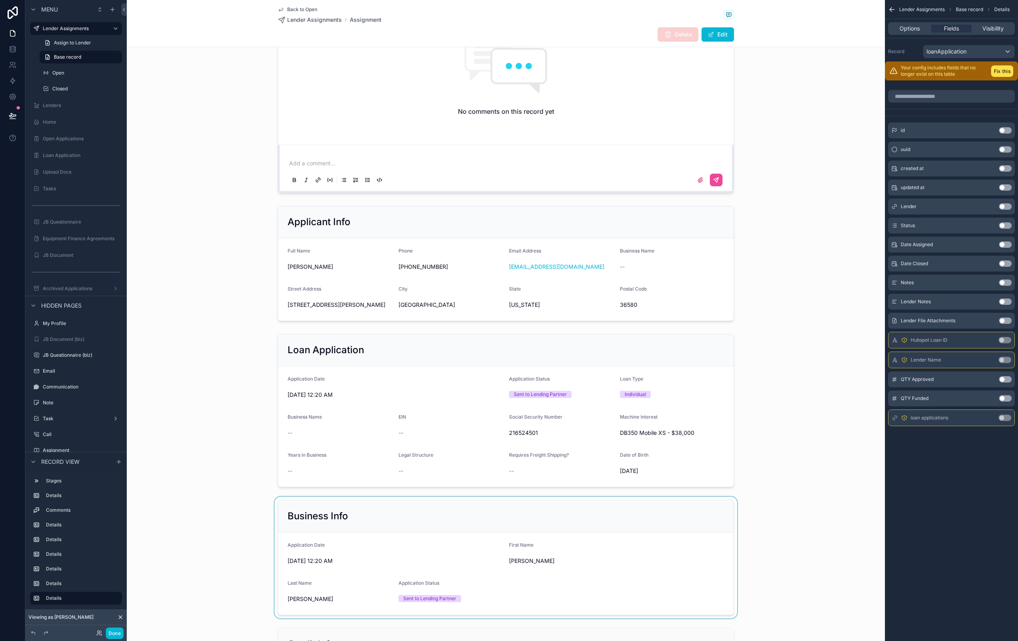
scroll to position [0, 0]
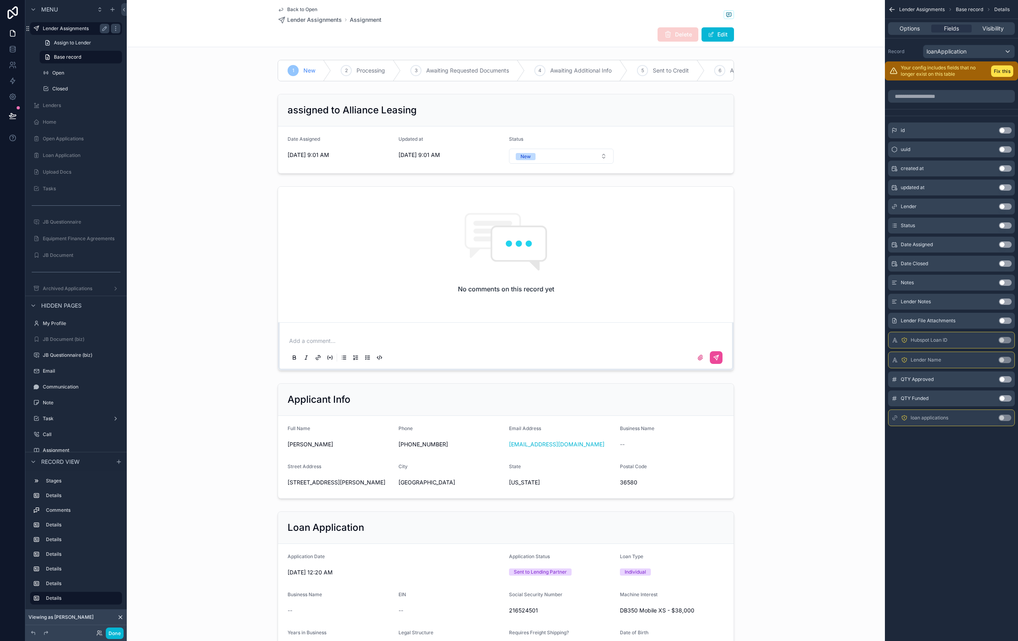
click at [73, 28] on label "Lender Assignments" at bounding box center [74, 28] width 63 height 6
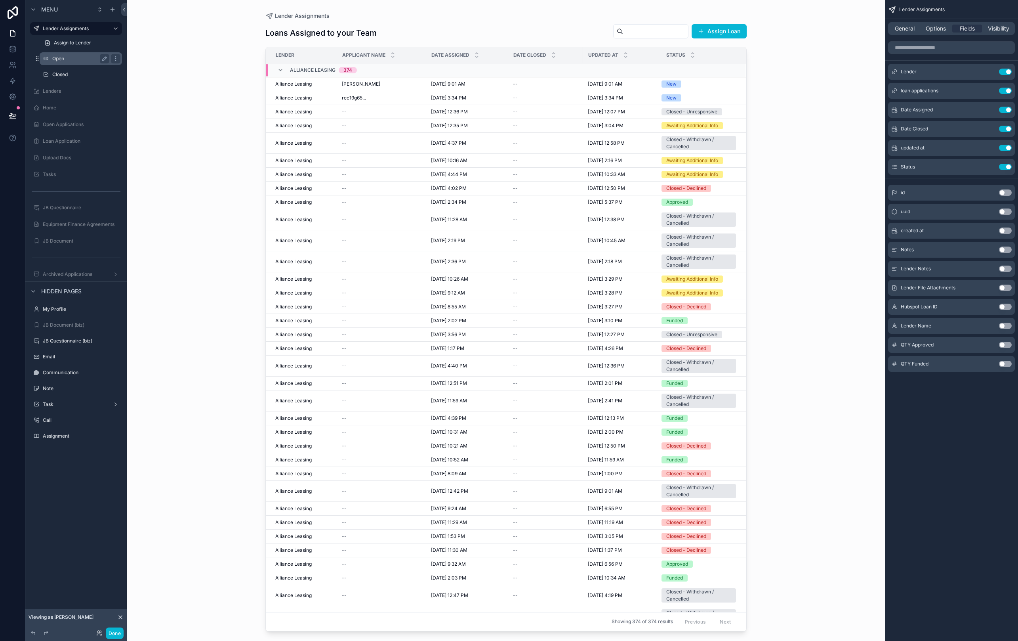
click at [64, 61] on label "Open" at bounding box center [79, 58] width 54 height 6
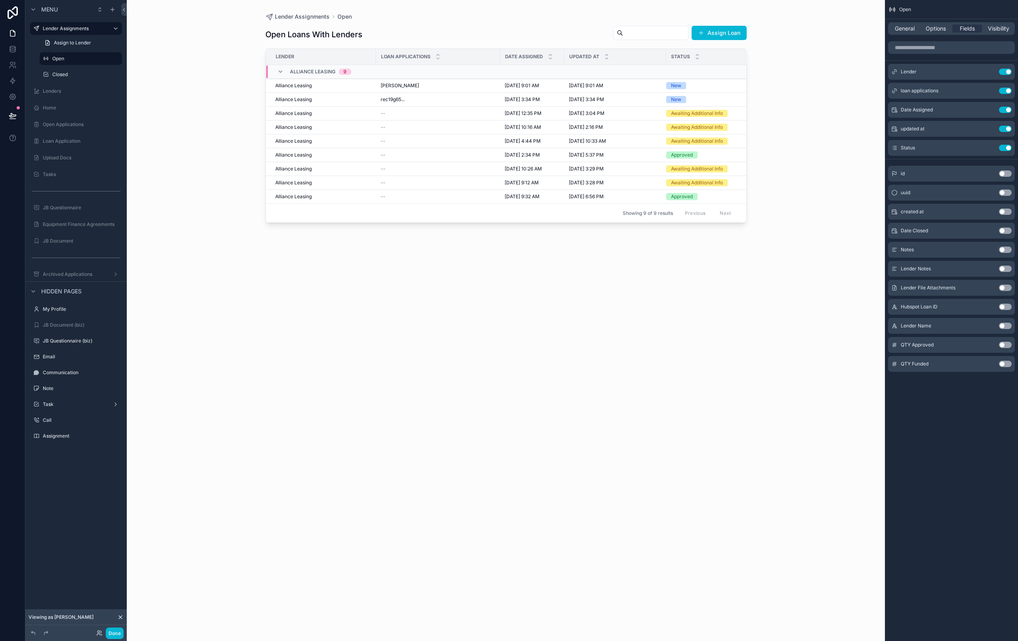
click at [313, 86] on div "scrollable content" at bounding box center [506, 315] width 507 height 631
click at [313, 86] on div "Alliance Leasing" at bounding box center [323, 85] width 96 height 6
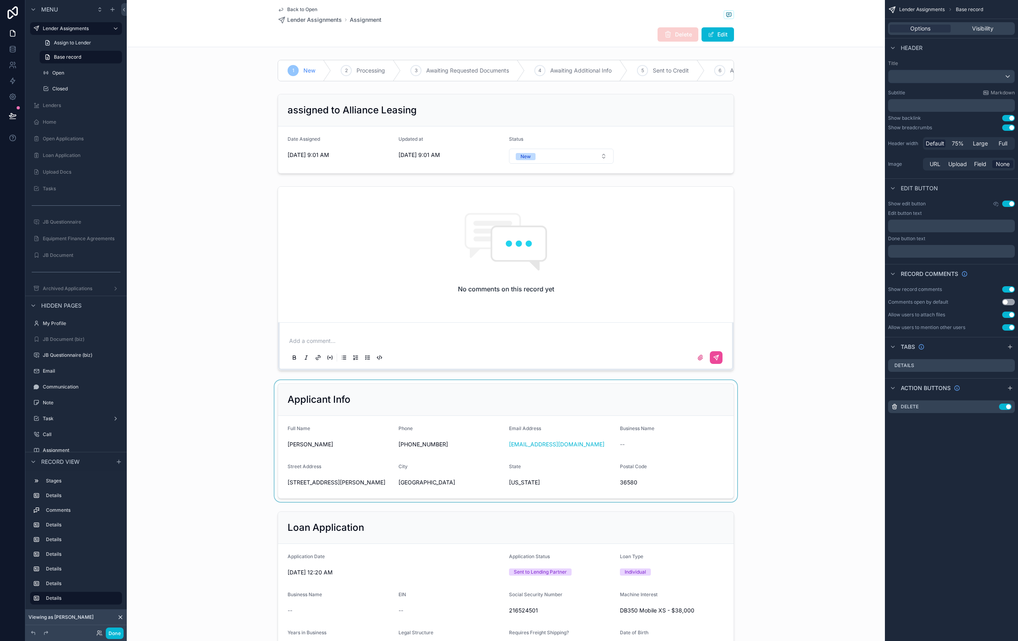
click at [396, 414] on div "scrollable content" at bounding box center [506, 441] width 758 height 122
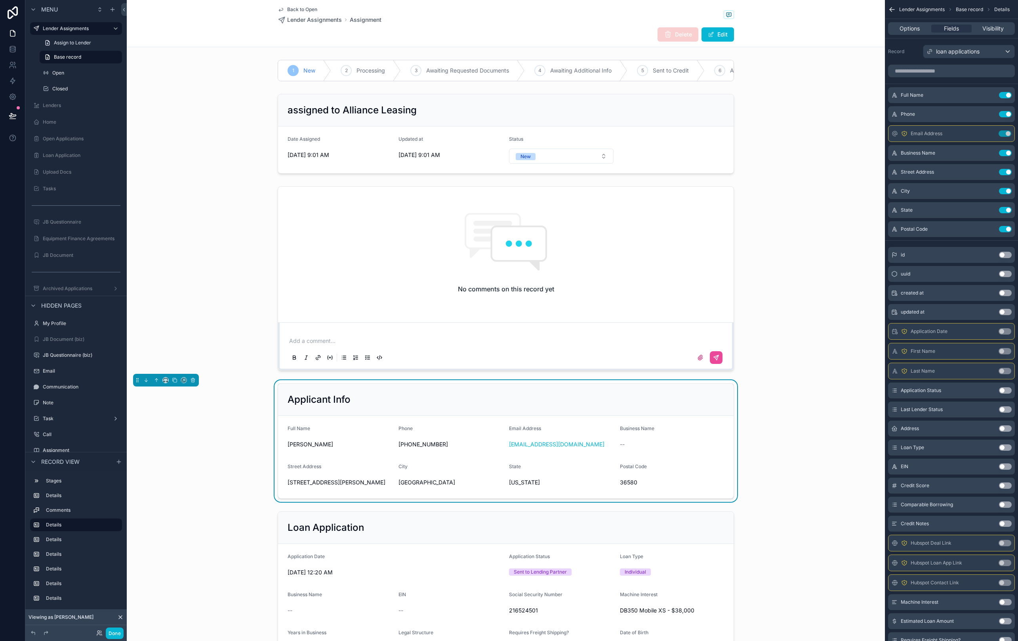
click at [396, 414] on div "Applicant Info" at bounding box center [506, 399] width 456 height 32
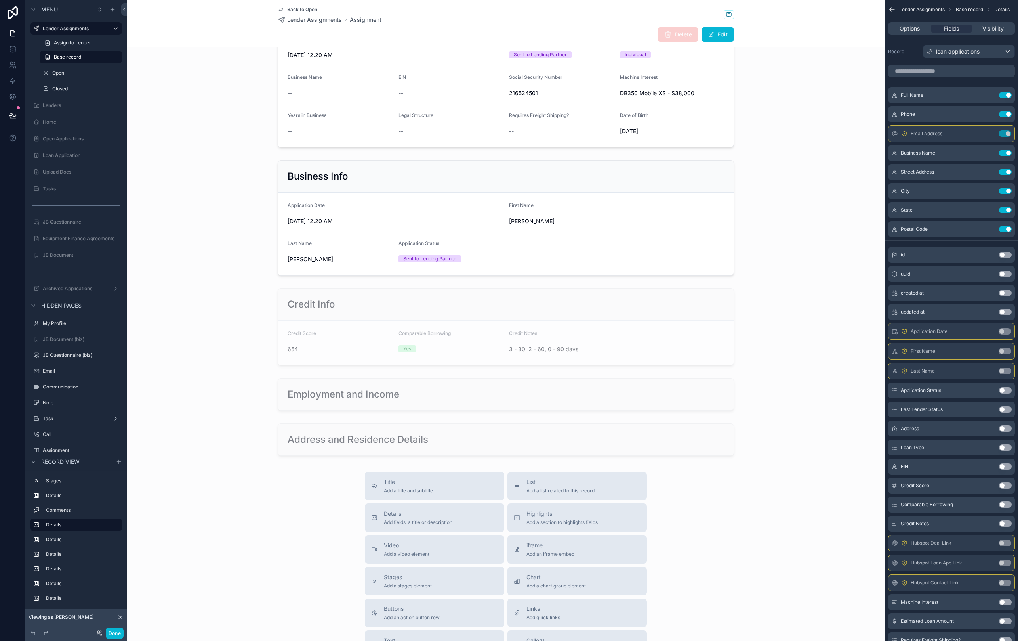
scroll to position [695, 0]
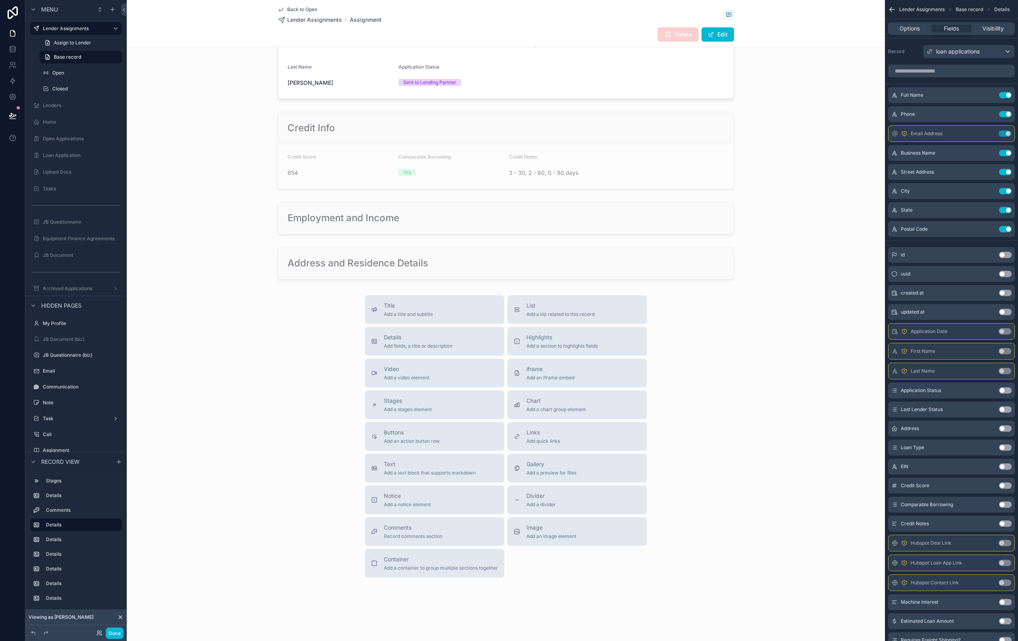
click at [240, 340] on div "Title Add a title and subtitle List Add a list related to this record Details A…" at bounding box center [506, 436] width 758 height 282
click at [381, 206] on div "scrollable content" at bounding box center [506, 217] width 758 height 39
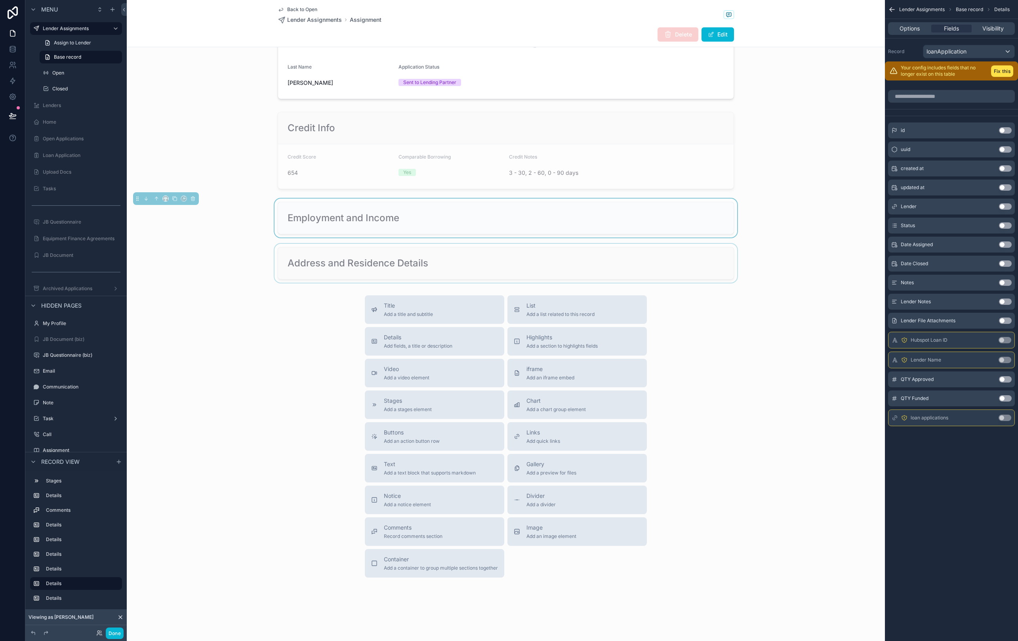
click at [400, 264] on div "scrollable content" at bounding box center [506, 263] width 758 height 39
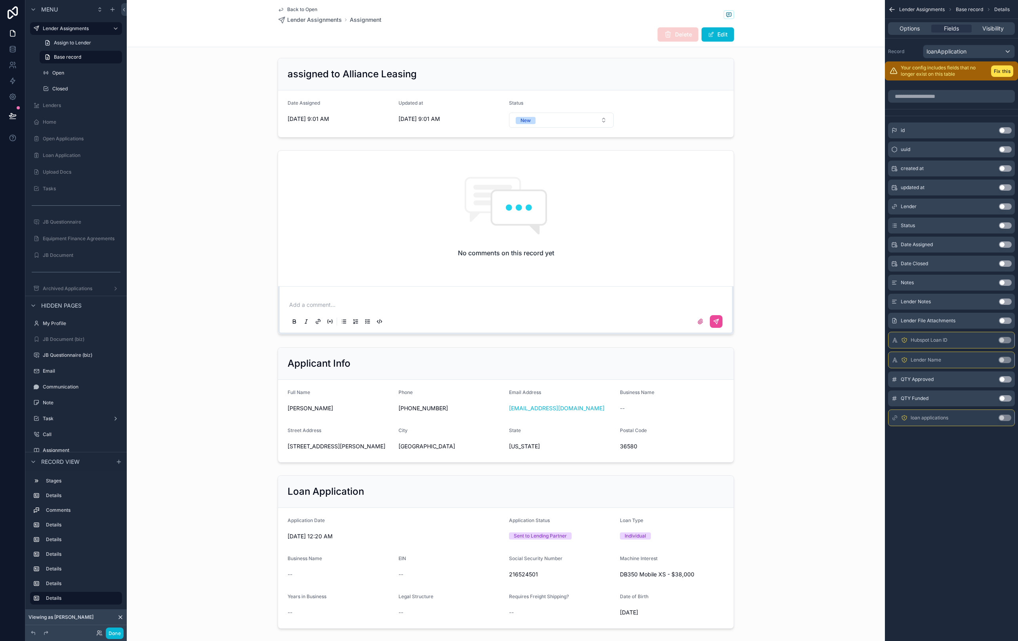
scroll to position [0, 0]
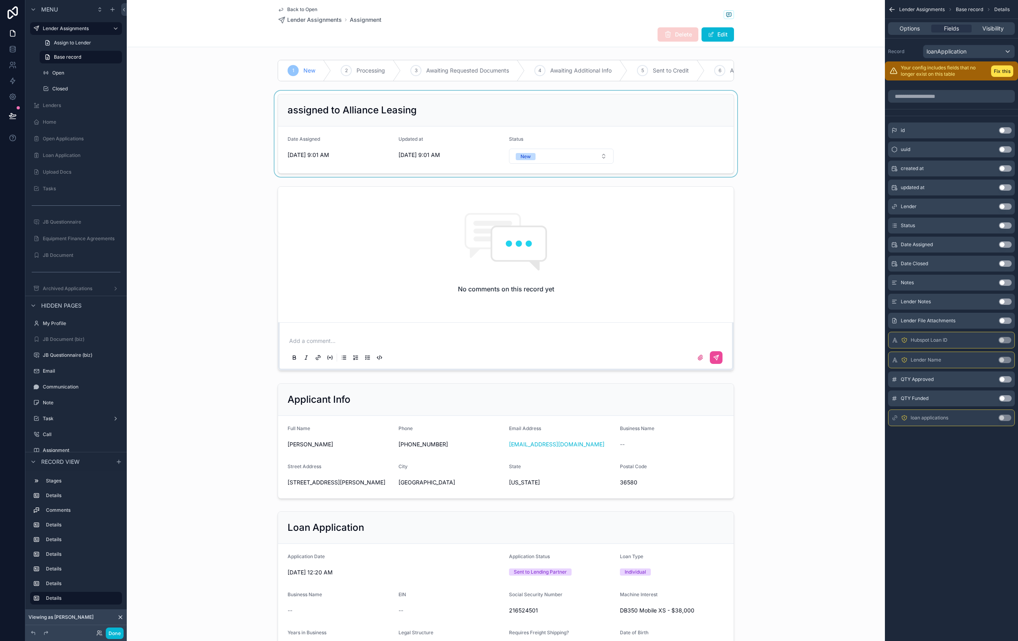
click at [690, 135] on div "scrollable content" at bounding box center [506, 134] width 758 height 86
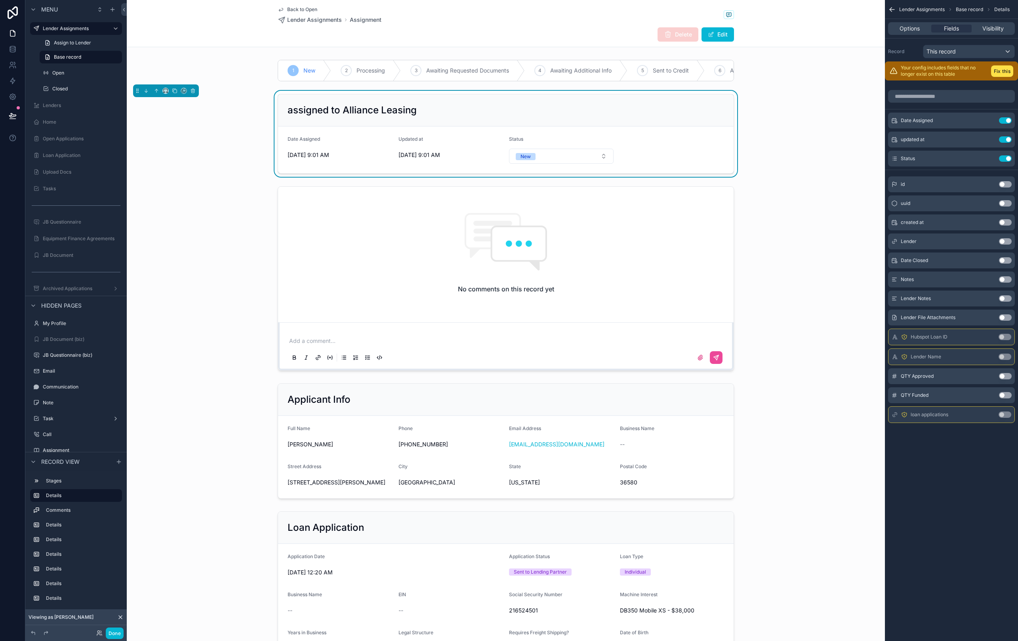
click at [1003, 336] on button "Use setting" at bounding box center [1005, 337] width 13 height 6
click at [1007, 206] on button "Use setting" at bounding box center [1005, 204] width 13 height 6
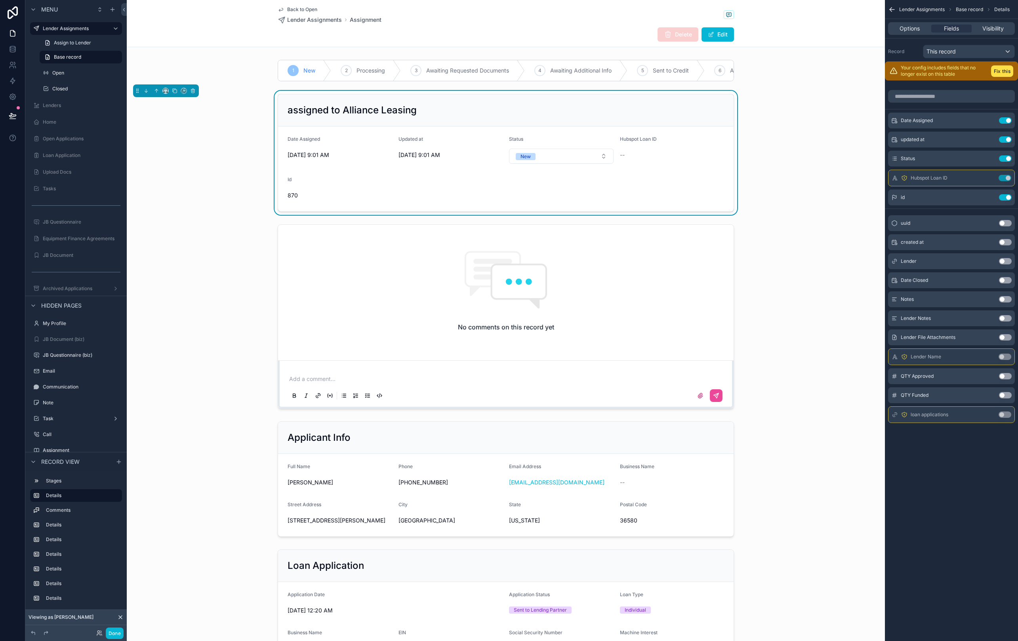
click at [1005, 223] on button "Use setting" at bounding box center [1005, 223] width 13 height 6
click at [1005, 180] on button "Use setting" at bounding box center [1005, 178] width 13 height 6
click at [1006, 180] on button "Use setting" at bounding box center [1005, 177] width 13 height 6
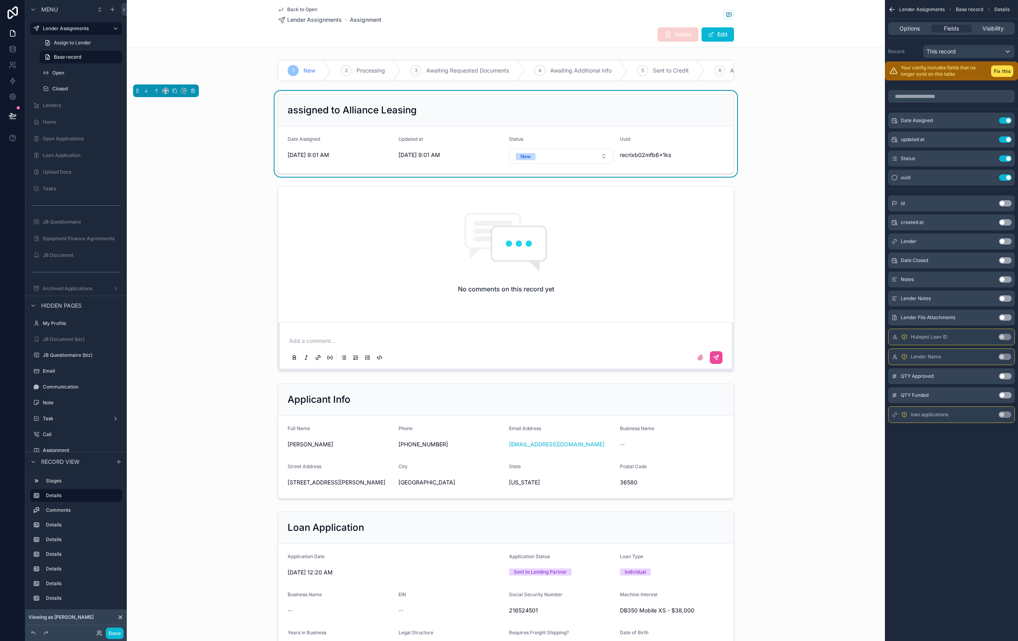
click at [1006, 180] on button "Use setting" at bounding box center [1005, 177] width 13 height 6
click at [827, 325] on div "scrollable content" at bounding box center [506, 278] width 758 height 191
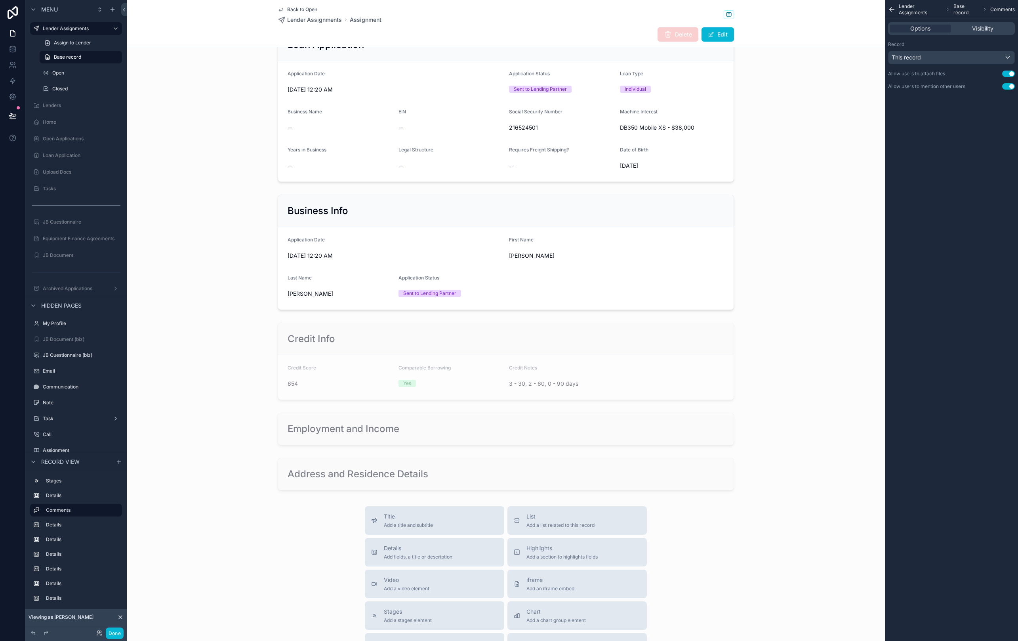
scroll to position [695, 0]
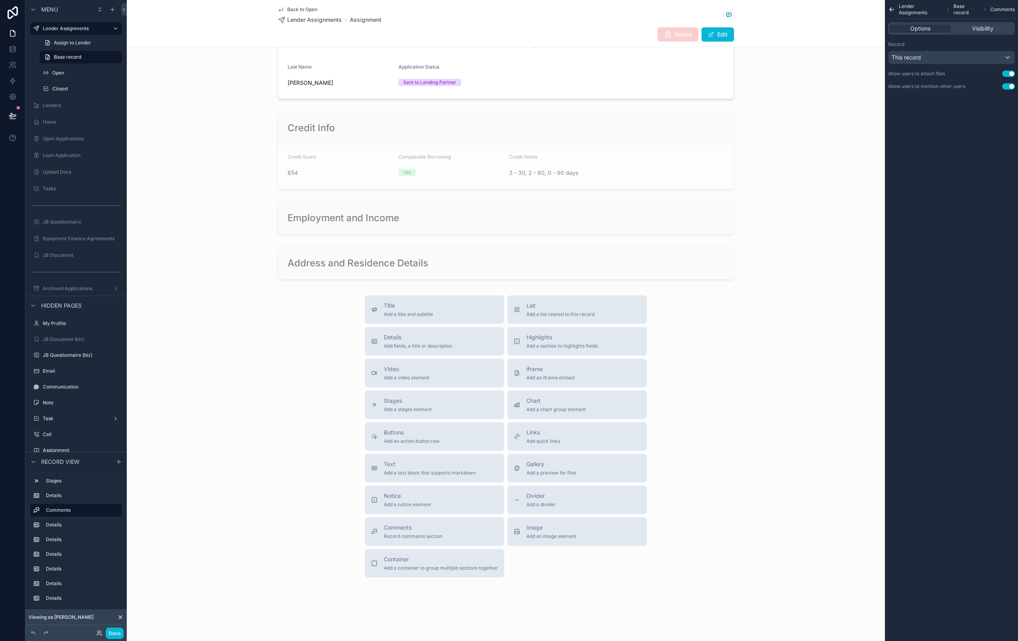
click at [829, 330] on div "Title Add a title and subtitle List Add a list related to this record Details A…" at bounding box center [506, 436] width 758 height 282
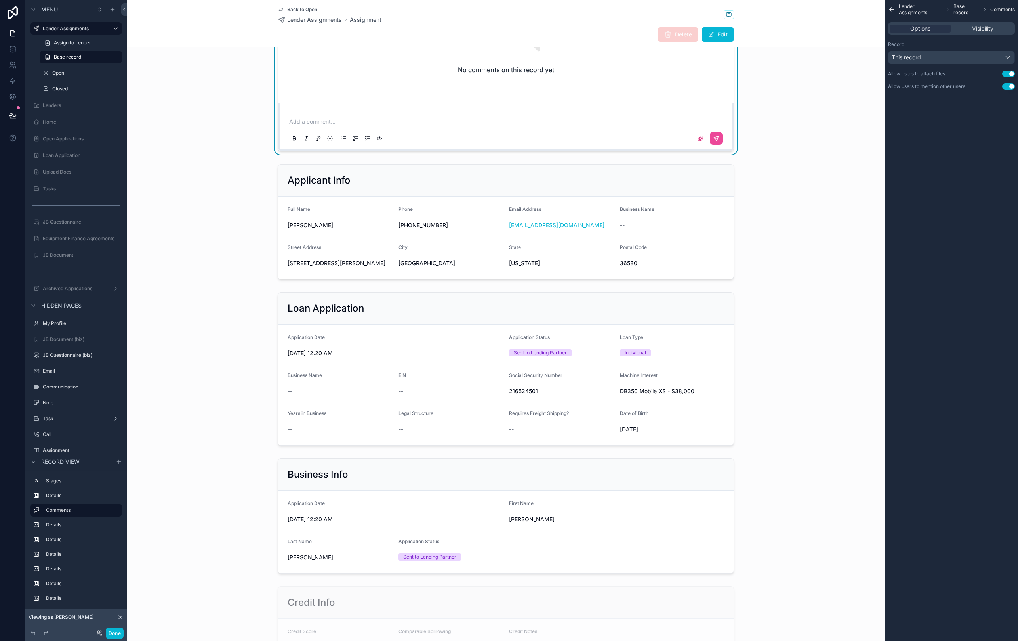
scroll to position [0, 0]
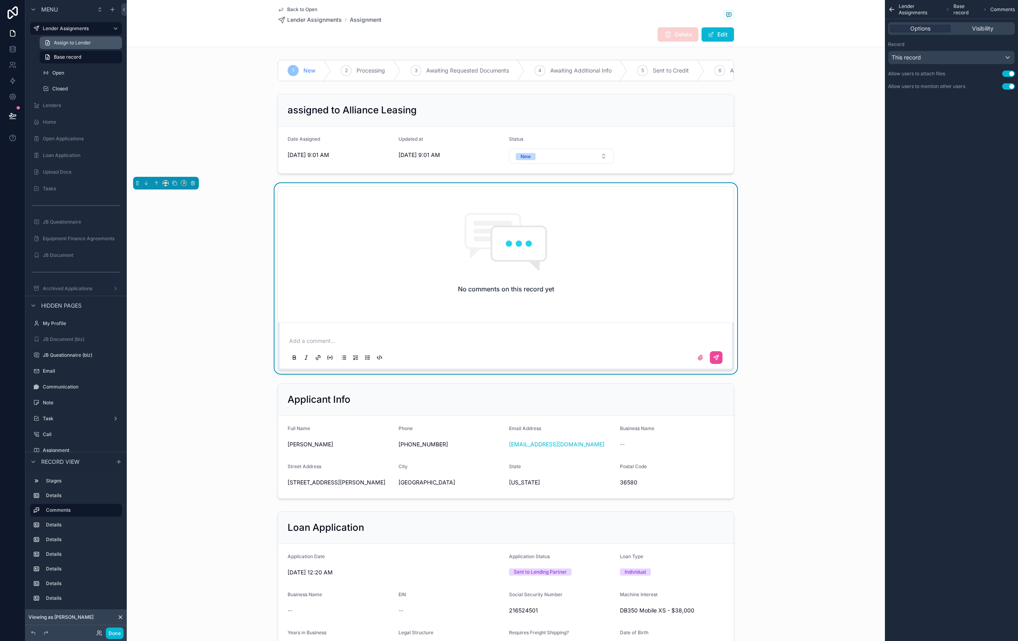
click at [67, 41] on span "Assign to Lender" at bounding box center [72, 43] width 37 height 6
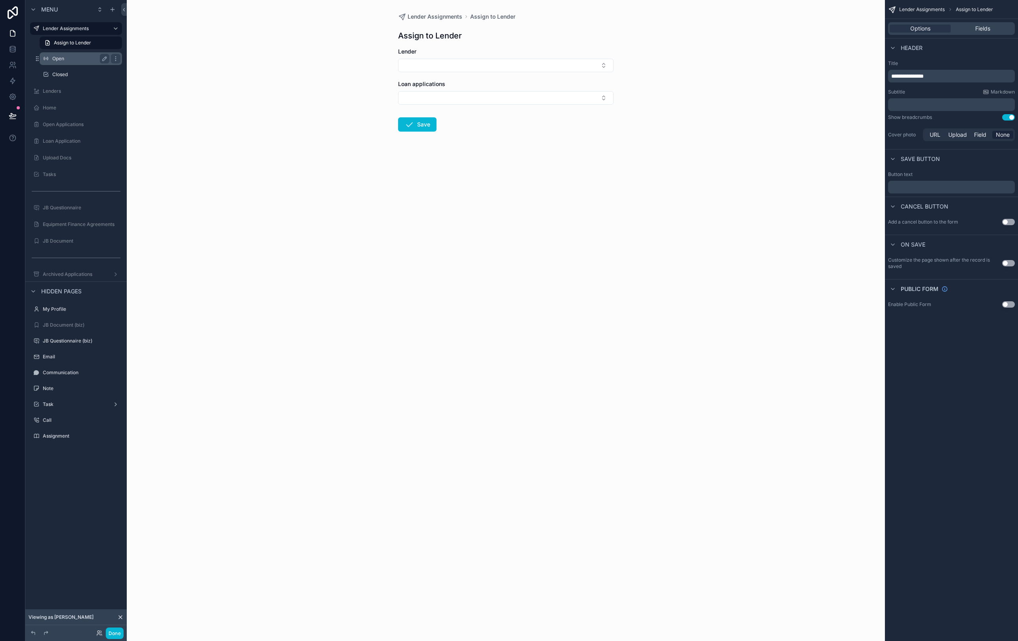
click at [64, 54] on div "Open" at bounding box center [80, 59] width 57 height 10
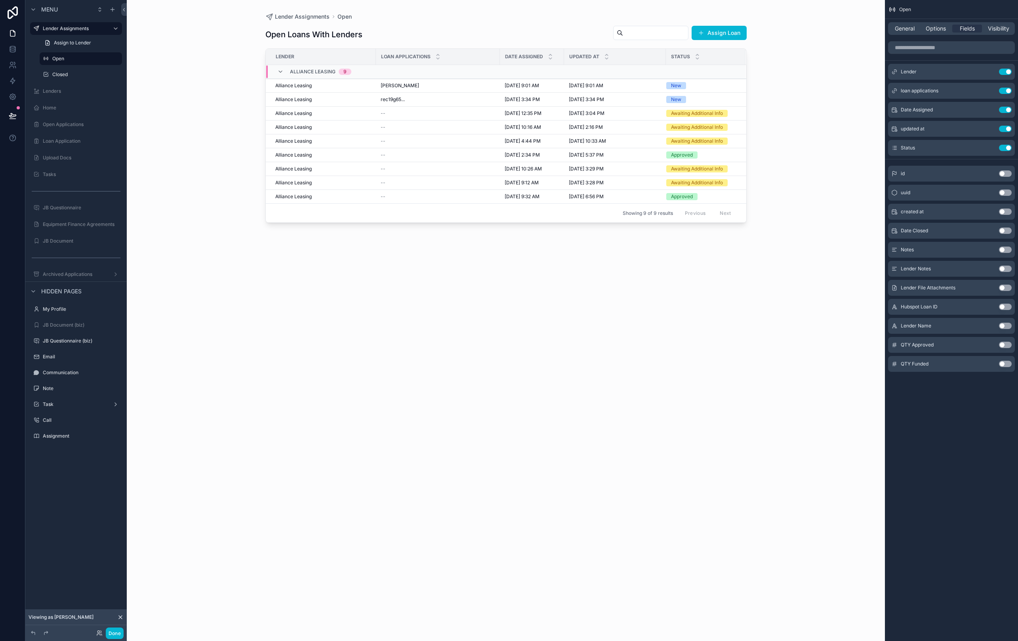
click at [336, 87] on div "scrollable content" at bounding box center [506, 315] width 507 height 631
click at [336, 87] on div "Alliance Leasing" at bounding box center [323, 85] width 96 height 6
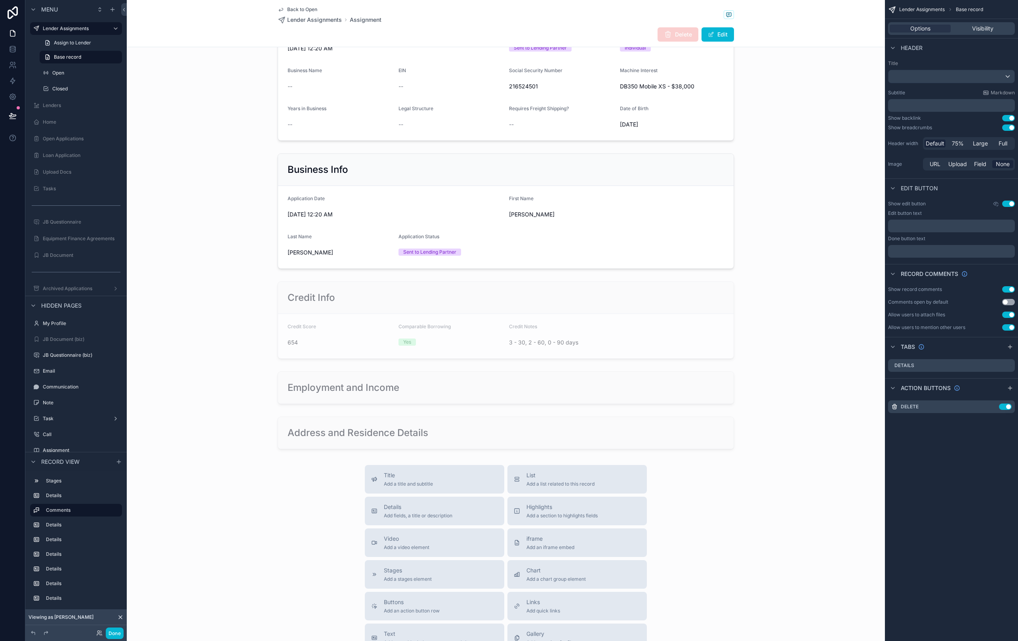
scroll to position [521, 0]
click at [532, 397] on div "scrollable content" at bounding box center [506, 390] width 758 height 39
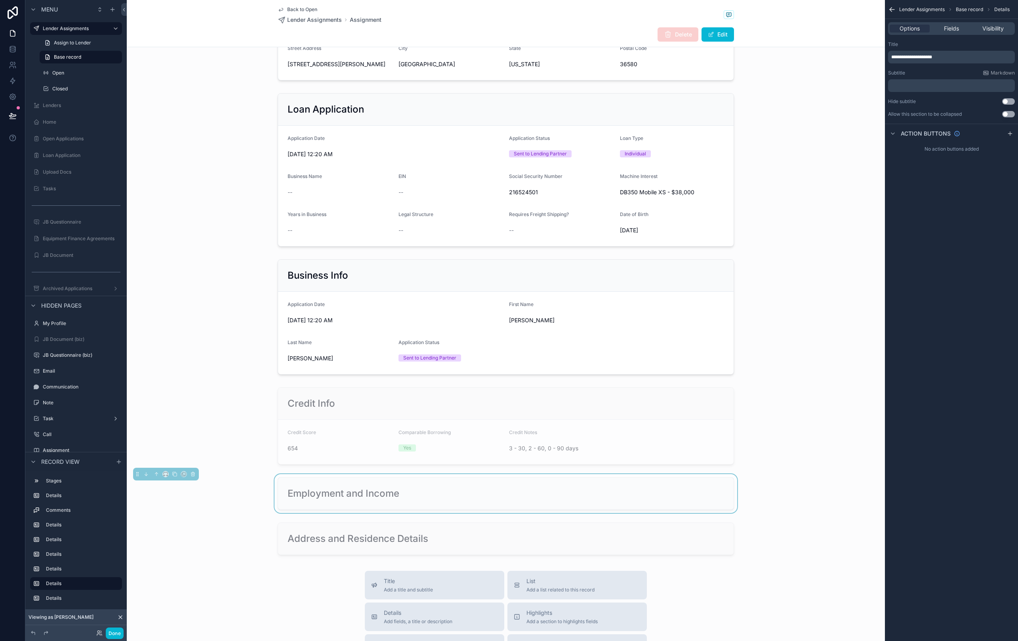
scroll to position [380, 0]
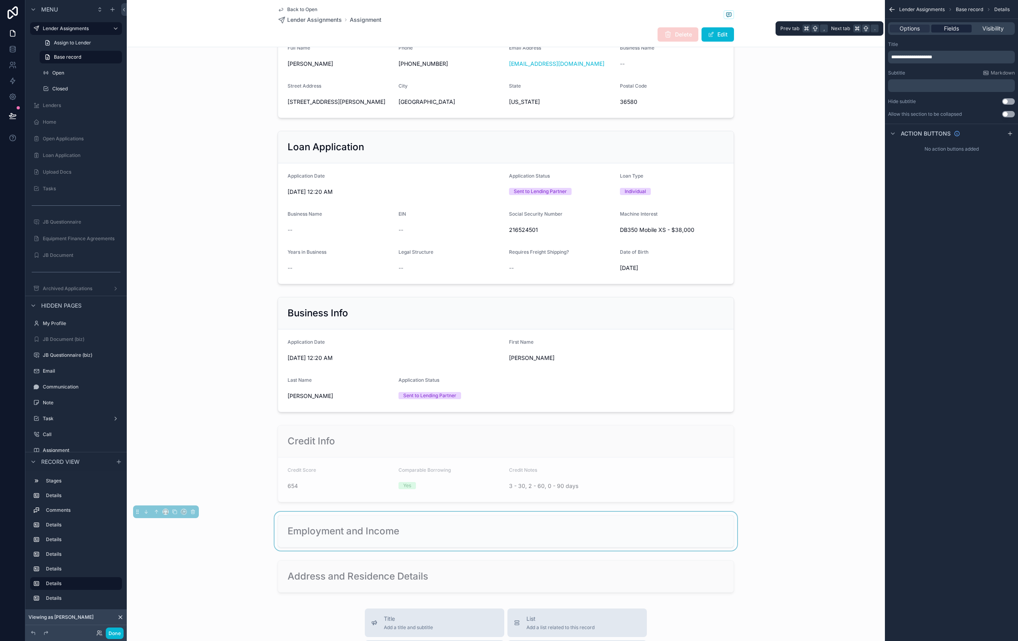
click at [956, 28] on span "Fields" at bounding box center [951, 29] width 15 height 8
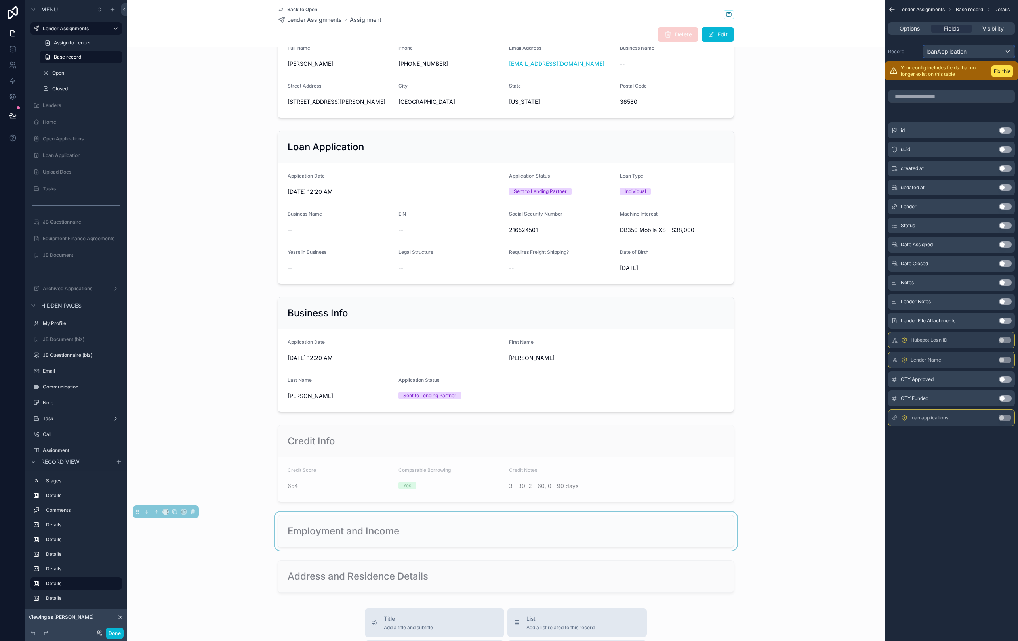
click at [974, 49] on div "loanApplication" at bounding box center [968, 51] width 91 height 13
click at [981, 126] on span "loan applications" at bounding box center [961, 125] width 44 height 10
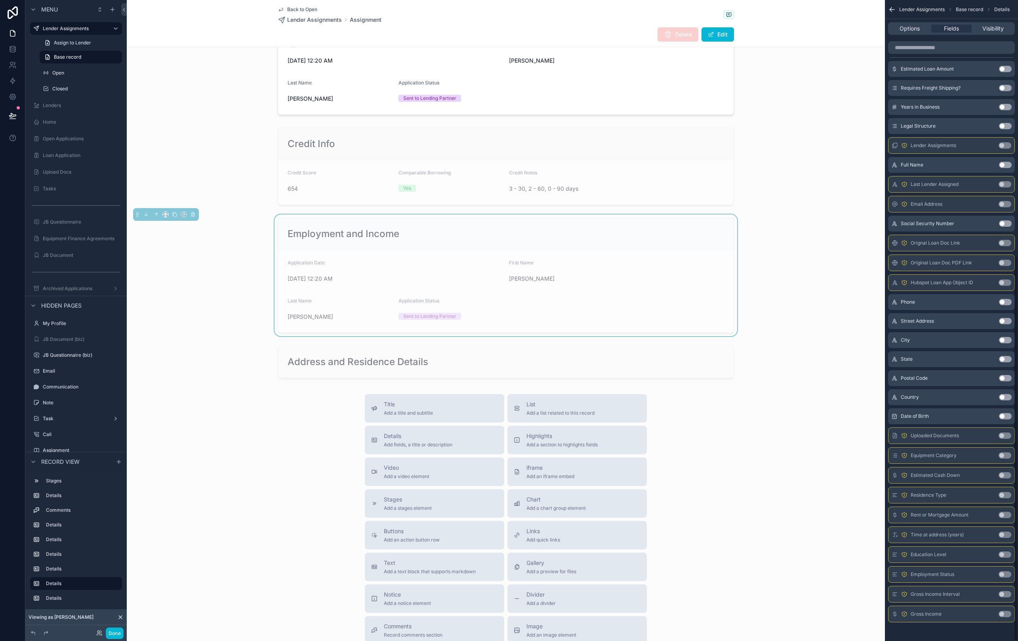
scroll to position [425, 0]
click at [1005, 569] on button "Use setting" at bounding box center [1005, 570] width 13 height 6
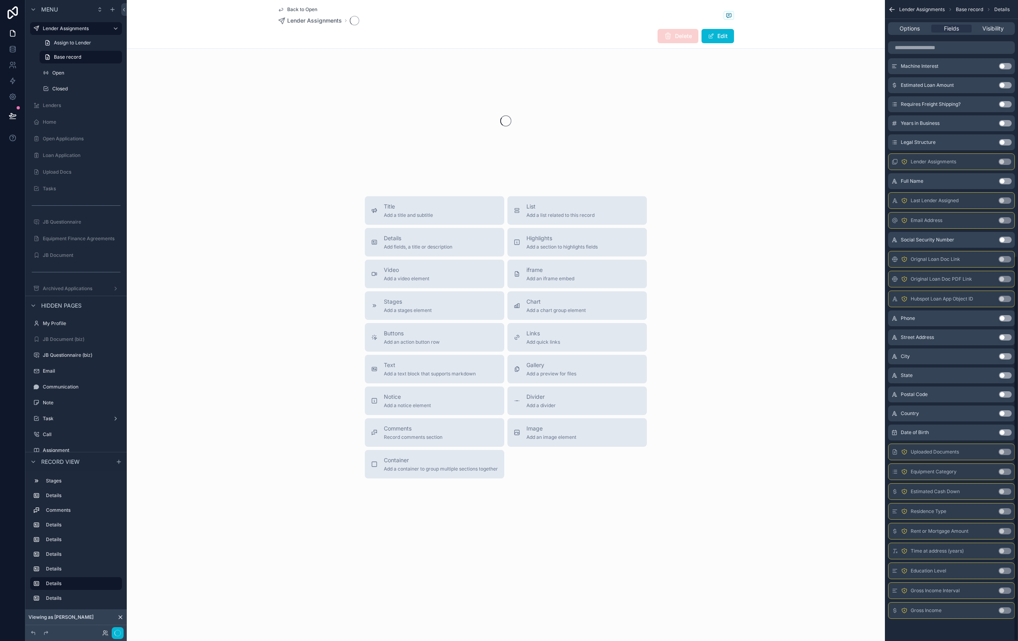
scroll to position [0, 0]
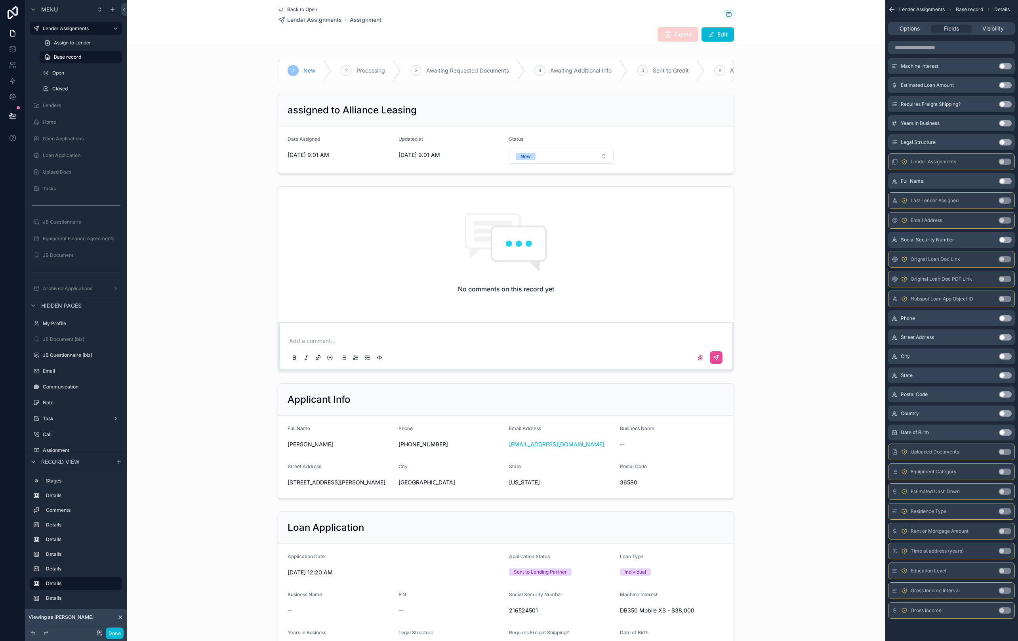
click at [1006, 570] on button "Use setting" at bounding box center [1005, 570] width 13 height 6
click at [1003, 509] on button "Use setting" at bounding box center [1005, 511] width 13 height 6
click at [1005, 531] on button "Use setting" at bounding box center [1005, 531] width 13 height 6
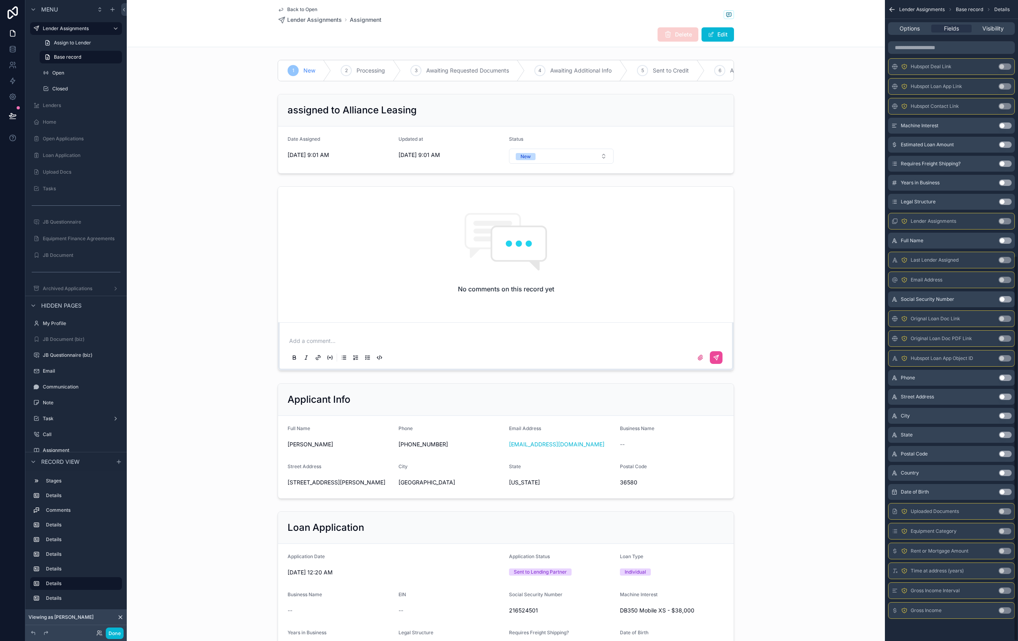
click at [1003, 552] on button "Use setting" at bounding box center [1005, 550] width 13 height 6
click at [1006, 572] on button "Use setting" at bounding box center [1005, 570] width 13 height 6
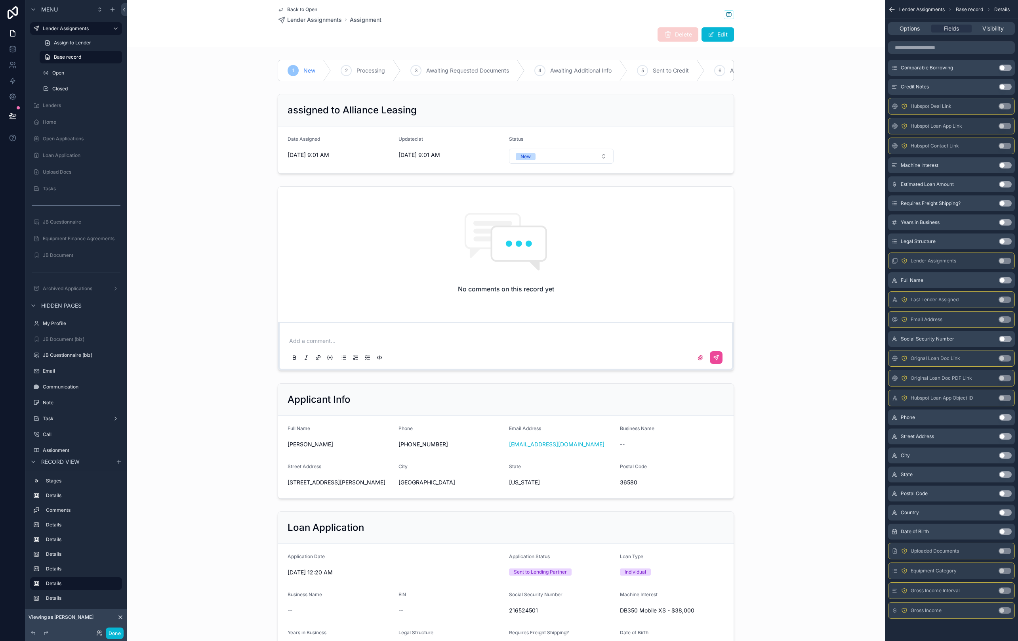
click at [1004, 592] on button "Use setting" at bounding box center [1005, 590] width 13 height 6
click at [1002, 612] on button "Use setting" at bounding box center [1005, 610] width 13 height 6
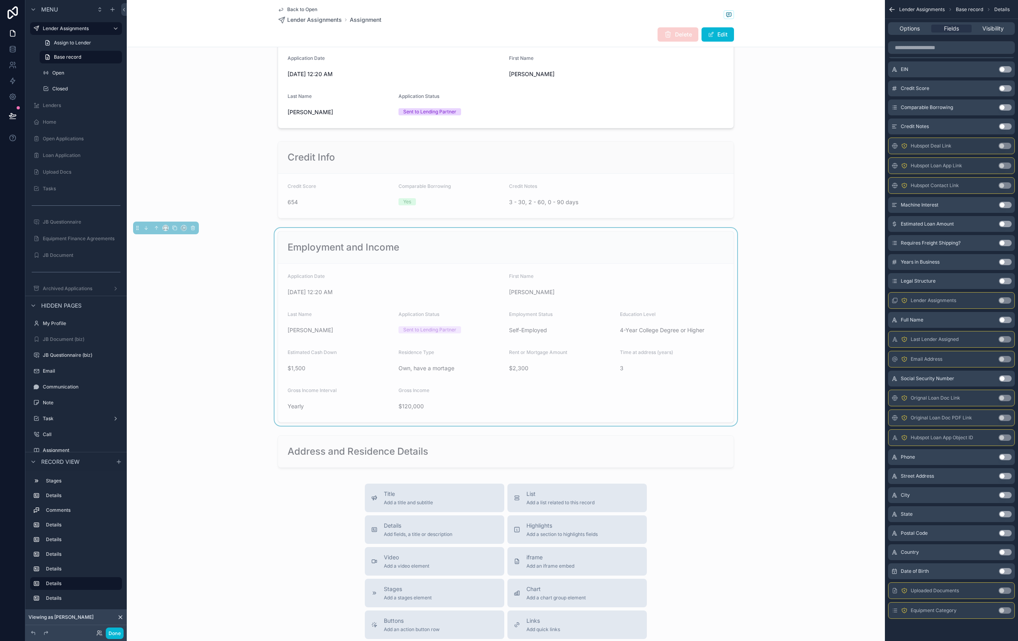
scroll to position [678, 0]
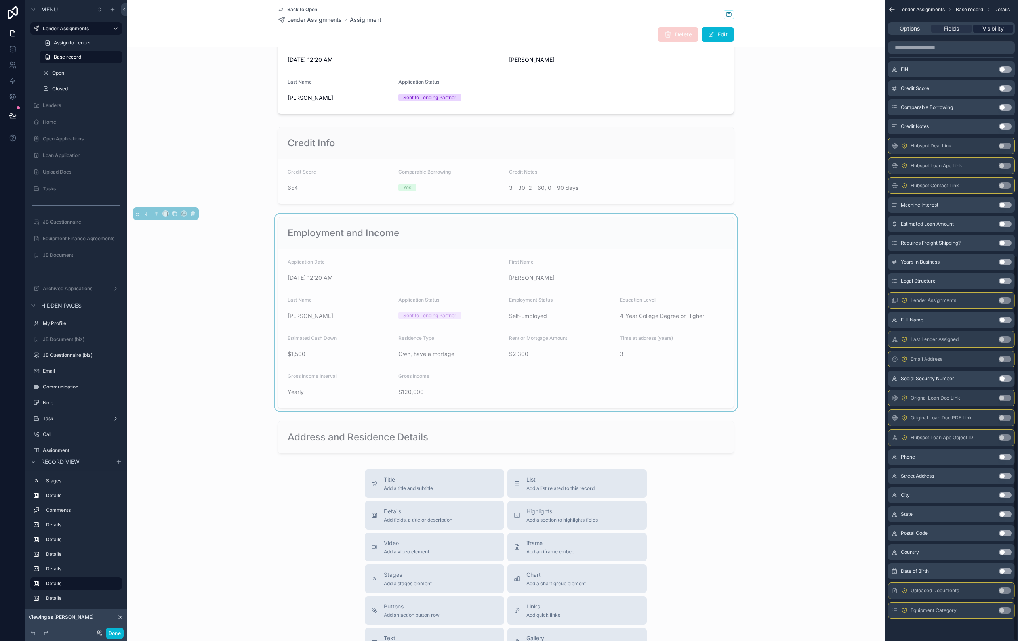
click at [997, 30] on span "Visibility" at bounding box center [992, 29] width 21 height 8
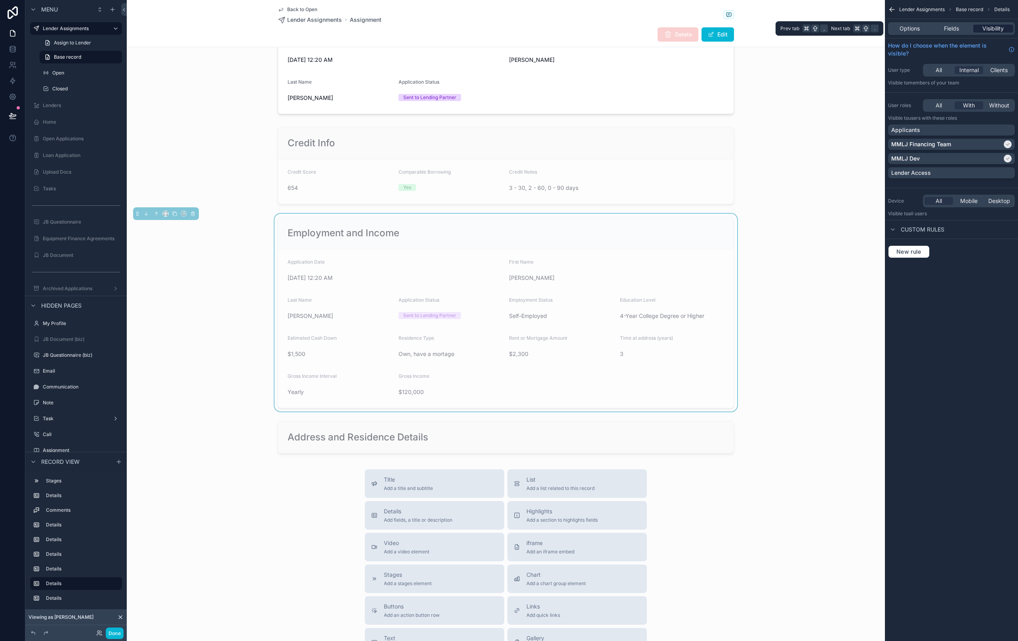
scroll to position [0, 0]
click at [786, 307] on div "Employment and Income Application Date 9/8/2025 12:20 AM First Name Mack Last N…" at bounding box center [506, 313] width 758 height 198
click at [551, 449] on div "scrollable content" at bounding box center [506, 437] width 758 height 39
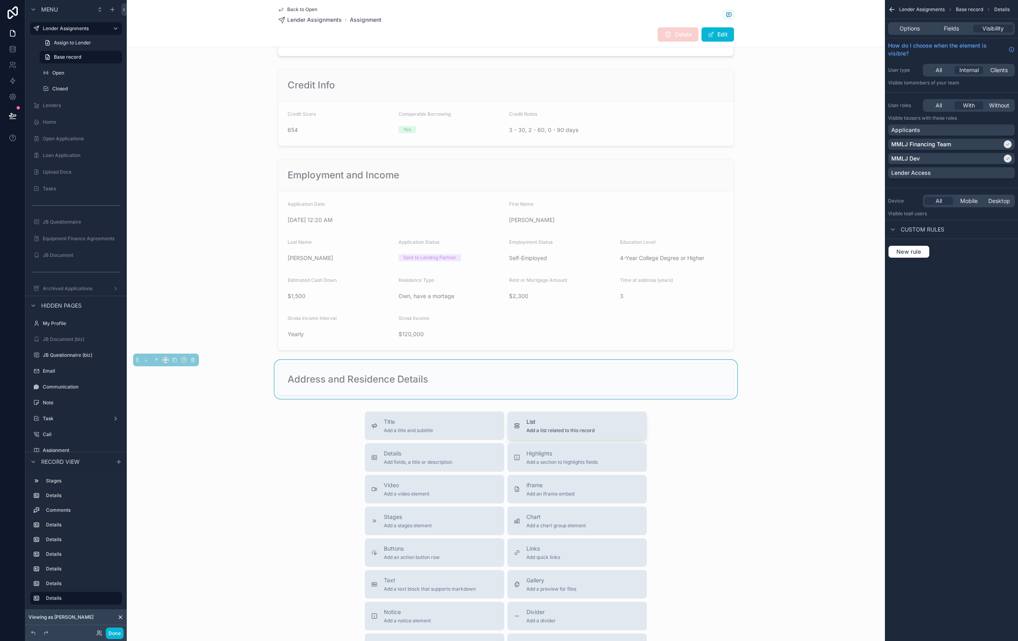
scroll to position [737, 0]
click at [639, 273] on div "scrollable content" at bounding box center [506, 254] width 758 height 198
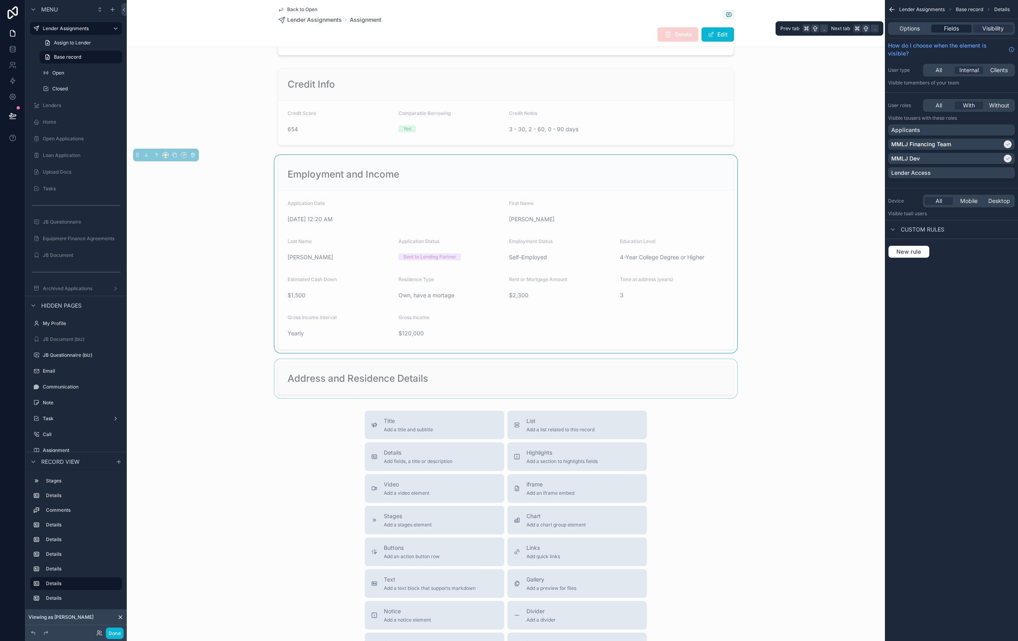
click at [960, 29] on div "Fields" at bounding box center [951, 29] width 40 height 8
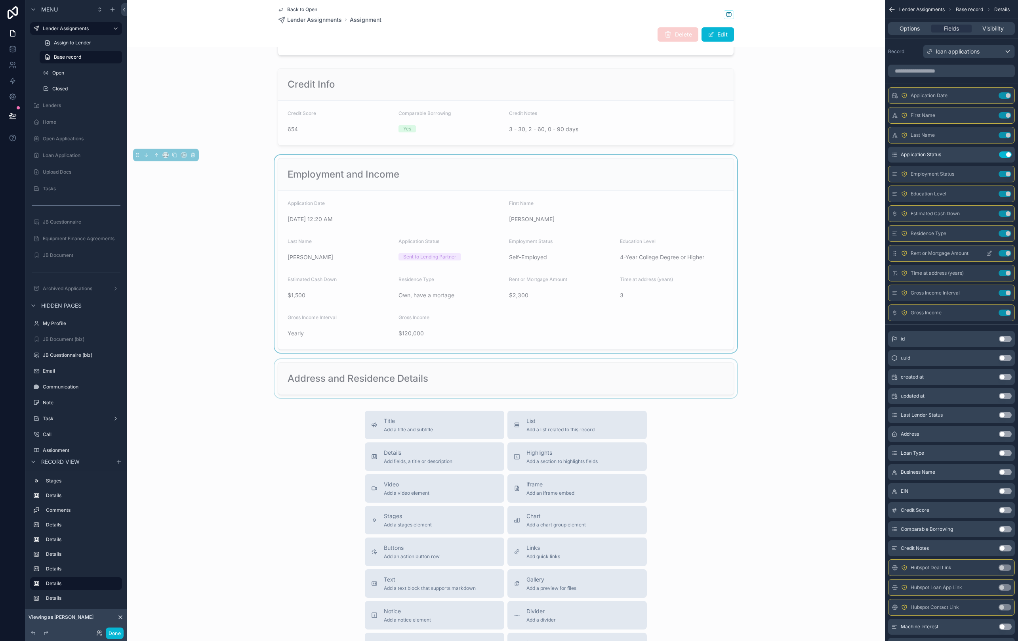
click at [1003, 254] on button "Use setting" at bounding box center [1005, 253] width 13 height 6
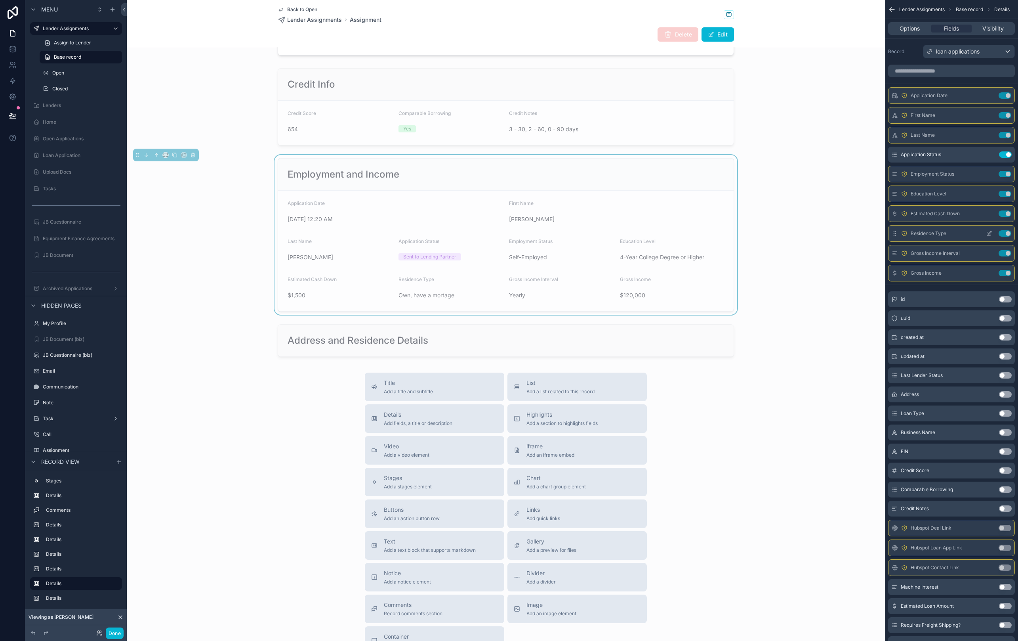
click at [1003, 235] on button "Use setting" at bounding box center [1005, 233] width 13 height 6
click at [420, 350] on div "scrollable content" at bounding box center [506, 340] width 758 height 39
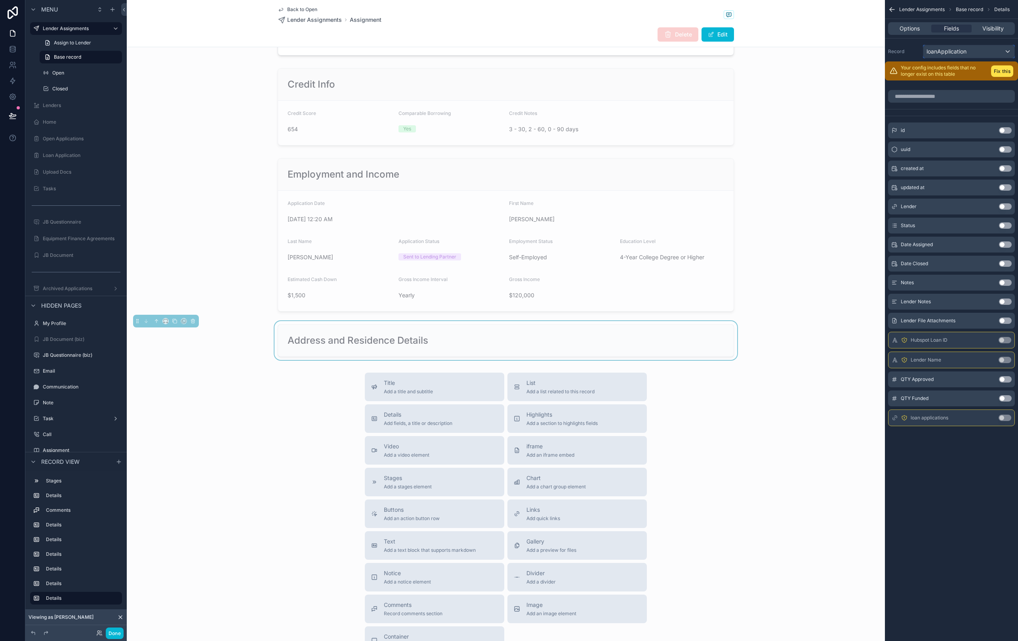
click at [980, 51] on div "loanApplication" at bounding box center [968, 51] width 91 height 13
click at [968, 122] on span "loan applications" at bounding box center [961, 125] width 44 height 10
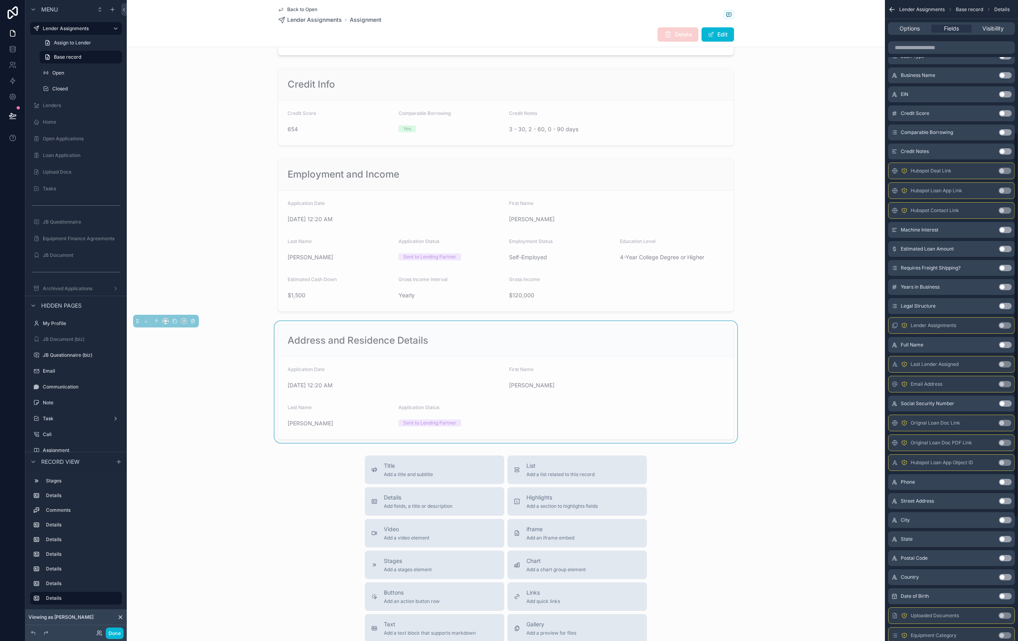
scroll to position [0, 0]
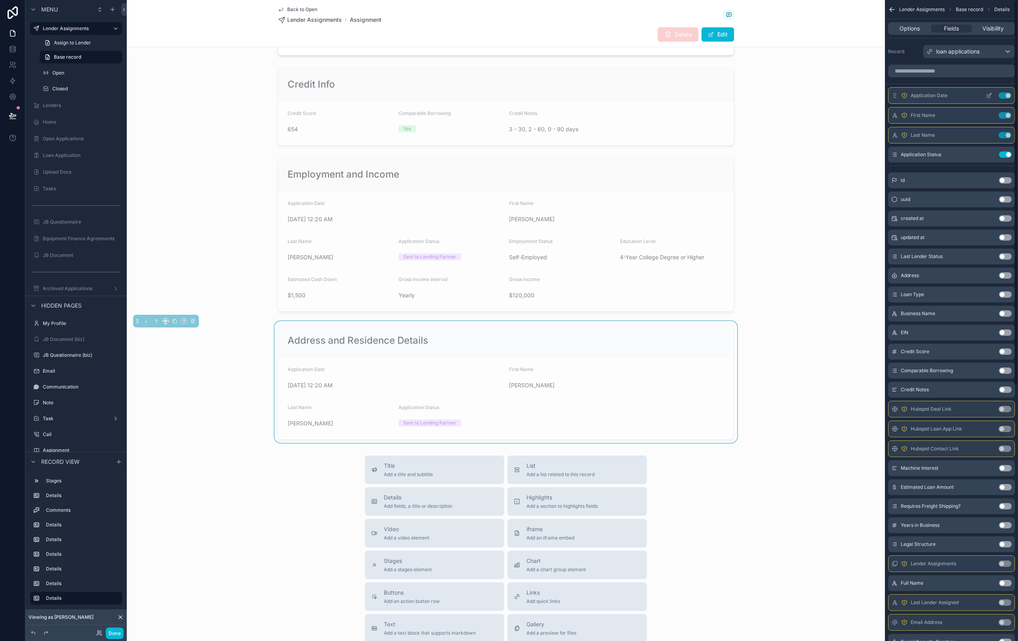
click at [1005, 97] on button "Use setting" at bounding box center [1005, 95] width 13 height 6
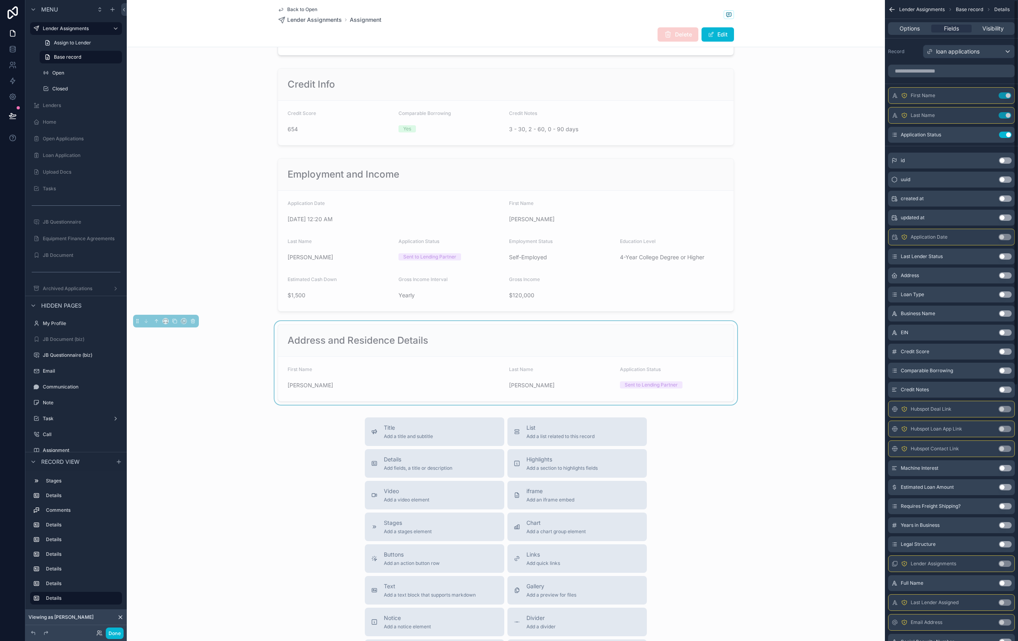
click at [1005, 97] on button "Use setting" at bounding box center [1005, 95] width 13 height 6
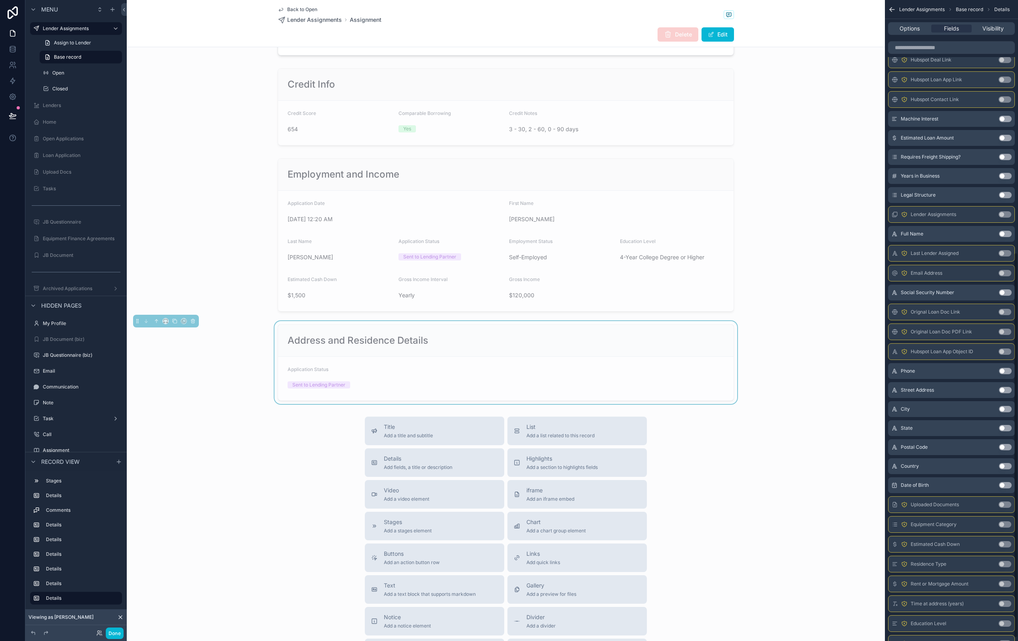
scroll to position [425, 0]
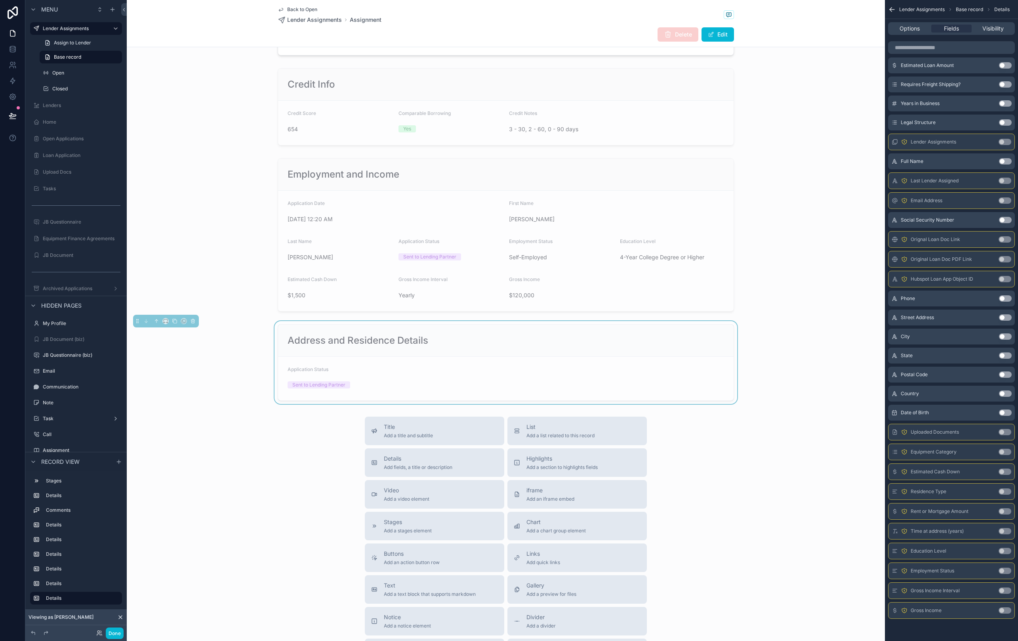
click at [1008, 532] on button "Use setting" at bounding box center [1005, 531] width 13 height 6
click at [1005, 511] on button "Use setting" at bounding box center [1005, 511] width 13 height 6
click at [1004, 531] on button "Use setting" at bounding box center [1005, 531] width 13 height 6
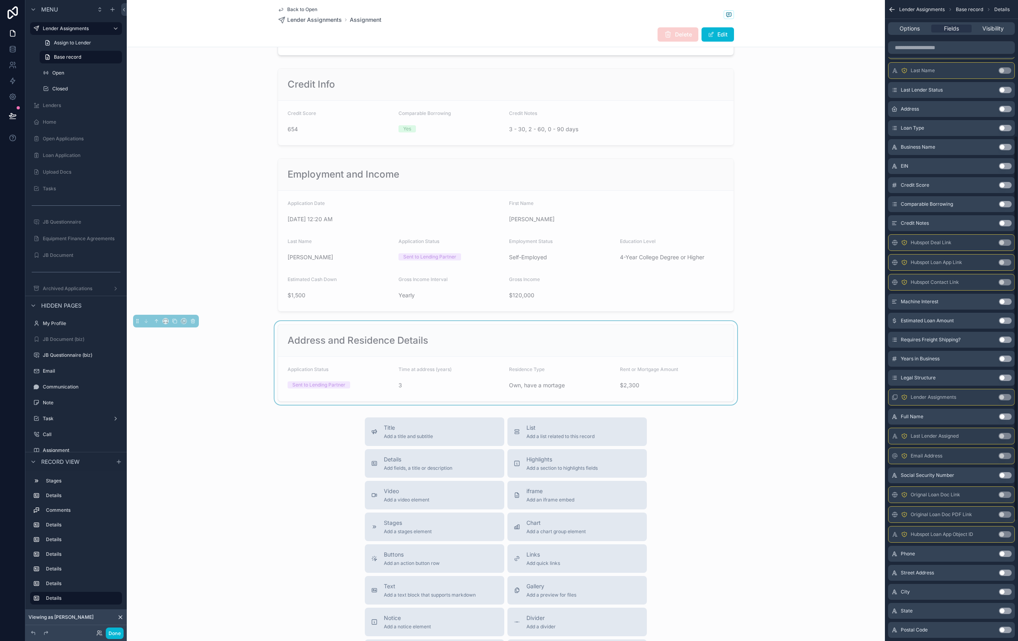
scroll to position [0, 0]
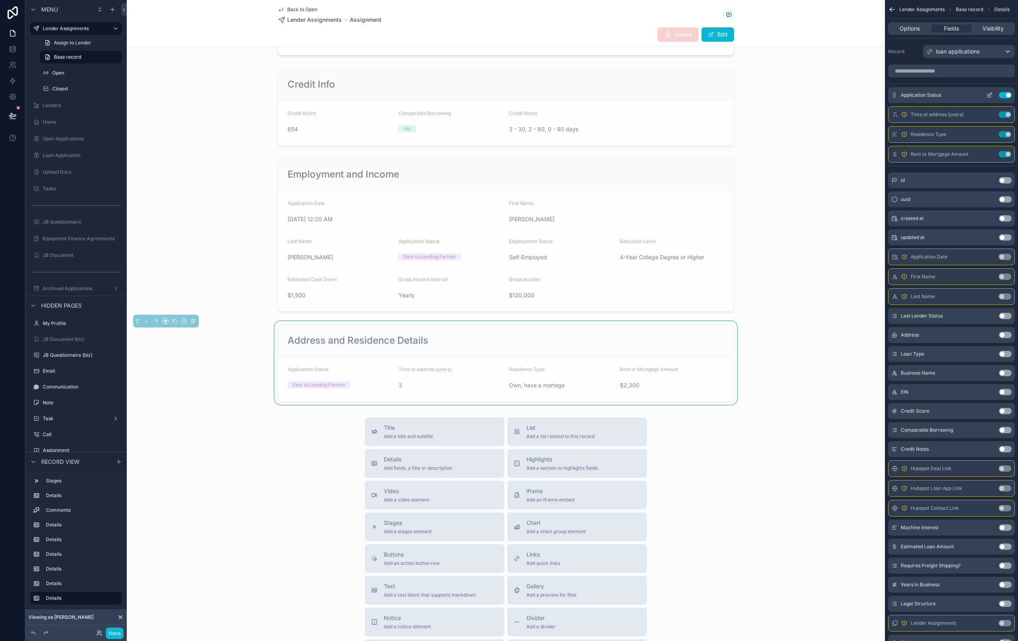
click at [1006, 94] on button "Use setting" at bounding box center [1005, 95] width 13 height 6
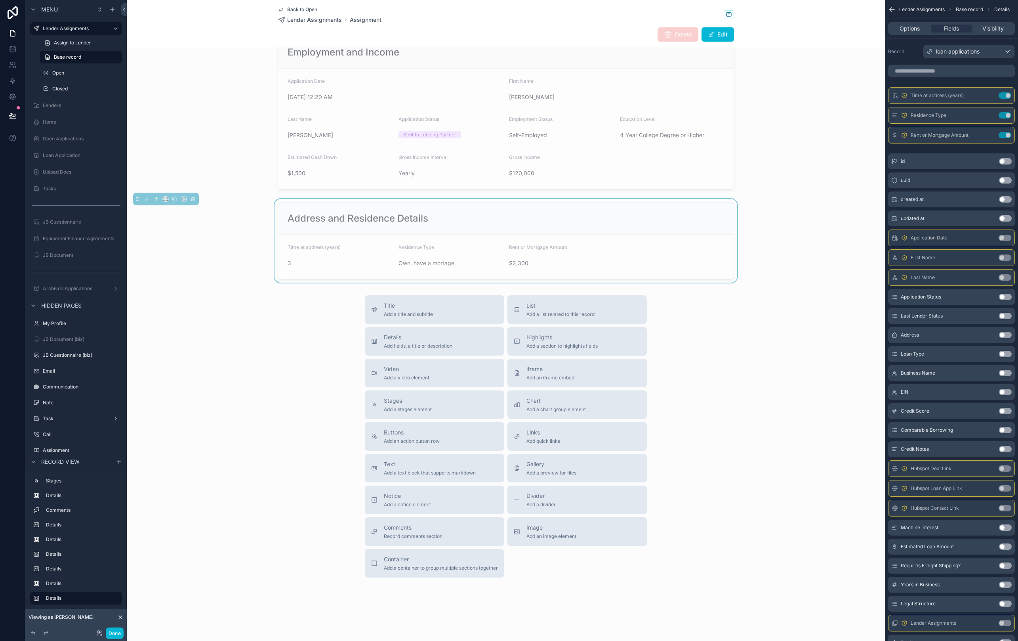
click at [761, 435] on div "Title Add a title and subtitle List Add a list related to this record Details A…" at bounding box center [506, 436] width 758 height 282
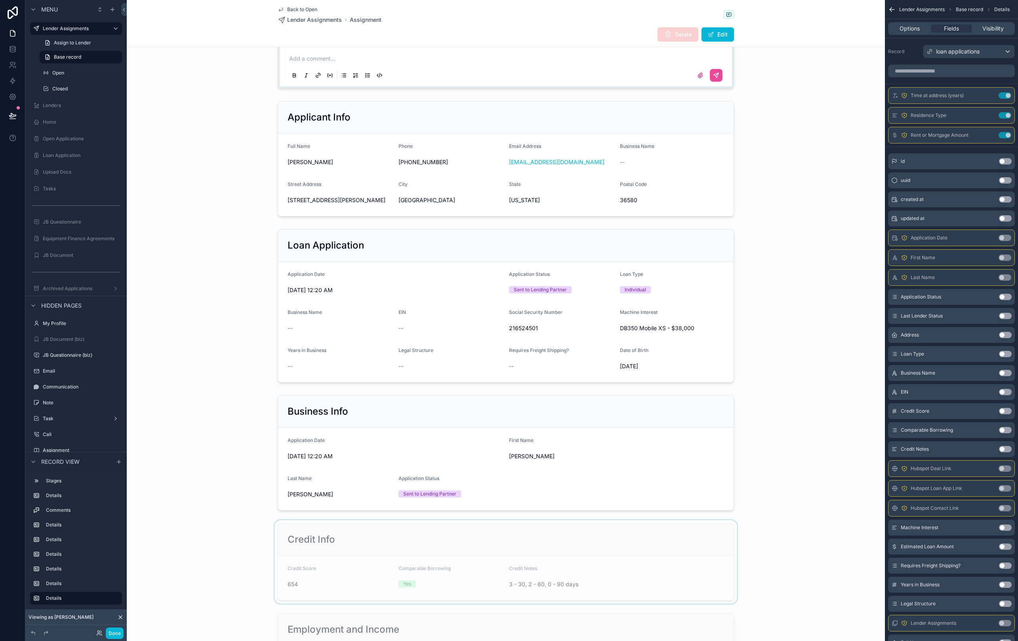
scroll to position [0, 0]
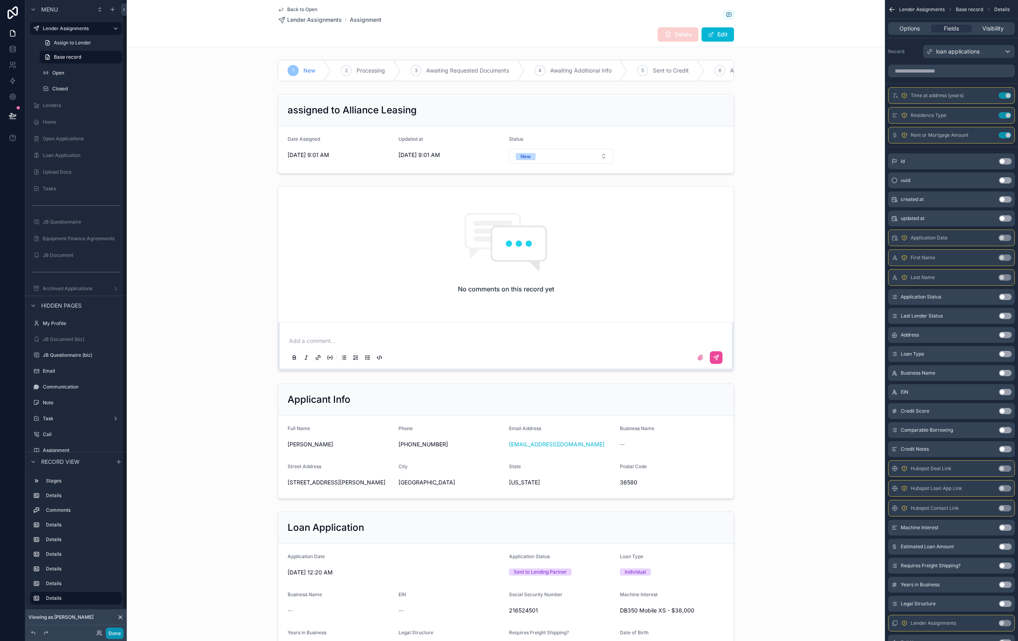
click at [120, 633] on button "Done" at bounding box center [115, 632] width 18 height 11
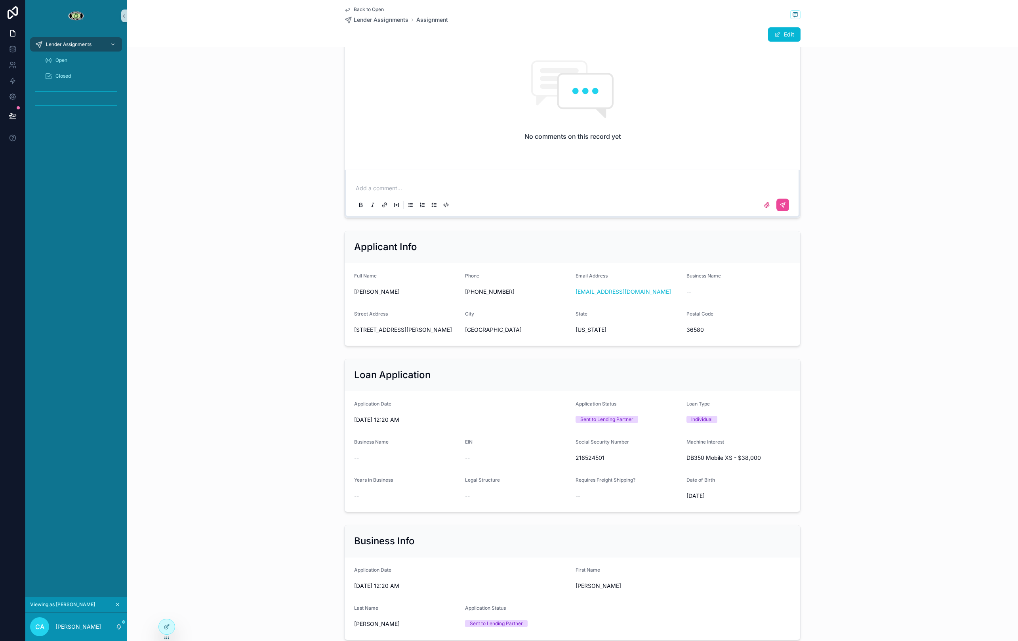
scroll to position [207, 0]
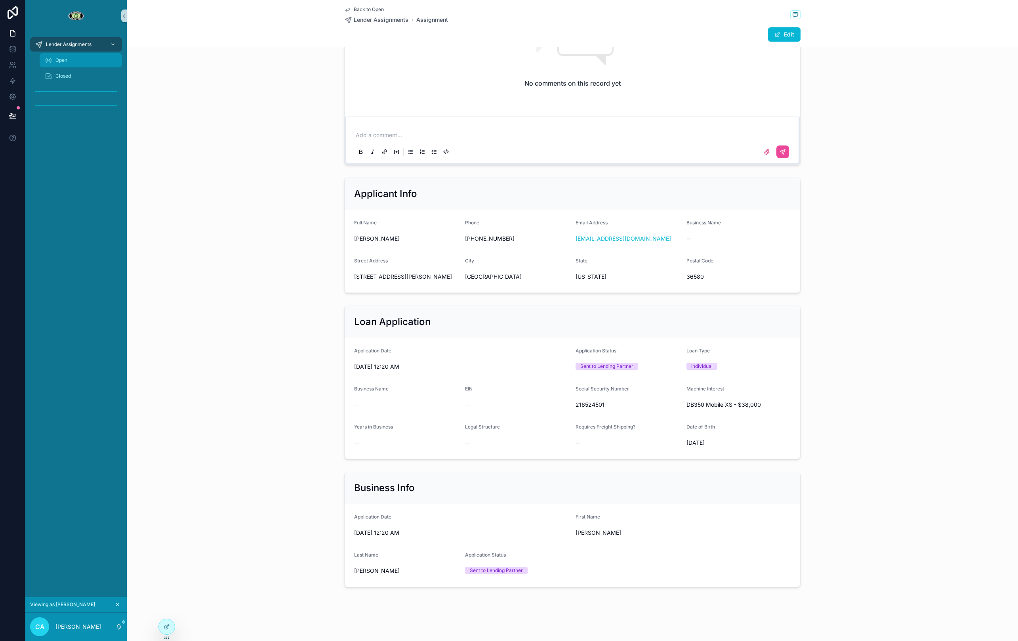
click at [74, 61] on div "Open" at bounding box center [80, 60] width 73 height 13
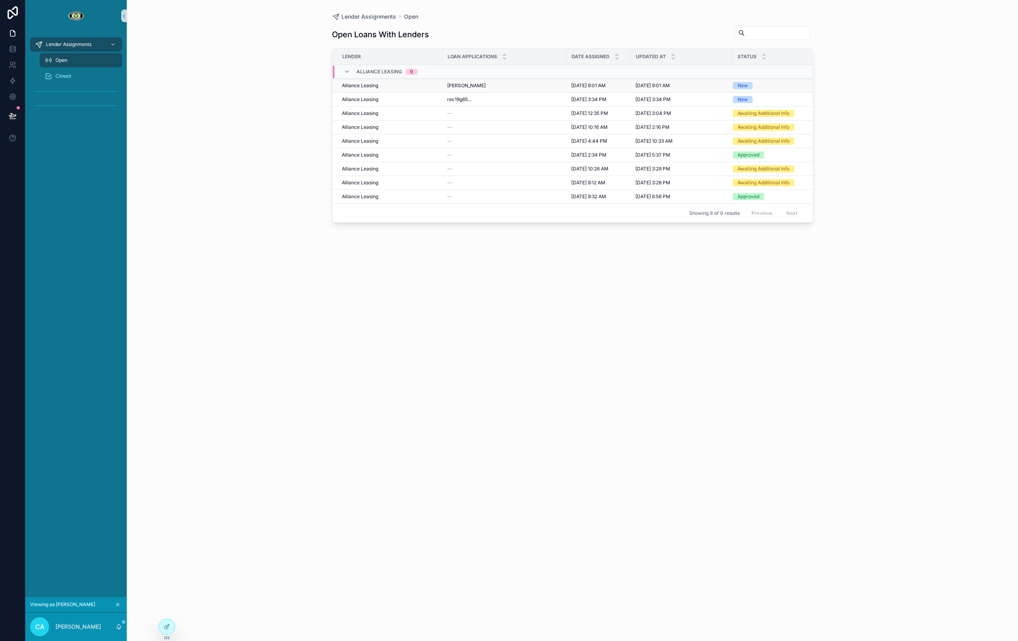
click at [410, 84] on div "Alliance Leasing" at bounding box center [390, 85] width 96 height 6
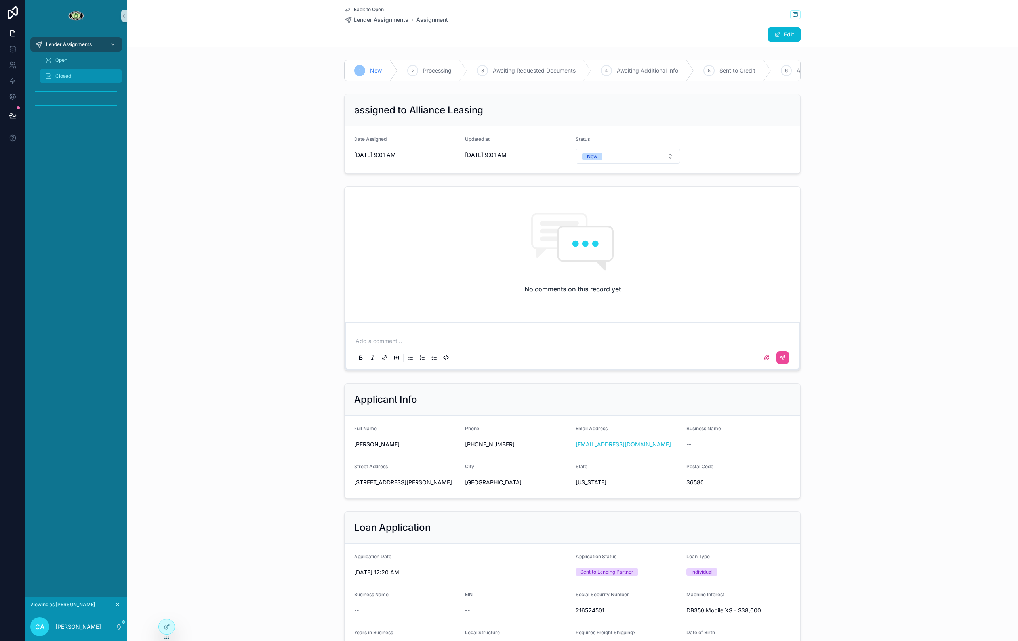
click at [80, 75] on div "Closed" at bounding box center [80, 76] width 73 height 13
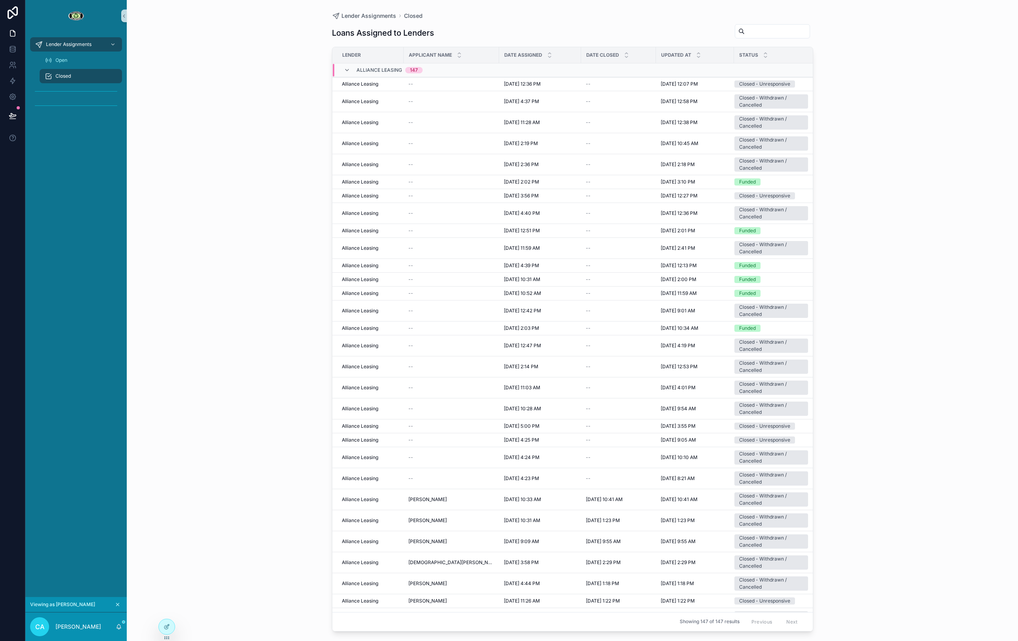
click at [117, 606] on icon "scrollable content" at bounding box center [118, 604] width 6 height 6
click at [73, 46] on span "Lender Assignments" at bounding box center [69, 44] width 46 height 6
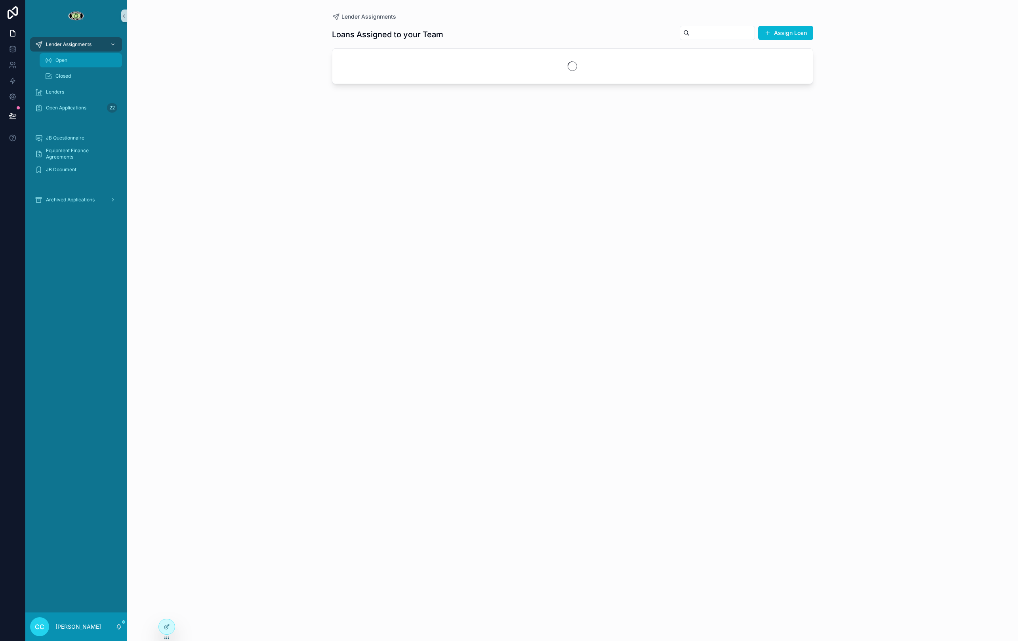
click at [74, 61] on div "Open" at bounding box center [80, 60] width 73 height 13
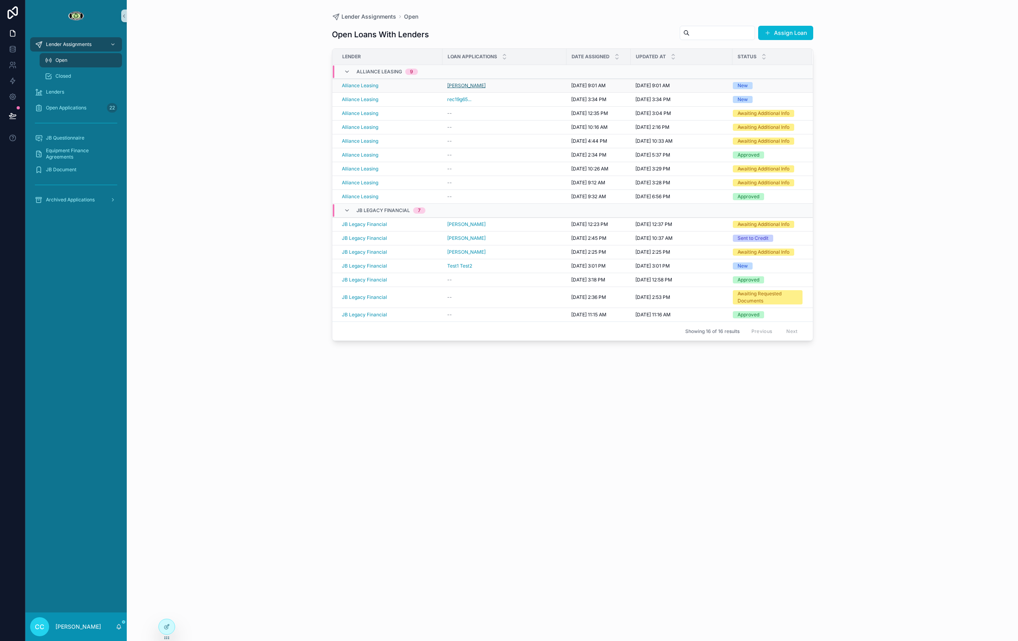
click at [463, 85] on span "[PERSON_NAME]" at bounding box center [466, 85] width 38 height 6
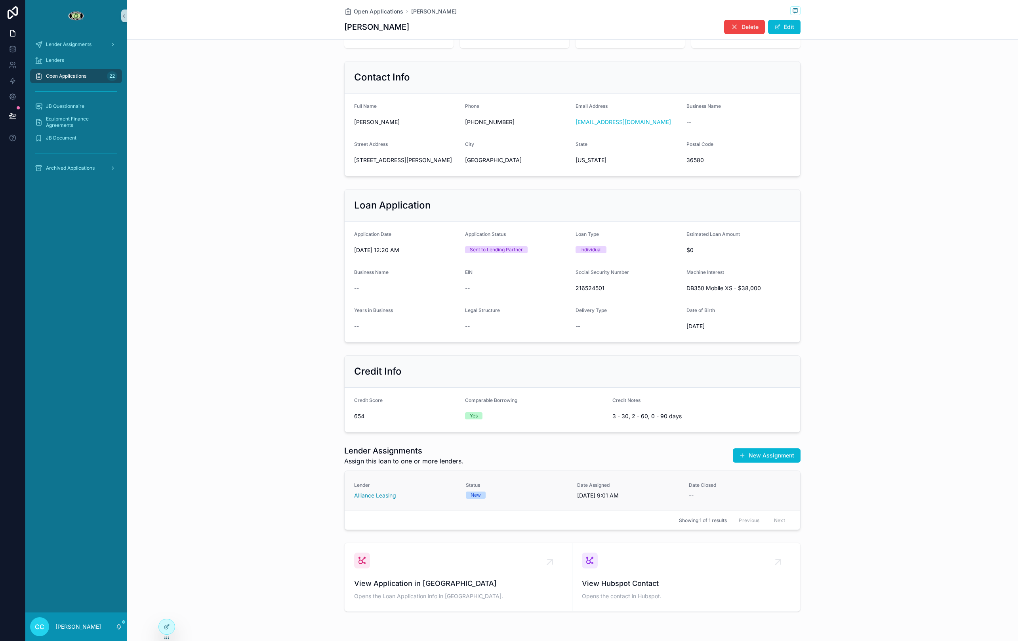
scroll to position [149, 0]
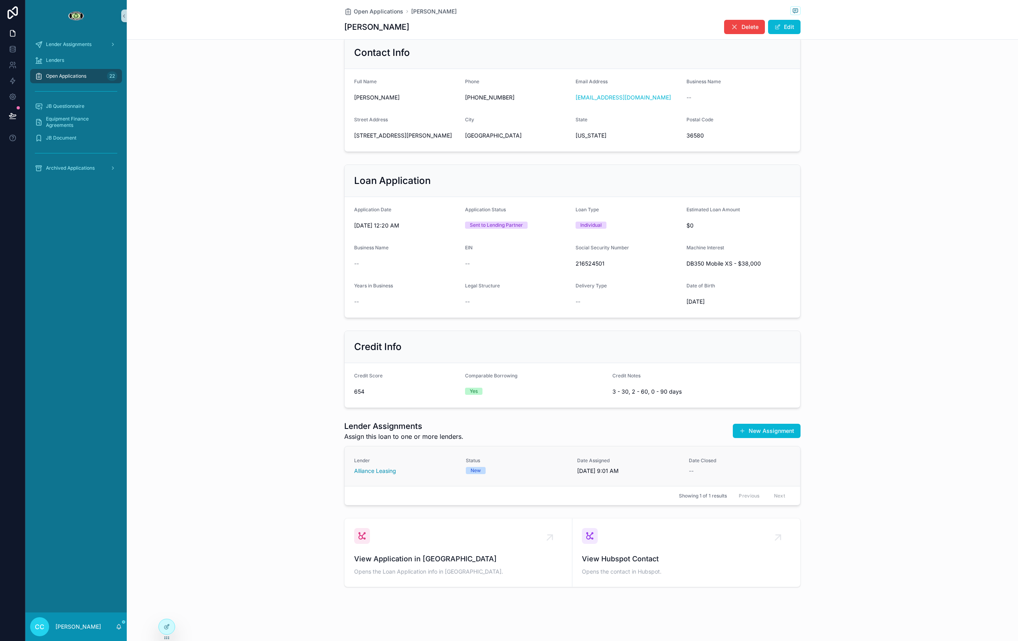
click at [426, 461] on span "Lender" at bounding box center [405, 460] width 102 height 6
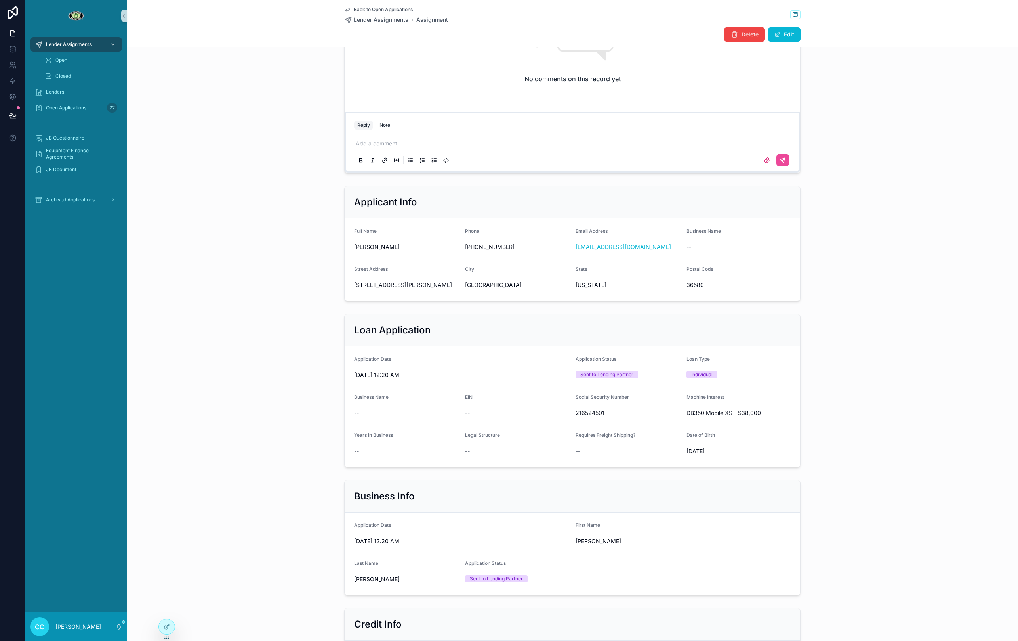
scroll to position [566, 0]
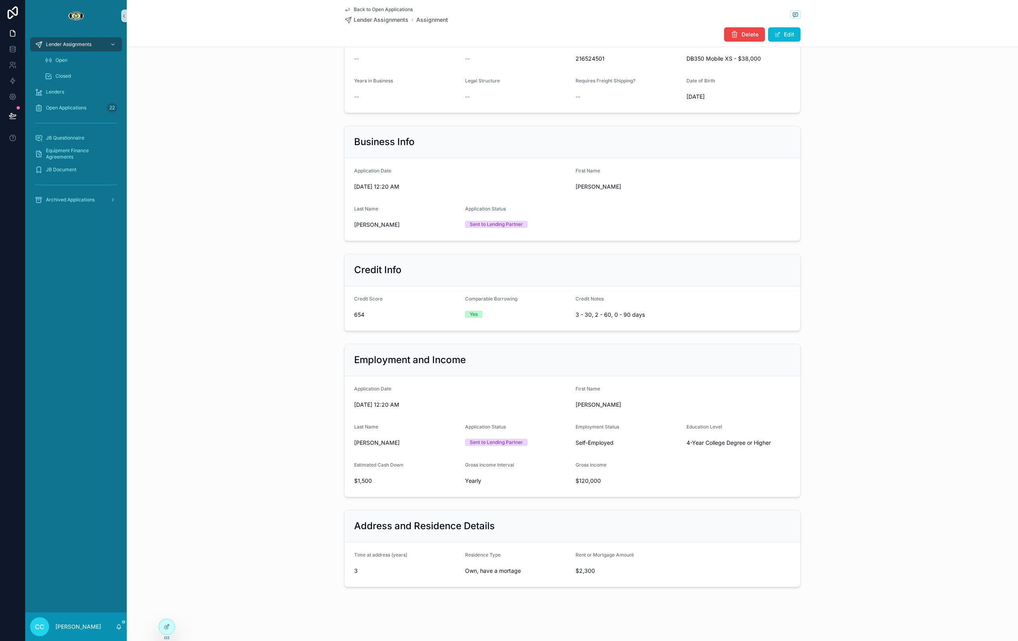
click at [667, 553] on div "Rent or Mortgage Amount" at bounding box center [628, 556] width 105 height 10
click at [168, 627] on icon at bounding box center [167, 626] width 6 height 6
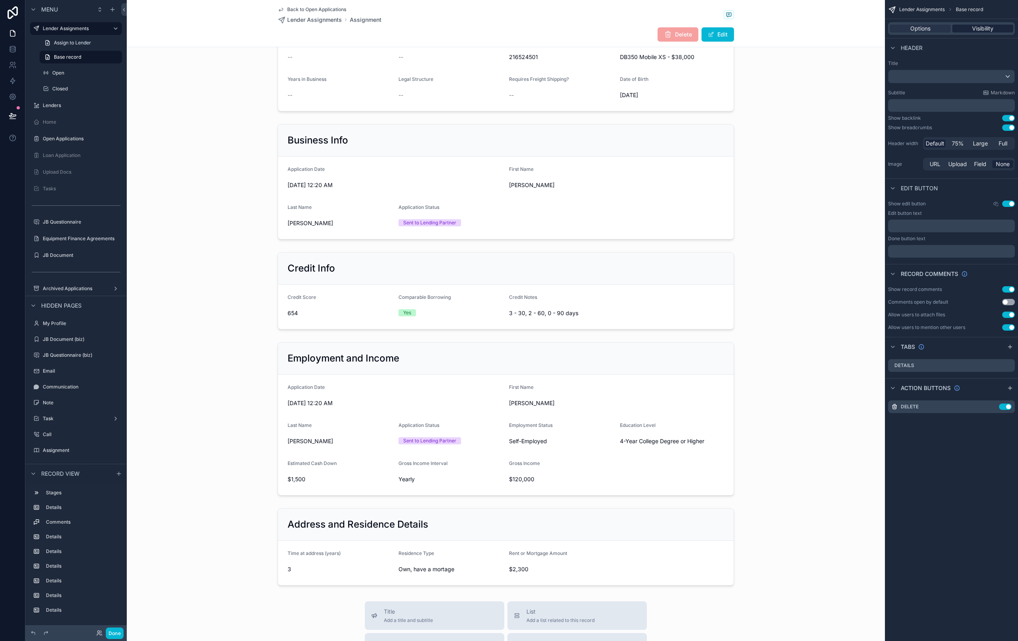
click at [980, 30] on span "Visibility" at bounding box center [982, 29] width 21 height 8
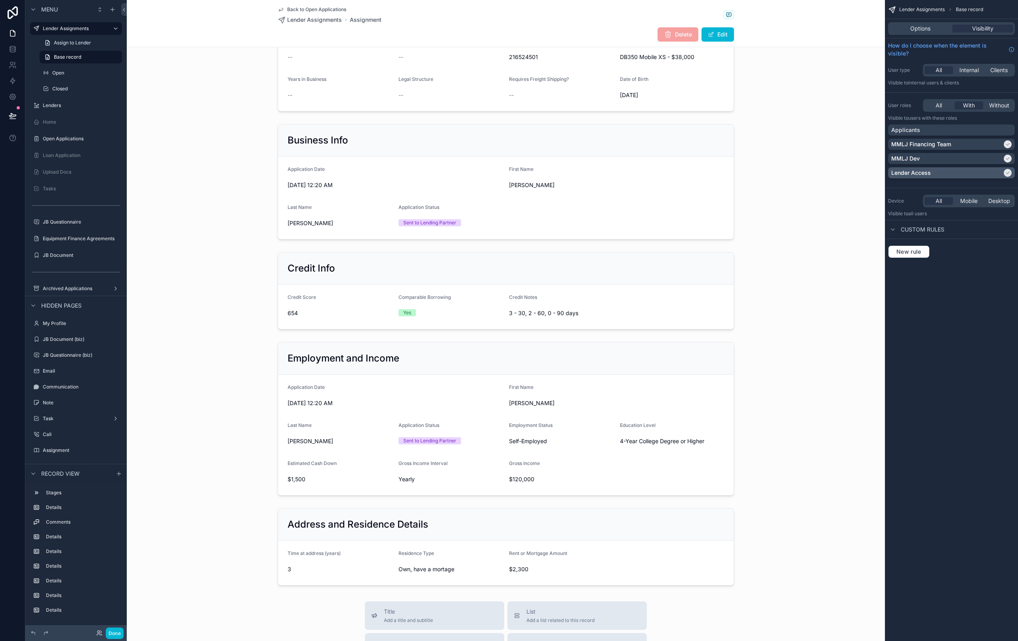
click at [1008, 172] on icon "scrollable content" at bounding box center [1008, 173] width 3 height 2
click at [488, 538] on div "scrollable content" at bounding box center [506, 547] width 758 height 84
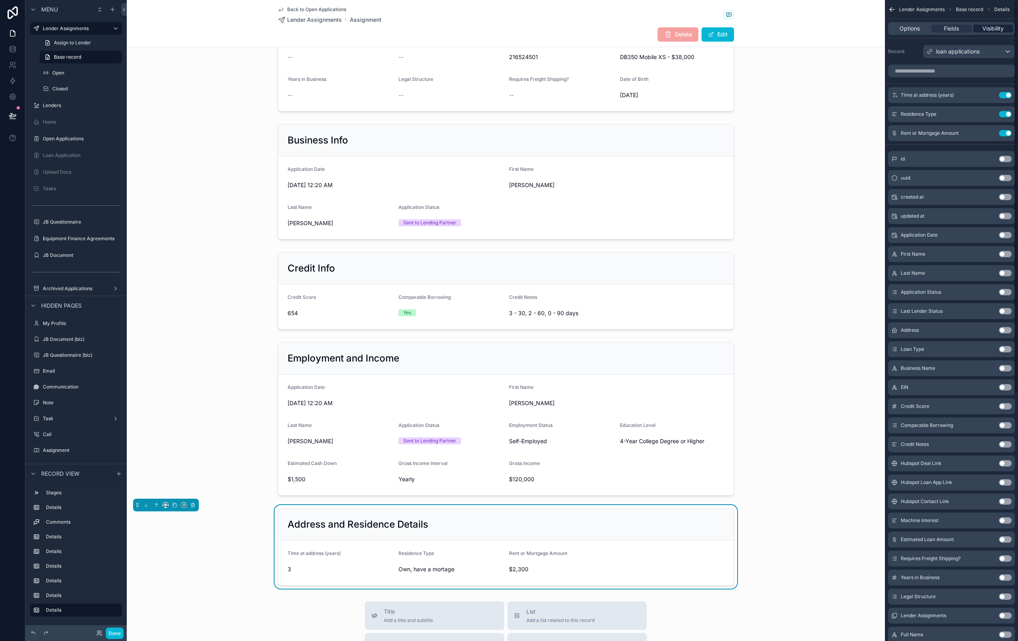
click at [988, 25] on span "Visibility" at bounding box center [992, 29] width 21 height 8
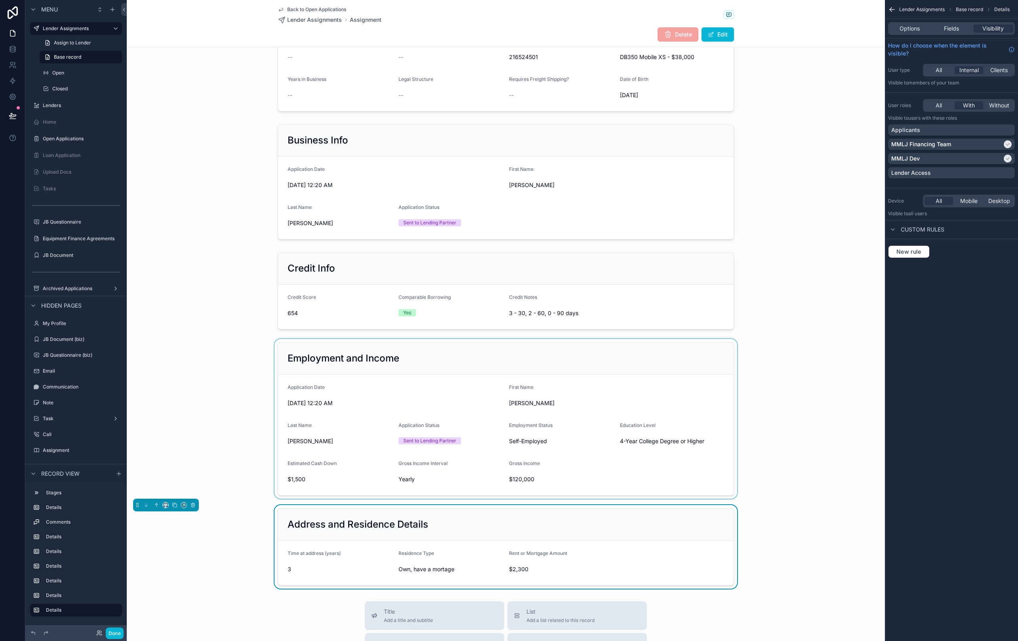
click at [582, 474] on div "scrollable content" at bounding box center [506, 419] width 758 height 160
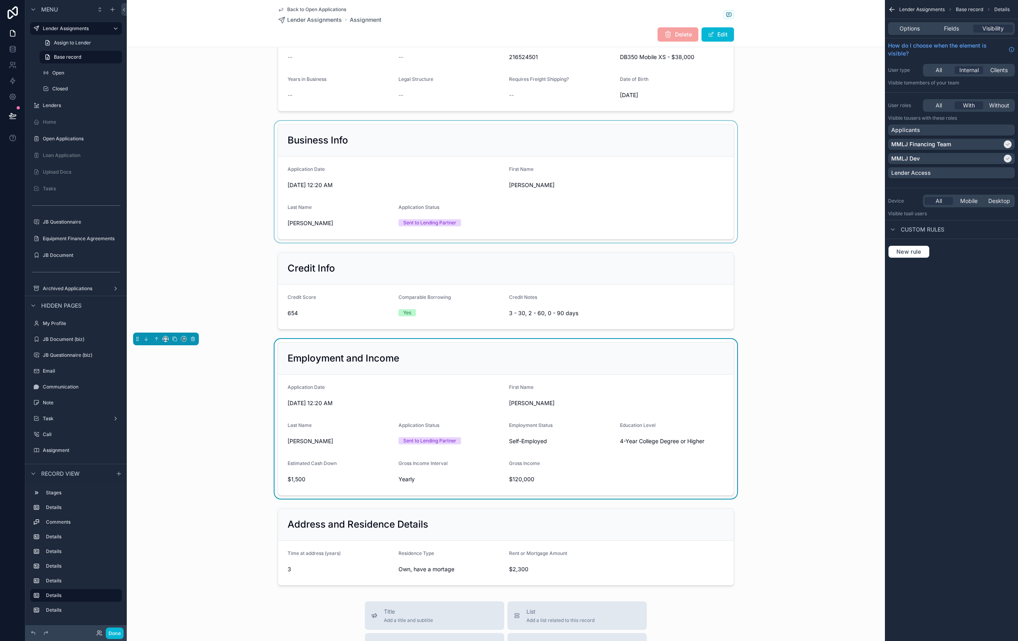
click at [686, 208] on div "scrollable content" at bounding box center [506, 182] width 758 height 122
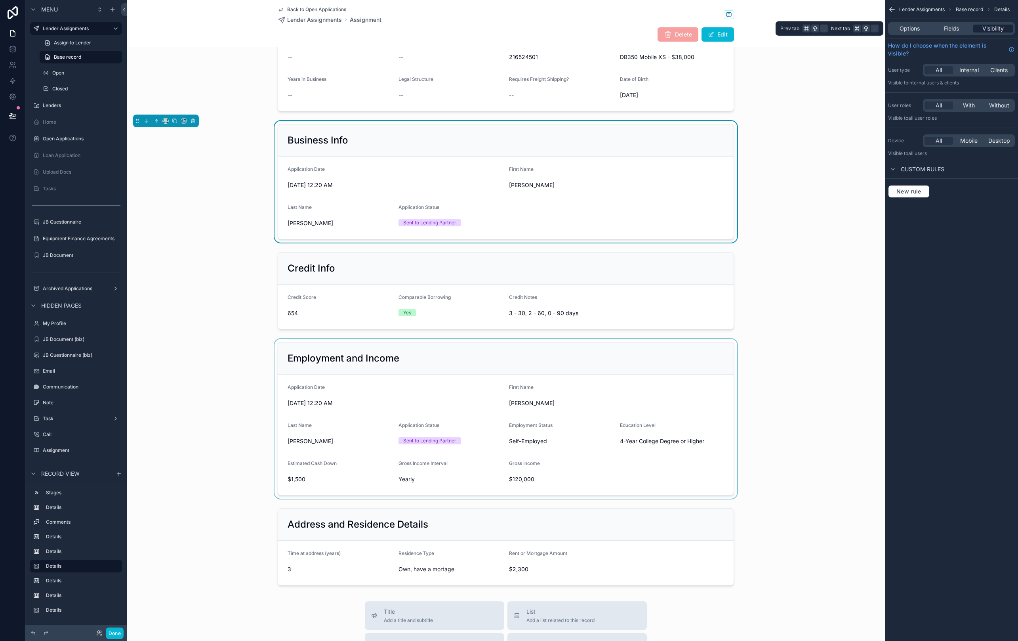
click at [991, 28] on span "Visibility" at bounding box center [992, 29] width 21 height 8
drag, startPoint x: 957, startPoint y: 29, endPoint x: 975, endPoint y: 28, distance: 17.4
click at [957, 29] on span "Fields" at bounding box center [951, 29] width 15 height 8
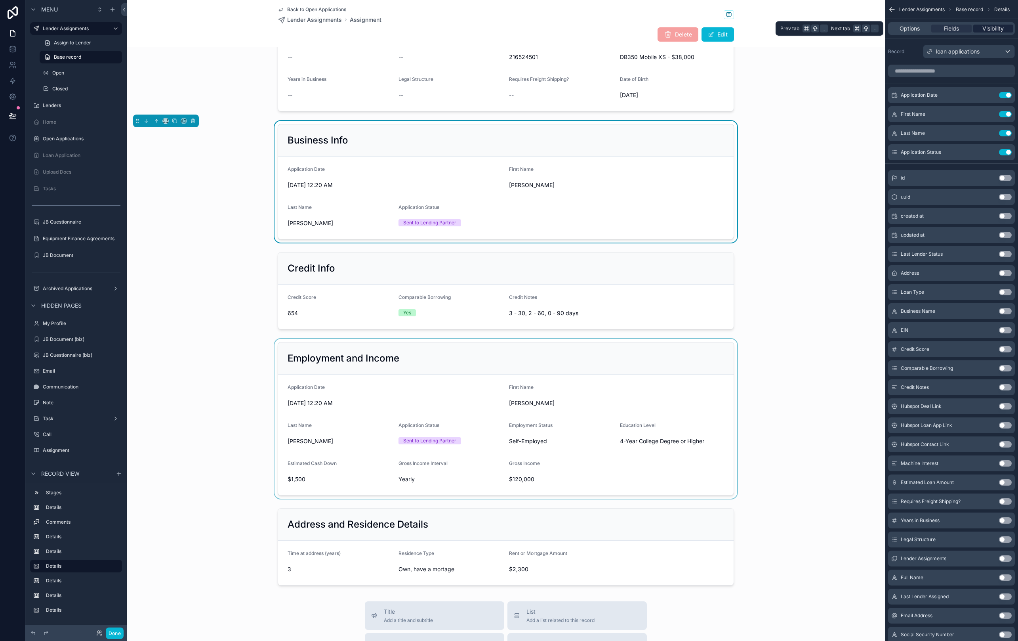
click at [989, 29] on span "Visibility" at bounding box center [992, 29] width 21 height 8
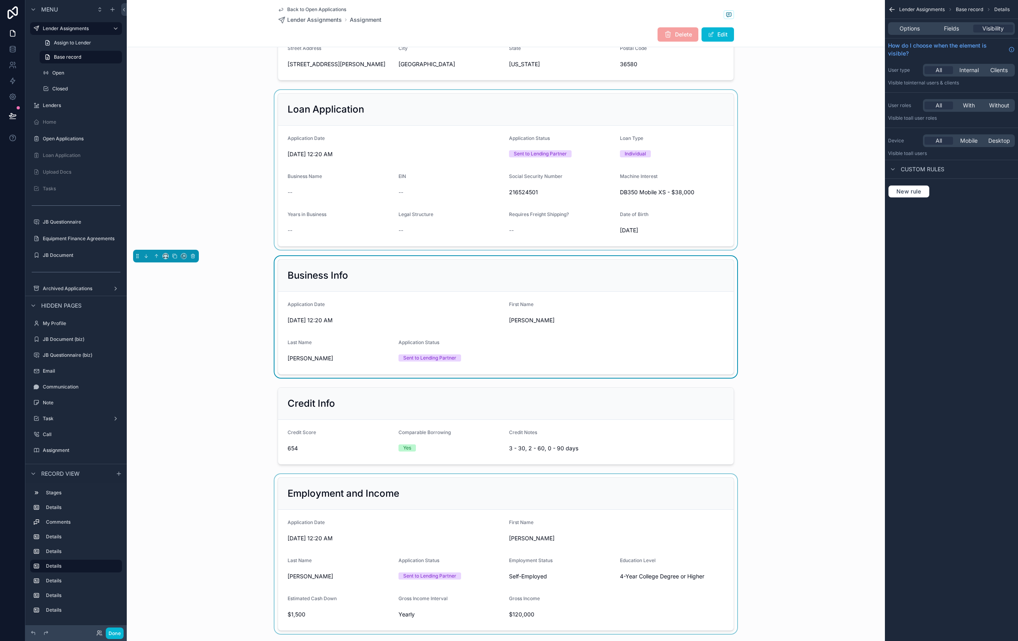
scroll to position [444, 0]
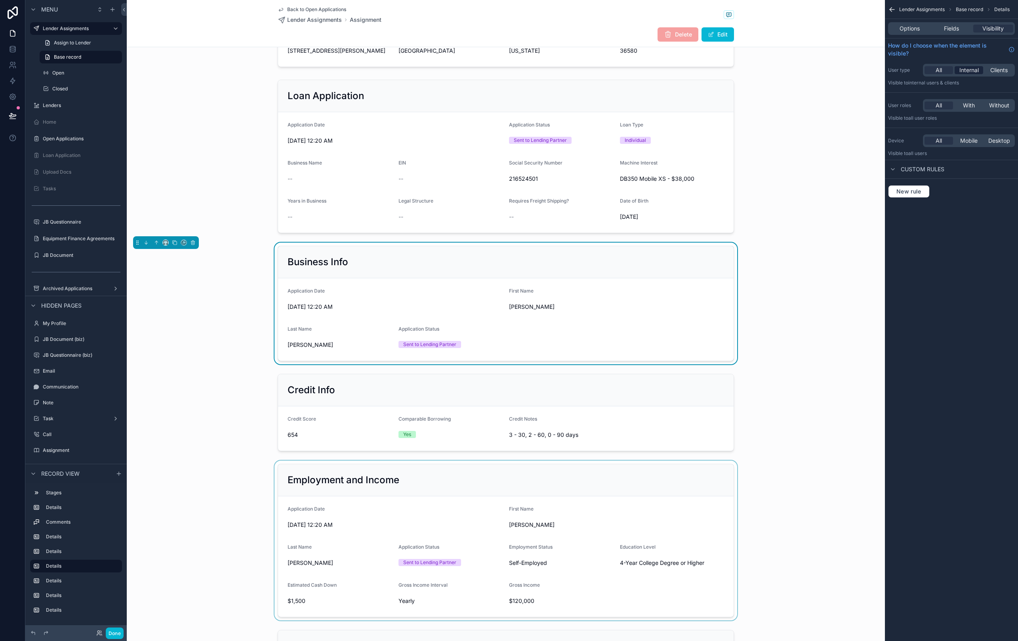
click at [972, 69] on span "Internal" at bounding box center [968, 70] width 19 height 8
click at [968, 106] on span "With" at bounding box center [969, 105] width 12 height 8
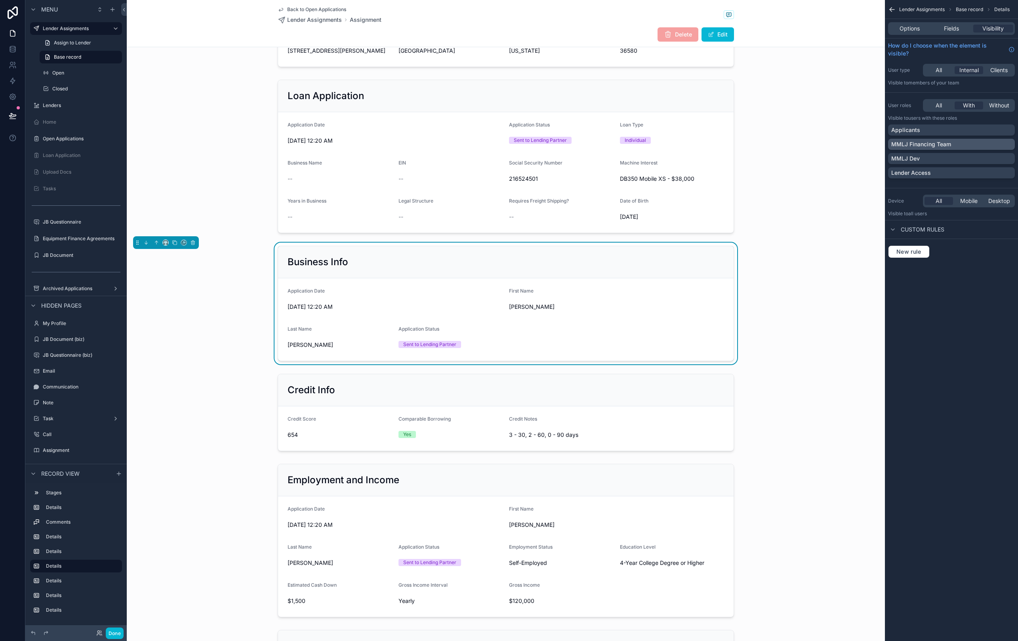
click at [952, 145] on div "MMLJ Financing Team" at bounding box center [951, 144] width 120 height 8
click at [952, 159] on div "MMLJ Dev" at bounding box center [951, 158] width 120 height 8
click at [780, 187] on div "scrollable content" at bounding box center [506, 156] width 758 height 160
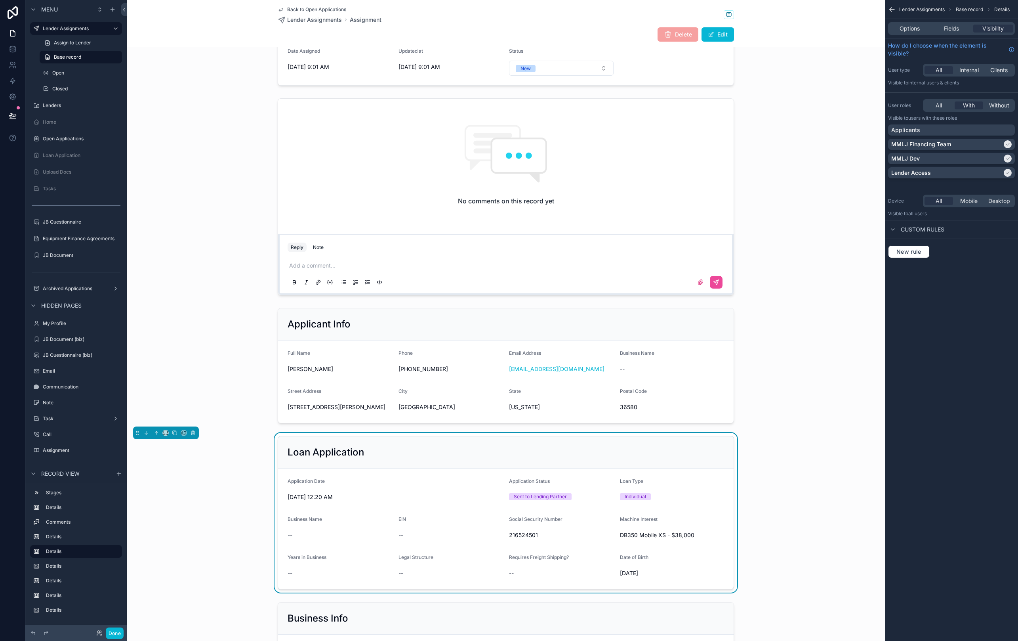
scroll to position [0, 0]
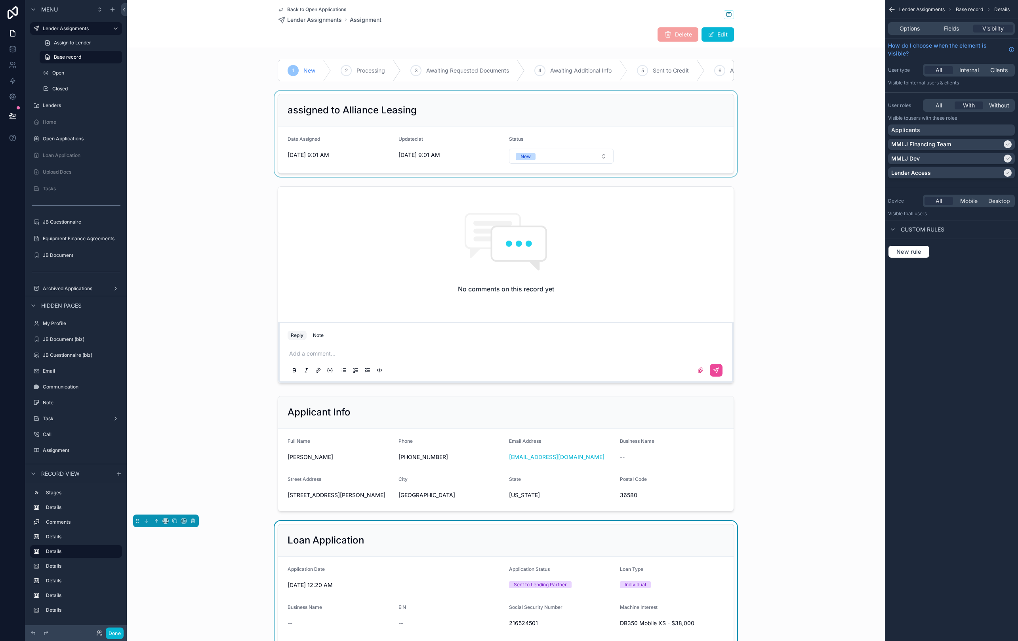
click at [222, 158] on div "scrollable content" at bounding box center [506, 134] width 758 height 86
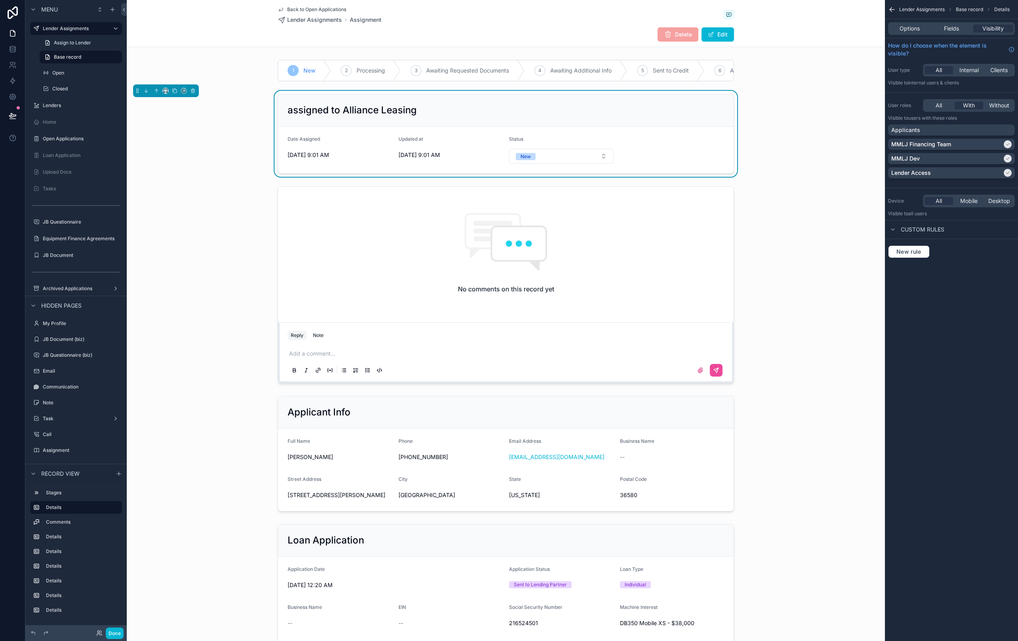
click at [223, 31] on div "Back to Open Applications Lender Assignments Assignment Delete Edit" at bounding box center [506, 23] width 758 height 47
click at [992, 27] on span "Visibility" at bounding box center [982, 29] width 21 height 8
click at [971, 69] on span "Internal" at bounding box center [968, 70] width 19 height 8
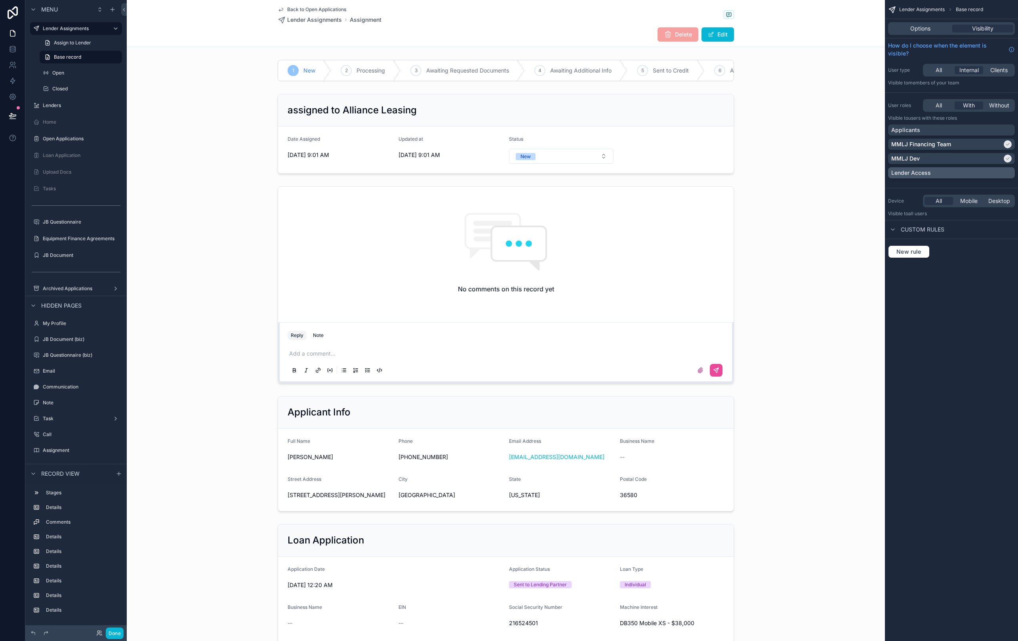
click at [1002, 171] on div "Lender Access" at bounding box center [951, 173] width 120 height 8
click at [640, 280] on div "scrollable content" at bounding box center [506, 284] width 758 height 203
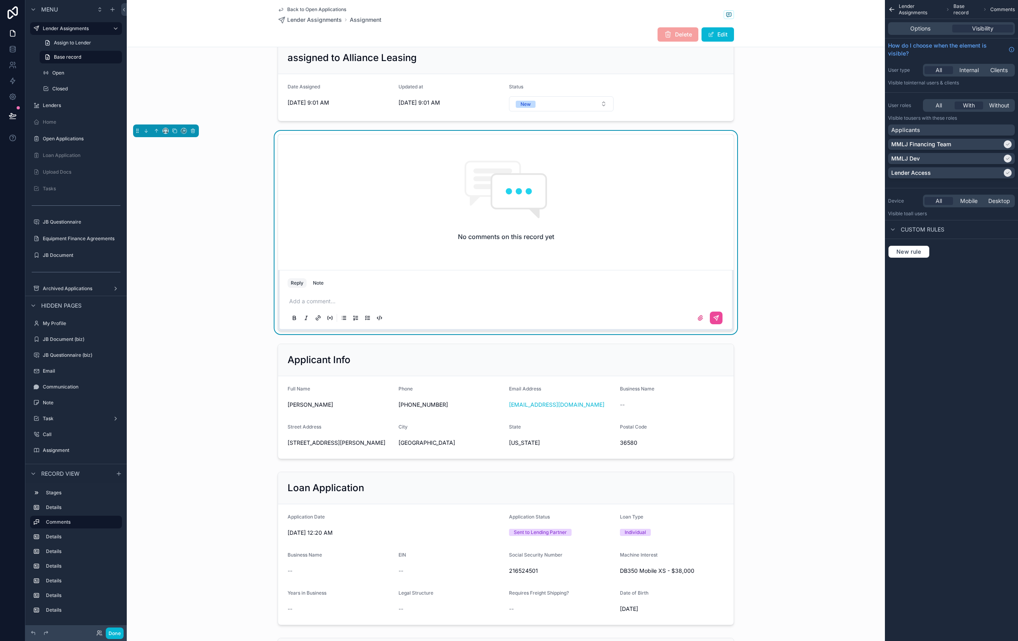
scroll to position [146, 0]
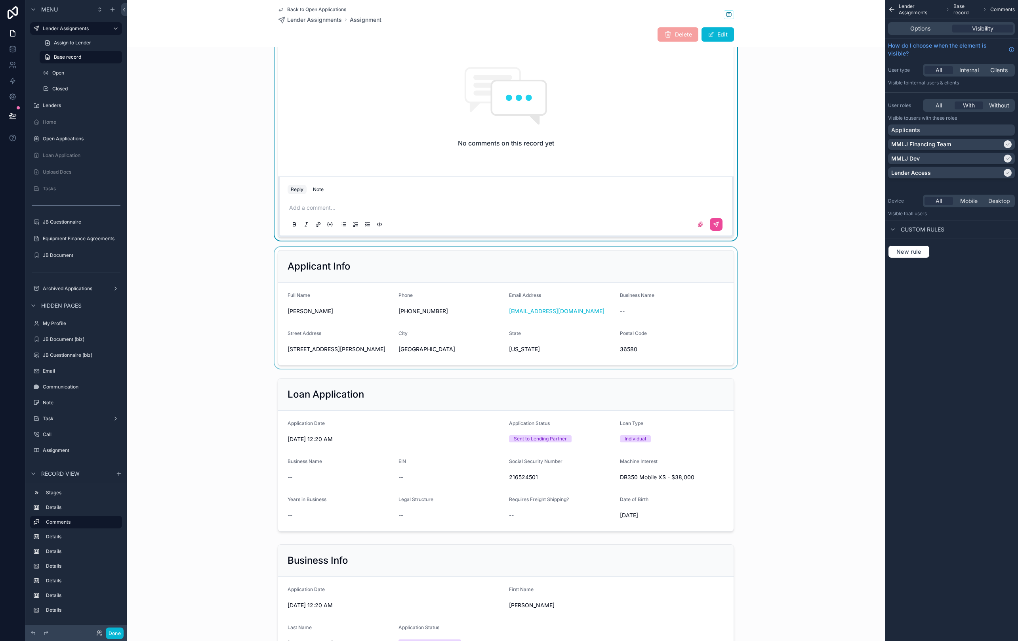
click at [697, 305] on div "scrollable content" at bounding box center [506, 308] width 758 height 122
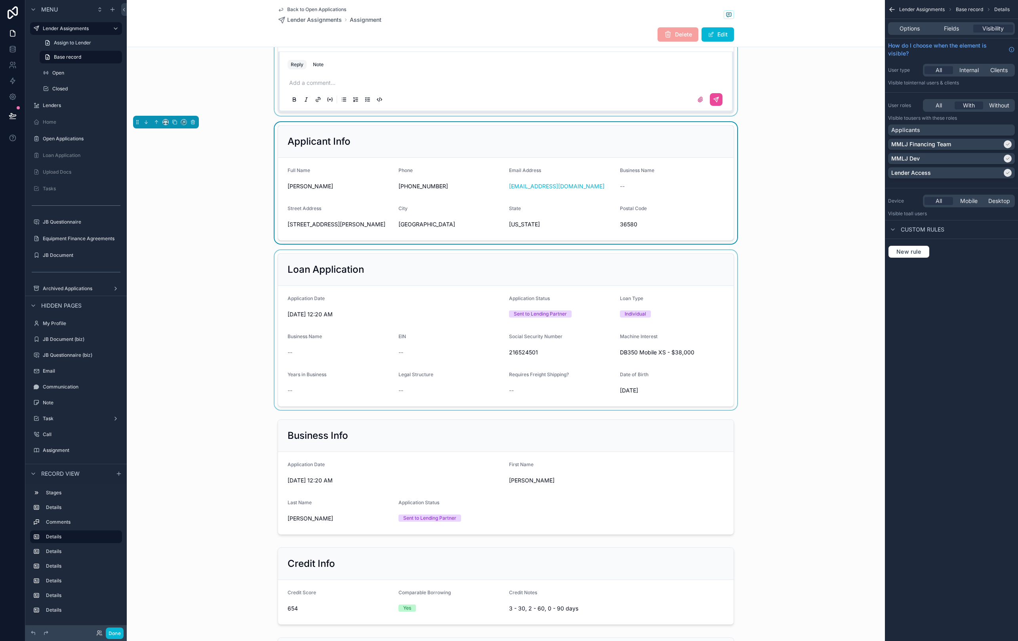
click at [699, 319] on div "scrollable content" at bounding box center [506, 330] width 758 height 160
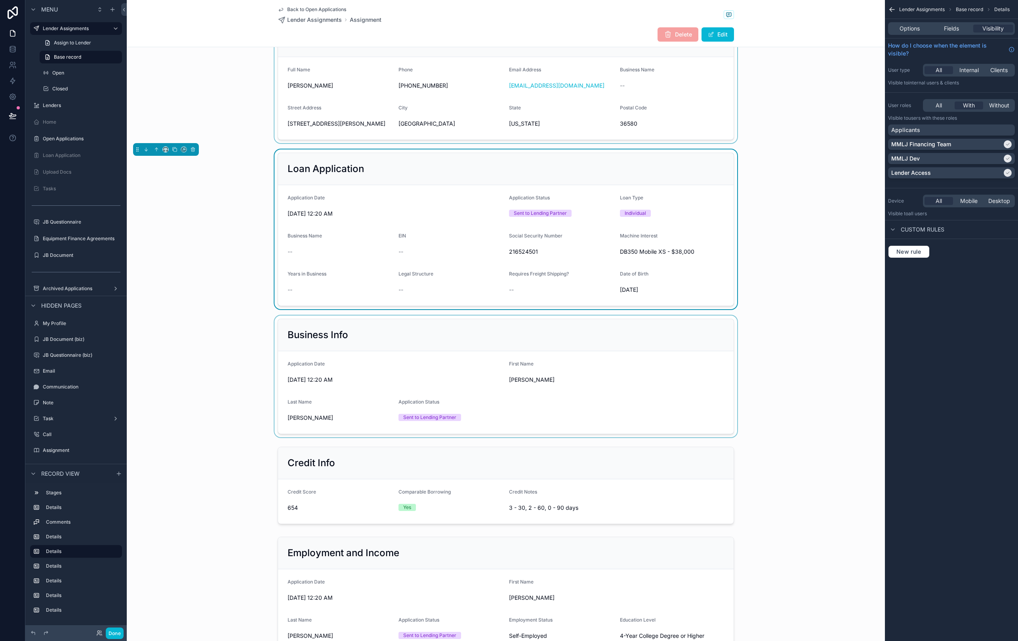
scroll to position [389, 0]
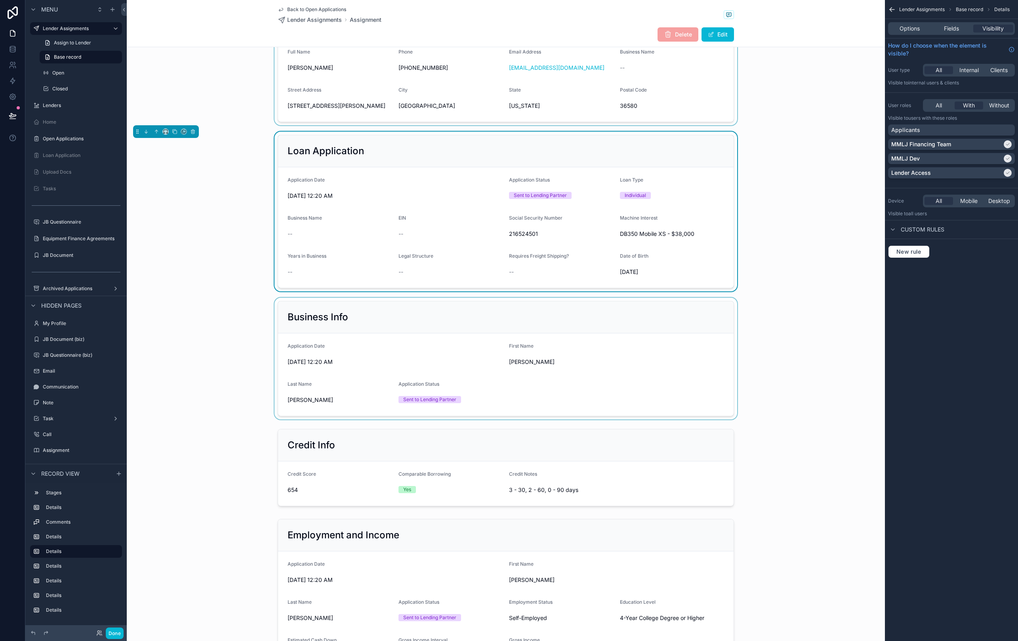
click at [693, 354] on div "scrollable content" at bounding box center [506, 358] width 758 height 122
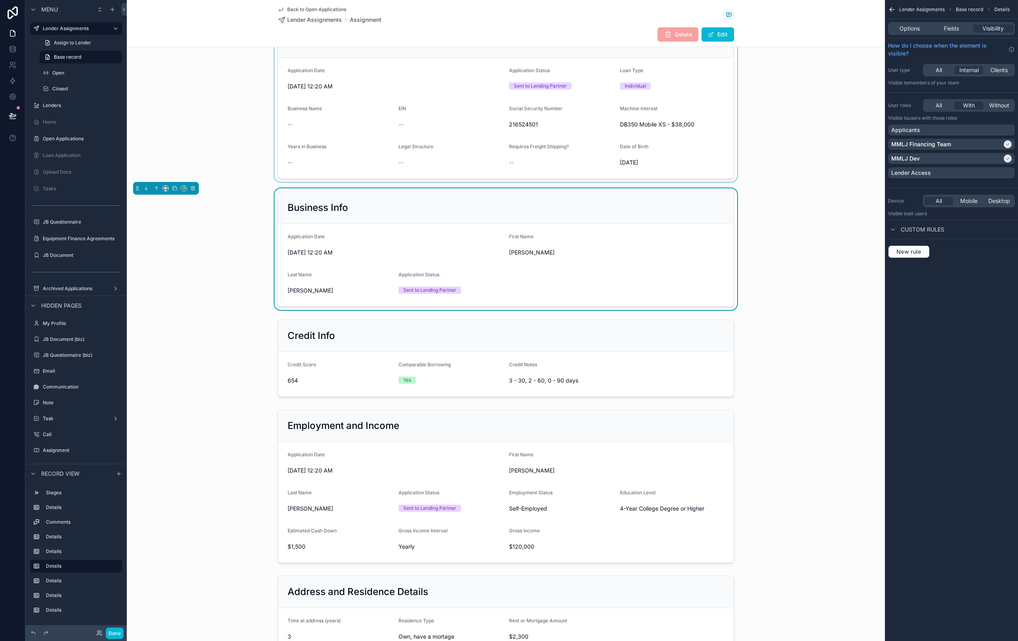
scroll to position [554, 0]
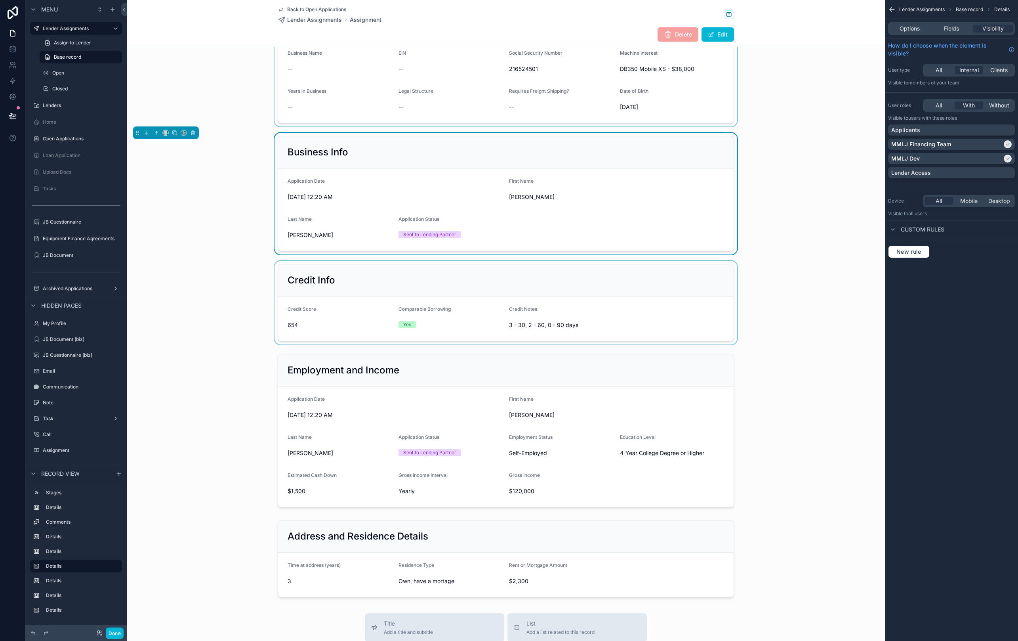
click at [673, 306] on div "scrollable content" at bounding box center [506, 303] width 758 height 84
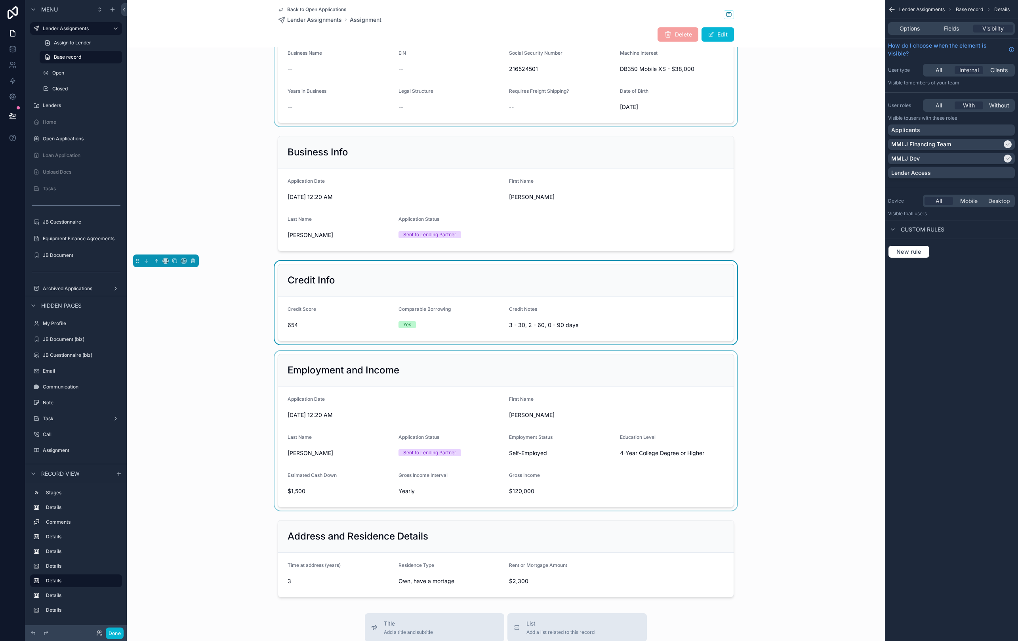
click at [656, 431] on div "scrollable content" at bounding box center [506, 431] width 758 height 160
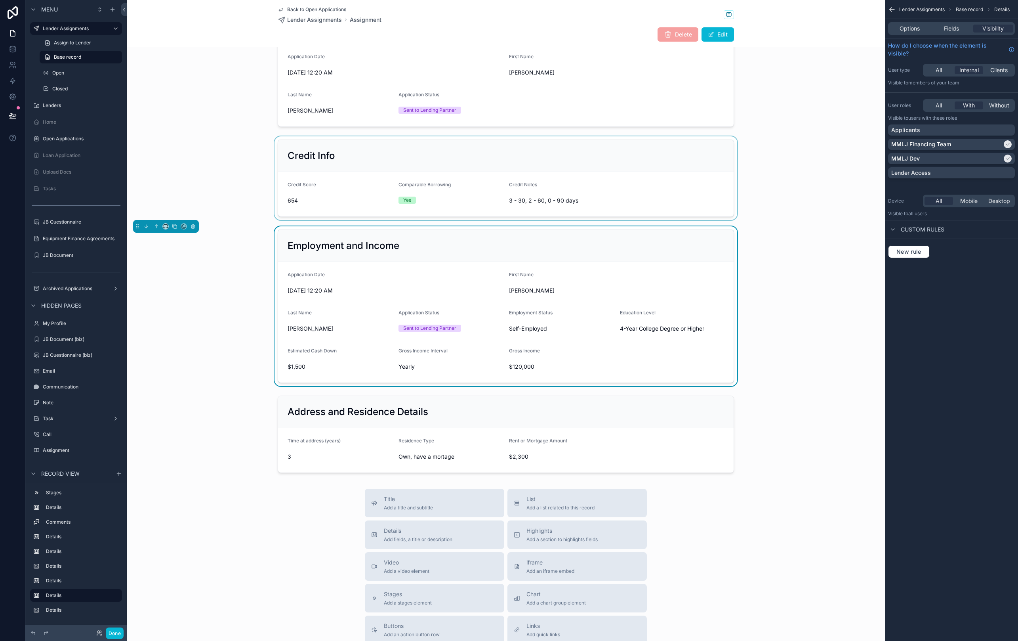
scroll to position [681, 0]
click at [656, 431] on div "scrollable content" at bounding box center [506, 432] width 758 height 84
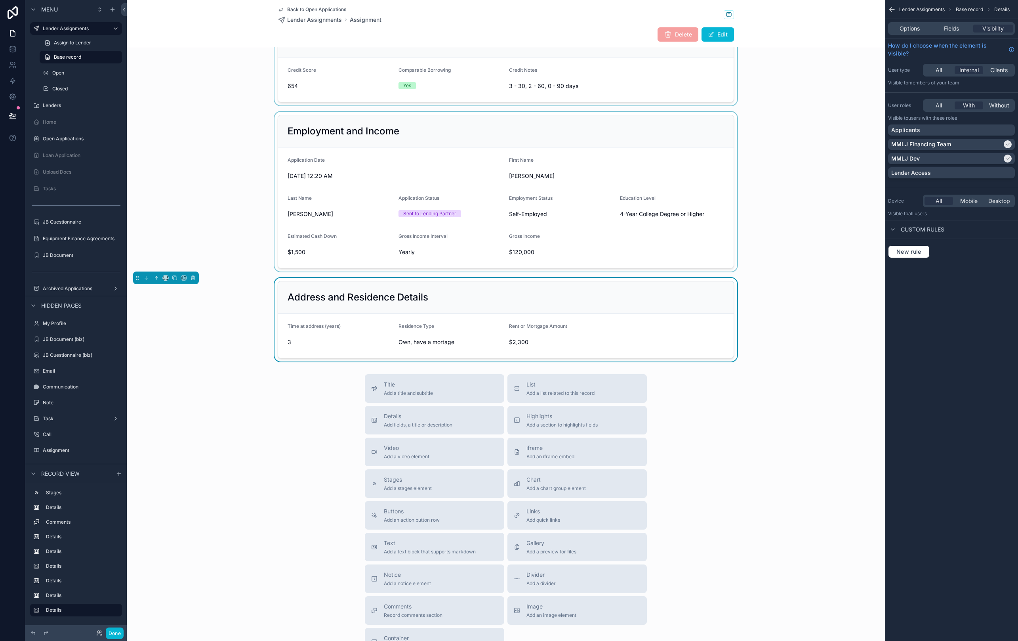
scroll to position [873, 0]
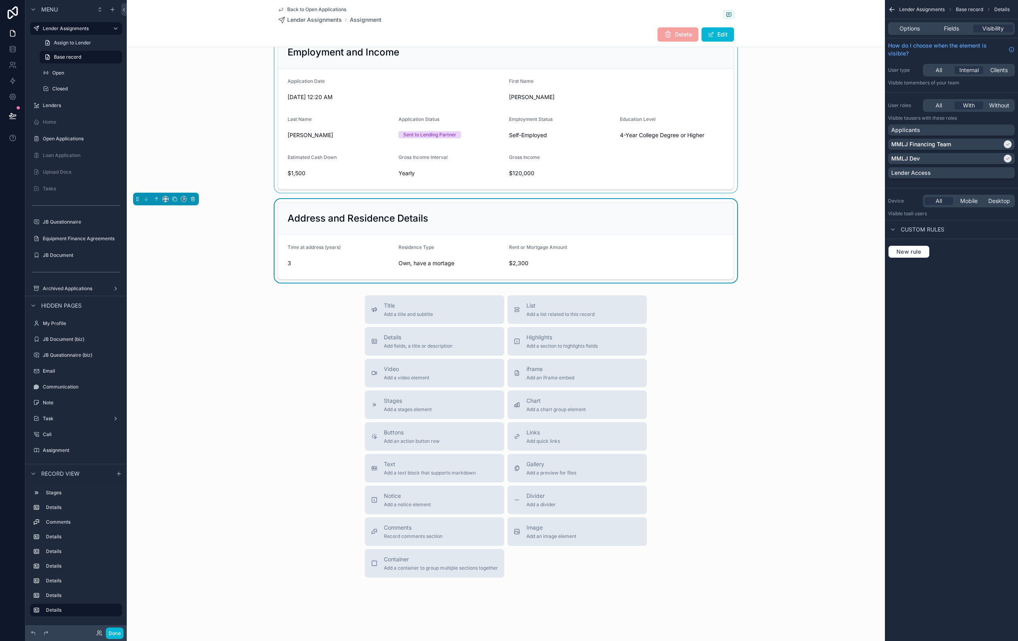
click at [741, 402] on div "Title Add a title and subtitle List Add a list related to this record Details A…" at bounding box center [506, 436] width 758 height 282
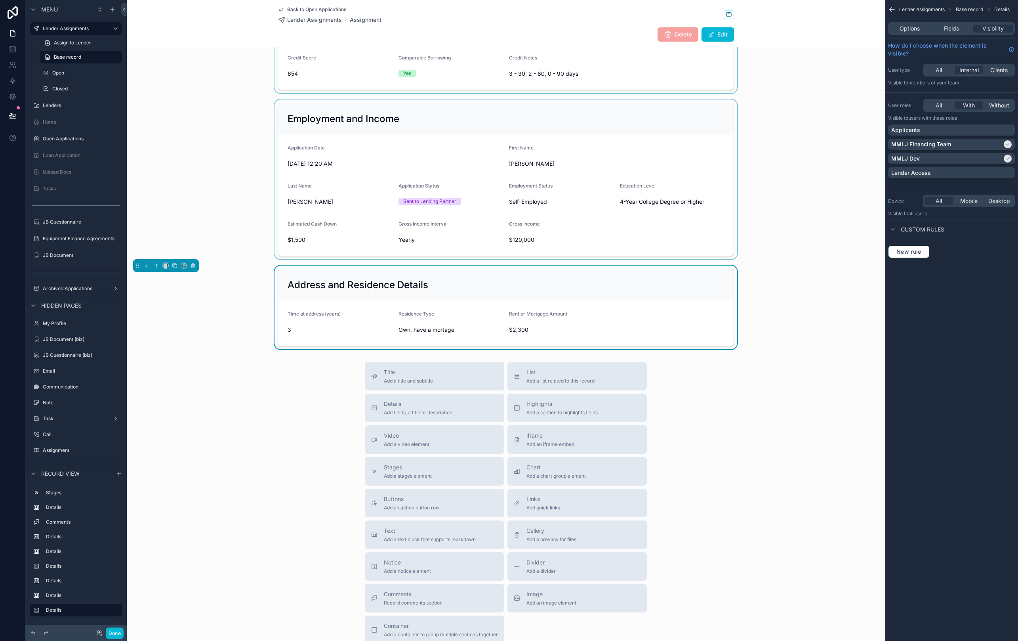
scroll to position [0, 0]
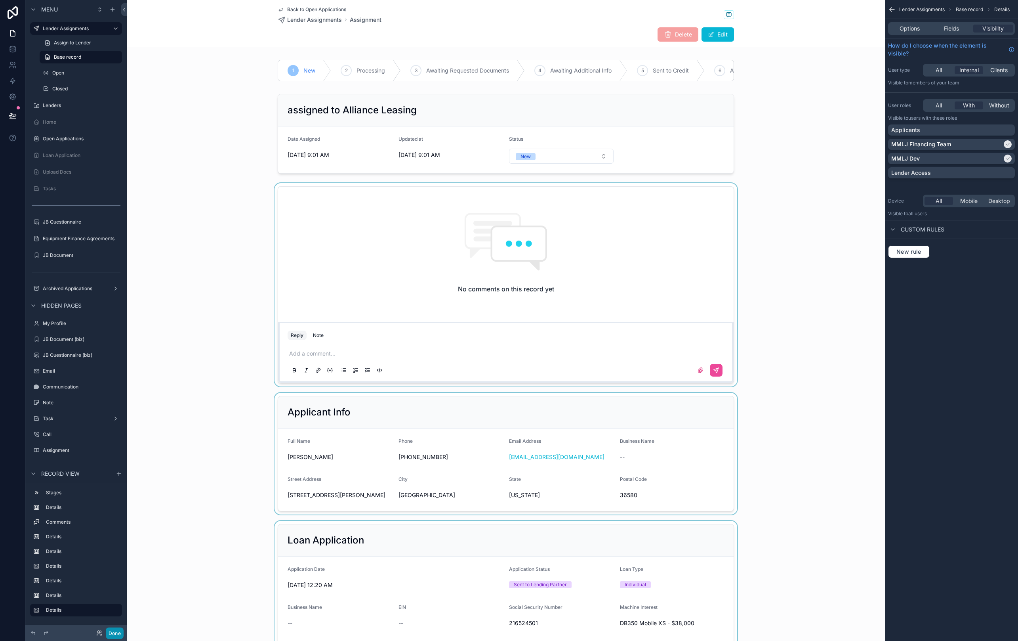
click at [113, 632] on button "Done" at bounding box center [115, 632] width 18 height 11
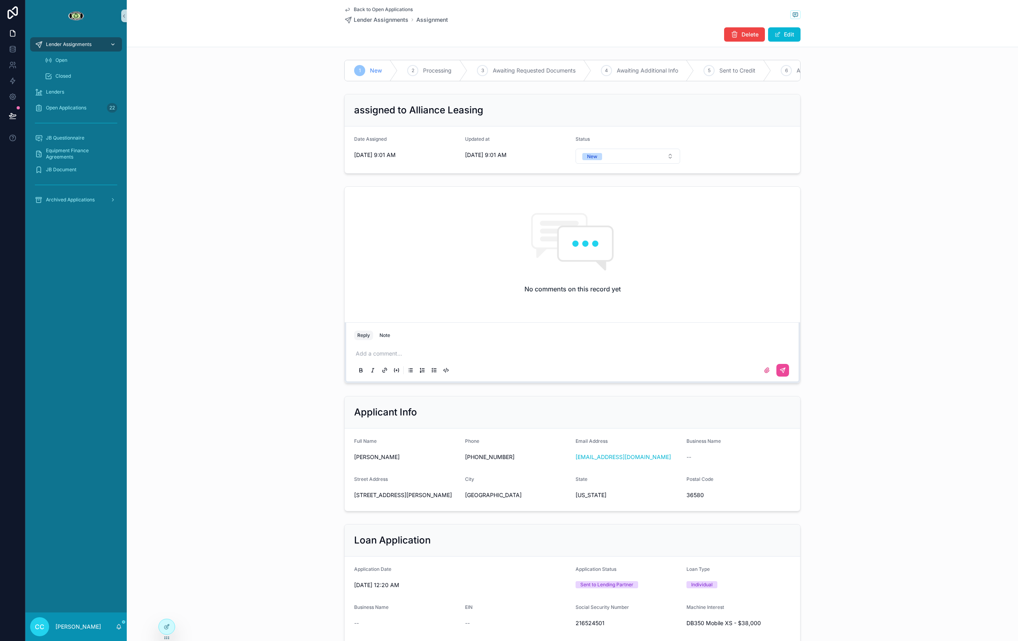
click at [61, 42] on span "Lender Assignments" at bounding box center [69, 44] width 46 height 6
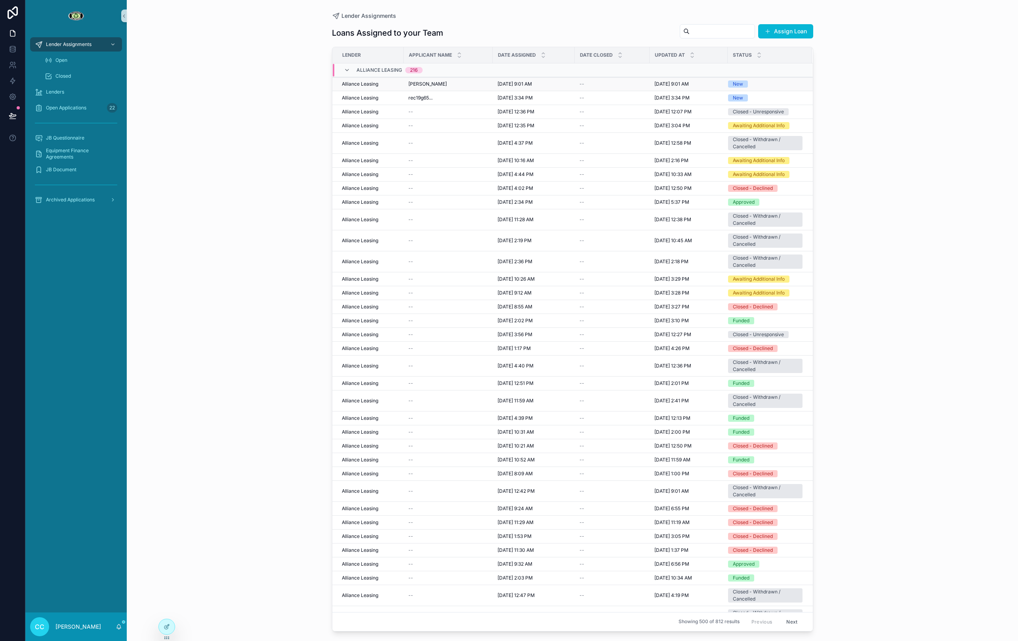
click at [459, 82] on div "[PERSON_NAME]" at bounding box center [448, 84] width 80 height 6
click at [87, 58] on div "Open" at bounding box center [80, 60] width 73 height 13
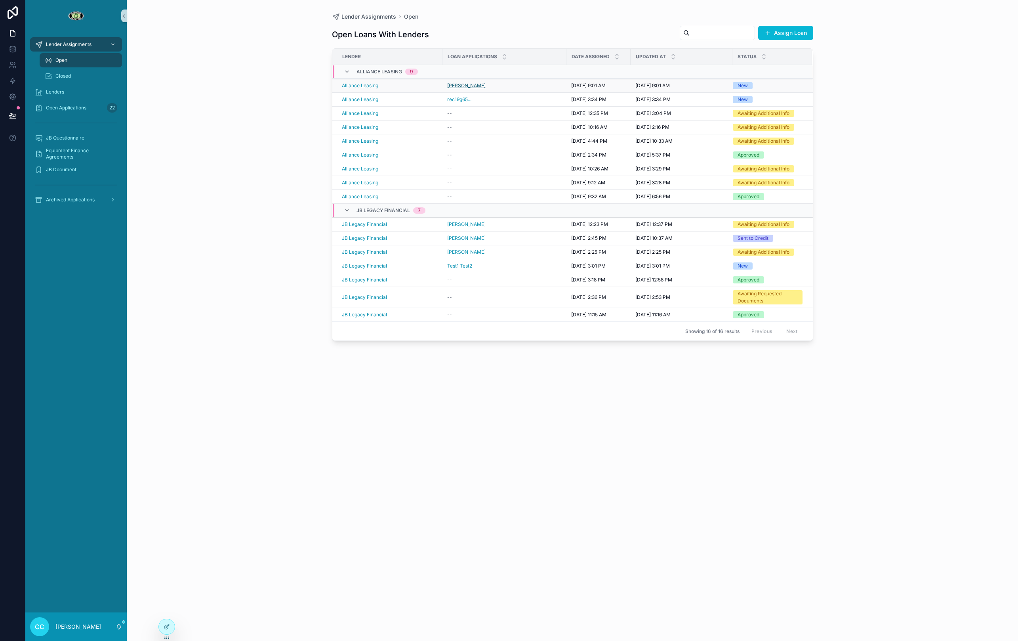
click at [467, 86] on span "[PERSON_NAME]" at bounding box center [466, 85] width 38 height 6
